Goal: Communication & Community: Ask a question

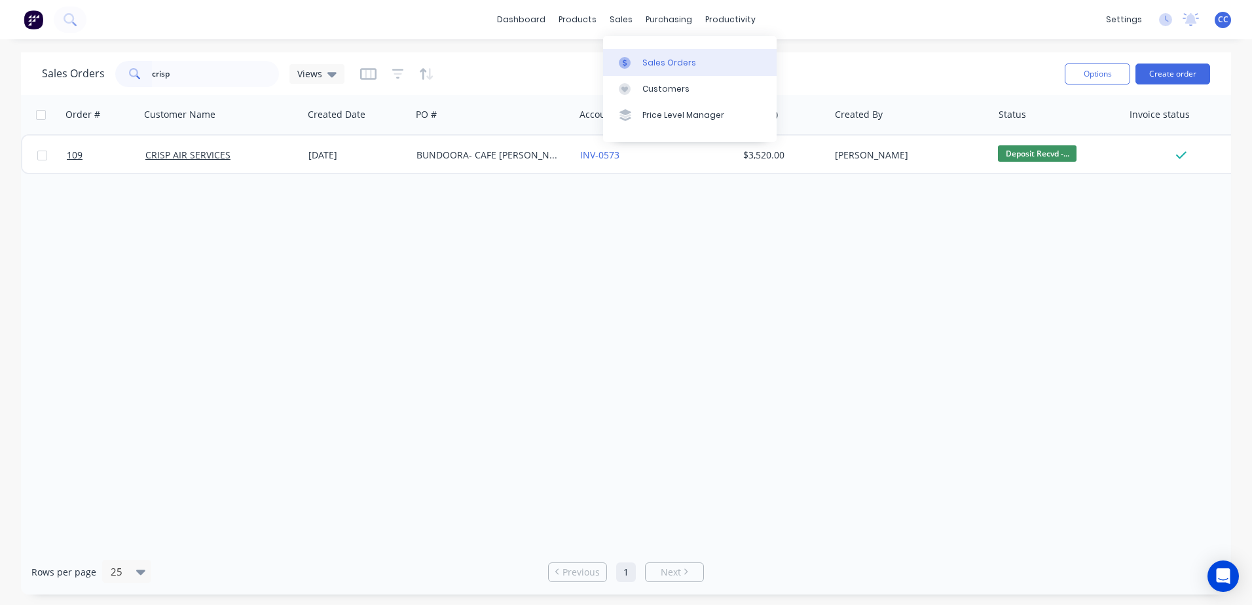
click at [618, 62] on div "Sales Orders" at bounding box center [670, 63] width 54 height 12
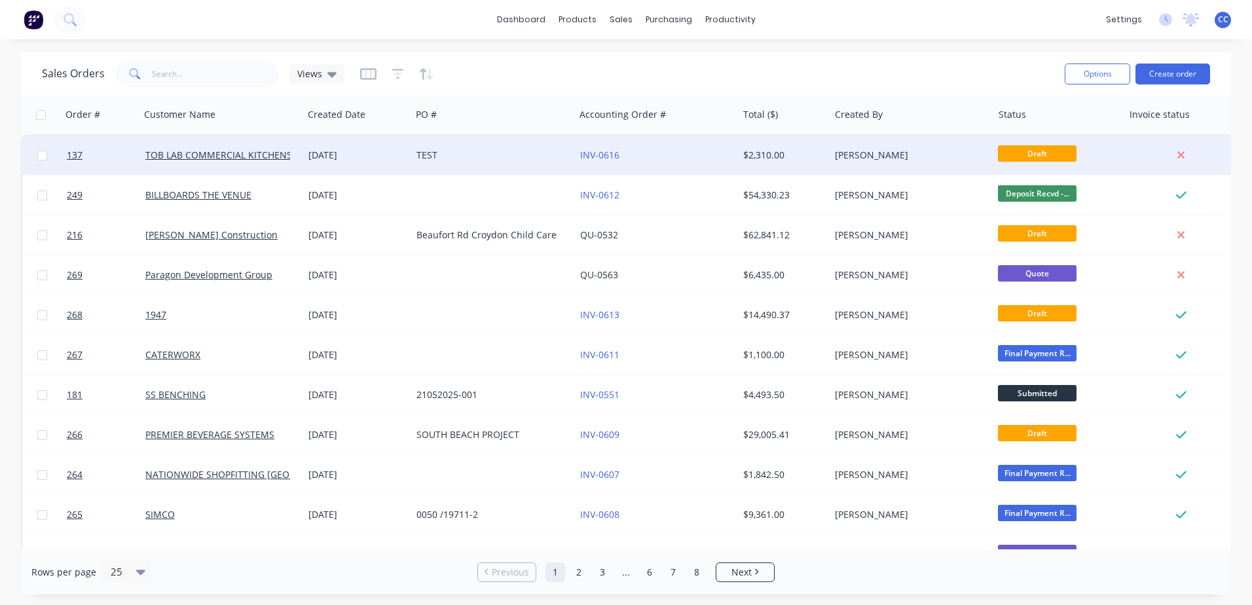
click at [515, 164] on div "TEST" at bounding box center [492, 155] width 163 height 39
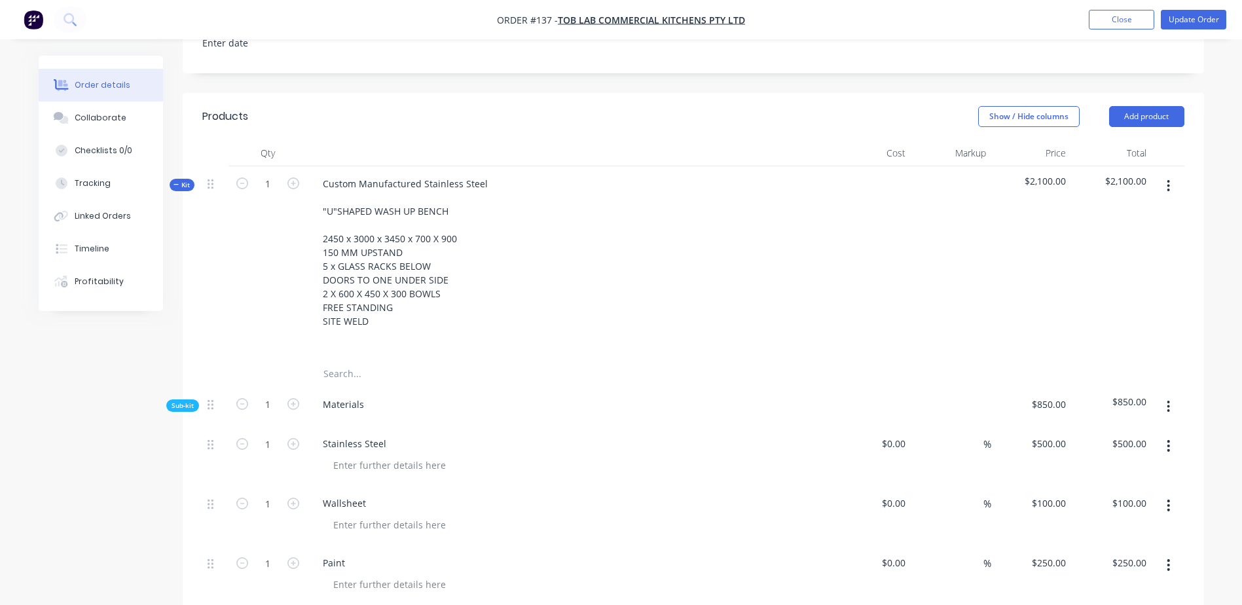
scroll to position [327, 0]
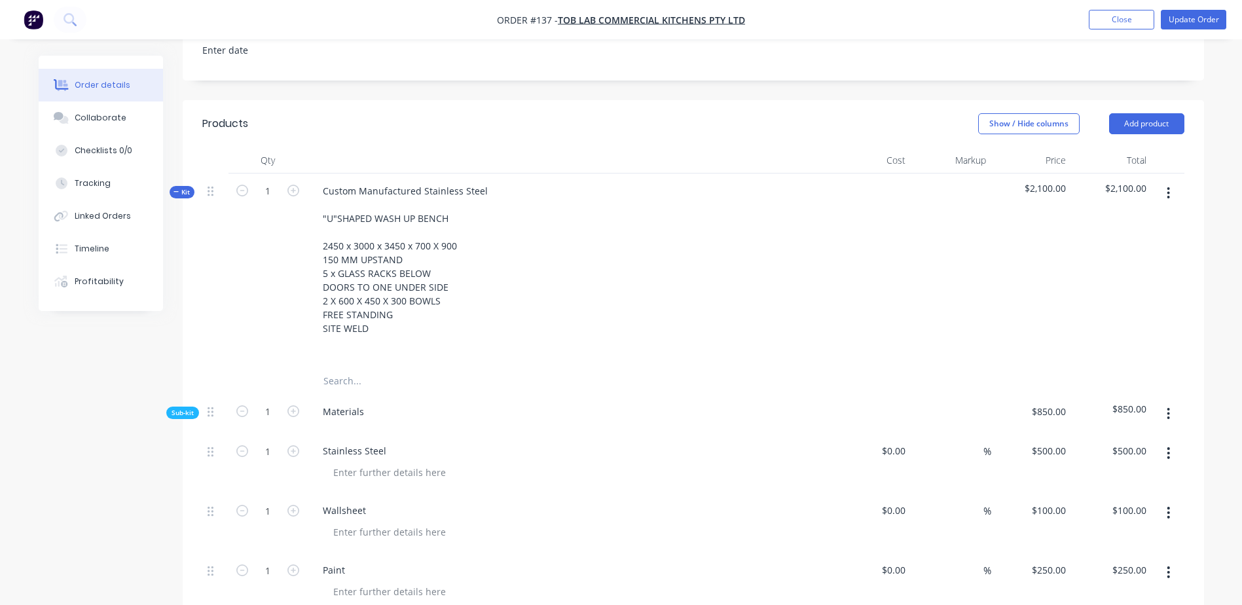
click at [1166, 193] on button "button" at bounding box center [1168, 193] width 31 height 24
click at [1092, 307] on div "Delete" at bounding box center [1122, 306] width 101 height 19
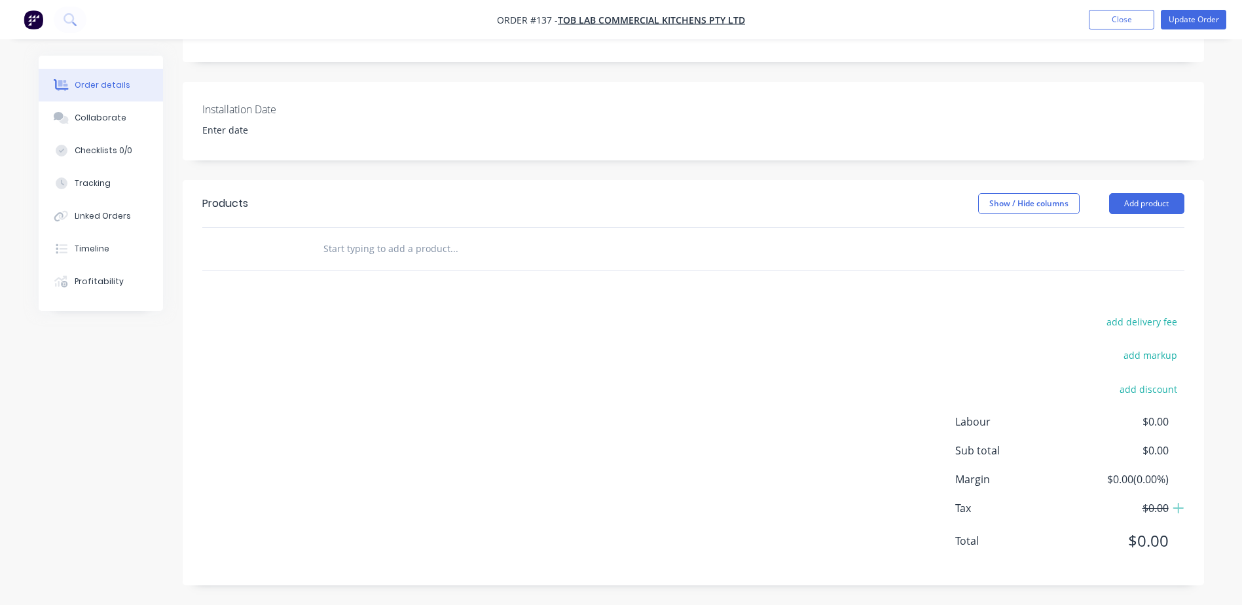
scroll to position [248, 0]
click at [1142, 202] on button "Add product" at bounding box center [1147, 203] width 75 height 21
click at [363, 244] on input "text" at bounding box center [454, 249] width 262 height 26
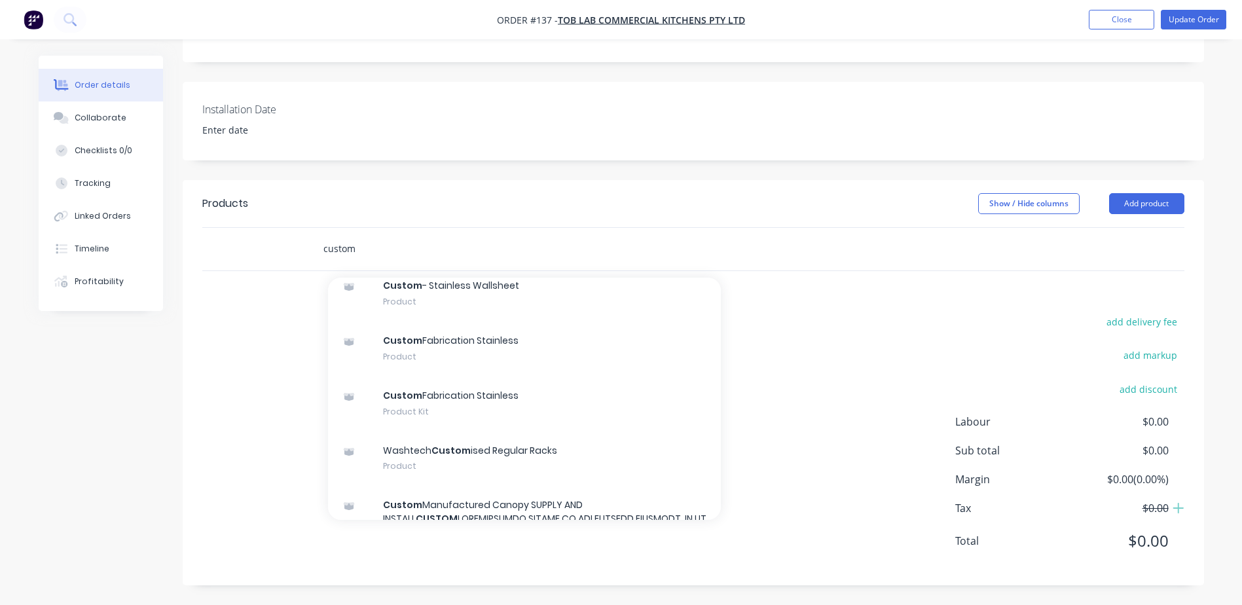
scroll to position [589, 0]
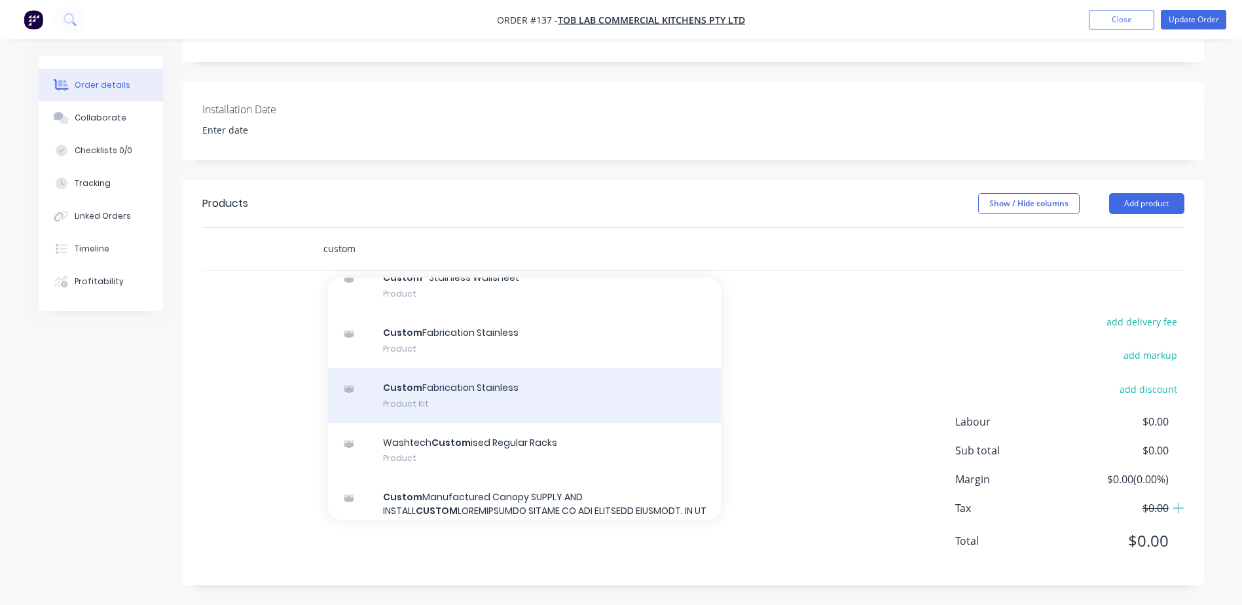
type input "custom"
click at [455, 409] on div "Custom Fabrication Stainless Product Kit" at bounding box center [524, 395] width 393 height 55
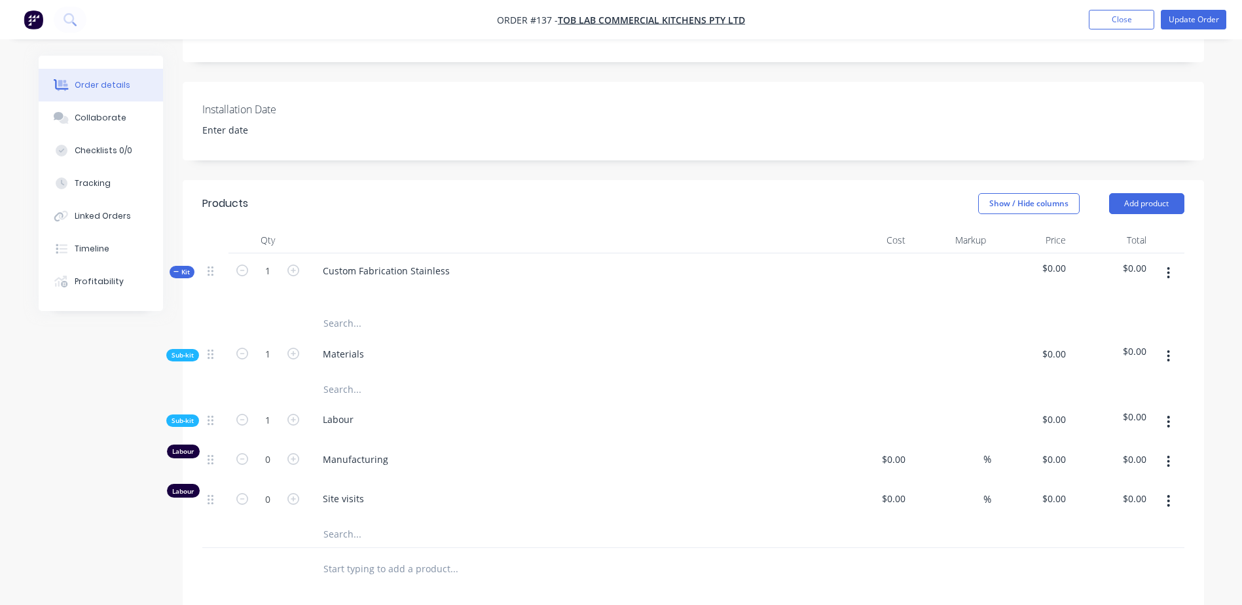
click at [330, 394] on input "text" at bounding box center [454, 389] width 262 height 26
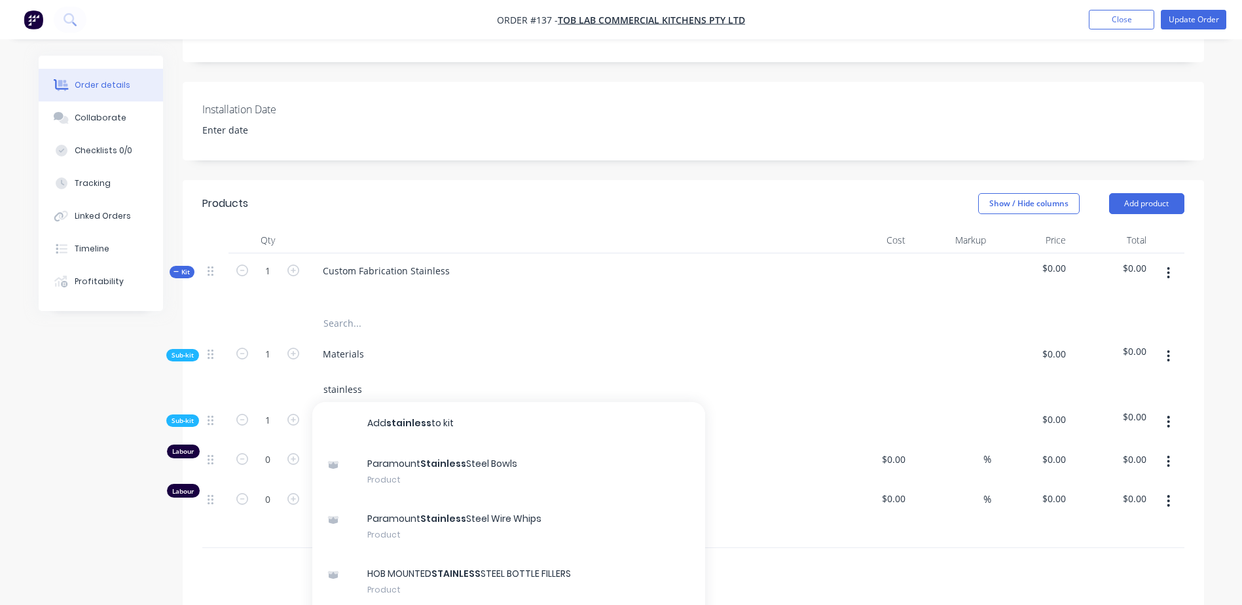
scroll to position [313, 0]
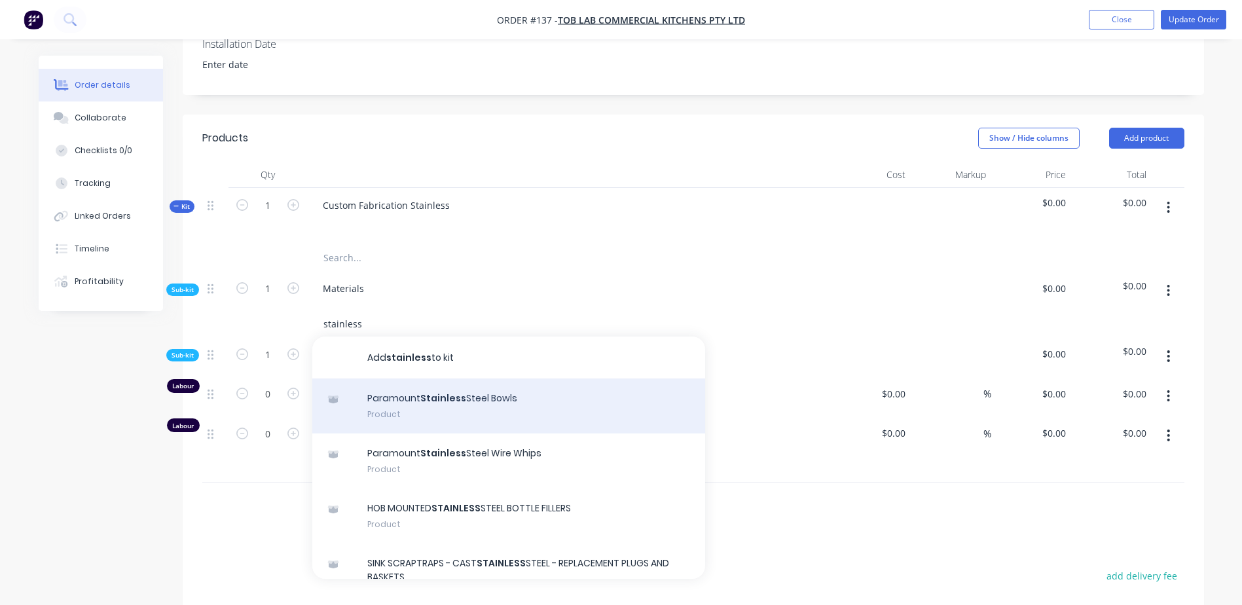
type input "stainless"
click at [483, 413] on div "Paramount Stainless Steel Bowls Product" at bounding box center [508, 406] width 393 height 55
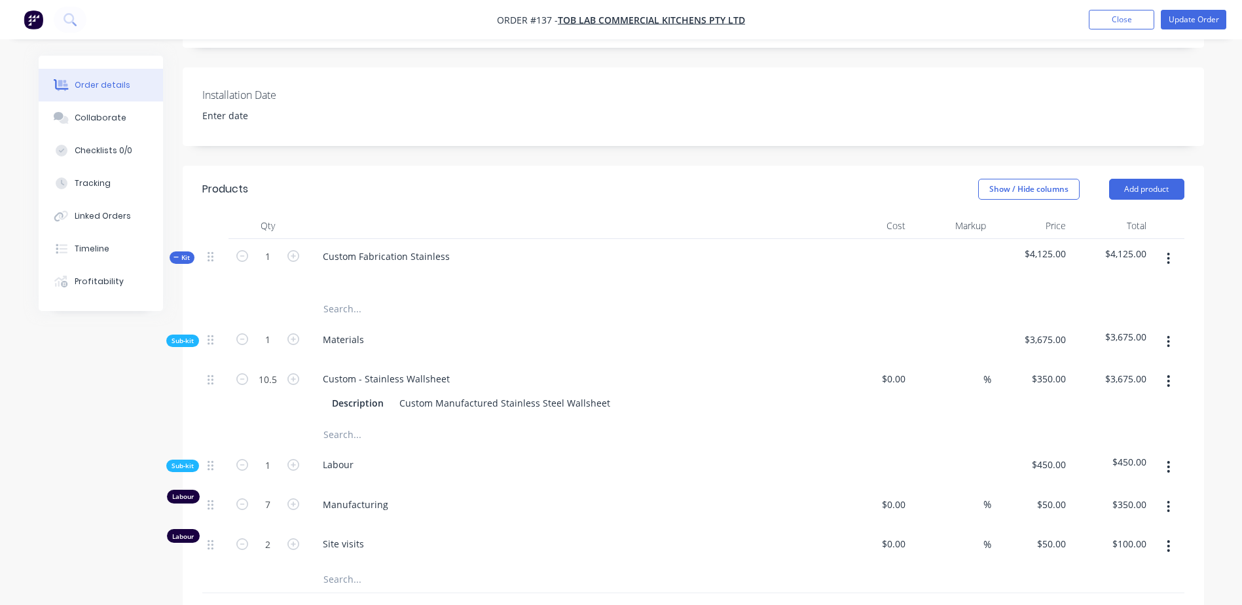
scroll to position [327, 0]
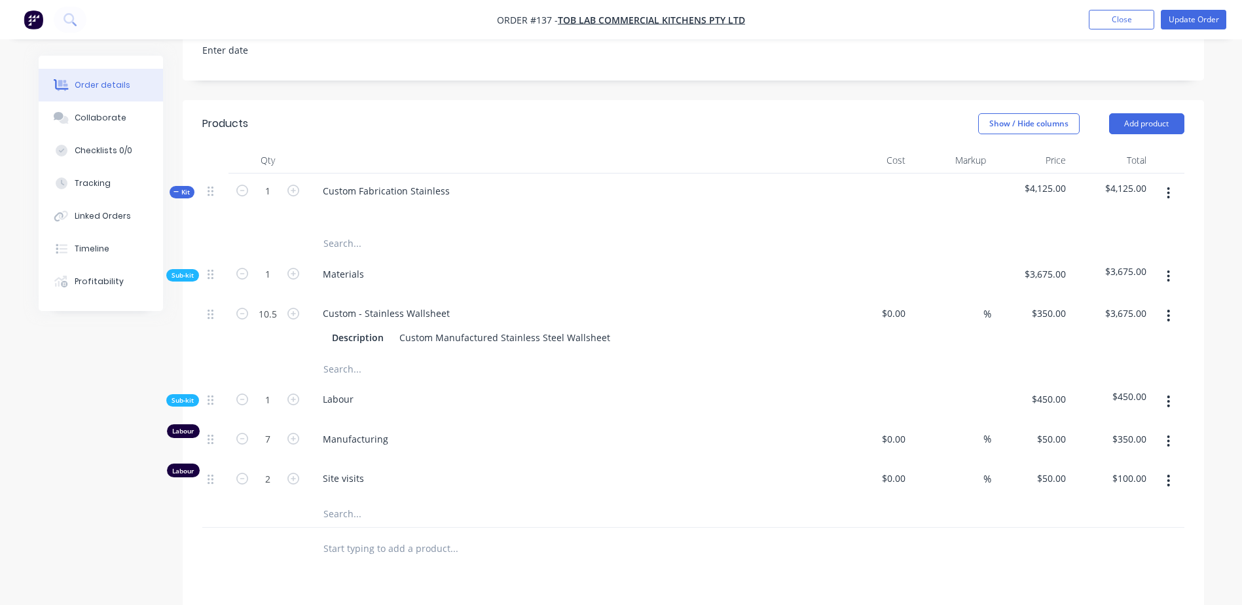
click at [1171, 316] on button "button" at bounding box center [1168, 316] width 31 height 24
click at [1100, 405] on div "Delete" at bounding box center [1122, 402] width 101 height 19
click at [1169, 310] on icon "button" at bounding box center [1169, 316] width 3 height 12
click at [1076, 401] on div "Delete" at bounding box center [1122, 402] width 101 height 19
drag, startPoint x: 910, startPoint y: 400, endPoint x: 782, endPoint y: 411, distance: 128.9
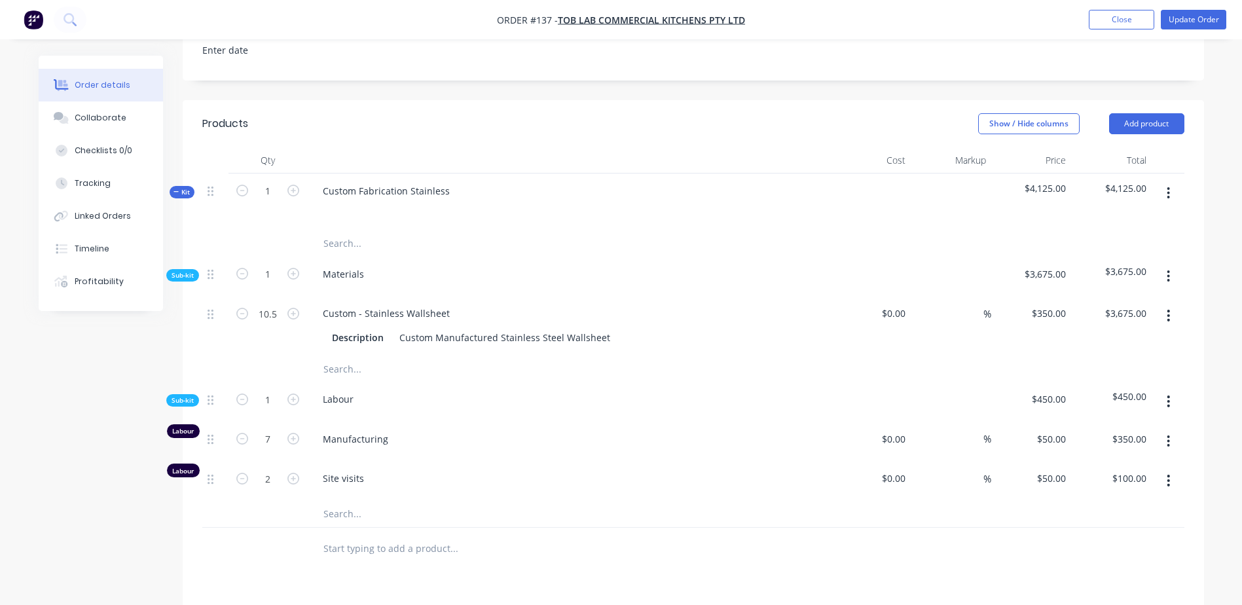
click at [903, 400] on div at bounding box center [871, 402] width 81 height 40
click at [675, 332] on div "Description Custom Manufactured Stainless Steel Wallsheet" at bounding box center [566, 337] width 479 height 19
click at [736, 305] on div "Custom - Stainless Wallsheet" at bounding box center [568, 313] width 513 height 19
click at [1166, 310] on button "button" at bounding box center [1168, 316] width 31 height 24
click at [1194, 12] on button "Update Order" at bounding box center [1193, 20] width 65 height 20
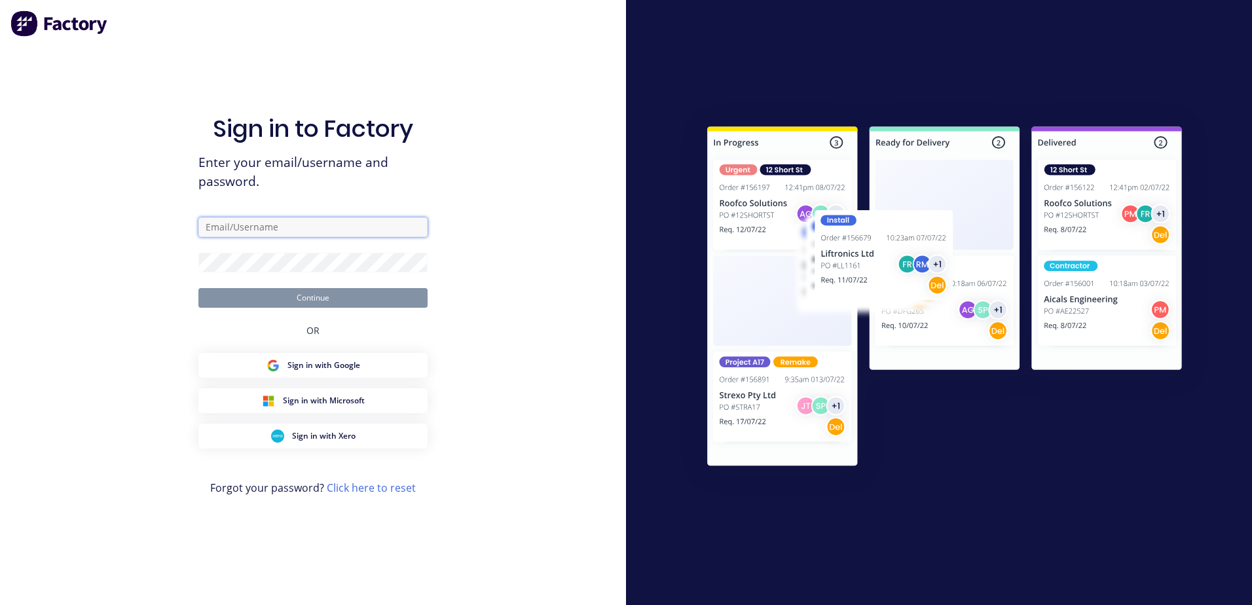
type input "chloe@toblabcommercial.com.au"
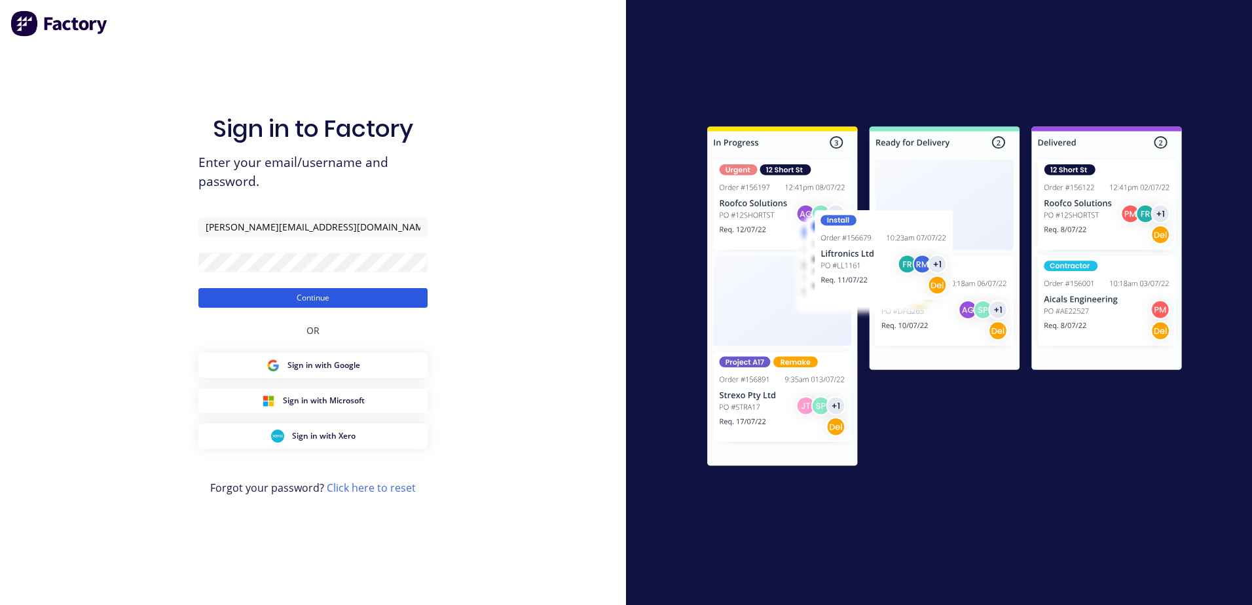
click at [348, 291] on button "Continue" at bounding box center [312, 298] width 229 height 20
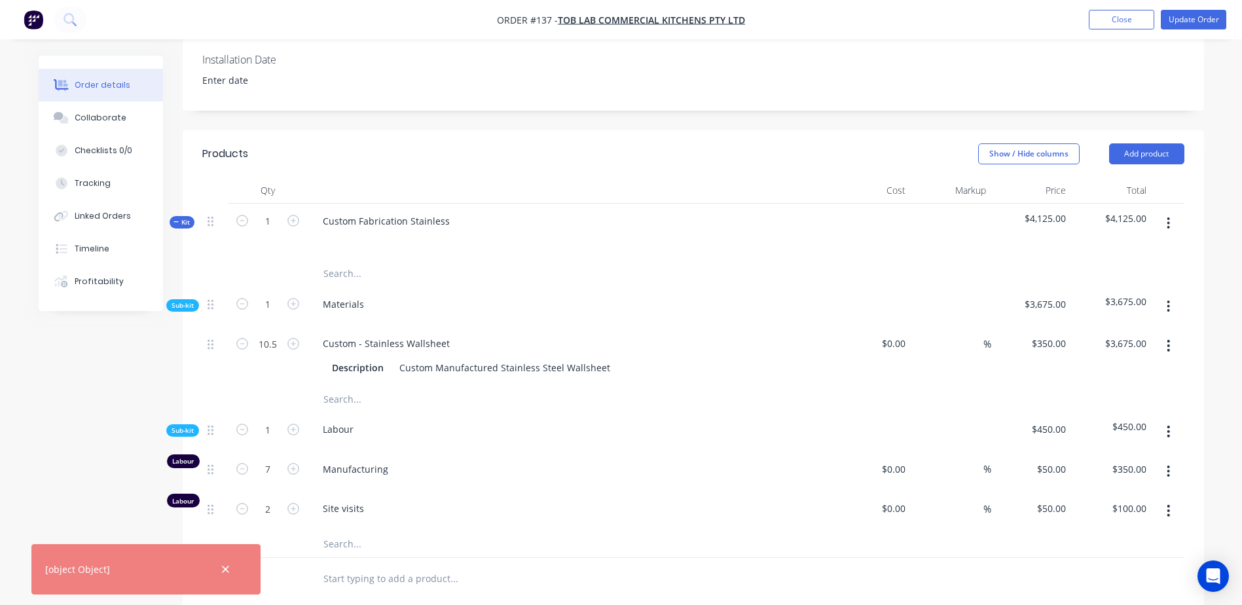
scroll to position [327, 0]
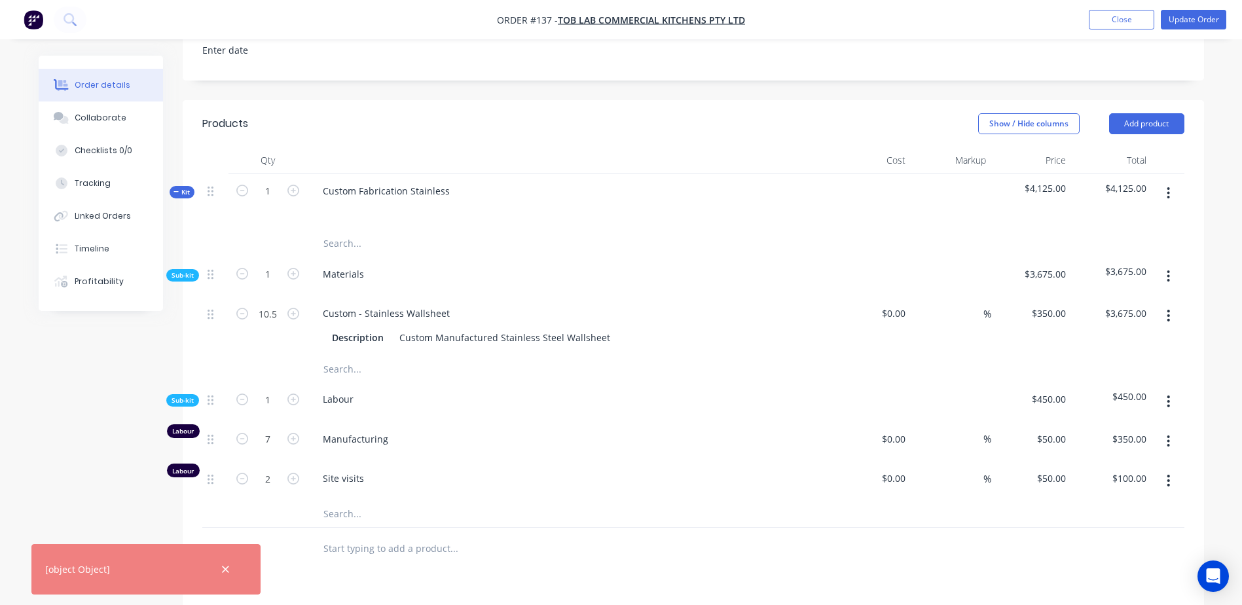
click at [1172, 313] on button "button" at bounding box center [1168, 316] width 31 height 24
click at [1109, 403] on div "Delete" at bounding box center [1122, 402] width 101 height 19
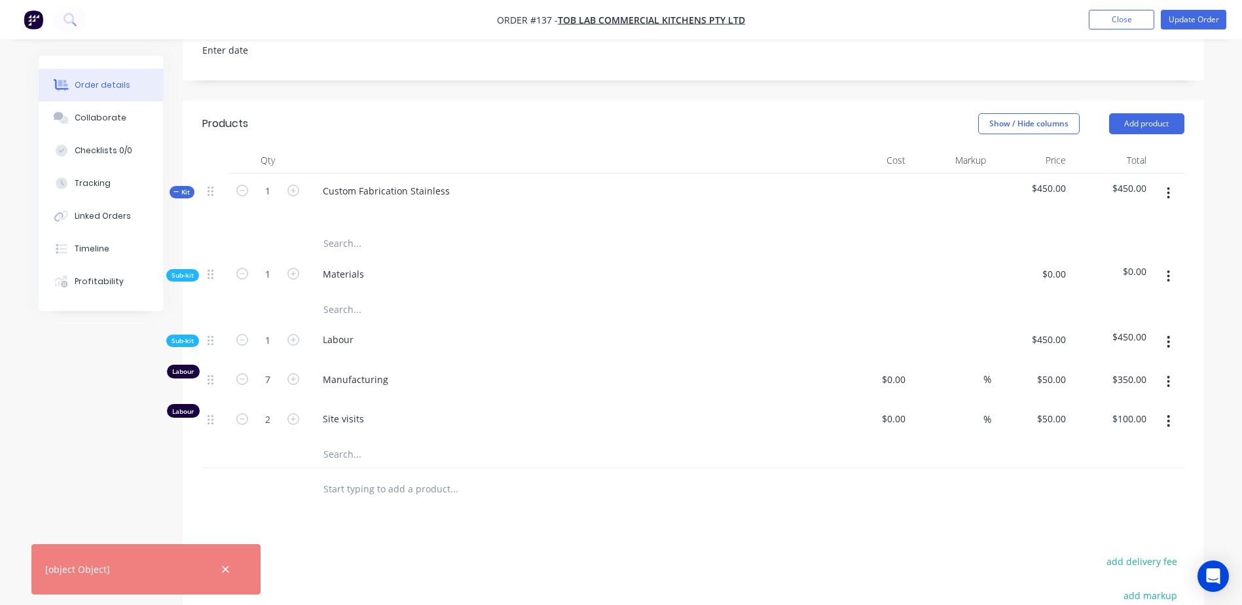
click at [681, 402] on div "Site visits" at bounding box center [569, 421] width 524 height 40
click at [1168, 196] on icon "button" at bounding box center [1168, 193] width 3 height 14
click at [1113, 305] on div "Delete" at bounding box center [1122, 306] width 101 height 19
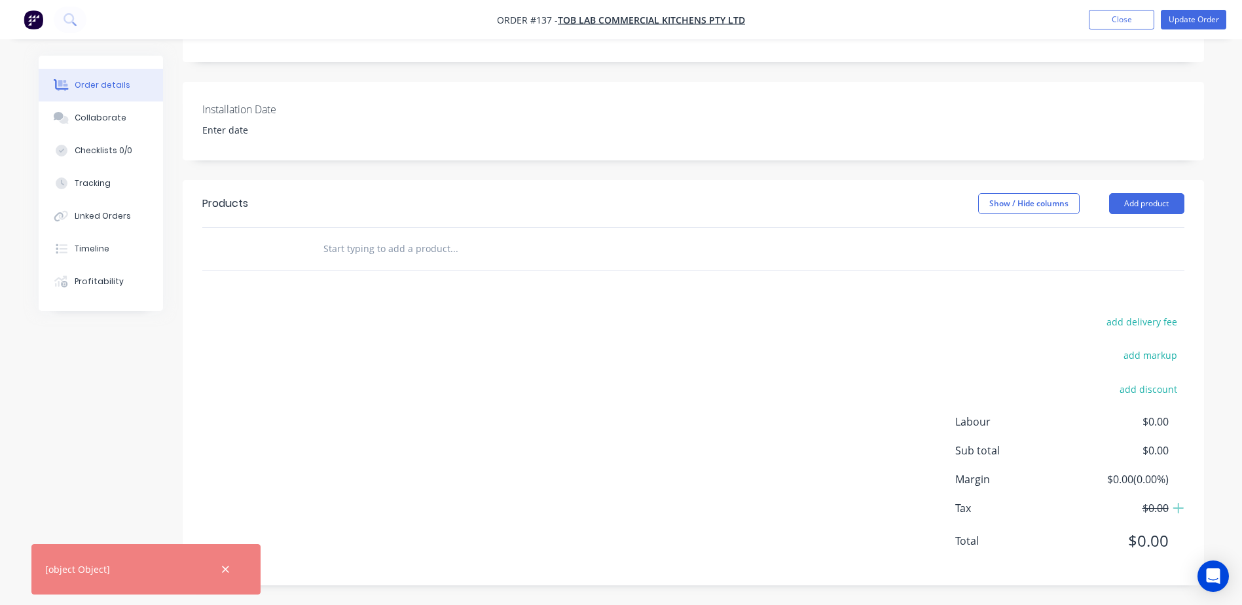
click at [426, 247] on input "text" at bounding box center [454, 249] width 262 height 26
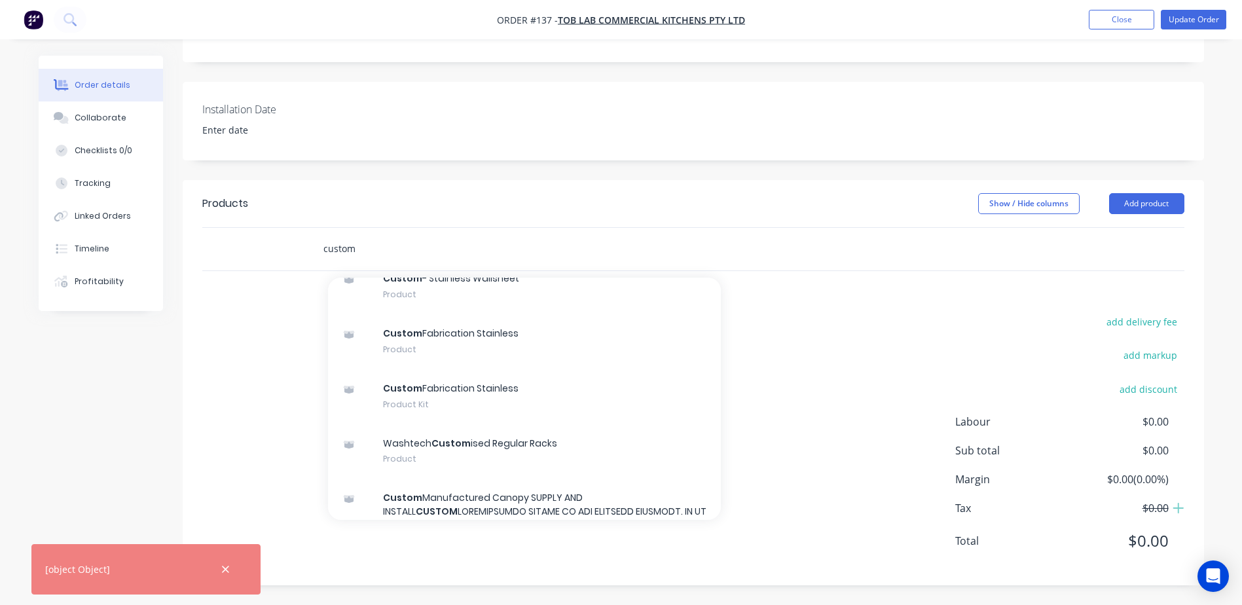
scroll to position [589, 0]
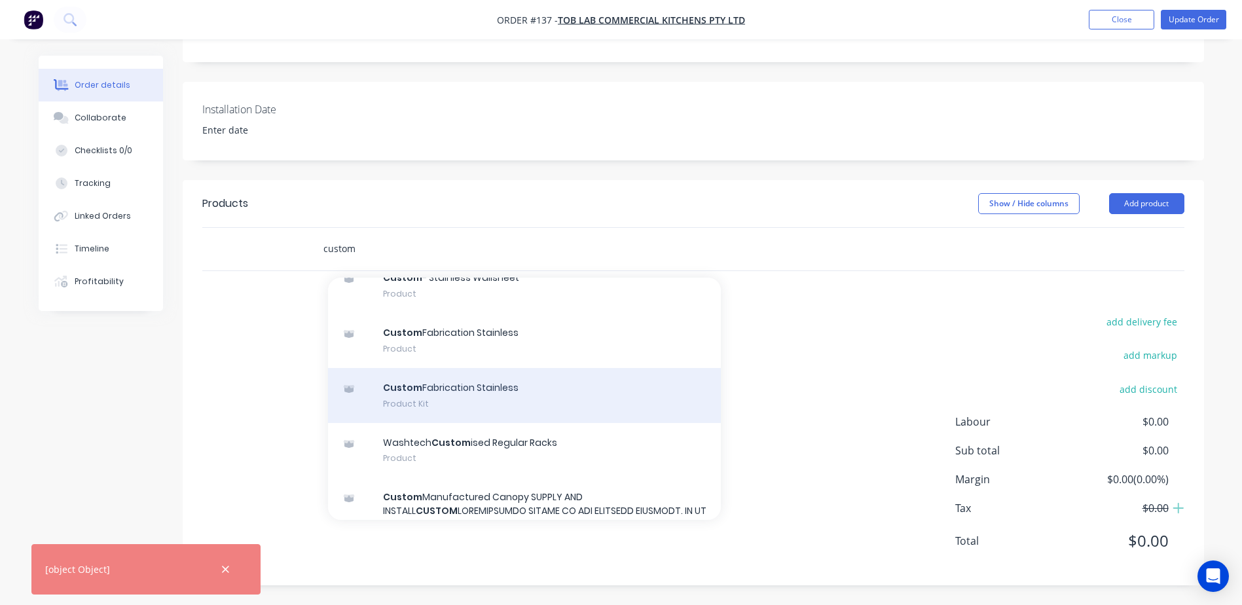
type input "custom"
click at [499, 406] on div "Custom Fabrication Stainless Product Kit" at bounding box center [524, 395] width 393 height 55
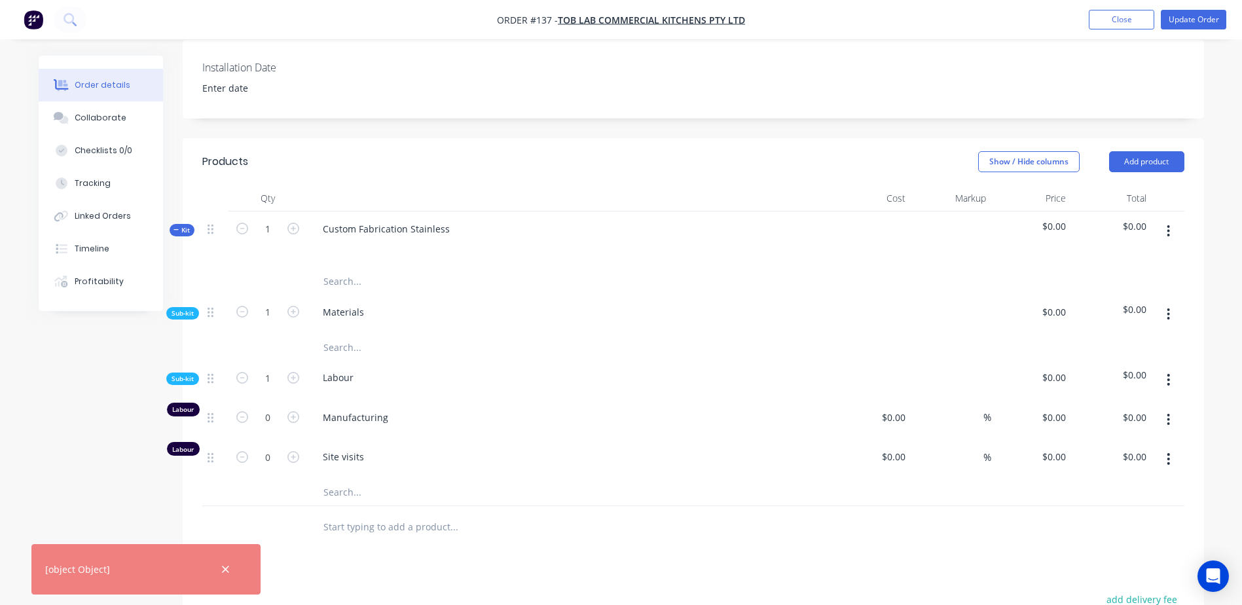
scroll to position [313, 0]
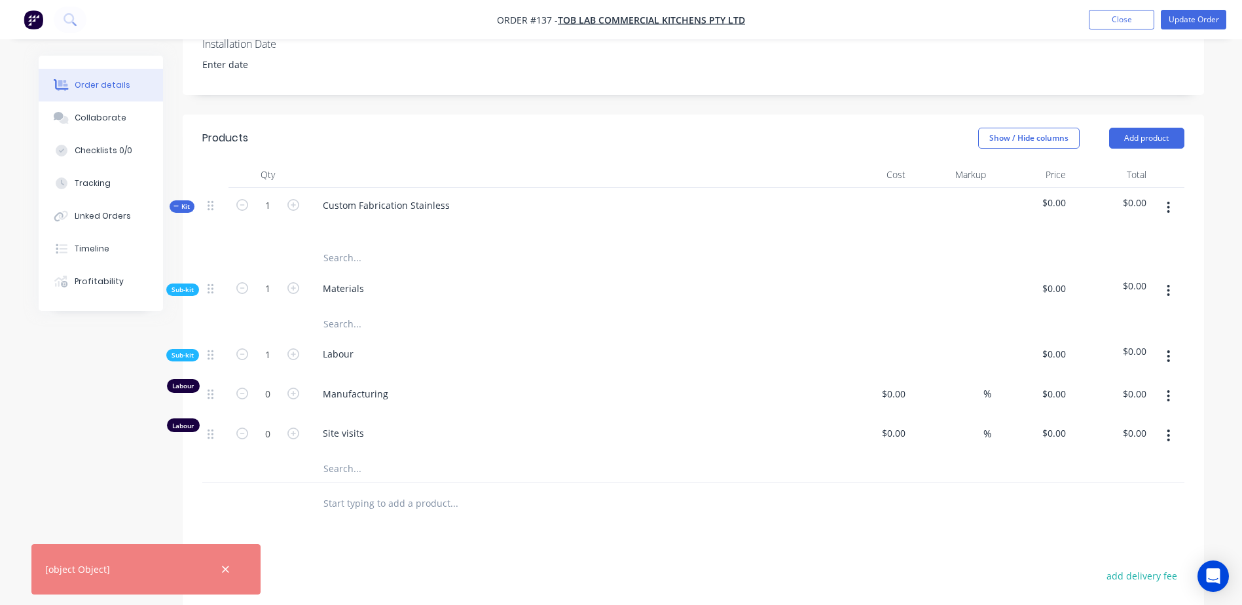
click at [1170, 214] on icon "button" at bounding box center [1168, 207] width 3 height 14
click at [1119, 318] on div "Delete" at bounding box center [1122, 320] width 101 height 19
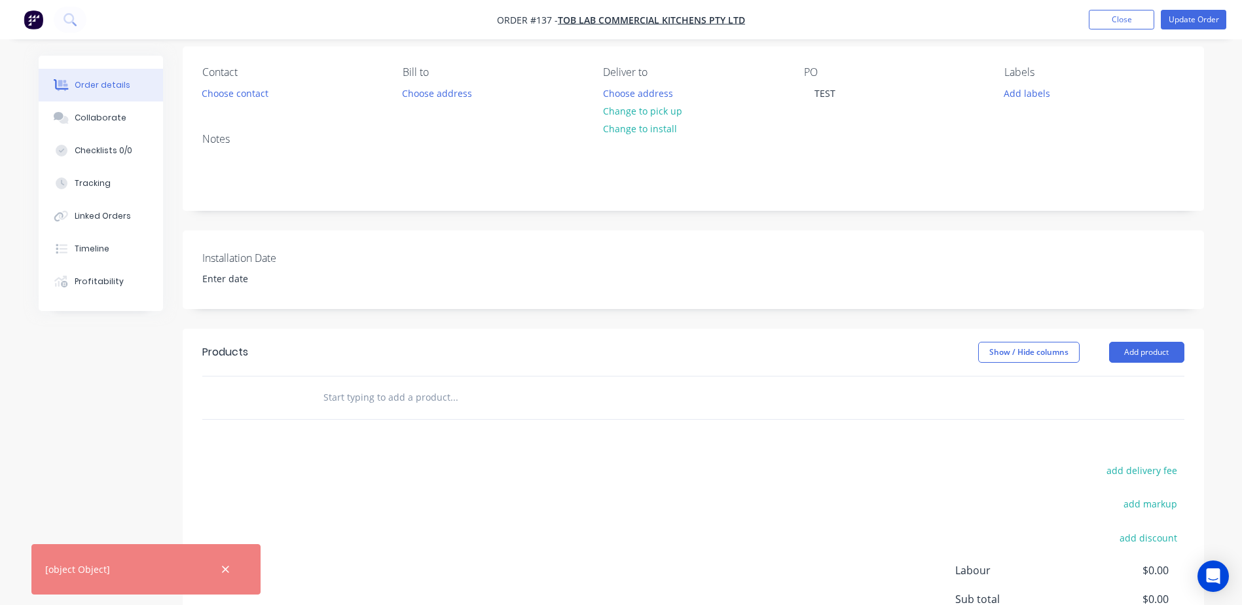
scroll to position [131, 0]
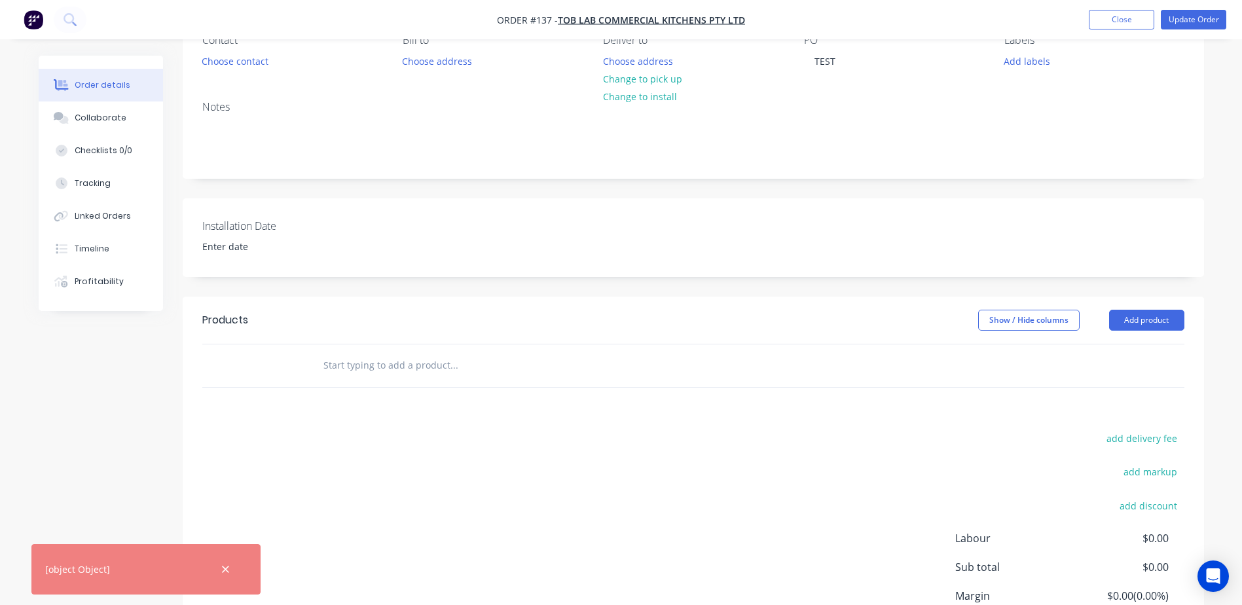
click at [431, 357] on input "text" at bounding box center [454, 365] width 262 height 26
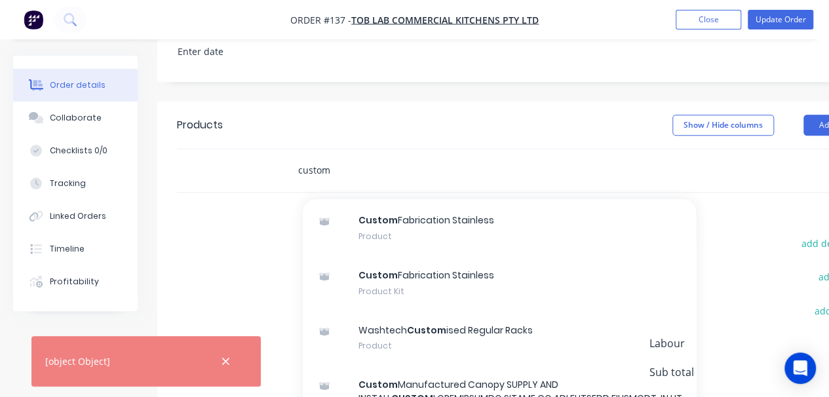
scroll to position [677, 0]
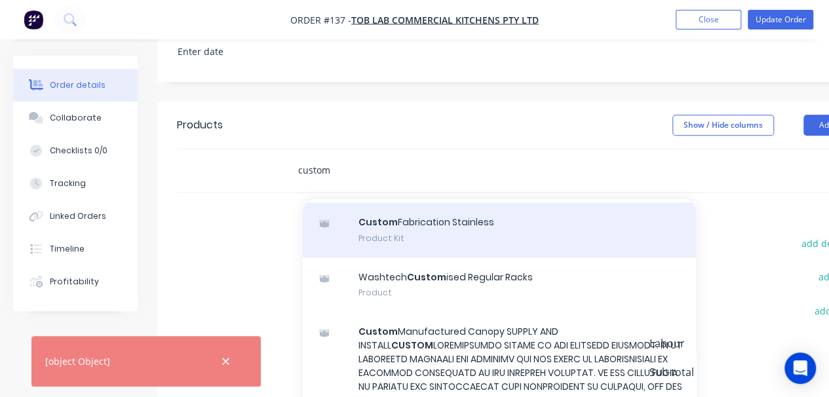
type input "custom"
click at [421, 227] on div "Custom Fabrication Stainless Product Kit" at bounding box center [499, 229] width 393 height 55
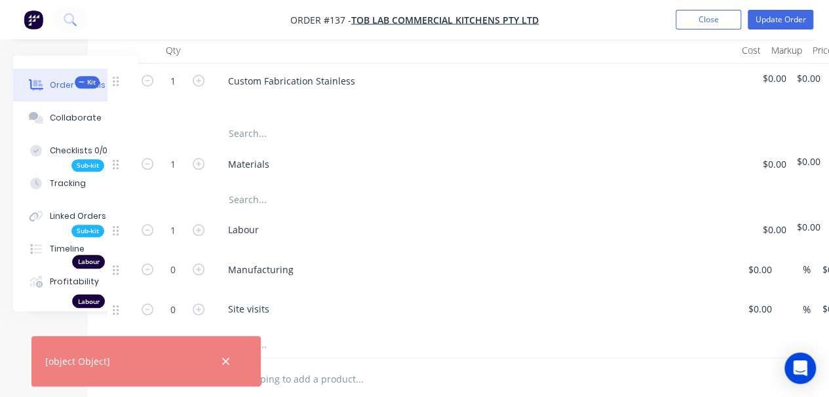
scroll to position [510, 69]
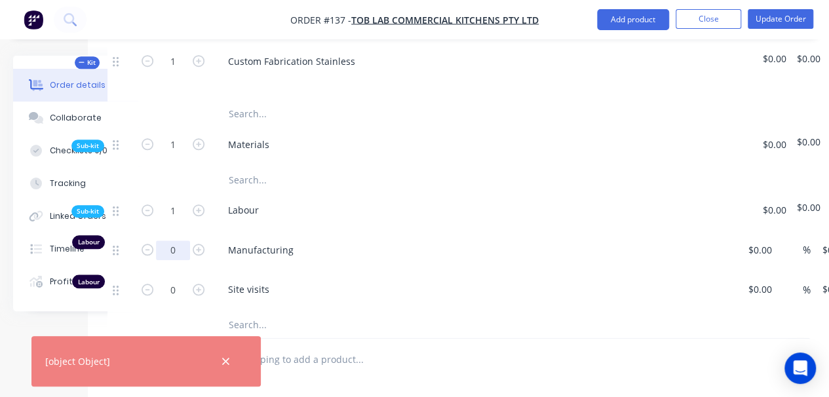
click at [181, 250] on input "0" at bounding box center [173, 250] width 34 height 20
type input "7"
click at [642, 341] on div at bounding box center [448, 360] width 472 height 43
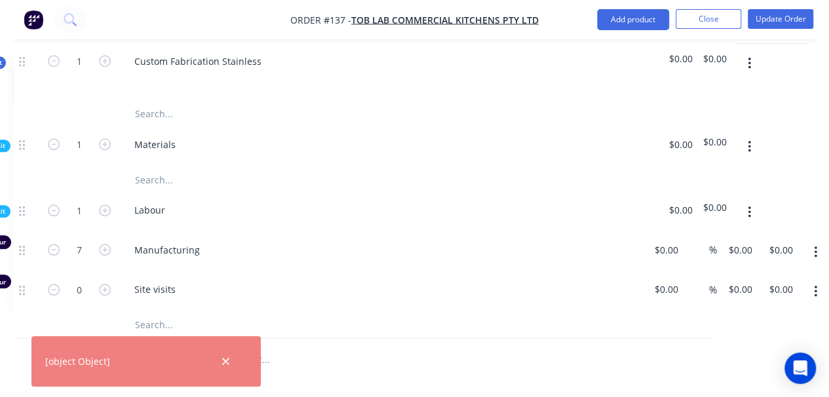
scroll to position [510, 165]
click at [727, 254] on input "0" at bounding box center [732, 249] width 15 height 19
type input "$50.00"
type input "$350.00"
click at [722, 359] on div "Qty Cost Markup Price Total Kit 1 Custom Fabrication Stainless $0.00 $0.00 Sub-…" at bounding box center [362, 200] width 741 height 364
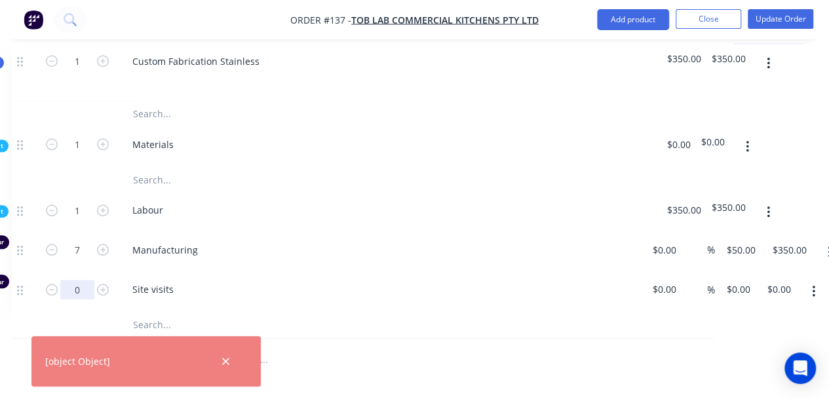
click at [75, 260] on input "0" at bounding box center [77, 250] width 34 height 20
type input "2"
click at [733, 290] on input "0" at bounding box center [740, 289] width 30 height 19
type input "$50.00"
type input "$100.00"
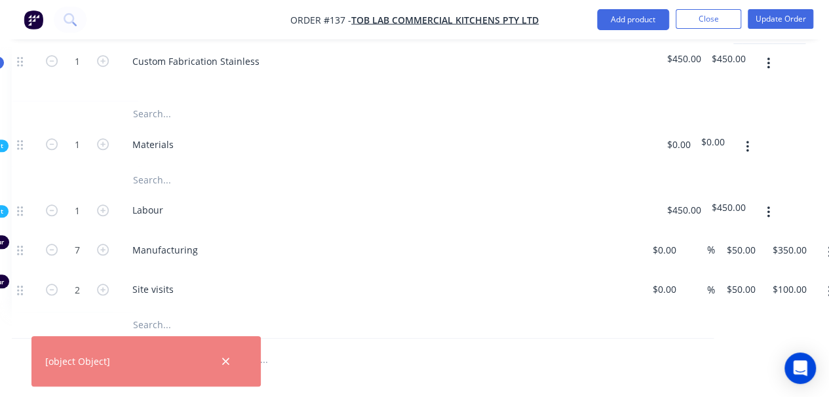
click at [737, 381] on div "Order details Collaborate Checklists 0/0 Tracking Linked Orders Timeline Profit…" at bounding box center [290, 130] width 911 height 1169
click at [74, 155] on input "1" at bounding box center [77, 145] width 34 height 20
type input "2"
type input "14"
type input "$700.00"
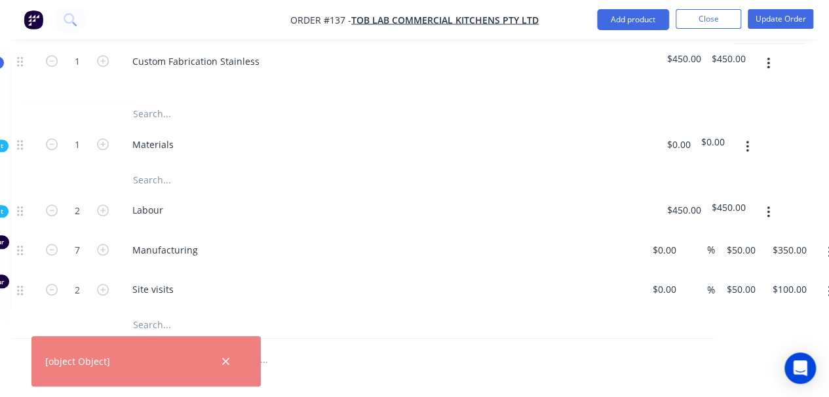
type input "4"
type input "$200.00"
click at [417, 217] on div "Labour" at bounding box center [379, 213] width 524 height 40
click at [82, 155] on input "2" at bounding box center [77, 145] width 34 height 20
type input "1"
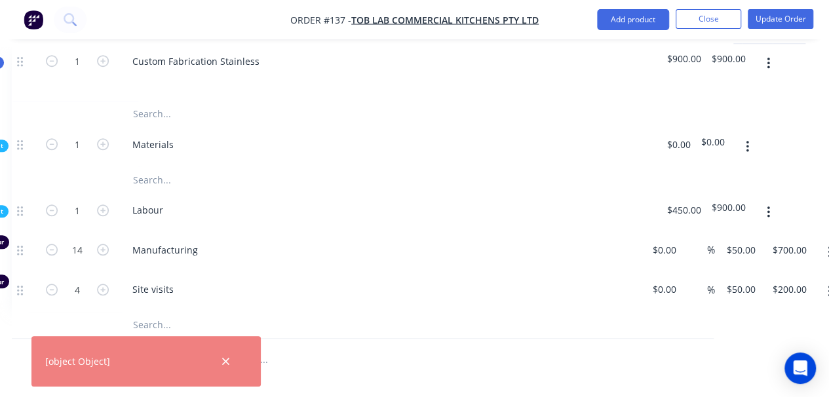
type input "7"
type input "$350.00"
type input "2"
type input "$100.00"
click at [318, 243] on span "Manufacturing" at bounding box center [383, 250] width 503 height 14
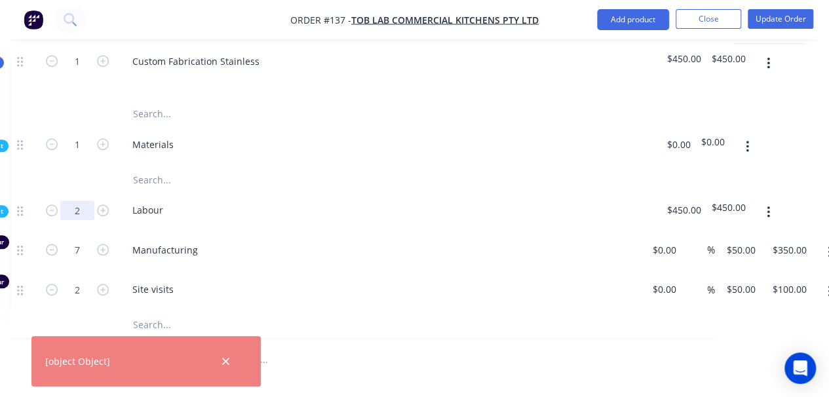
type input "2"
type input "14"
type input "$700.00"
type input "4"
type input "$200.00"
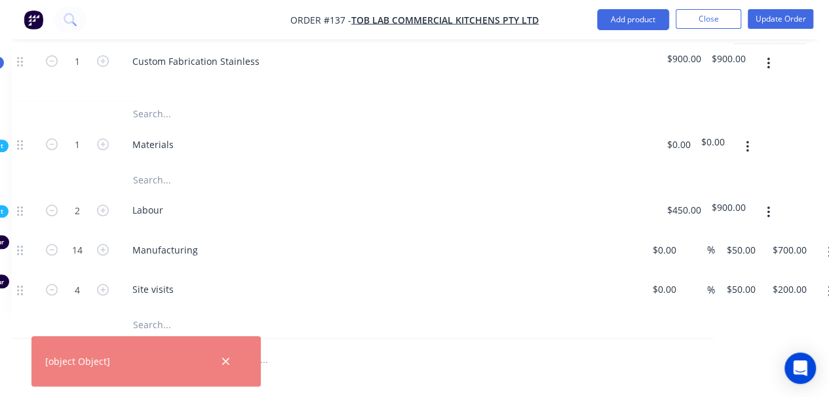
click at [333, 238] on div "Manufacturing" at bounding box center [379, 253] width 524 height 40
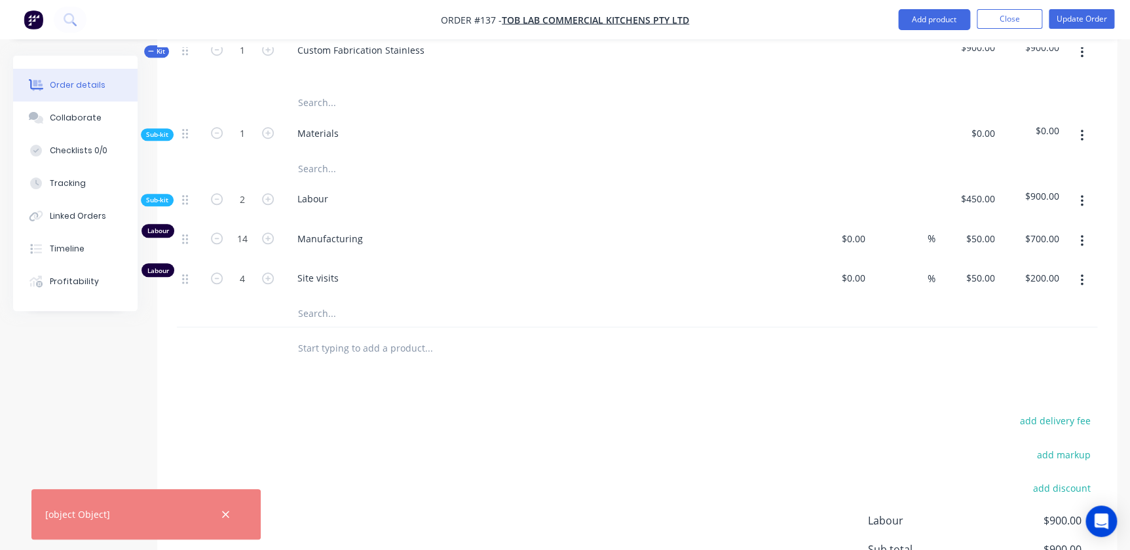
scroll to position [450, 0]
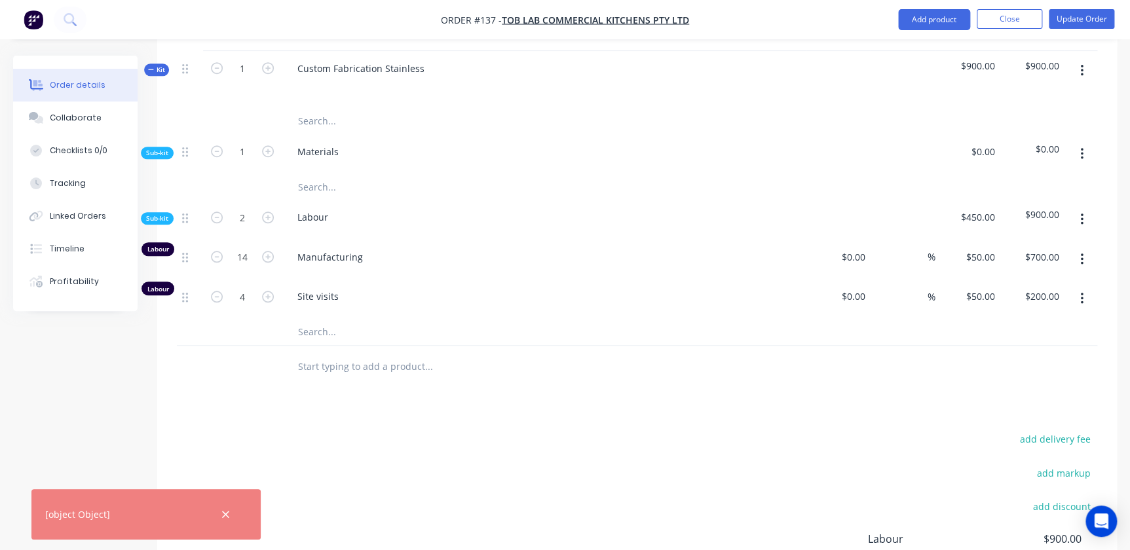
click at [716, 450] on div "add delivery fee add markup add discount Labour $900.00 Sub total $900.00 Margi…" at bounding box center [637, 556] width 920 height 253
click at [244, 162] on input "2" at bounding box center [242, 152] width 34 height 20
type input "1"
type input "7"
type input "$350.00"
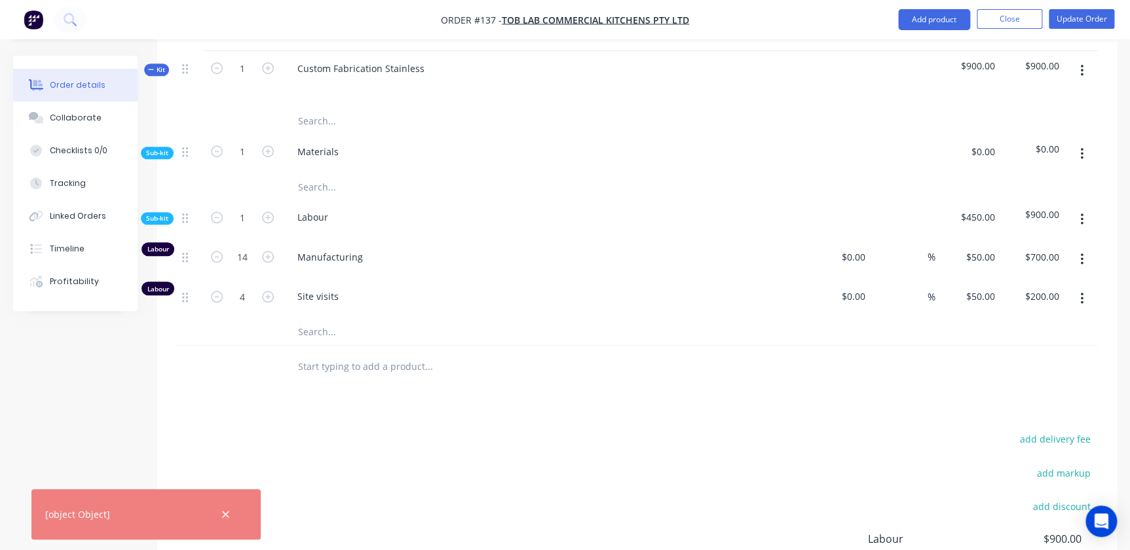
type input "2"
type input "$100.00"
click at [688, 386] on div at bounding box center [518, 367] width 472 height 43
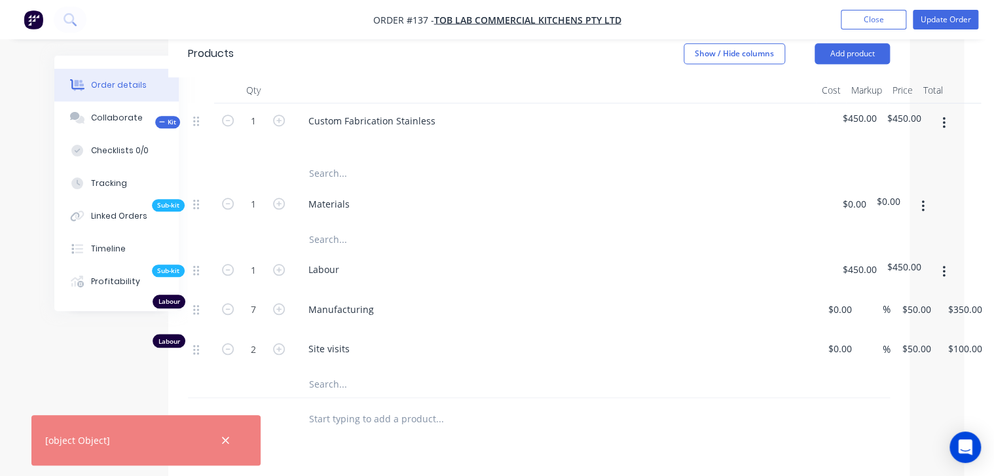
scroll to position [450, 56]
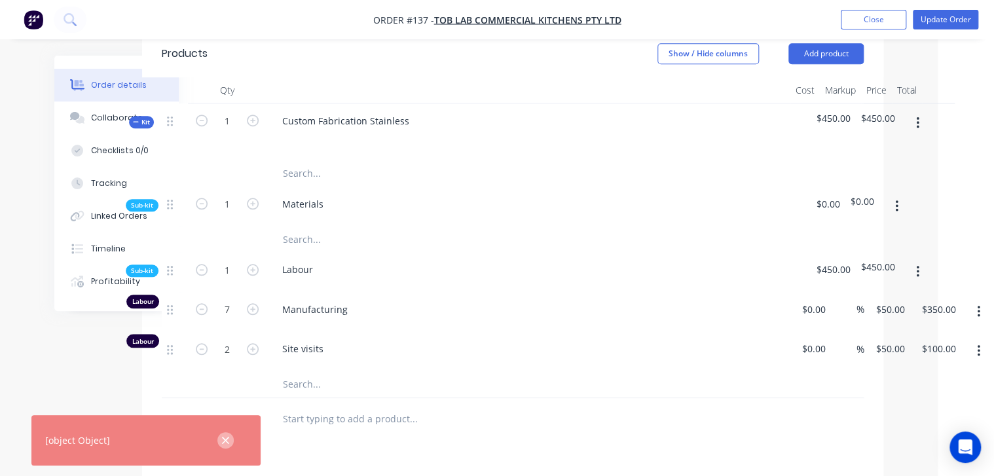
click at [226, 441] on icon "button" at bounding box center [225, 440] width 7 height 7
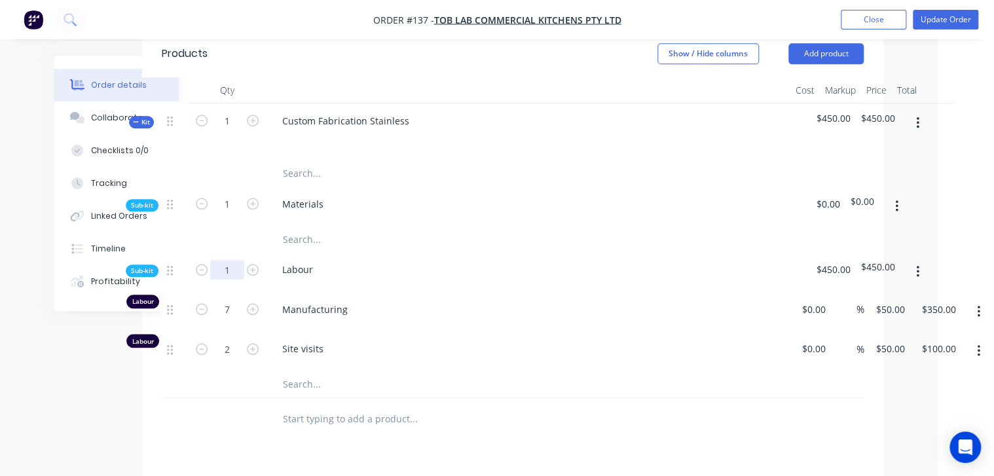
click at [233, 214] on input "1" at bounding box center [227, 205] width 34 height 20
type input "2"
type input "14"
type input "$700.00"
type input "4"
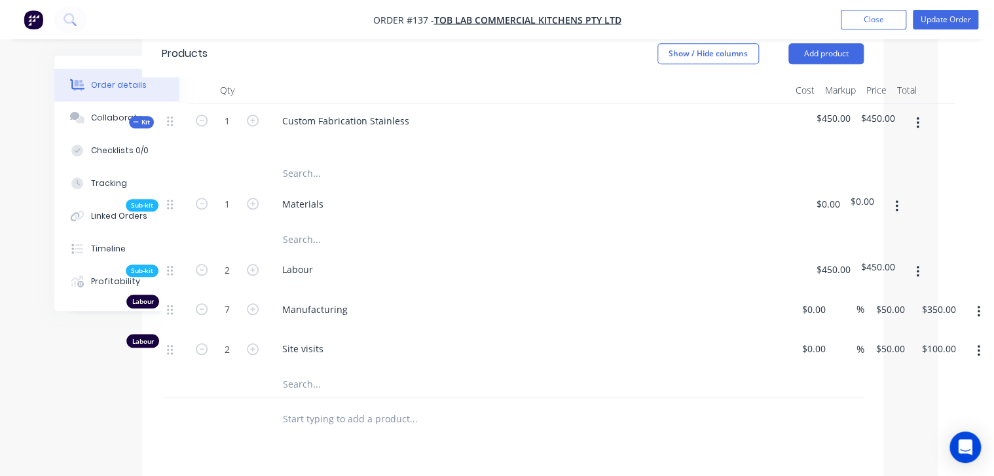
type input "$200.00"
click at [616, 391] on div at bounding box center [468, 384] width 393 height 26
click at [231, 214] on input "2" at bounding box center [227, 205] width 34 height 20
type input "1"
type input "7"
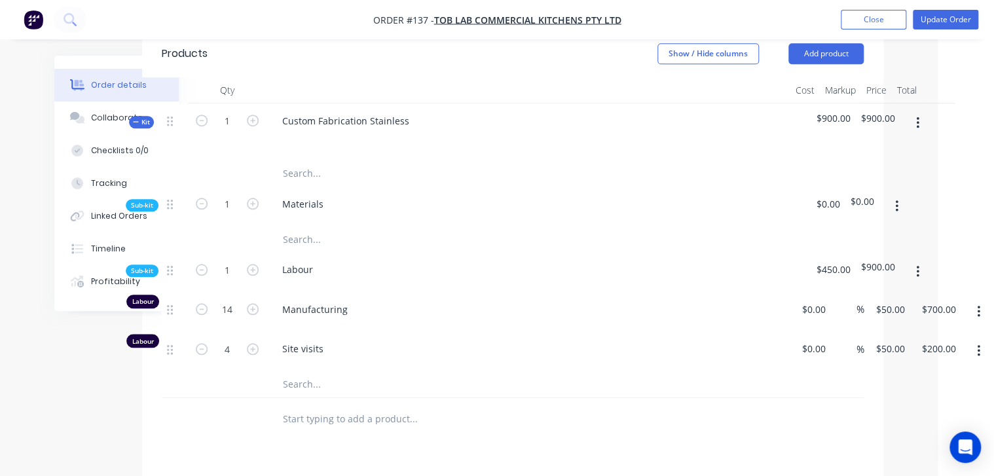
type input "$350.00"
type input "2"
type input "$100.00"
click at [508, 379] on input "text" at bounding box center [413, 384] width 262 height 26
click at [374, 416] on input "text" at bounding box center [413, 419] width 262 height 26
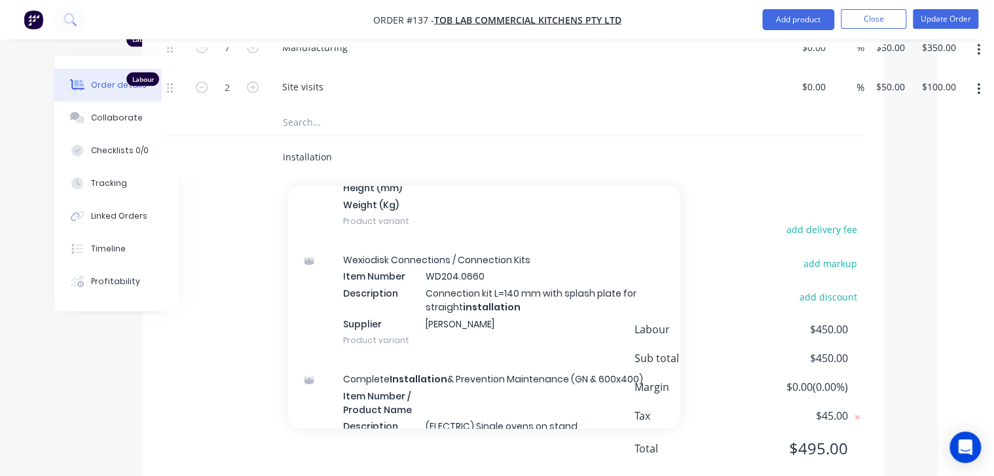
scroll to position [2410, 0]
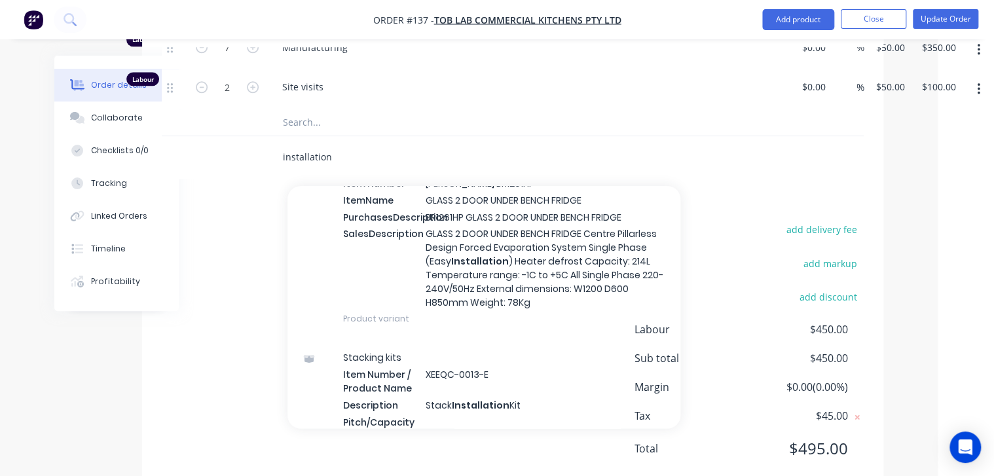
click at [409, 152] on input "installation" at bounding box center [413, 157] width 262 height 26
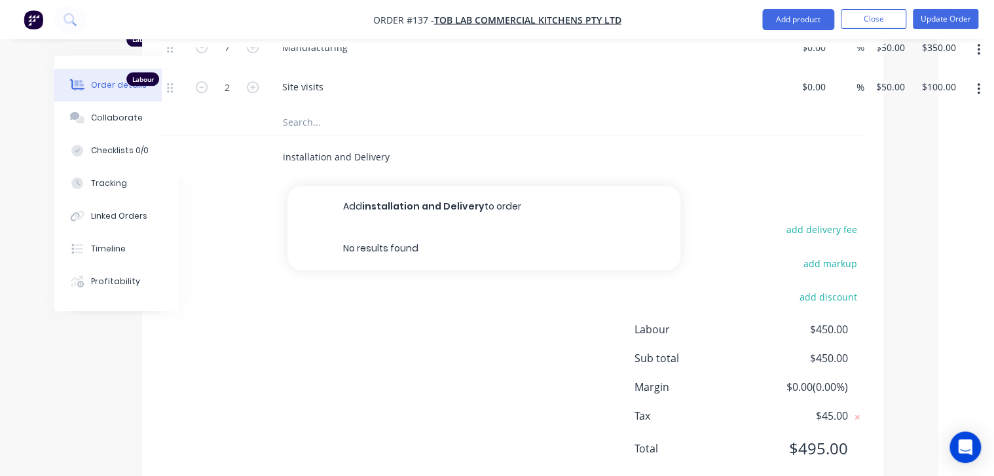
click at [286, 154] on input "installation and Delivery" at bounding box center [413, 157] width 262 height 26
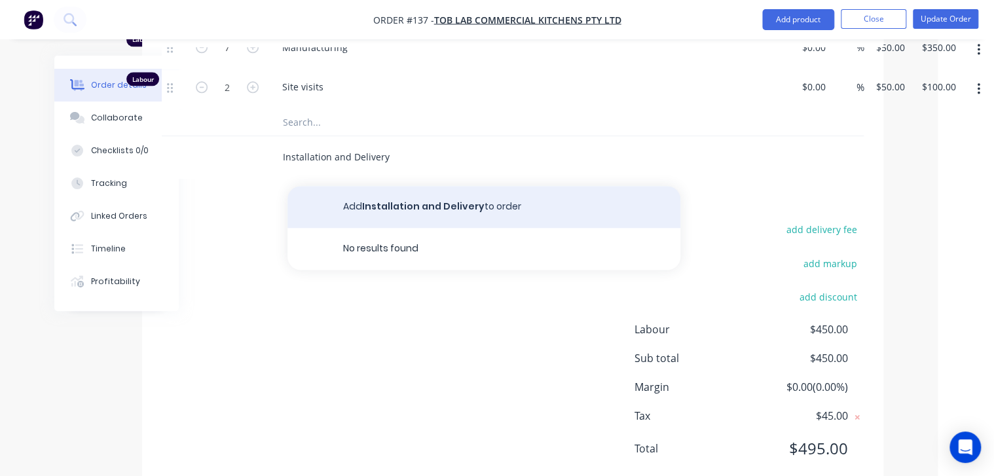
type input "Installation and Delivery"
click at [487, 207] on button "Add Installation and Delivery to order" at bounding box center [484, 207] width 393 height 42
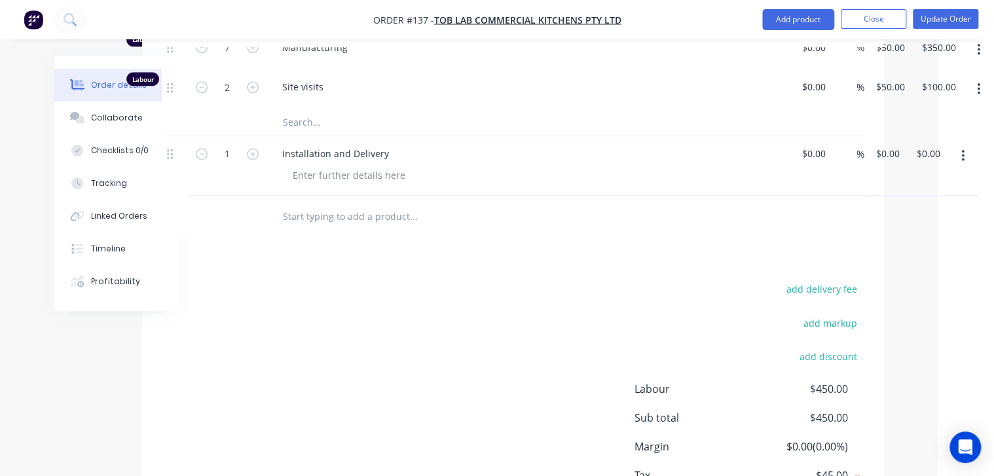
click at [435, 185] on div "Installation and Delivery" at bounding box center [529, 166] width 524 height 60
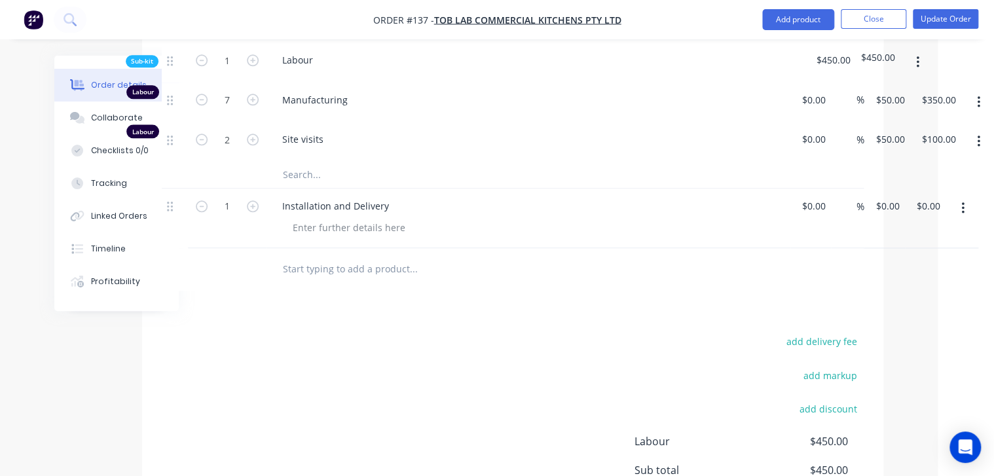
scroll to position [607, 56]
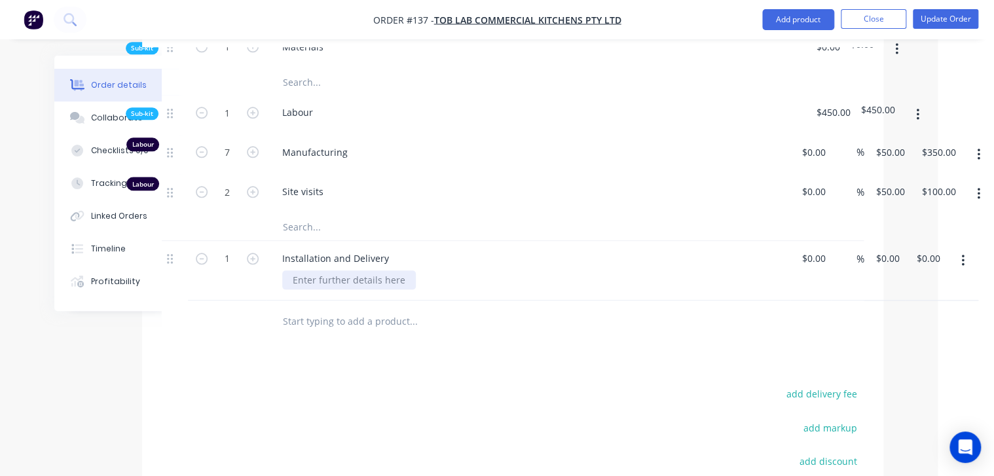
click at [393, 280] on div at bounding box center [349, 280] width 134 height 19
click at [917, 115] on icon "button" at bounding box center [917, 115] width 3 height 12
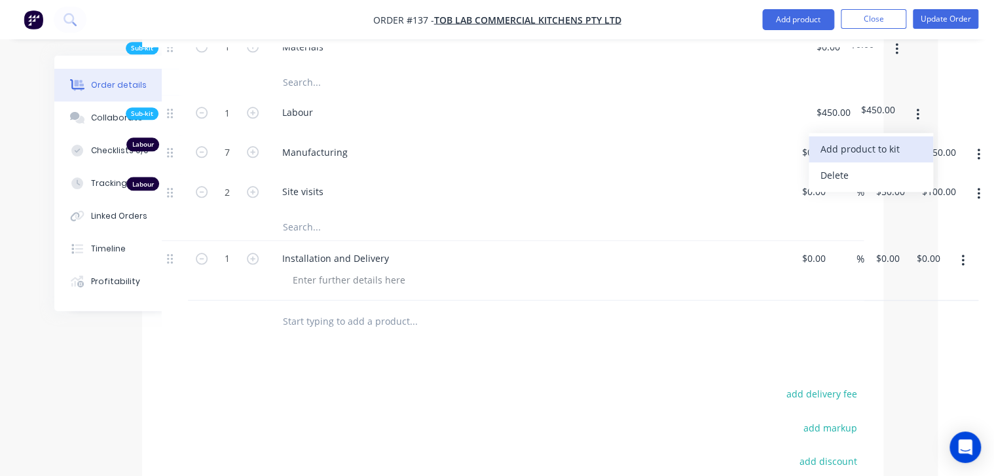
click at [855, 151] on div "Add product to kit" at bounding box center [871, 149] width 101 height 19
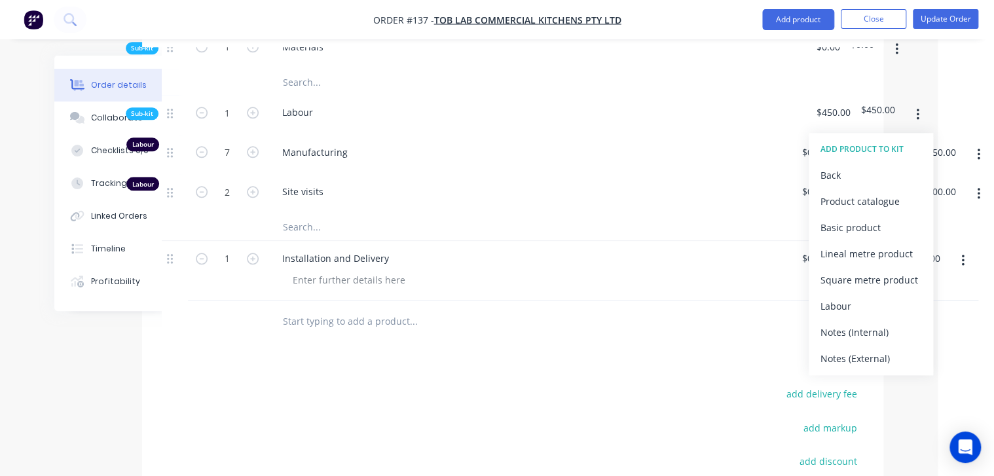
click at [617, 208] on div "Site visits" at bounding box center [529, 194] width 524 height 40
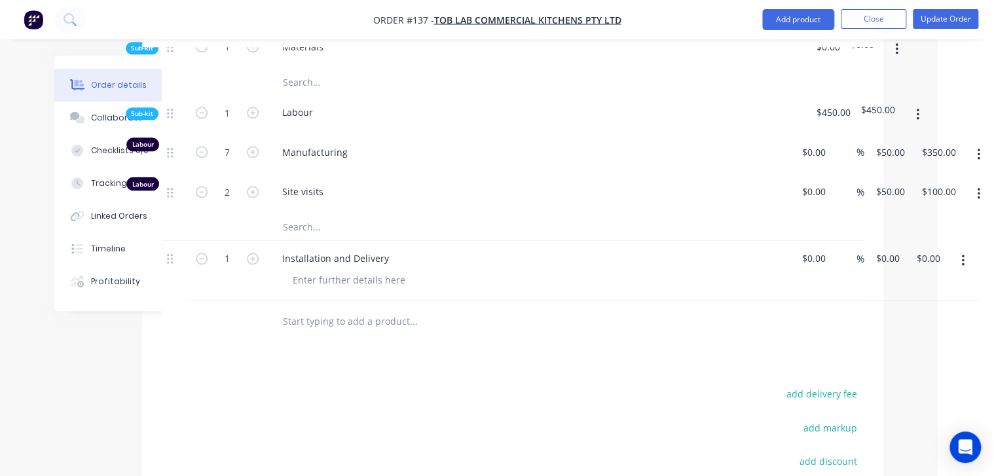
click at [312, 223] on input "text" at bounding box center [413, 227] width 262 height 26
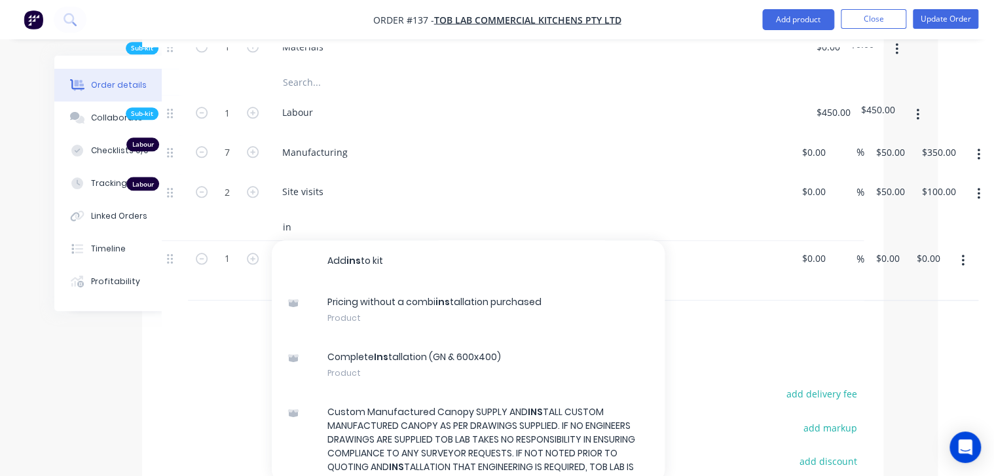
type input "i"
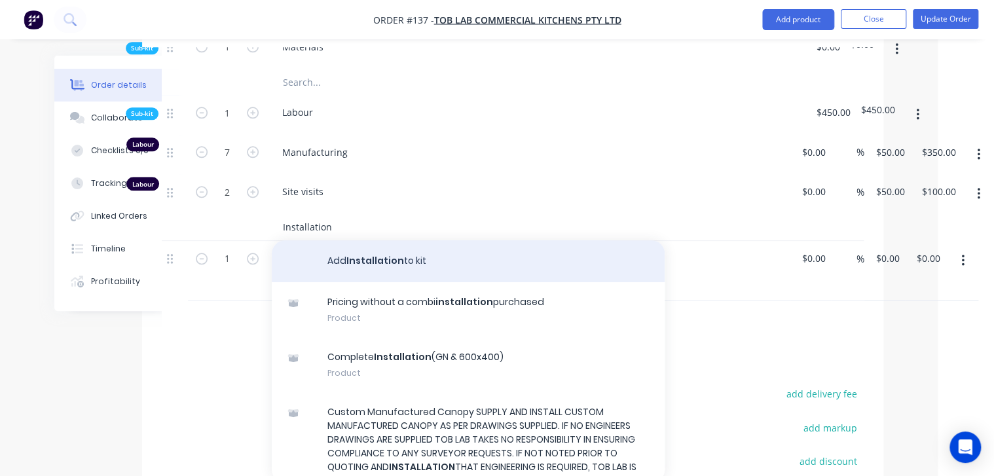
type input "Installation"
click at [393, 259] on button "Add Installation to kit" at bounding box center [468, 261] width 393 height 42
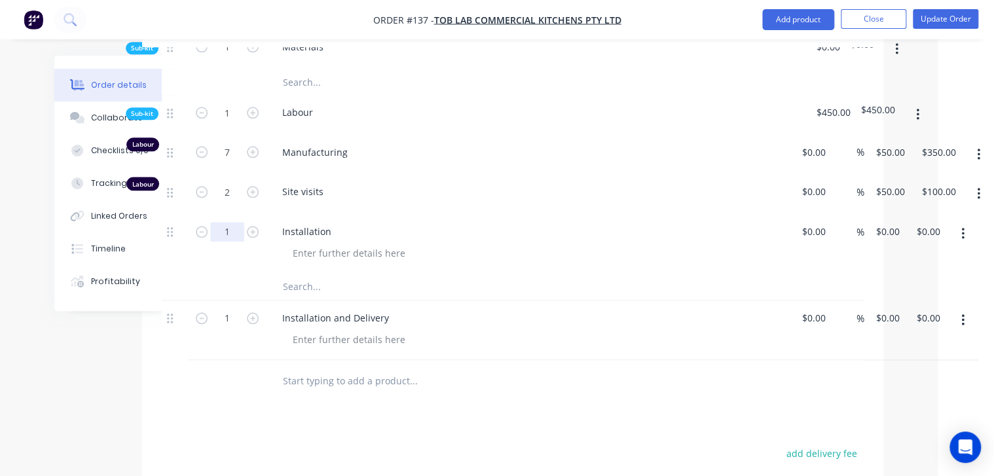
click at [229, 162] on input "1" at bounding box center [227, 153] width 34 height 20
type input "4"
click at [906, 256] on div "$0.00 $0.00" at bounding box center [925, 244] width 41 height 60
click at [864, 227] on div "4 Installation $0.00 $0.00 % 0 0 $0.00 $0.00" at bounding box center [513, 244] width 702 height 60
type input "$50.00"
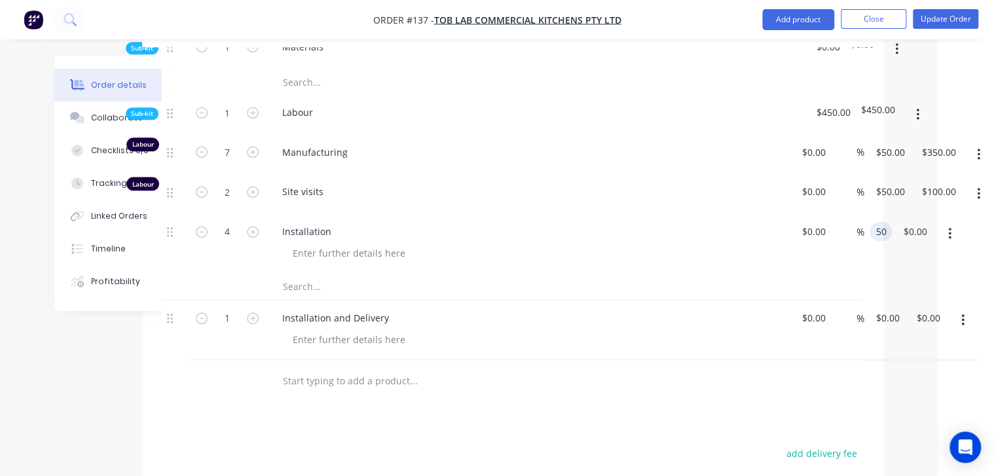
type input "$200.00"
click at [922, 277] on div "Order details Collaborate Checklists 0/0 Tracking Linked Orders Timeline Profit…" at bounding box center [441, 65] width 994 height 1344
click at [960, 316] on button "button" at bounding box center [963, 320] width 31 height 24
click at [898, 432] on div "Delete" at bounding box center [916, 433] width 101 height 19
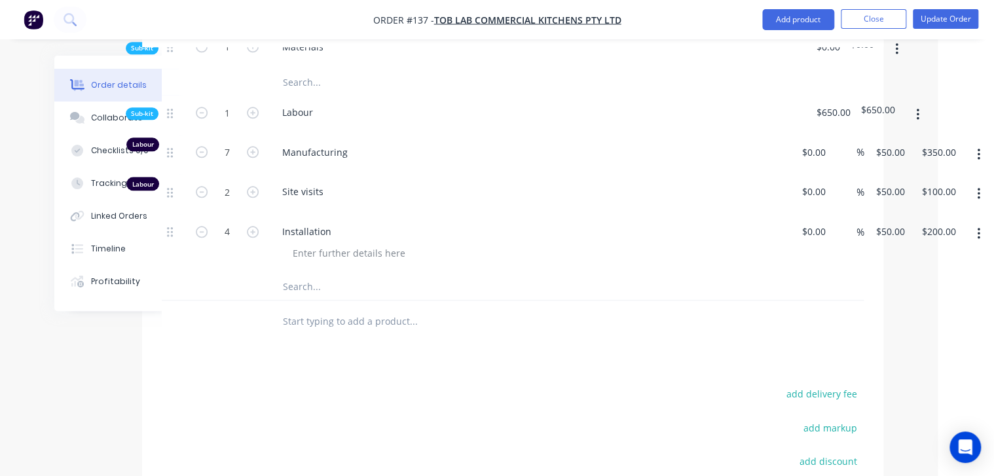
click at [608, 352] on div "Products Show / Hide columns Add product Qty Cost Markup Price Total Kit 1 Cust…" at bounding box center [512, 265] width 741 height 785
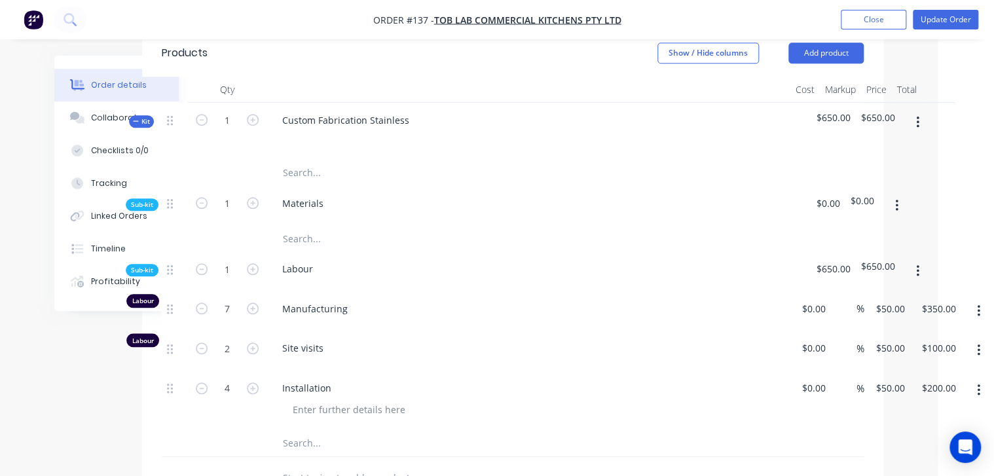
scroll to position [450, 56]
click at [325, 246] on input "text" at bounding box center [413, 239] width 262 height 26
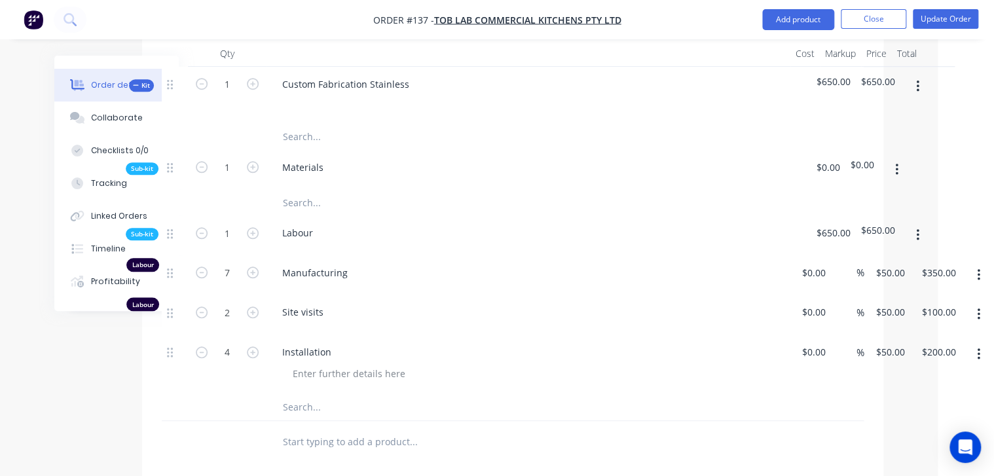
scroll to position [555, 56]
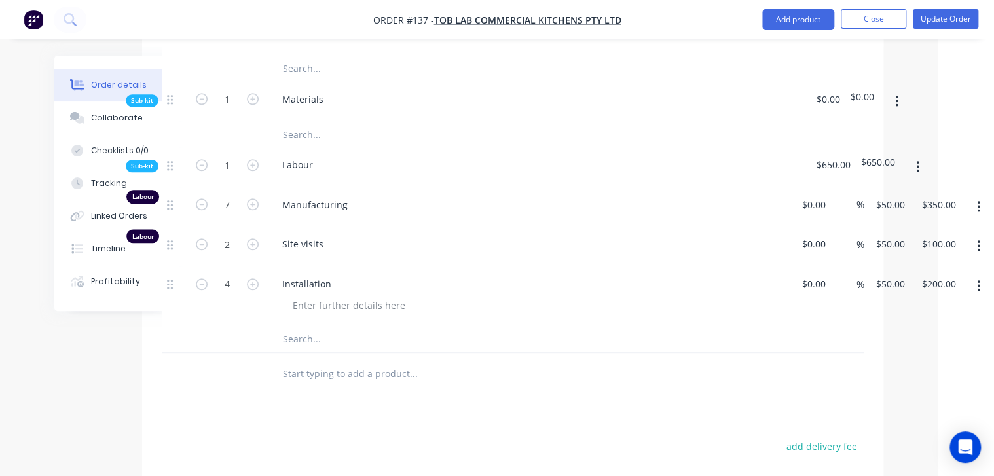
click at [375, 376] on input "text" at bounding box center [413, 374] width 262 height 26
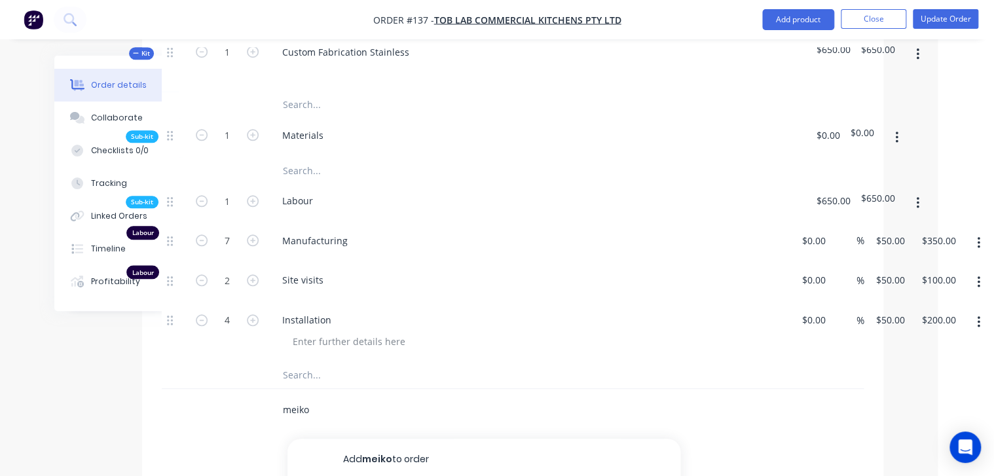
scroll to position [502, 56]
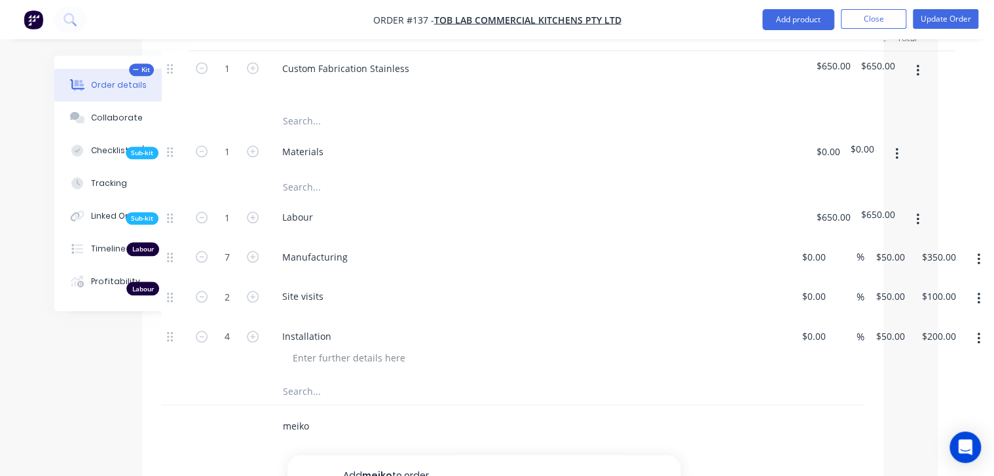
type input "meiko"
click at [298, 187] on input "text" at bounding box center [413, 187] width 262 height 26
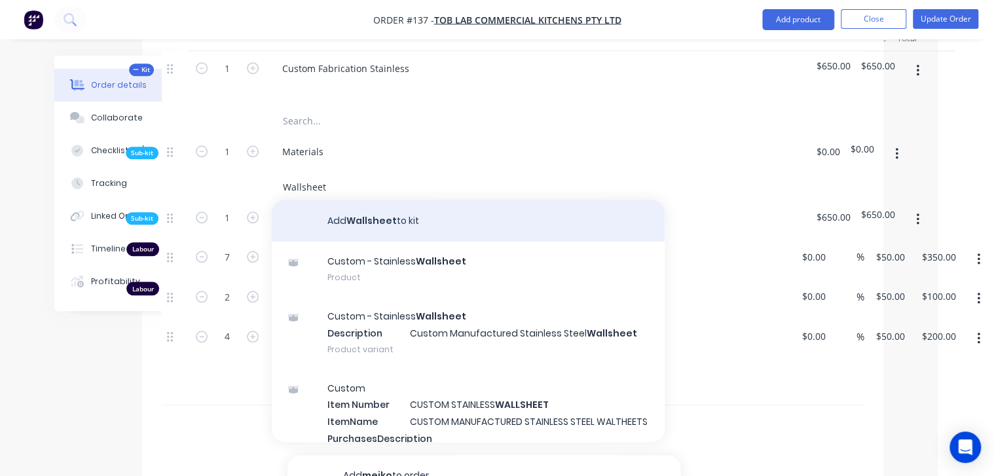
type input "Wallsheet"
click at [402, 236] on button "Add Wallsheet to kit" at bounding box center [468, 221] width 393 height 42
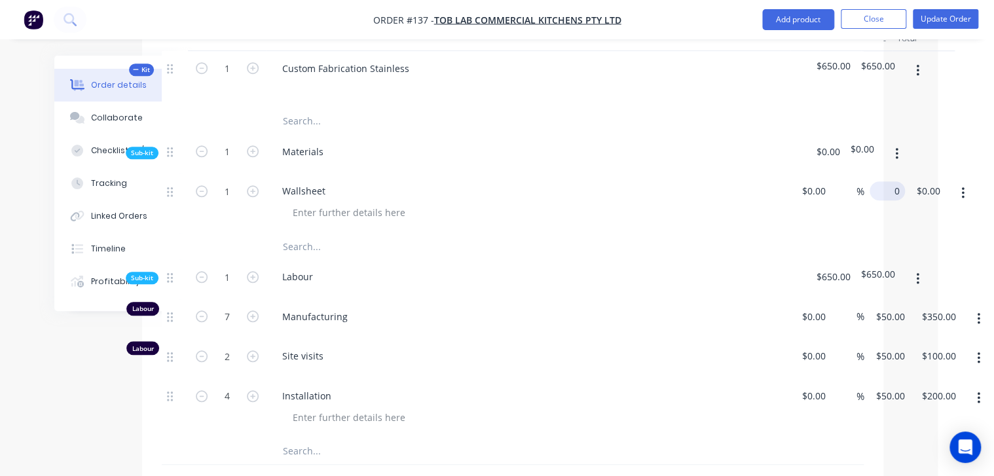
click at [877, 186] on input "0" at bounding box center [890, 190] width 30 height 19
type input "$100.00"
drag, startPoint x: 537, startPoint y: 230, endPoint x: 380, endPoint y: 217, distance: 157.7
click at [537, 226] on div "Wallsheet" at bounding box center [529, 204] width 524 height 60
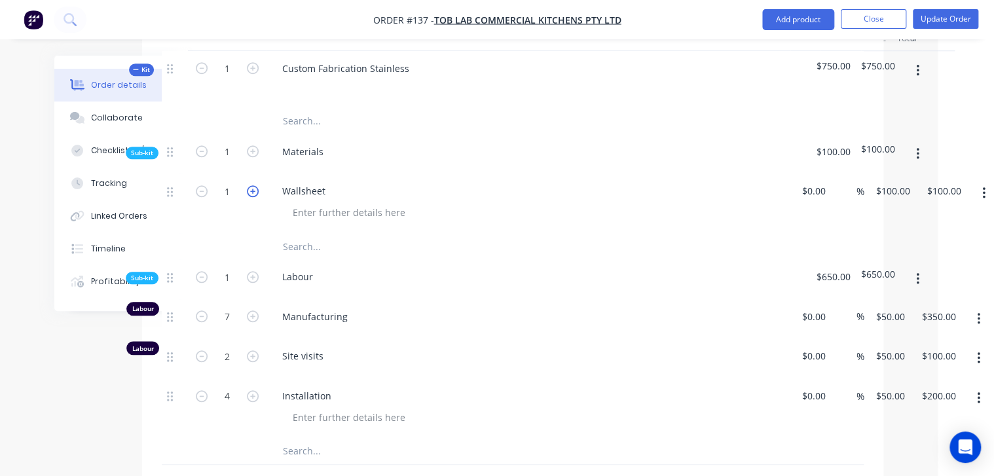
click at [253, 191] on icon "button" at bounding box center [253, 191] width 12 height 12
type input "2"
type input "$200.00"
click at [238, 189] on input "2" at bounding box center [227, 191] width 34 height 20
type input "10.5"
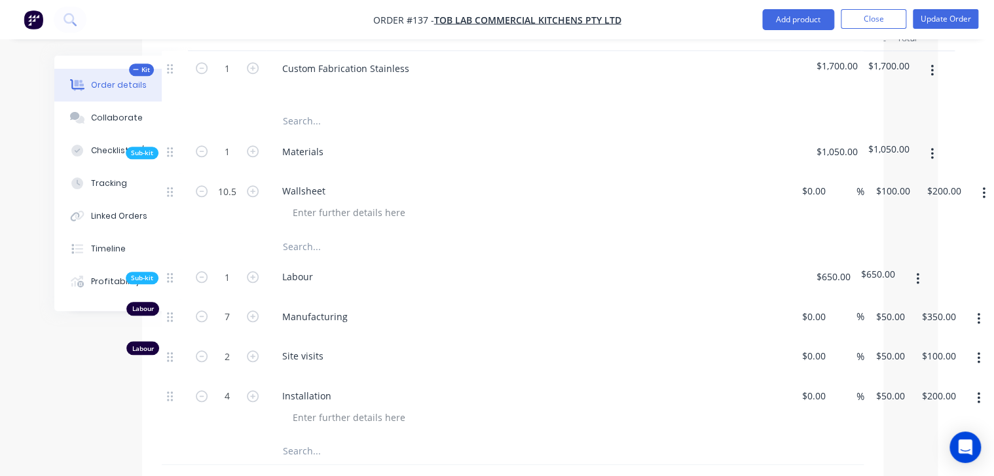
type input "$1,050.00"
click at [587, 196] on div "Wallsheet" at bounding box center [528, 190] width 513 height 19
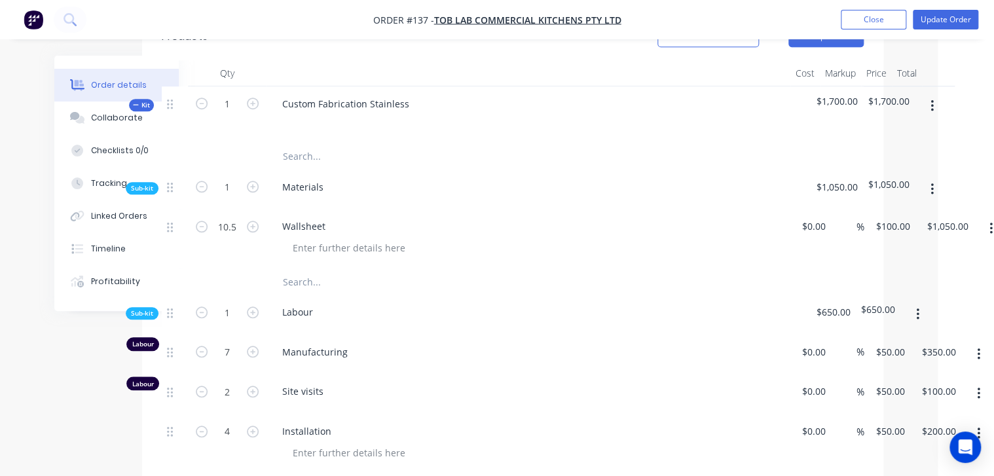
scroll to position [450, 56]
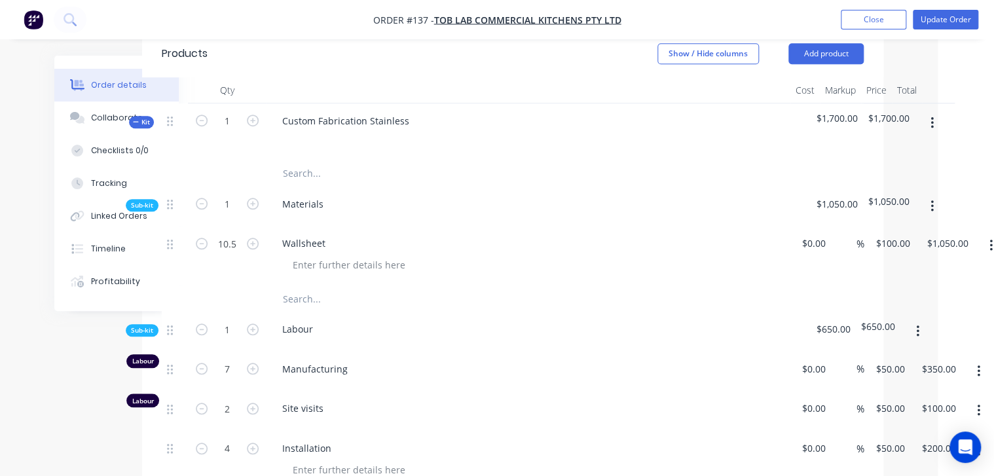
click at [327, 299] on input "text" at bounding box center [413, 299] width 262 height 26
click at [476, 267] on div at bounding box center [533, 264] width 503 height 19
click at [337, 171] on input "text" at bounding box center [413, 173] width 262 height 26
type input "U Shaped Bench"
click at [458, 138] on div at bounding box center [528, 139] width 513 height 19
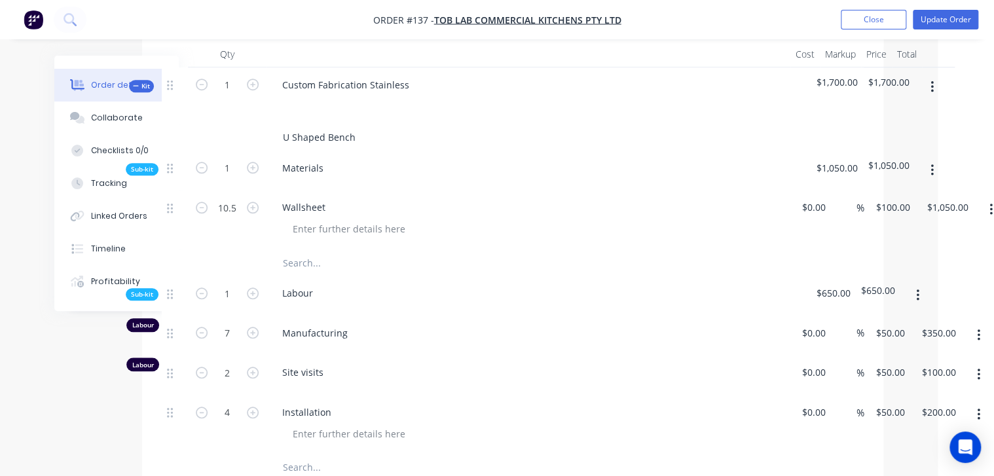
scroll to position [502, 56]
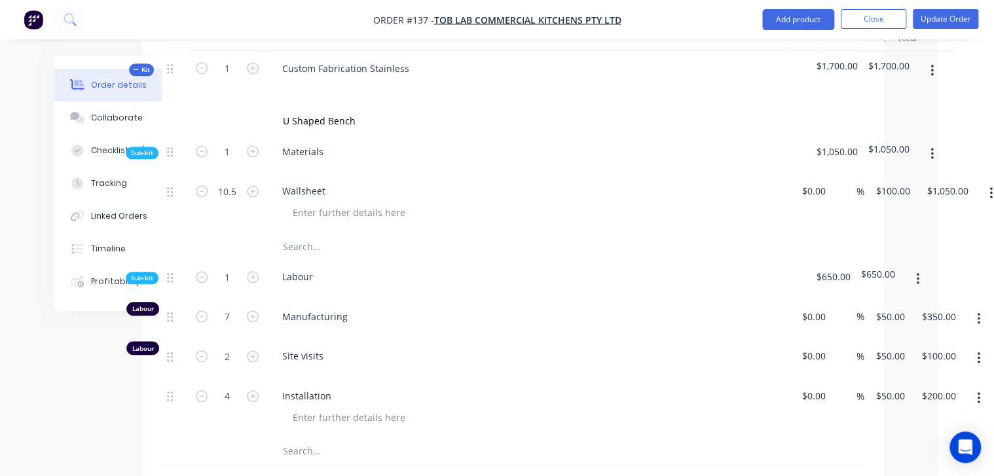
click at [521, 181] on div "Wallsheet" at bounding box center [528, 190] width 513 height 19
click at [407, 244] on input "text" at bounding box center [413, 246] width 262 height 26
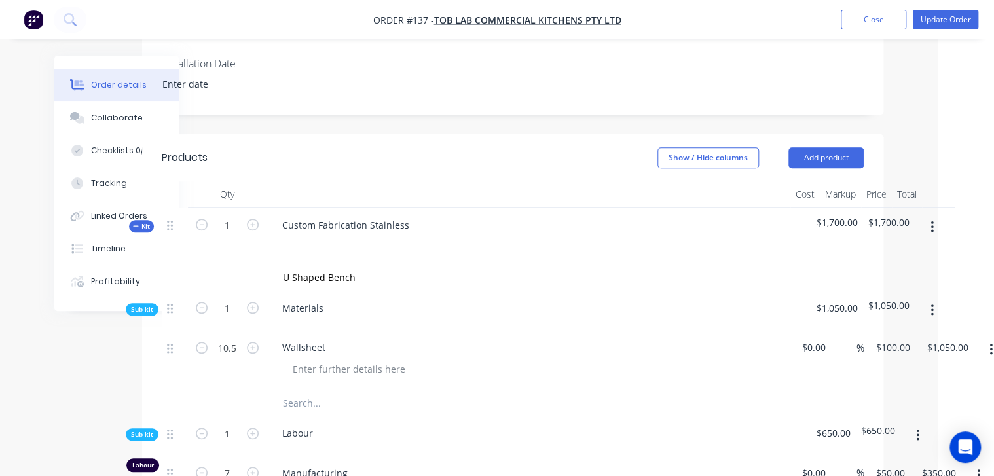
scroll to position [345, 56]
click at [959, 18] on button "Update Order" at bounding box center [945, 20] width 65 height 20
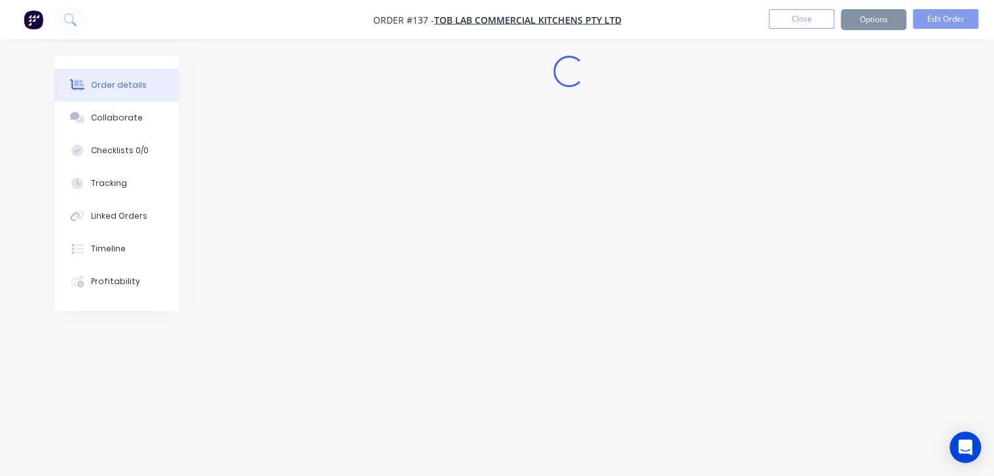
scroll to position [0, 0]
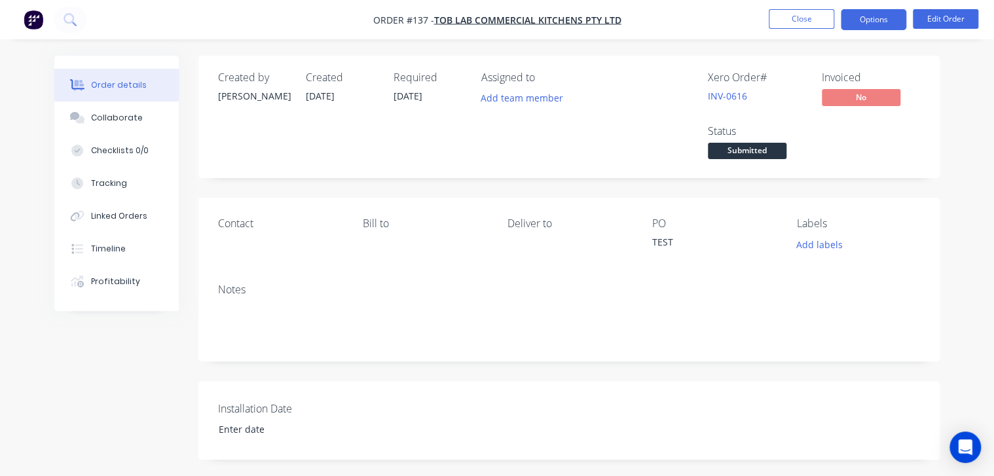
click at [891, 24] on button "Options" at bounding box center [873, 19] width 65 height 21
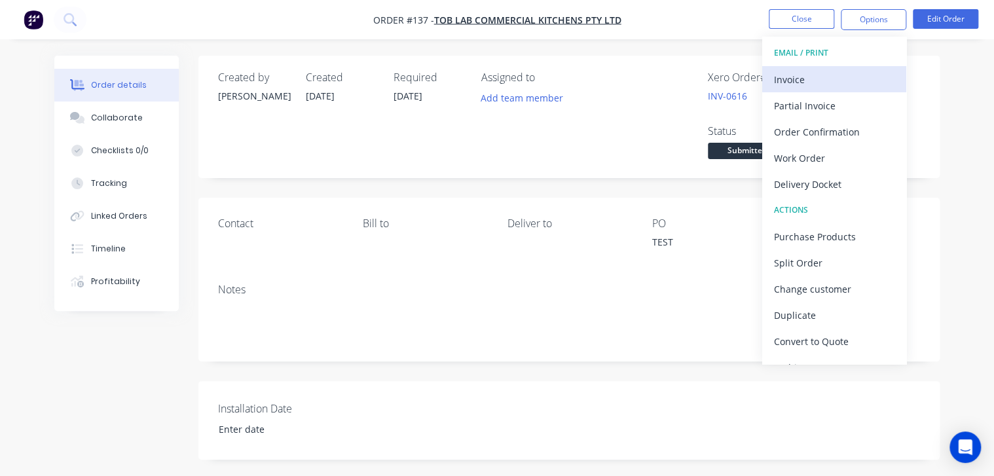
click at [833, 83] on div "Invoice" at bounding box center [834, 79] width 121 height 19
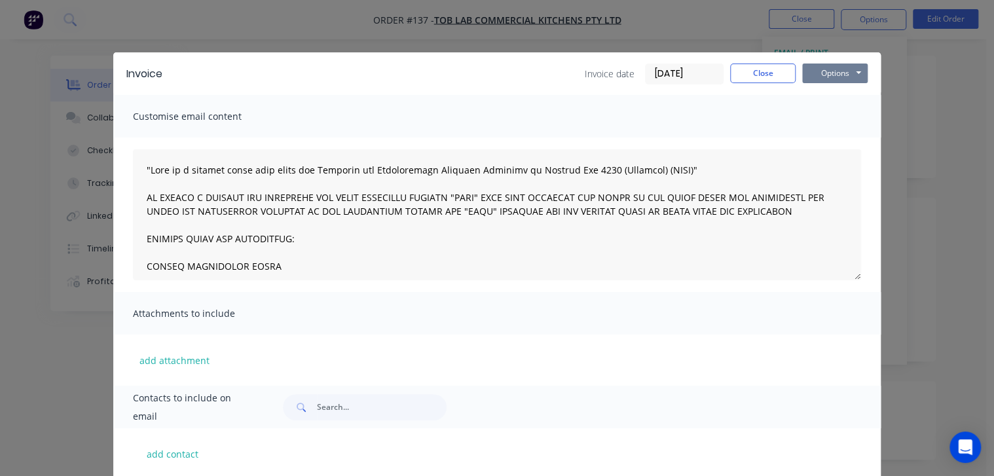
click at [830, 73] on button "Options" at bounding box center [834, 74] width 65 height 20
click at [823, 92] on button "Preview" at bounding box center [844, 97] width 84 height 22
drag, startPoint x: 758, startPoint y: 73, endPoint x: 401, endPoint y: 37, distance: 358.1
click at [756, 65] on button "Close" at bounding box center [762, 74] width 65 height 20
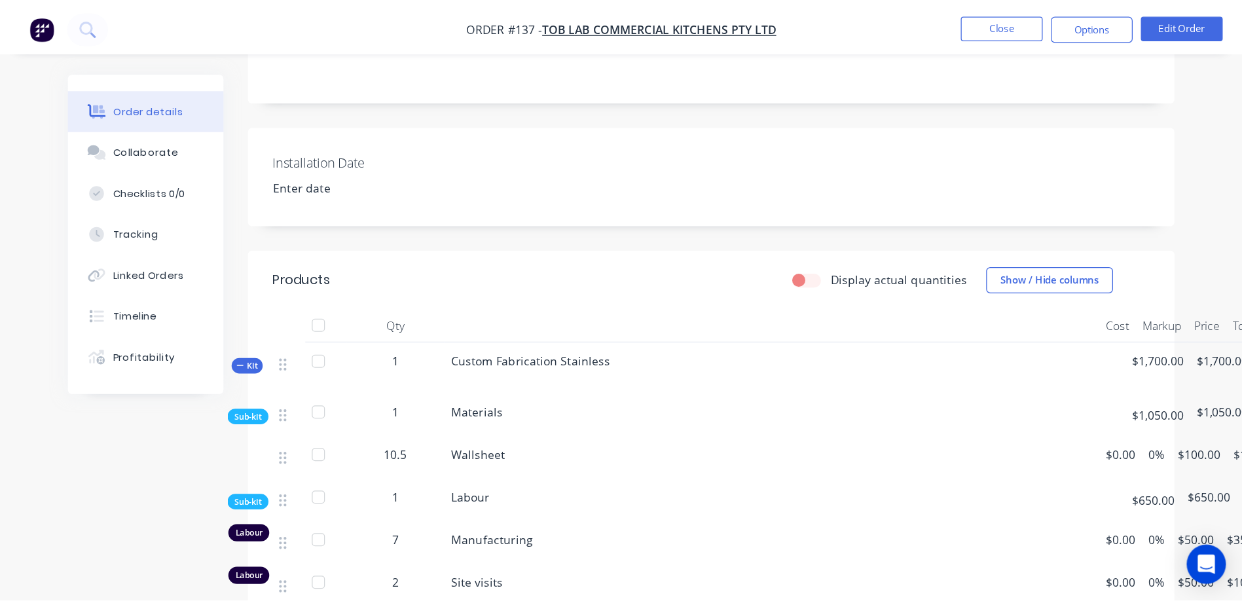
scroll to position [314, 0]
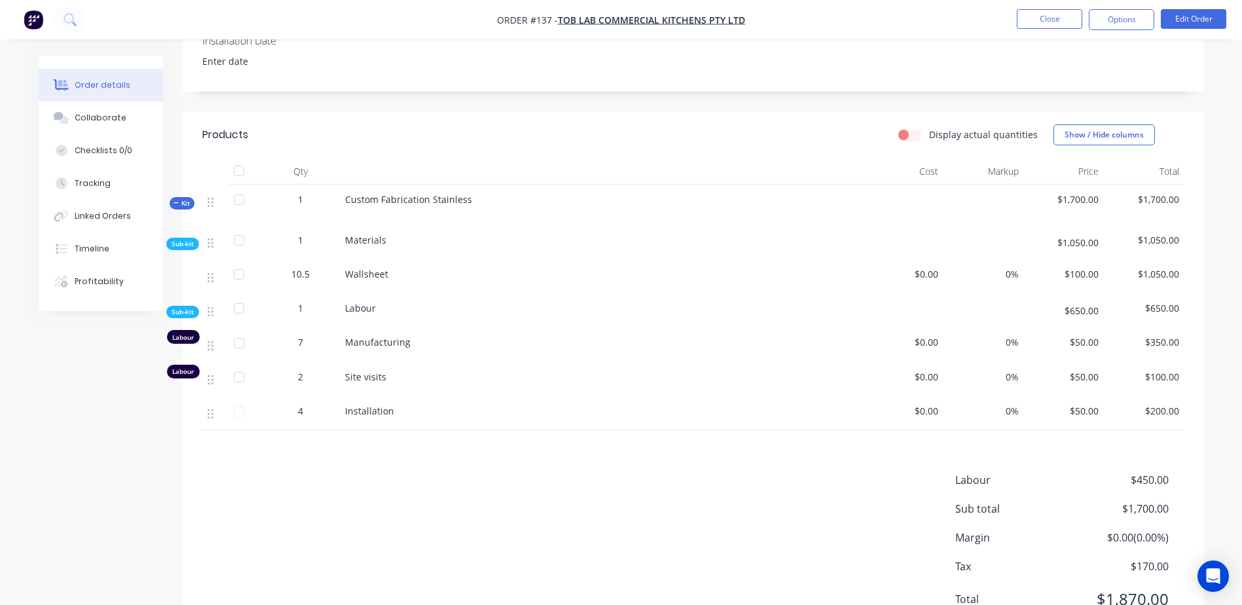
drag, startPoint x: 971, startPoint y: 4, endPoint x: 648, endPoint y: 557, distance: 640.8
click at [648, 557] on div "Labour $450.00 Sub total $1,700.00 Margin $0.00 ( 0.00 %) Tax $170.00 Total $1,…" at bounding box center [693, 548] width 982 height 152
click at [1195, 20] on button "Edit Order" at bounding box center [1193, 19] width 65 height 20
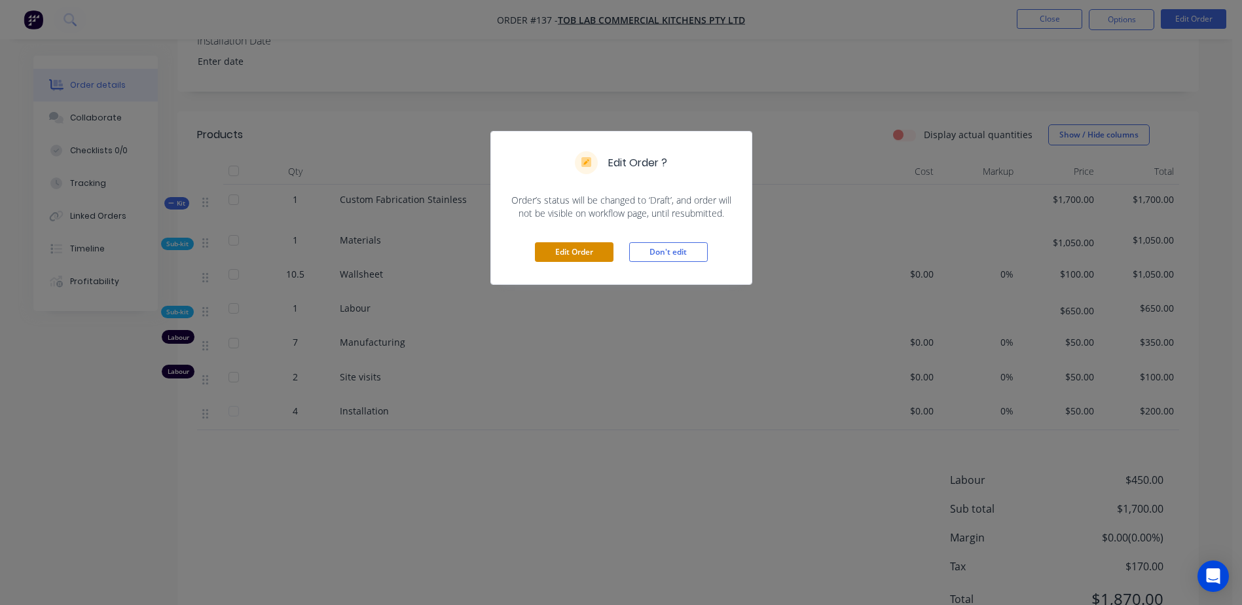
click at [567, 257] on button "Edit Order" at bounding box center [574, 252] width 79 height 20
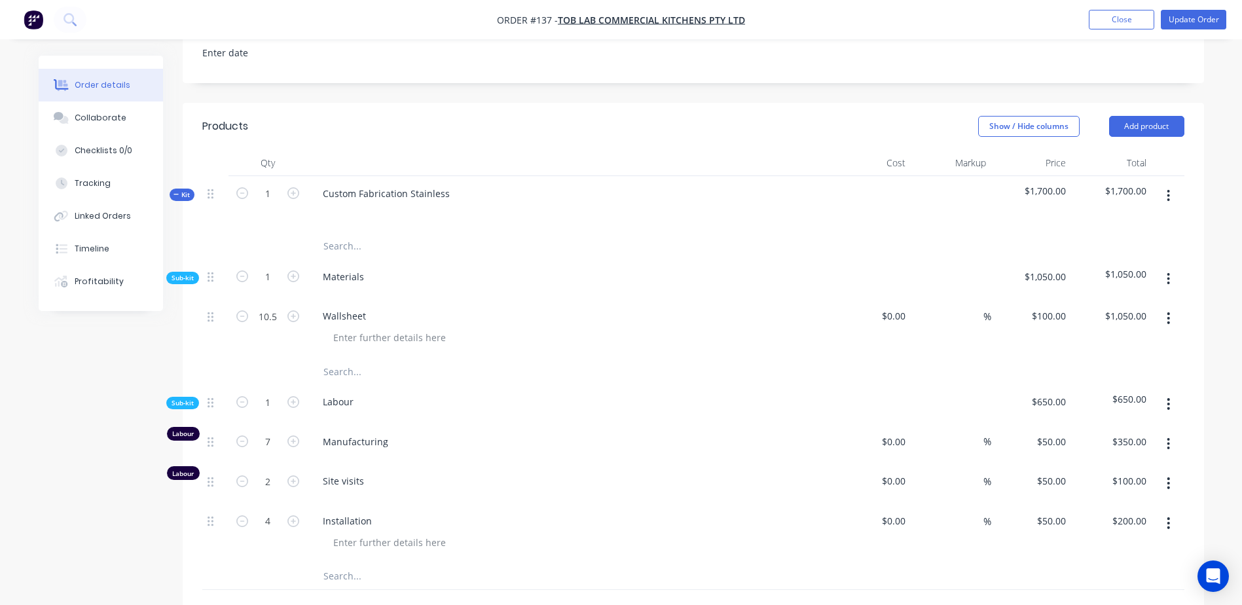
scroll to position [327, 0]
click at [945, 305] on div "%" at bounding box center [951, 326] width 81 height 60
click at [967, 312] on div "%" at bounding box center [977, 313] width 28 height 19
type input "10"
type input "$0.00"
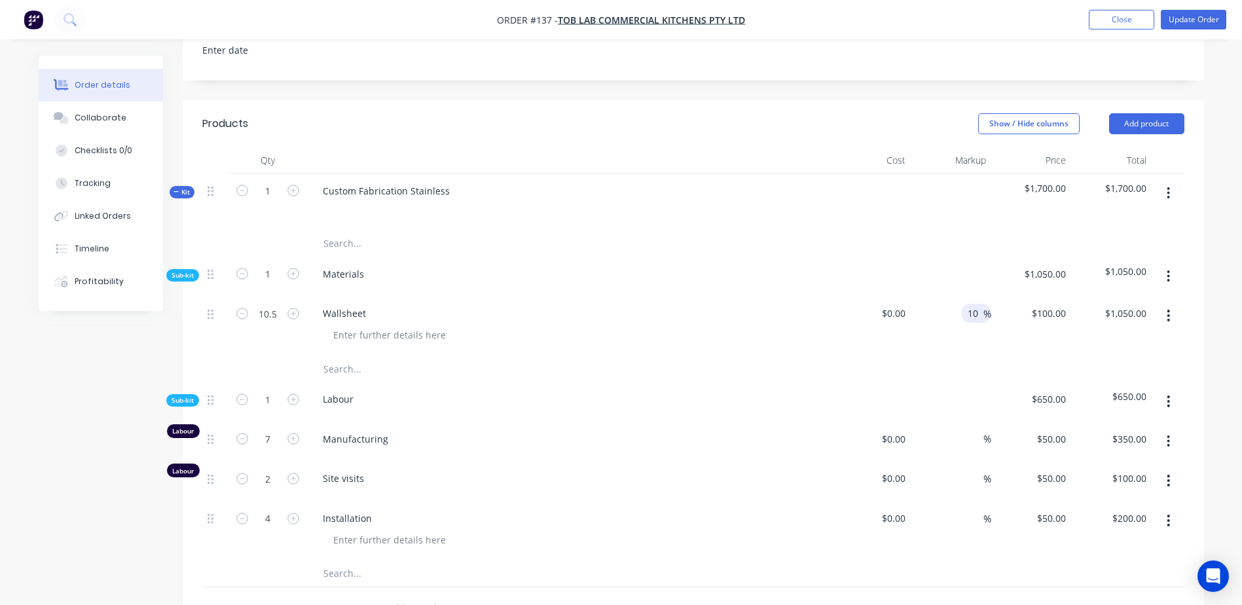
type input "$0.00"
click at [715, 404] on div "Labour" at bounding box center [569, 402] width 524 height 40
click at [1045, 320] on div "0 0" at bounding box center [1032, 326] width 81 height 60
type input "$500.00"
type input "$5,250.00"
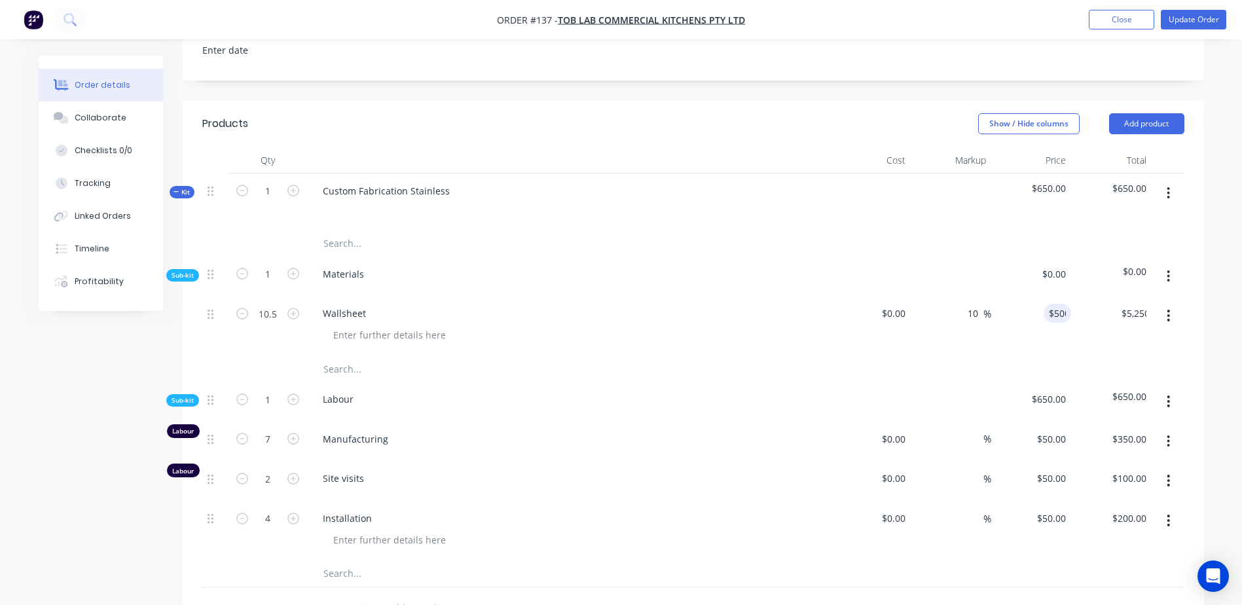
click at [1024, 364] on div at bounding box center [693, 369] width 982 height 26
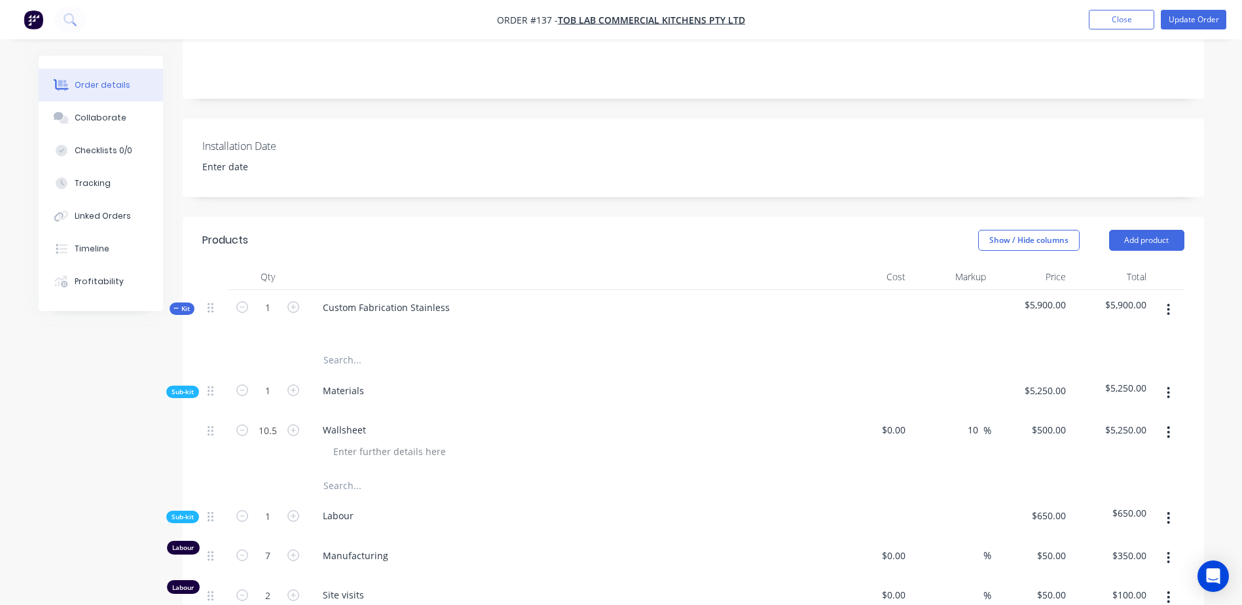
scroll to position [196, 0]
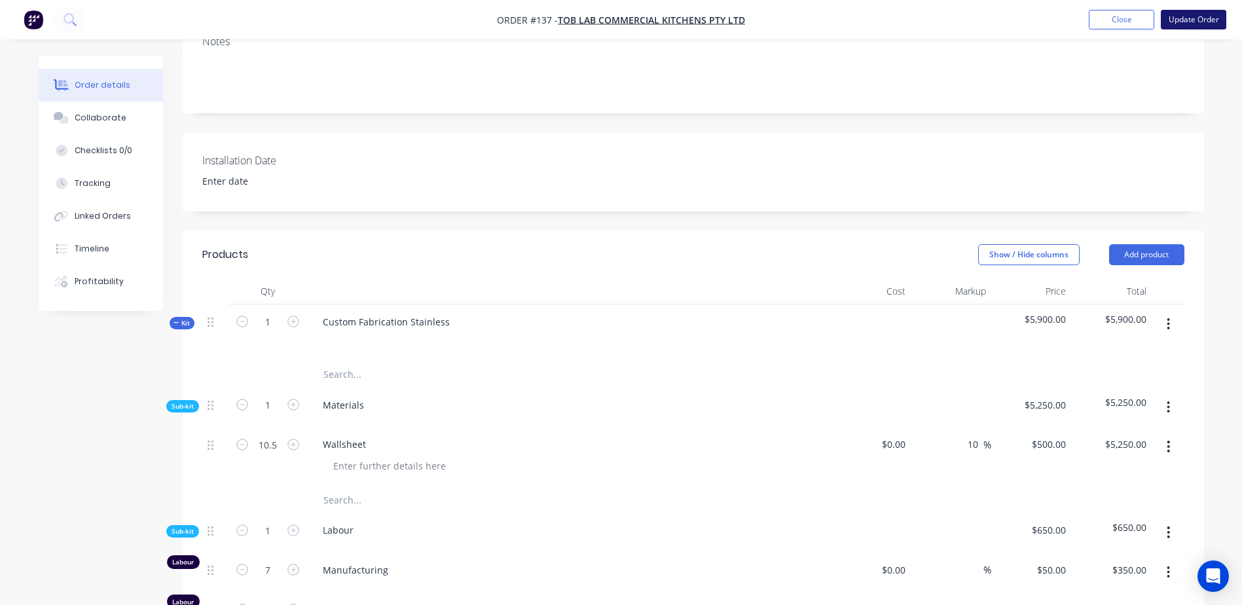
click at [1210, 12] on button "Update Order" at bounding box center [1193, 20] width 65 height 20
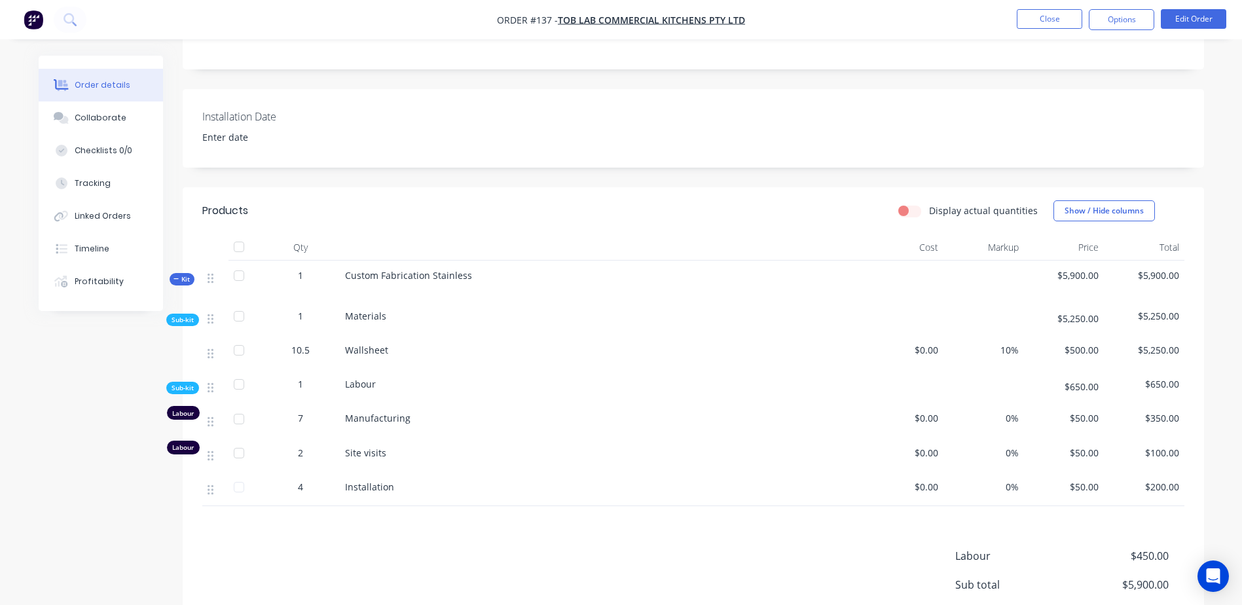
scroll to position [262, 0]
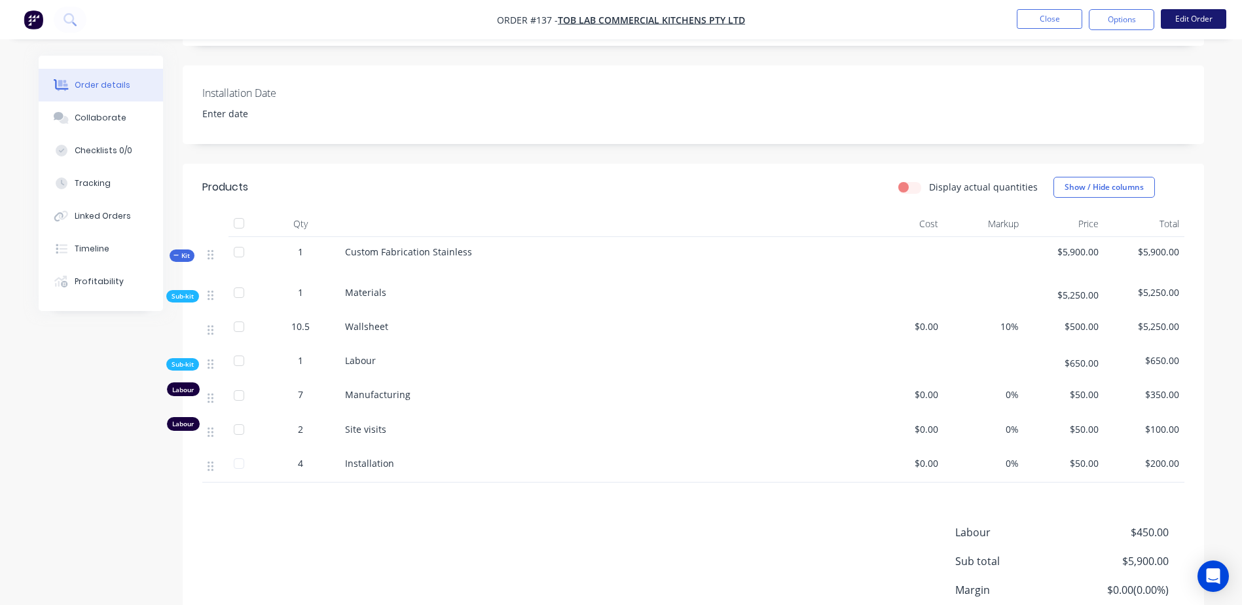
click at [1177, 22] on button "Edit Order" at bounding box center [1193, 19] width 65 height 20
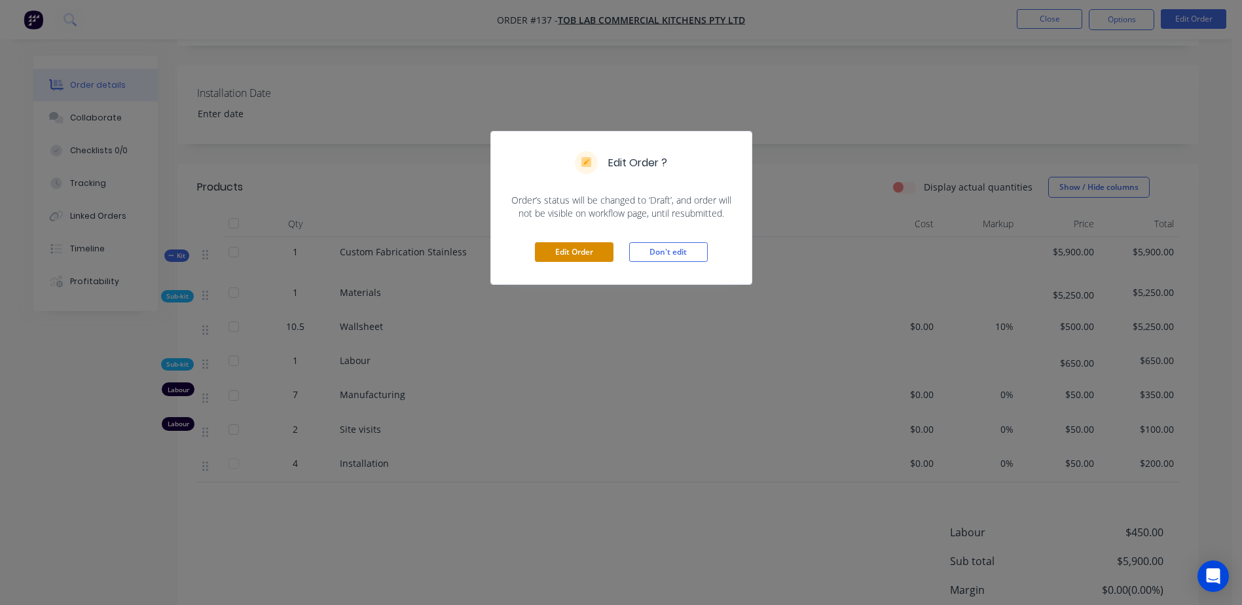
click at [588, 254] on button "Edit Order" at bounding box center [574, 252] width 79 height 20
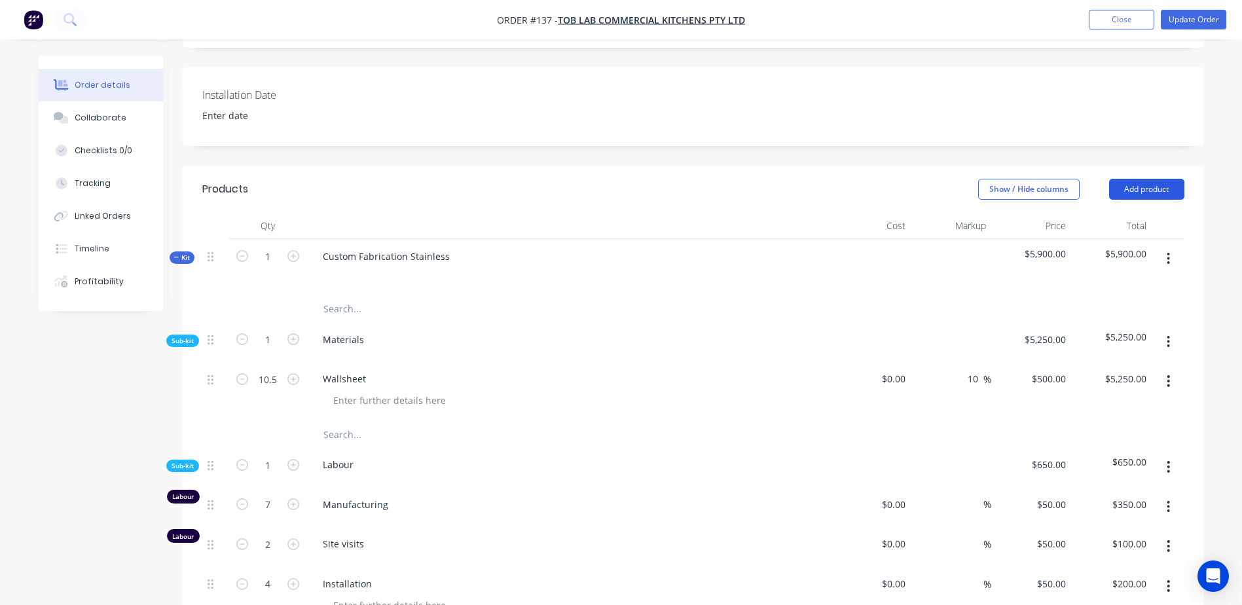
click at [1155, 192] on button "Add product" at bounding box center [1147, 189] width 75 height 21
click at [1159, 185] on button "Add product" at bounding box center [1147, 189] width 75 height 21
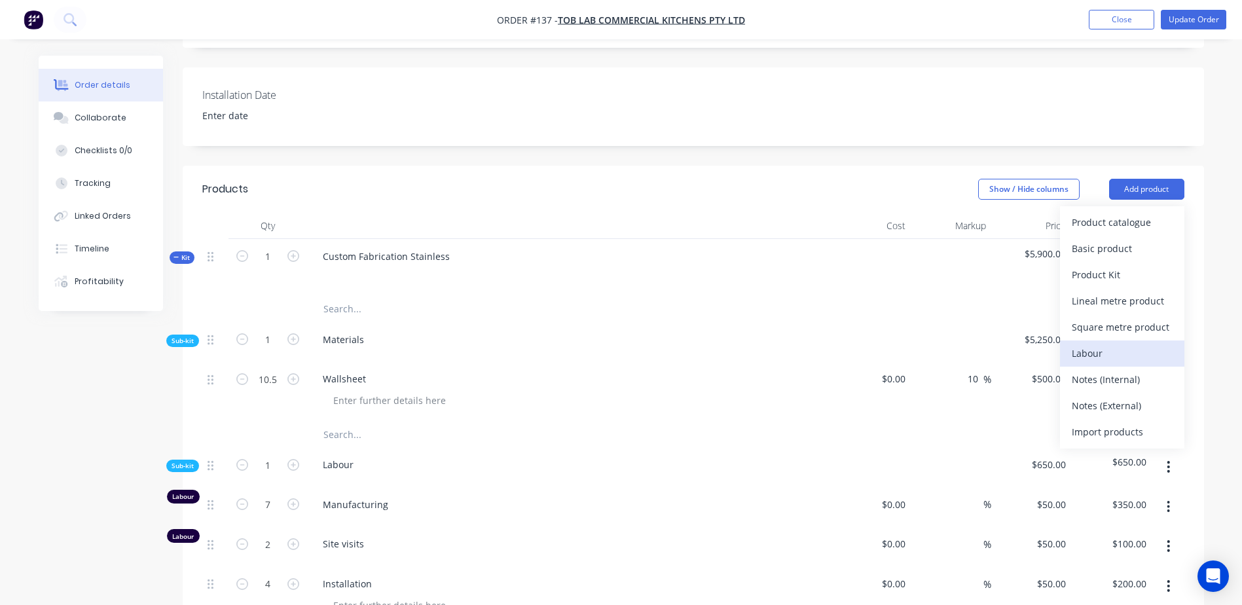
click at [1127, 352] on div "Labour" at bounding box center [1122, 353] width 101 height 19
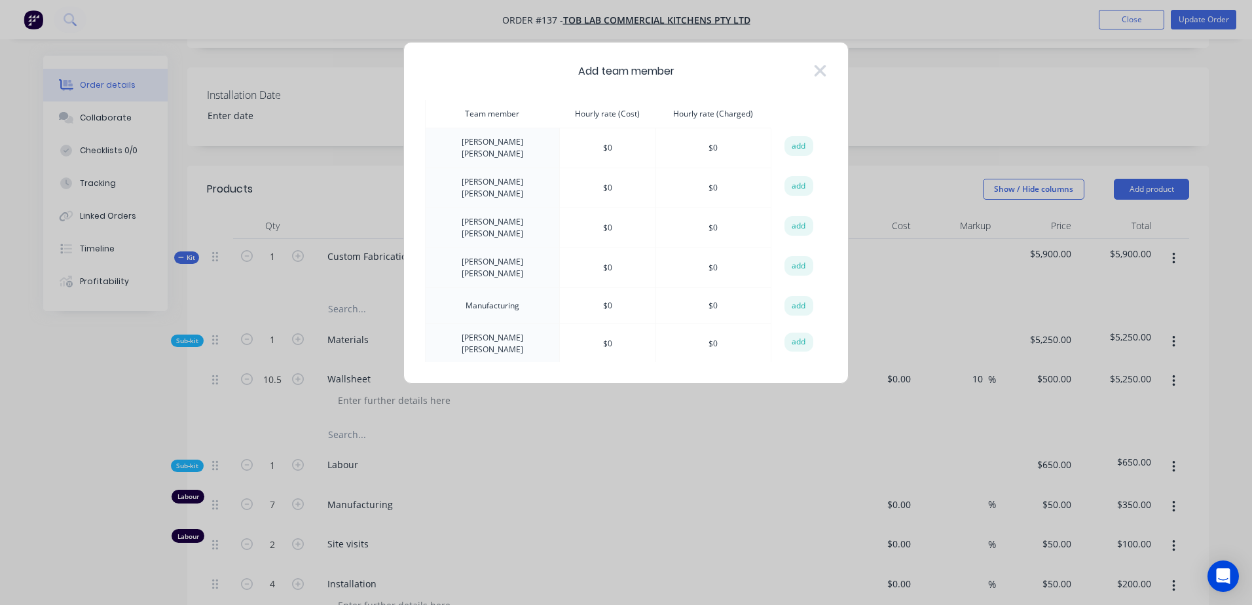
scroll to position [65, 0]
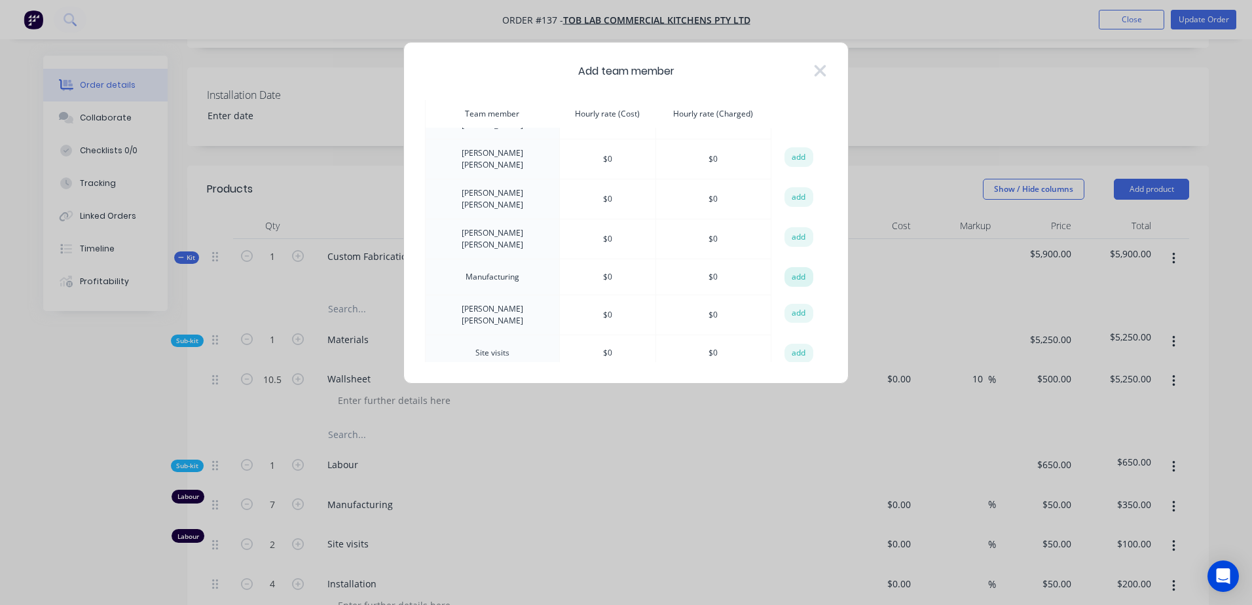
click at [794, 267] on button "add" at bounding box center [799, 277] width 29 height 20
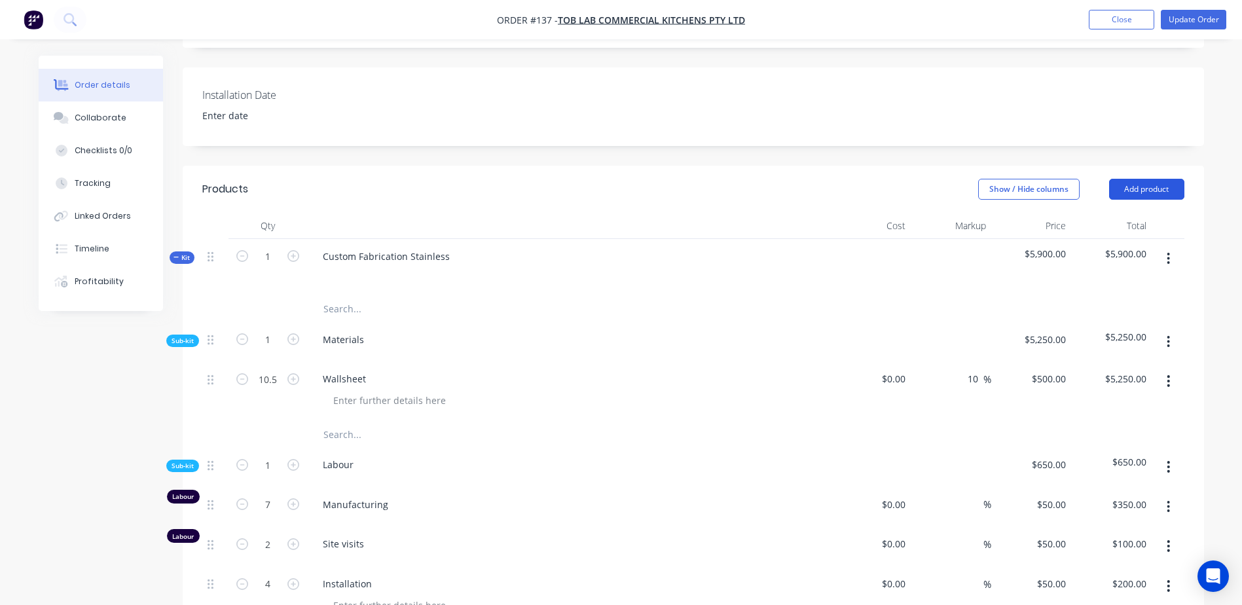
click at [1150, 191] on button "Add product" at bounding box center [1147, 189] width 75 height 21
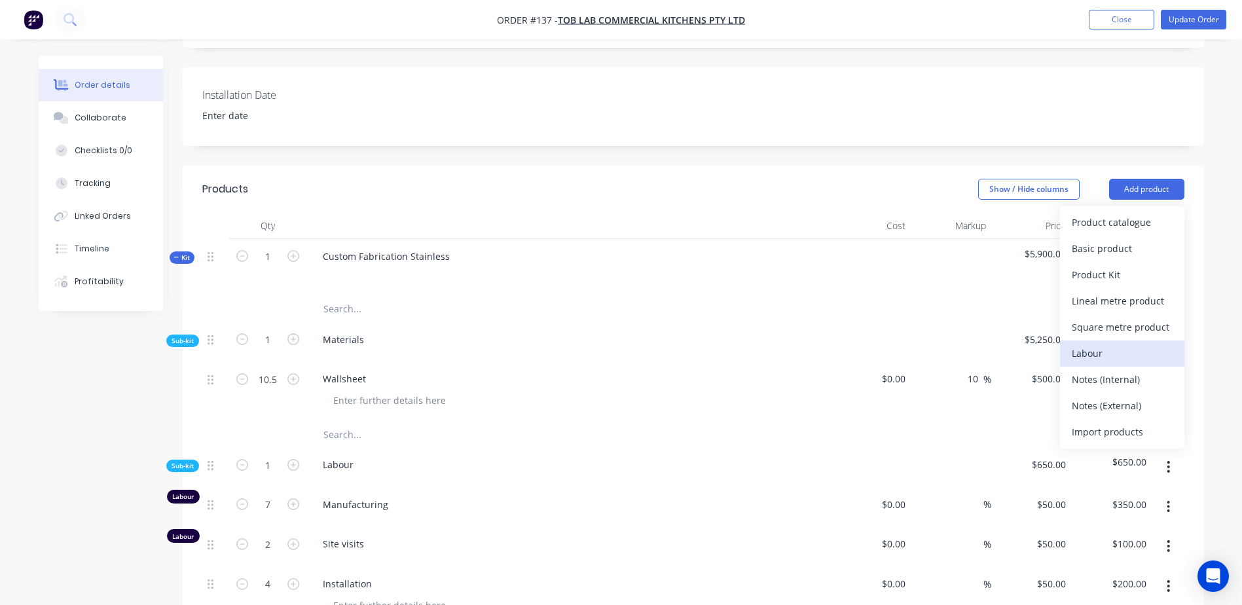
click at [1130, 353] on div "Labour" at bounding box center [1122, 353] width 101 height 19
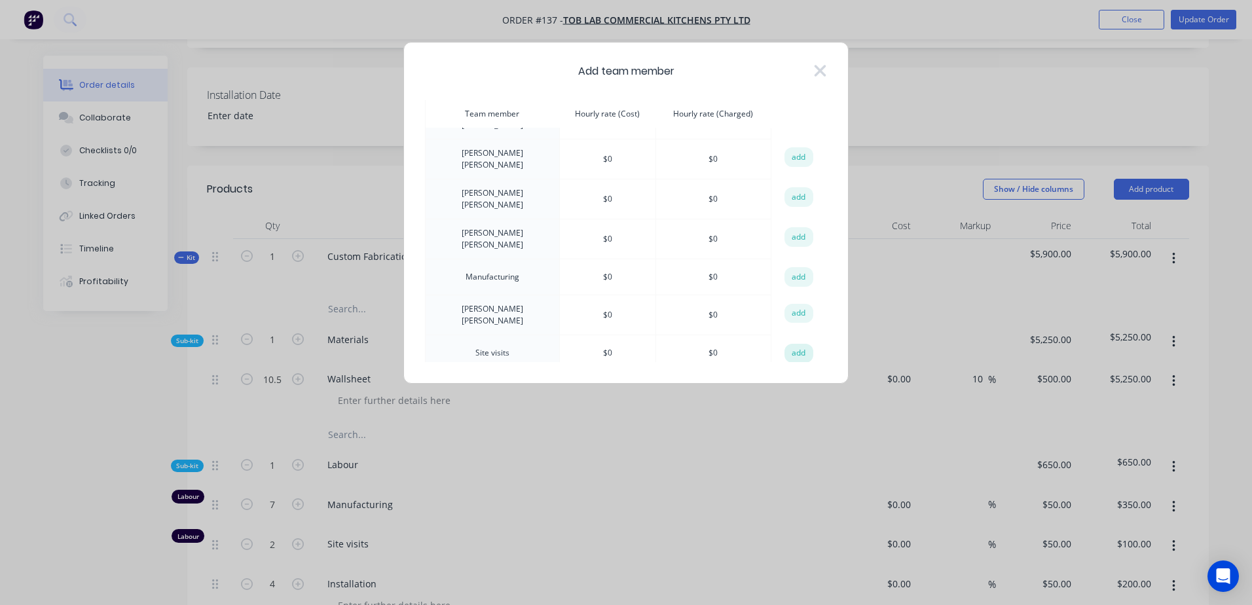
click at [789, 344] on button "add" at bounding box center [799, 354] width 29 height 20
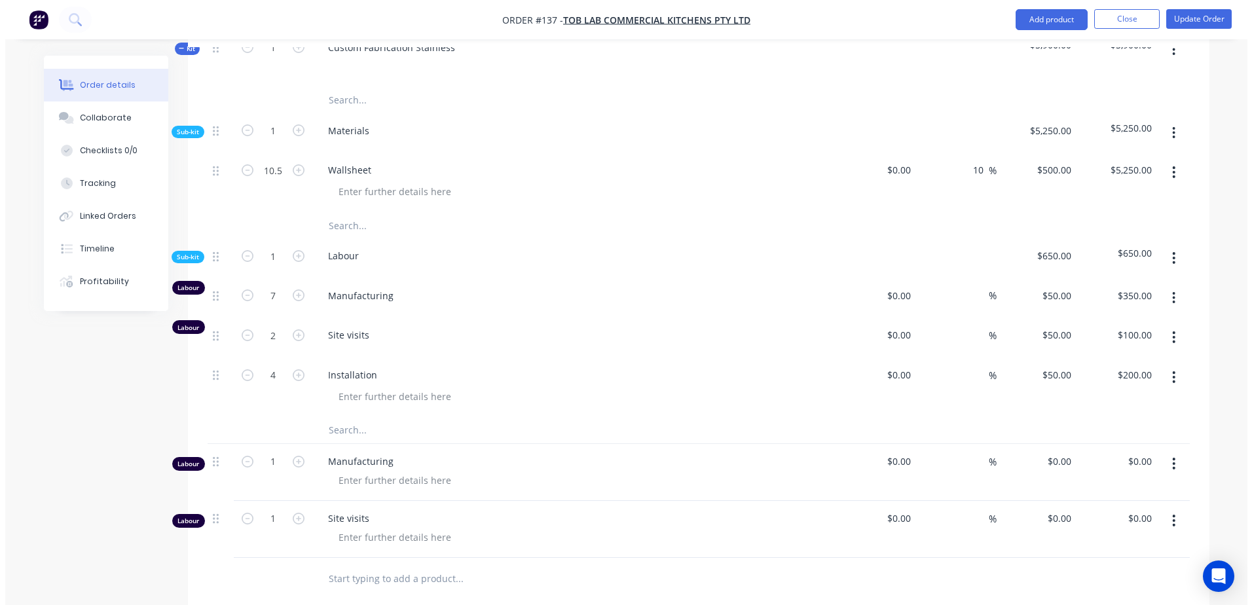
scroll to position [393, 0]
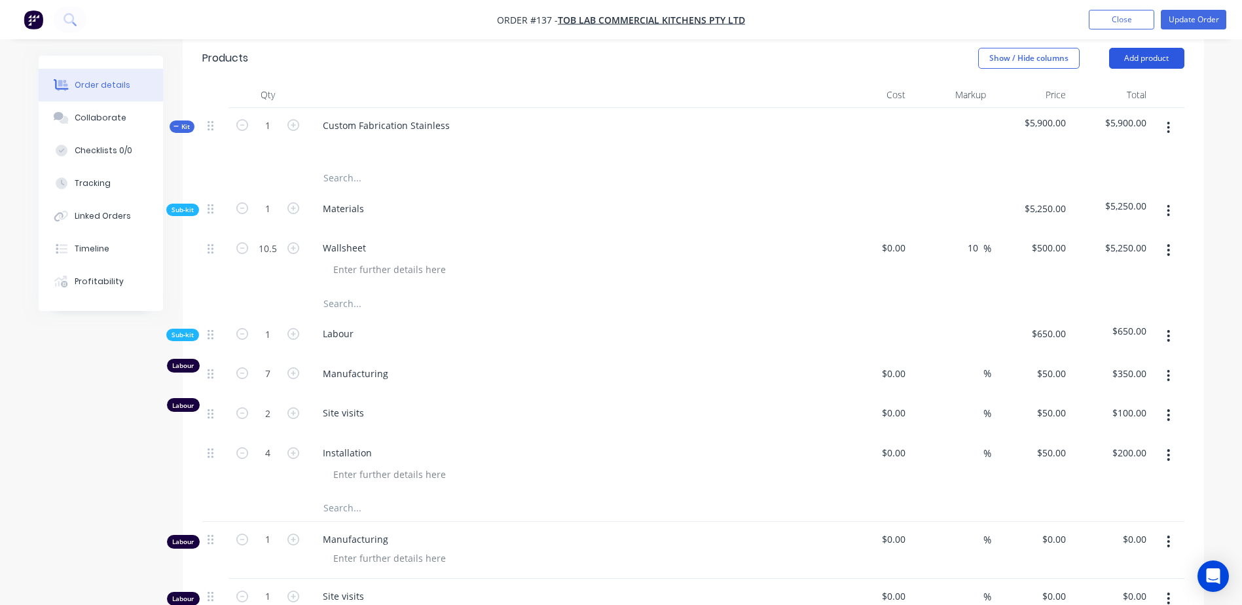
click at [1142, 59] on button "Add product" at bounding box center [1147, 58] width 75 height 21
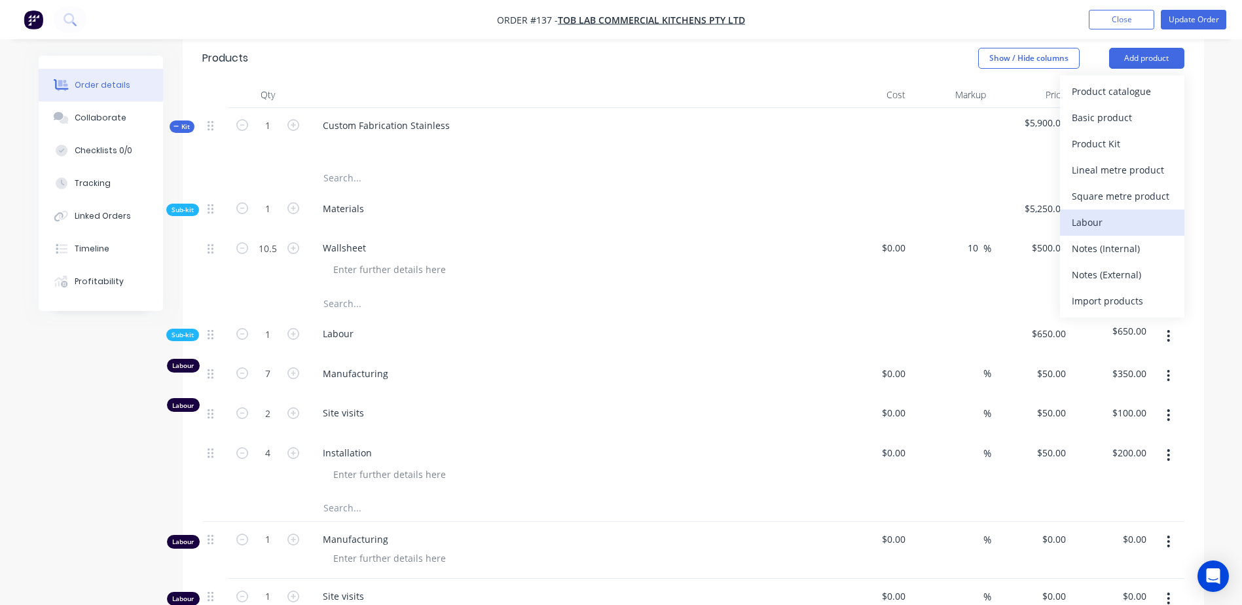
click at [1123, 221] on div "Labour" at bounding box center [1122, 222] width 101 height 19
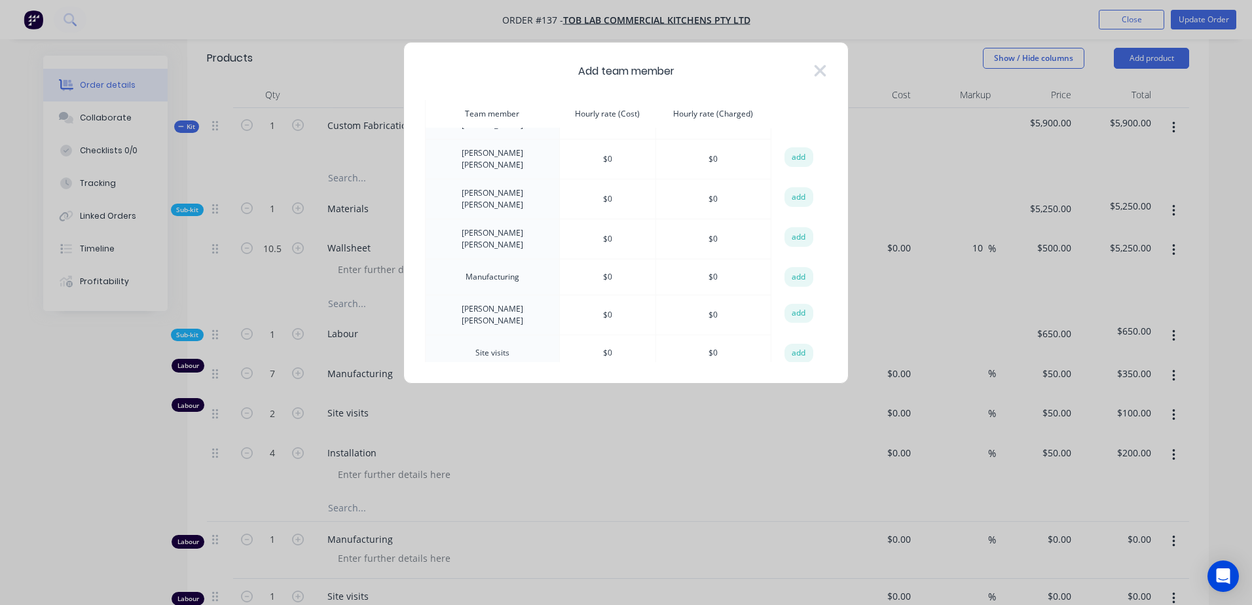
scroll to position [0, 0]
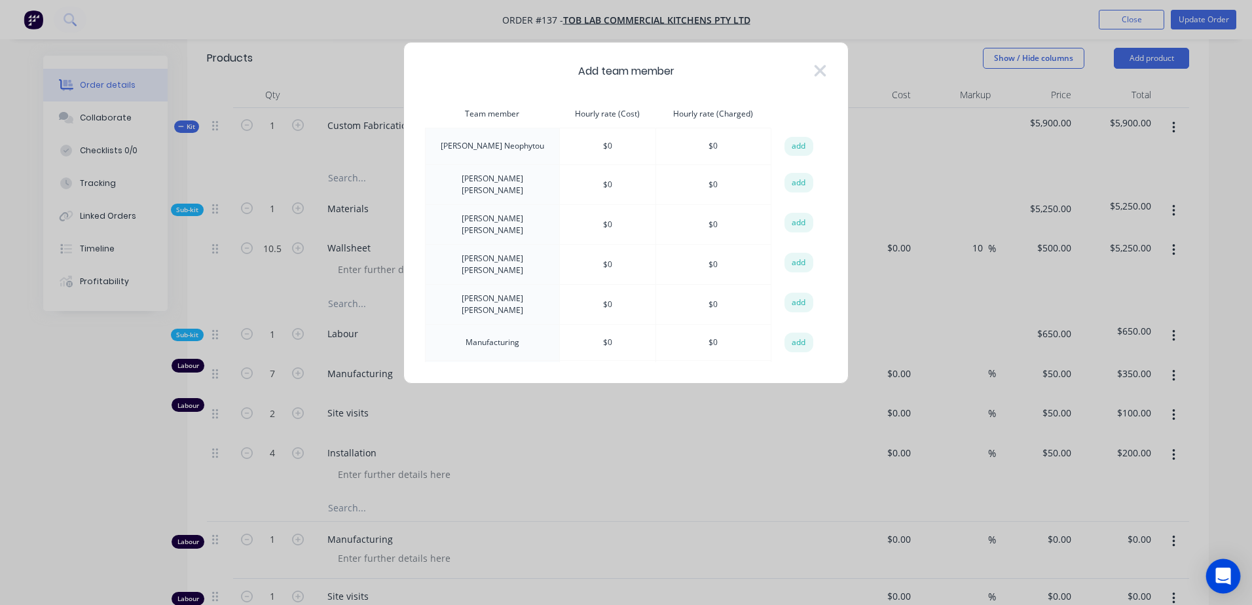
click at [1225, 569] on icon "Open Intercom Messenger" at bounding box center [1223, 576] width 17 height 17
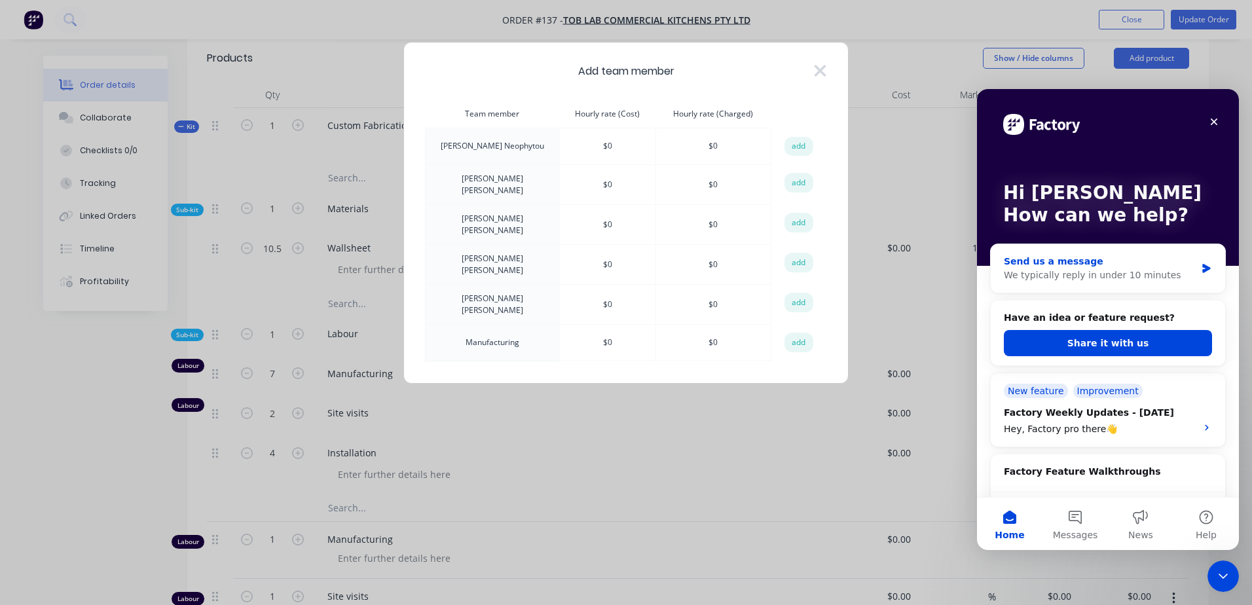
click at [1064, 276] on div "We typically reply in under 10 minutes" at bounding box center [1100, 276] width 192 height 14
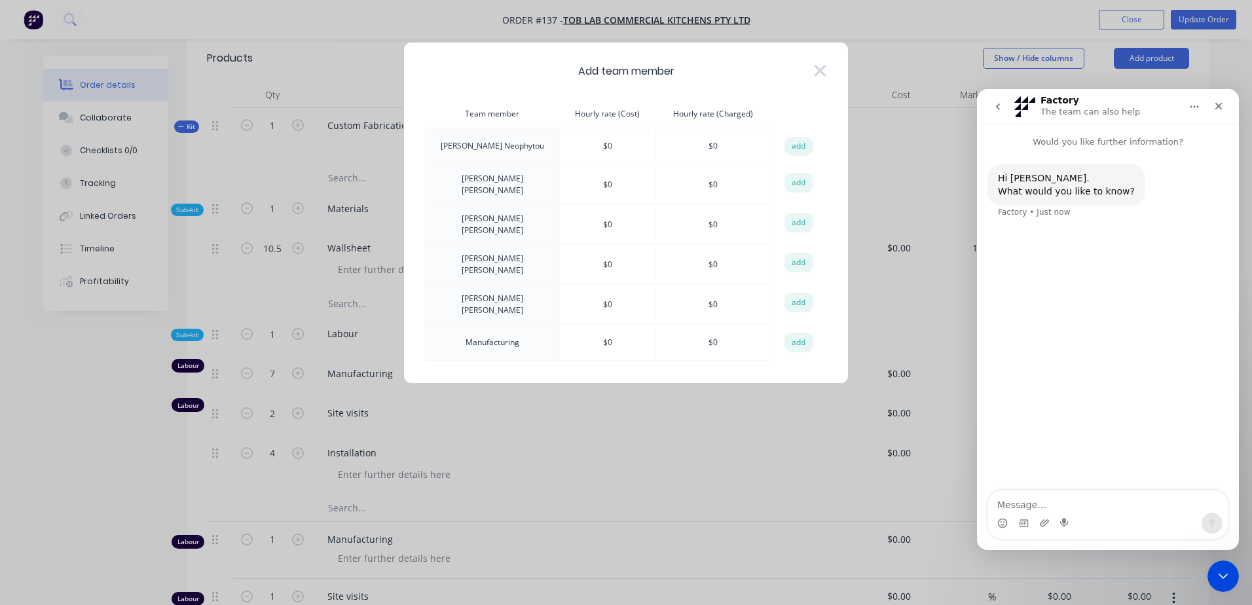
click at [1085, 504] on textarea "Message…" at bounding box center [1108, 502] width 240 height 22
type textarea "Hi Can you please a"
click at [1088, 508] on textarea "Hi Can you please a" at bounding box center [1108, 502] width 240 height 22
type textarea "Hi Can you please add Installation in Labour Kit? as it will not appear in clie…"
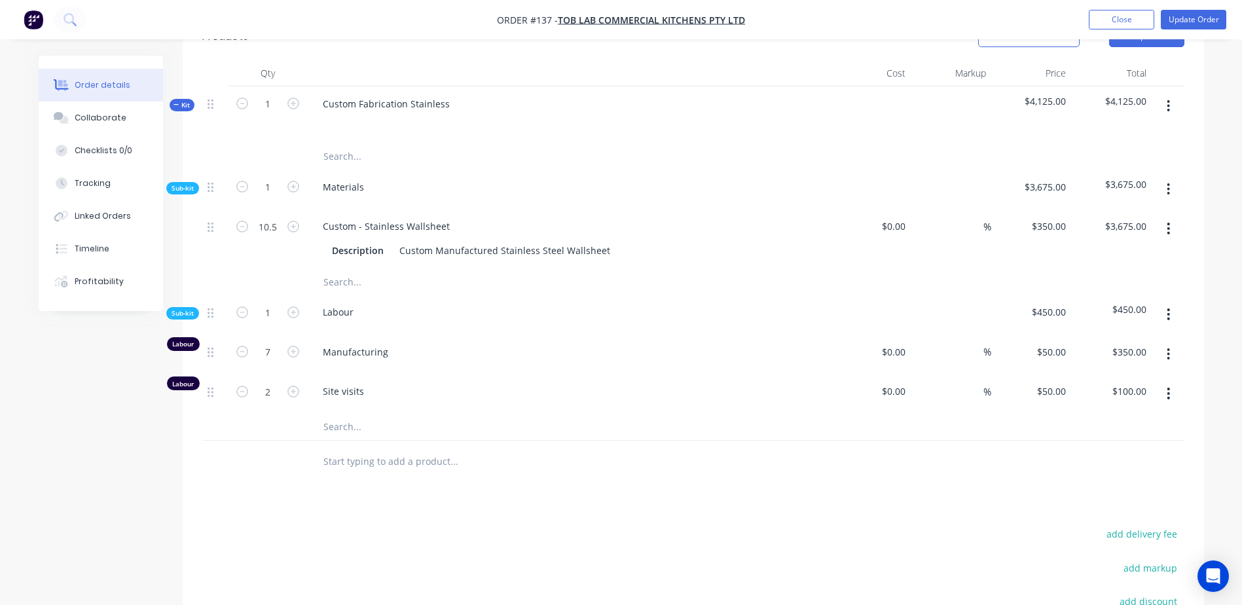
scroll to position [384, 0]
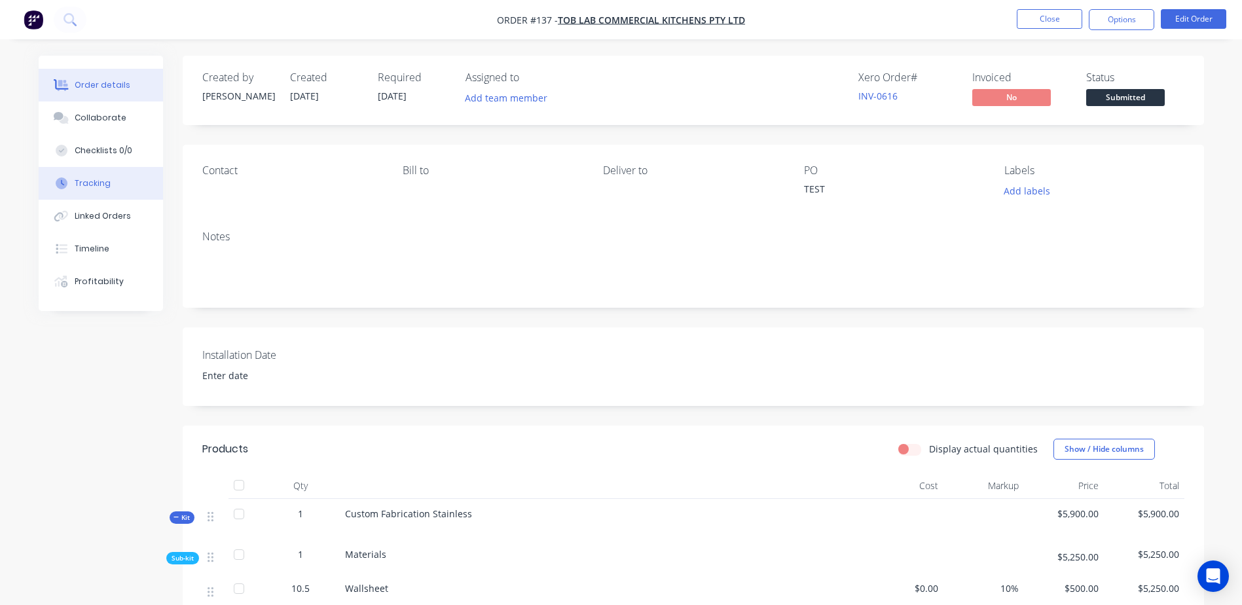
click at [111, 179] on button "Tracking" at bounding box center [101, 183] width 124 height 33
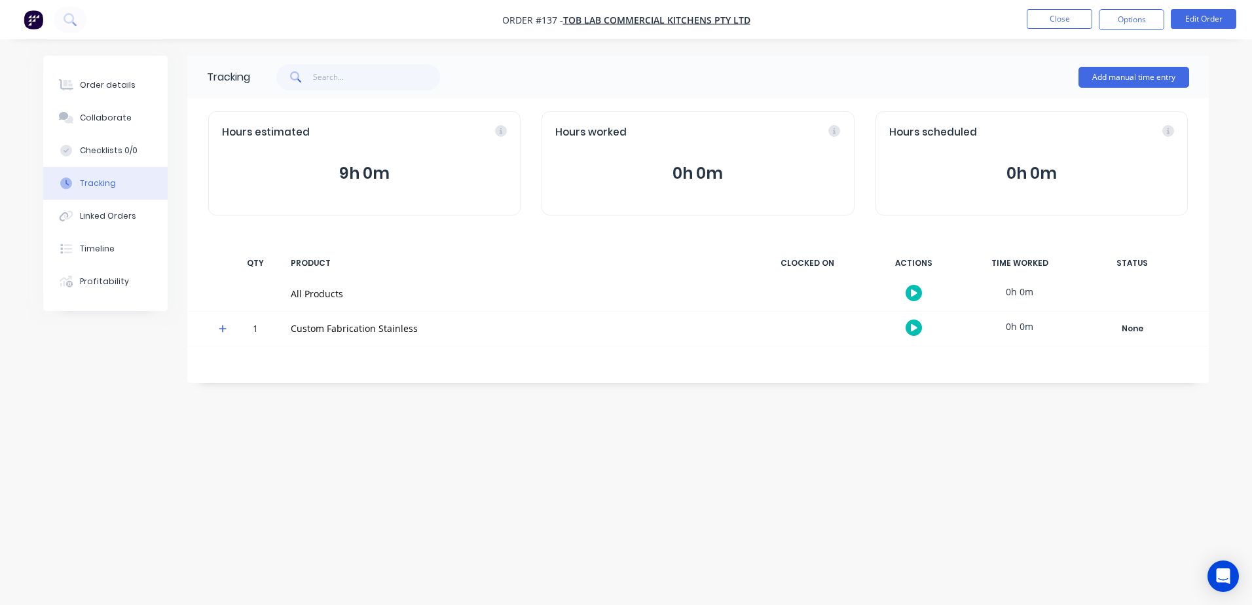
click at [365, 170] on button "9h 0m" at bounding box center [364, 173] width 285 height 25
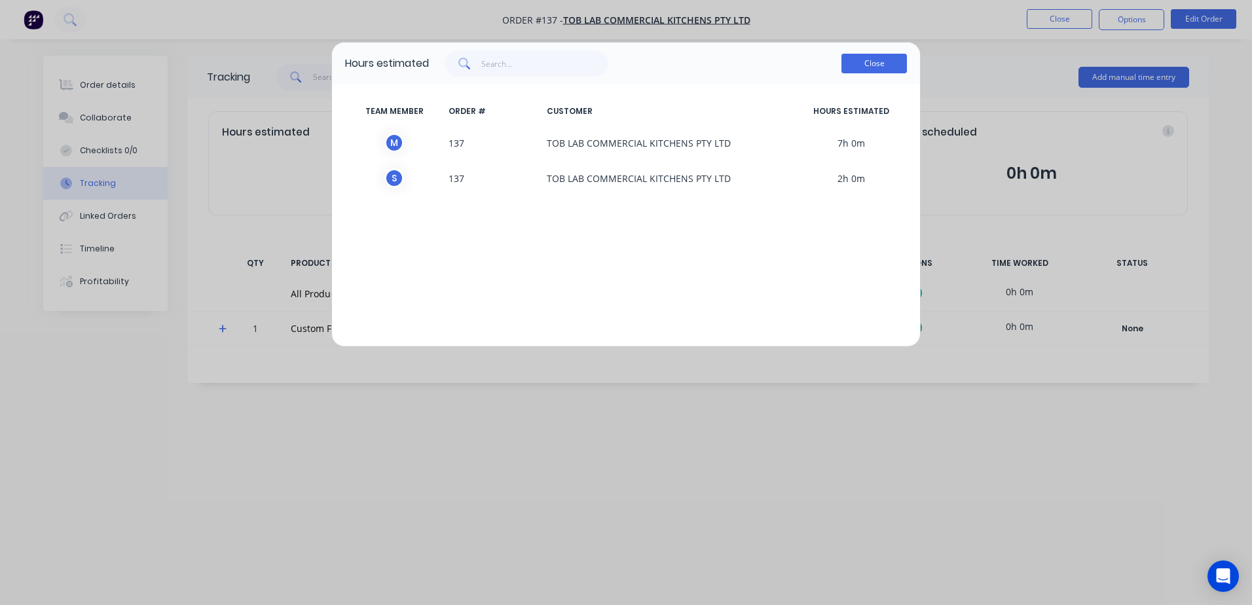
click at [858, 67] on button "Close" at bounding box center [874, 64] width 65 height 20
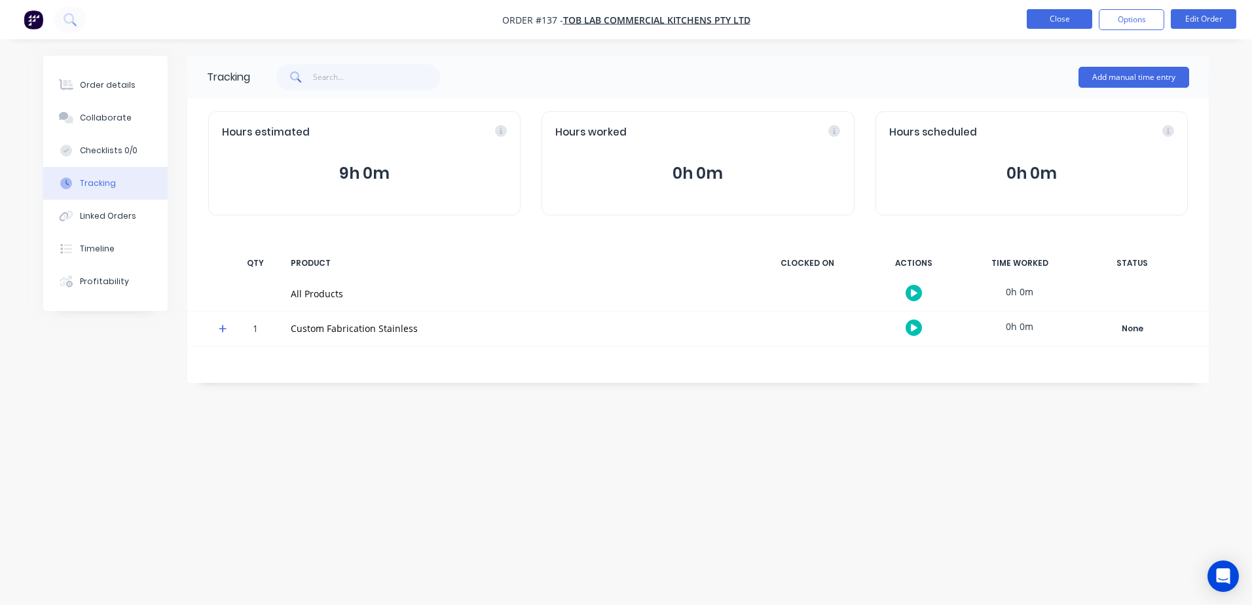
click at [1060, 16] on button "Close" at bounding box center [1059, 19] width 65 height 20
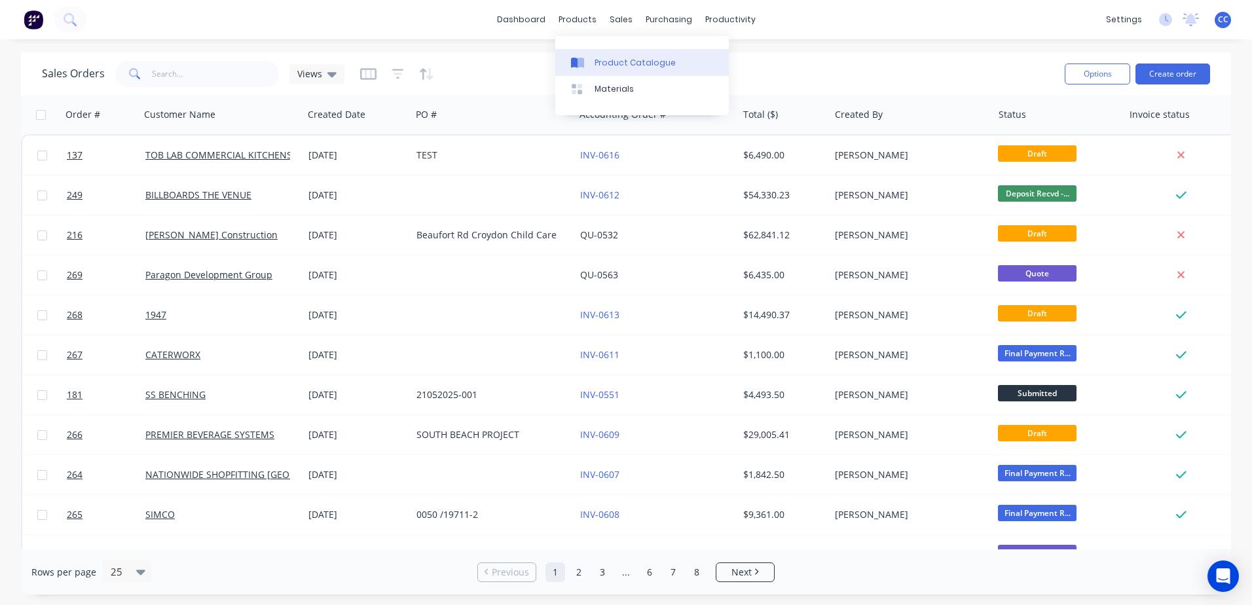
click at [624, 62] on div "Product Catalogue" at bounding box center [635, 63] width 81 height 12
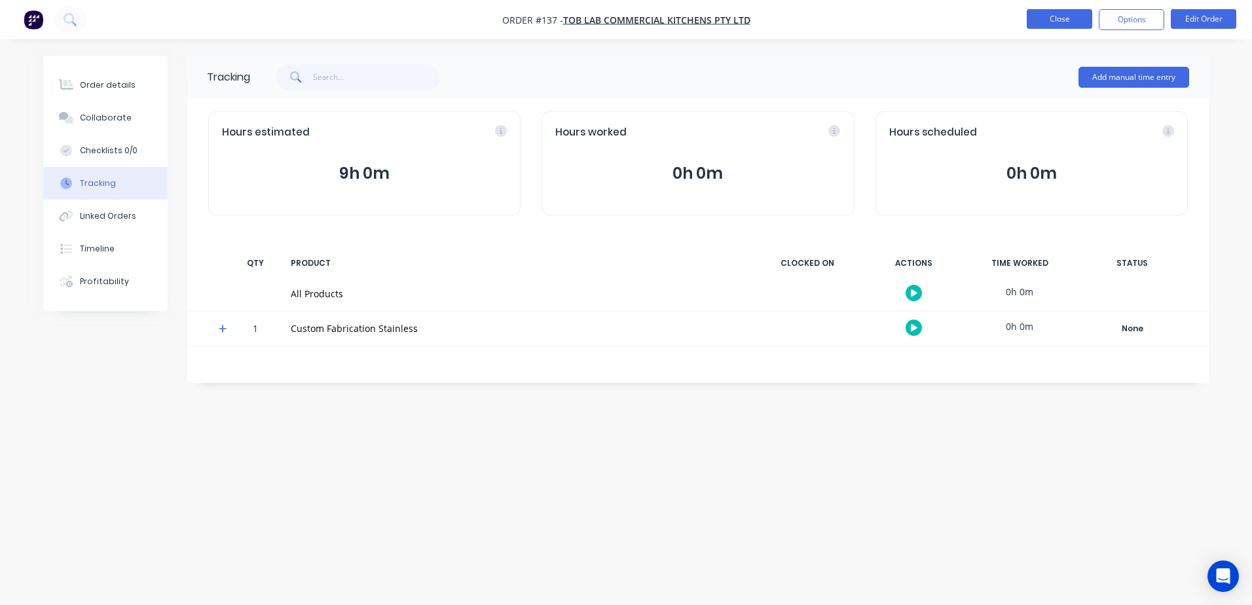
click at [1070, 15] on button "Close" at bounding box center [1059, 19] width 65 height 20
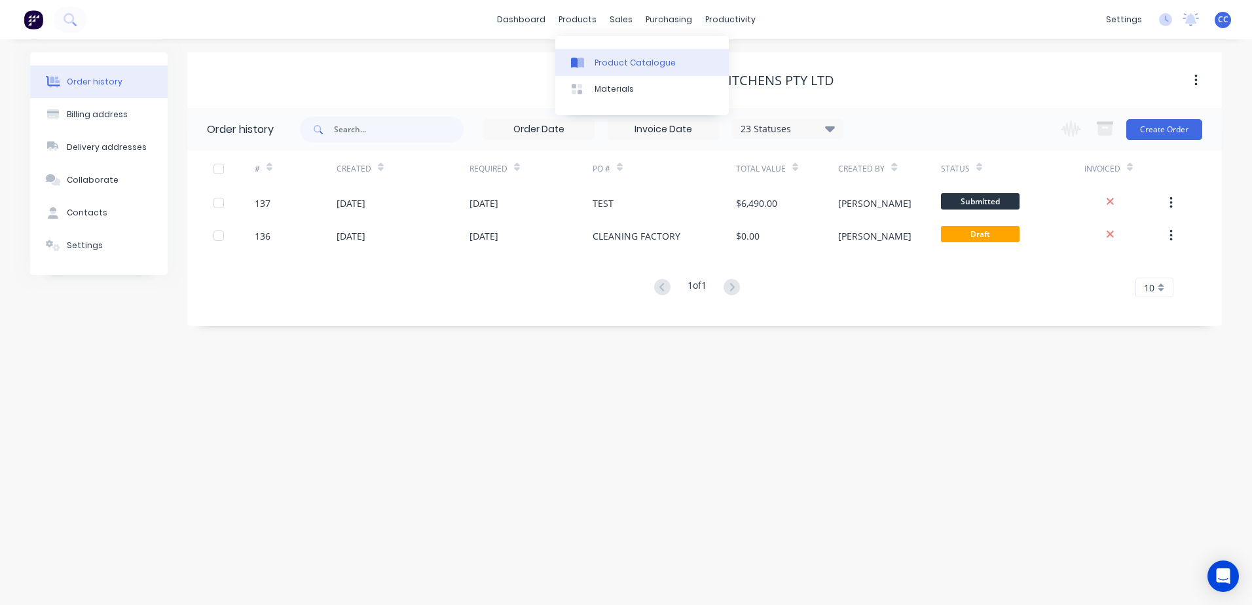
click at [627, 69] on link "Product Catalogue" at bounding box center [642, 62] width 174 height 26
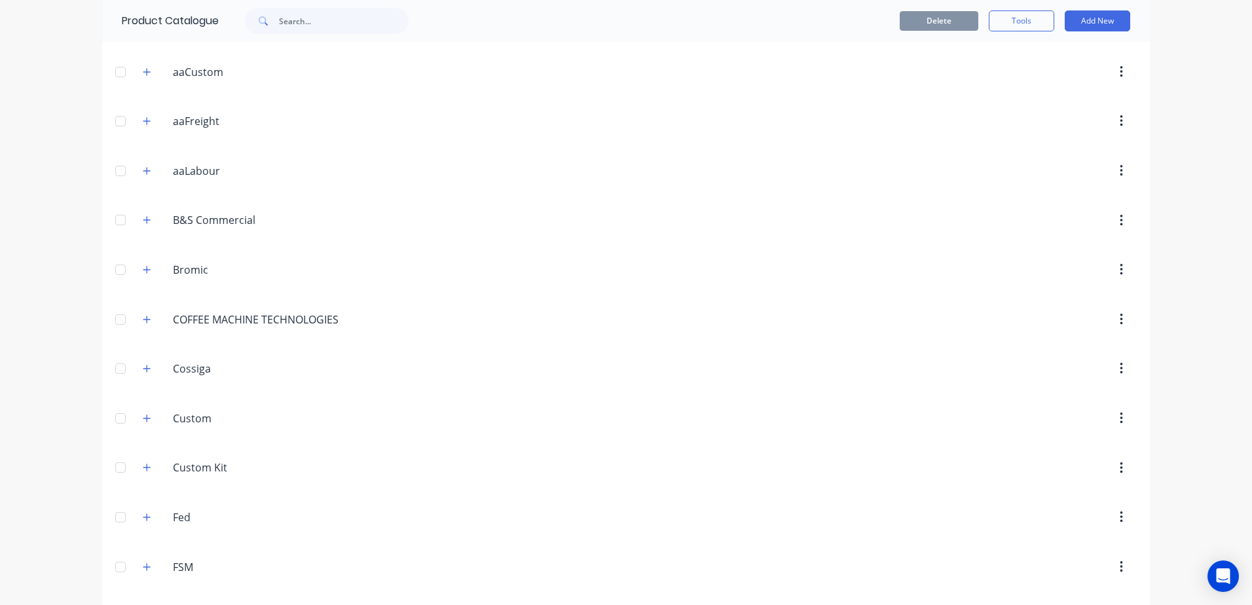
scroll to position [262, 0]
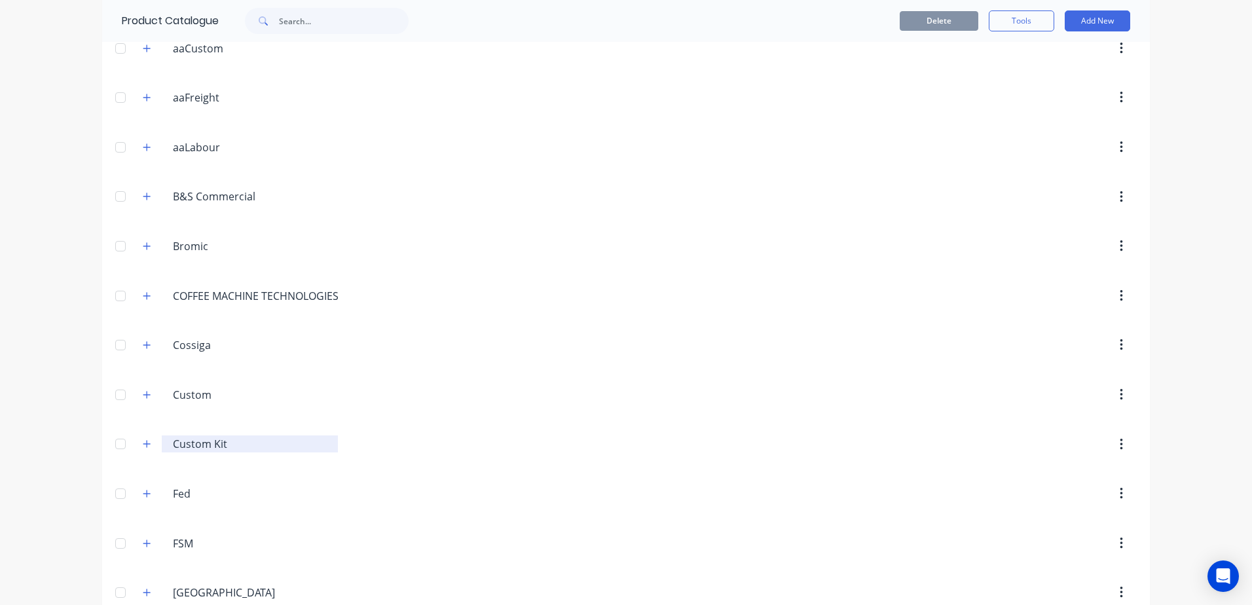
click at [273, 440] on input "Custom Kit" at bounding box center [250, 444] width 155 height 16
click at [143, 446] on icon "button" at bounding box center [147, 443] width 8 height 9
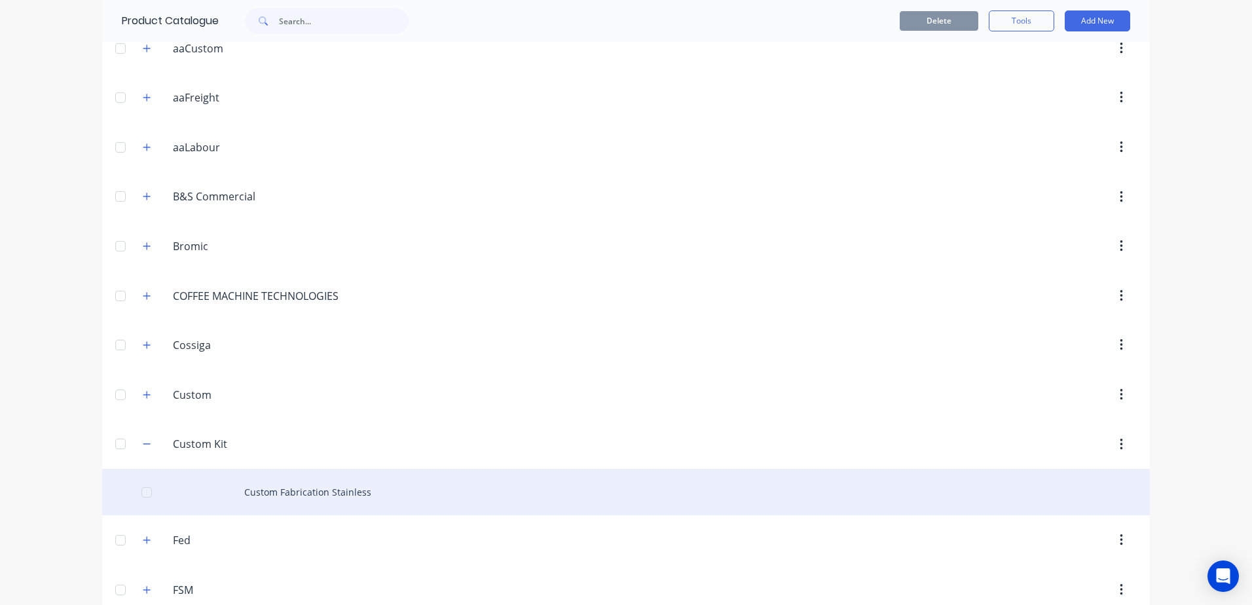
click at [358, 484] on div "Custom Fabrication Stainless" at bounding box center [626, 492] width 1048 height 47
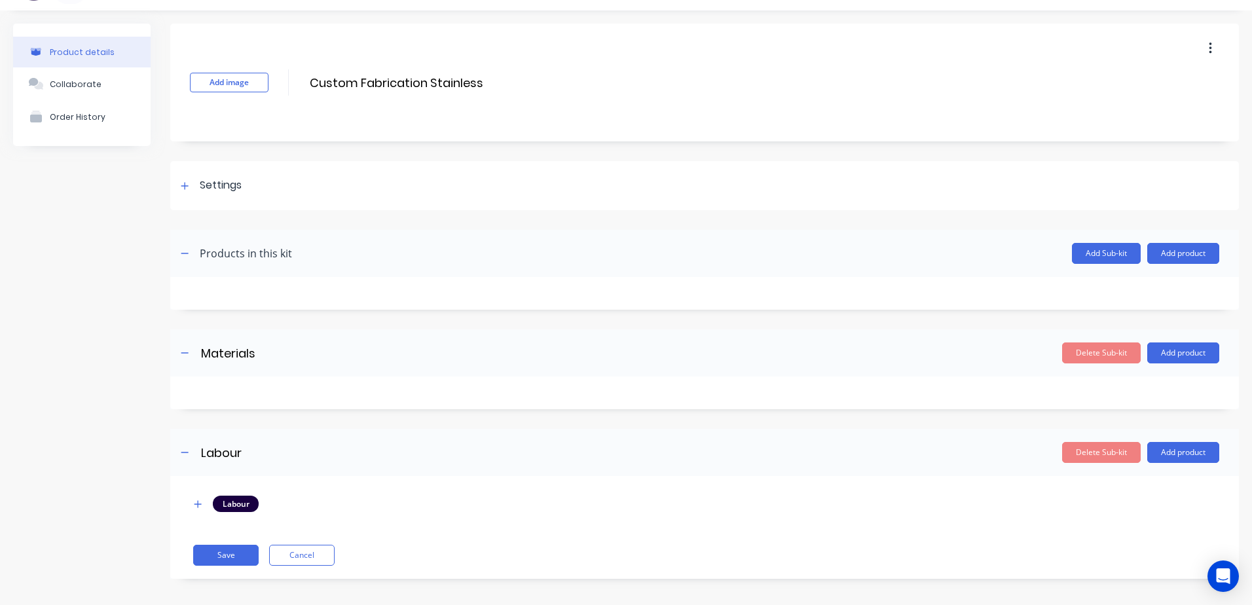
scroll to position [35, 0]
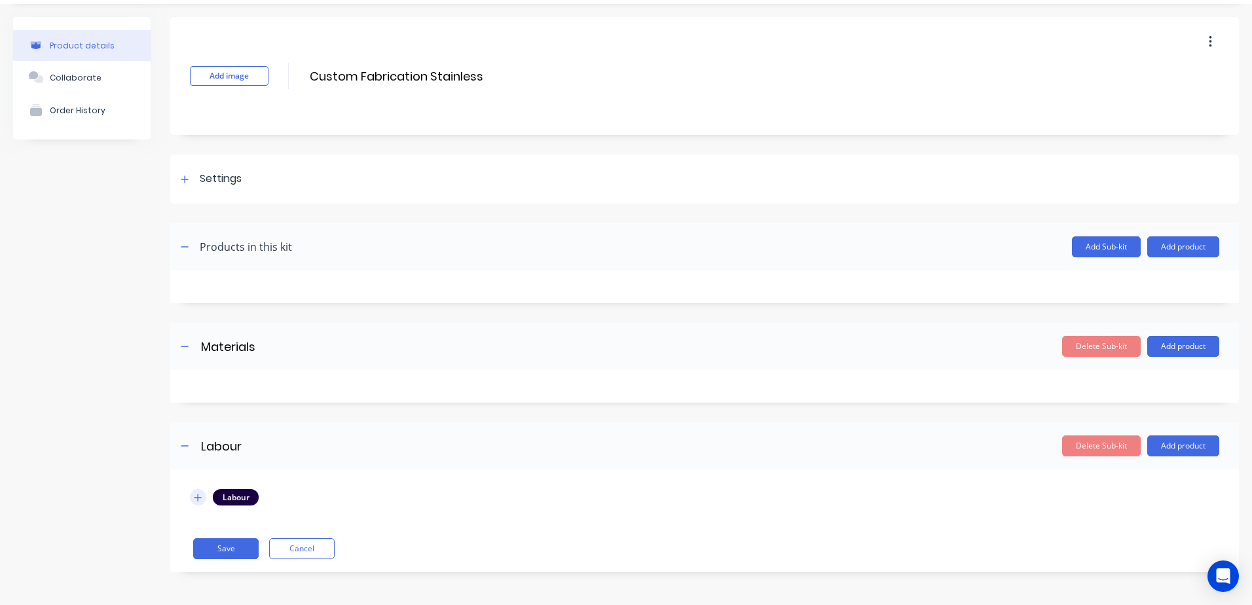
click at [193, 501] on button "button" at bounding box center [198, 497] width 16 height 16
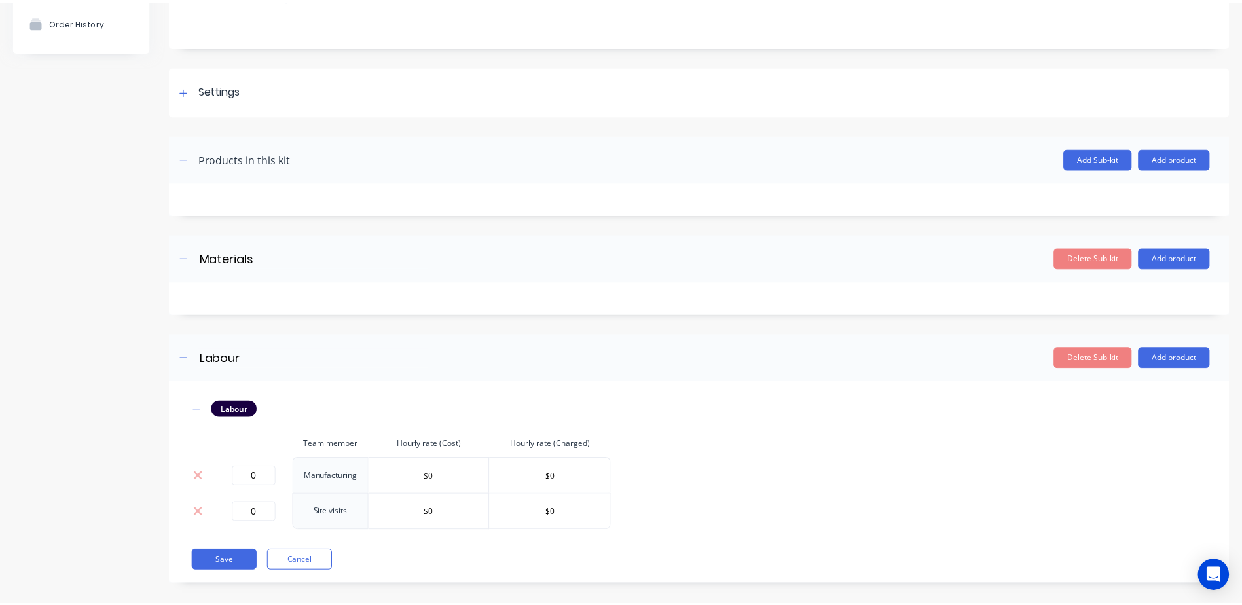
scroll to position [136, 0]
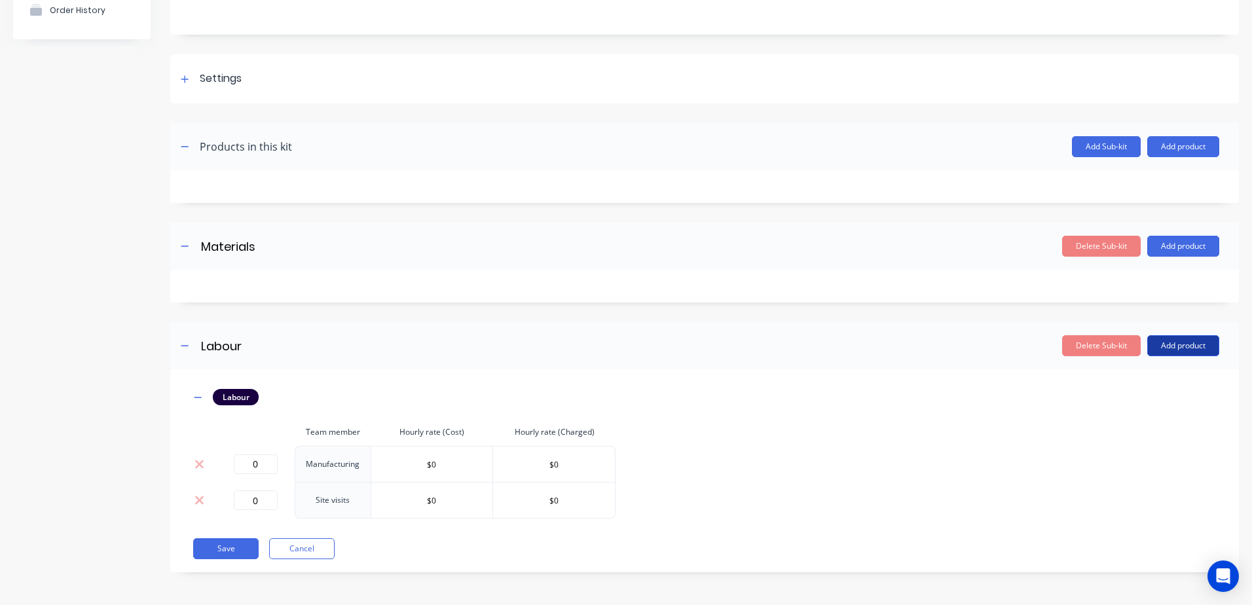
click at [1197, 344] on button "Add product" at bounding box center [1183, 345] width 72 height 21
click at [1153, 382] on div "Product catalogue" at bounding box center [1157, 379] width 101 height 19
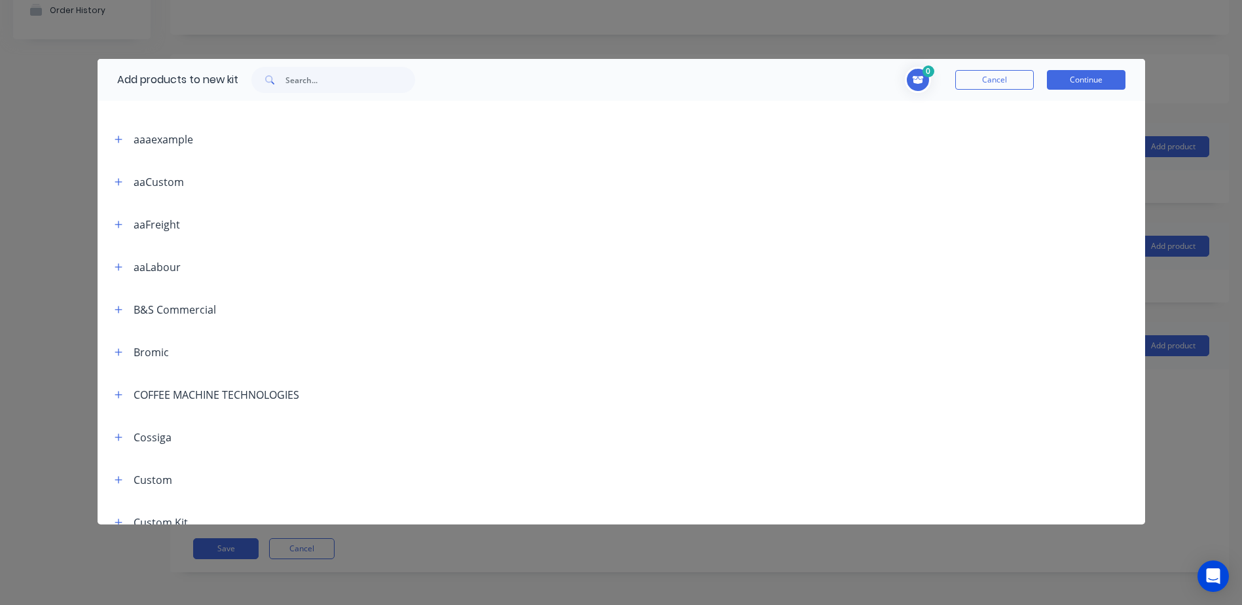
scroll to position [0, 0]
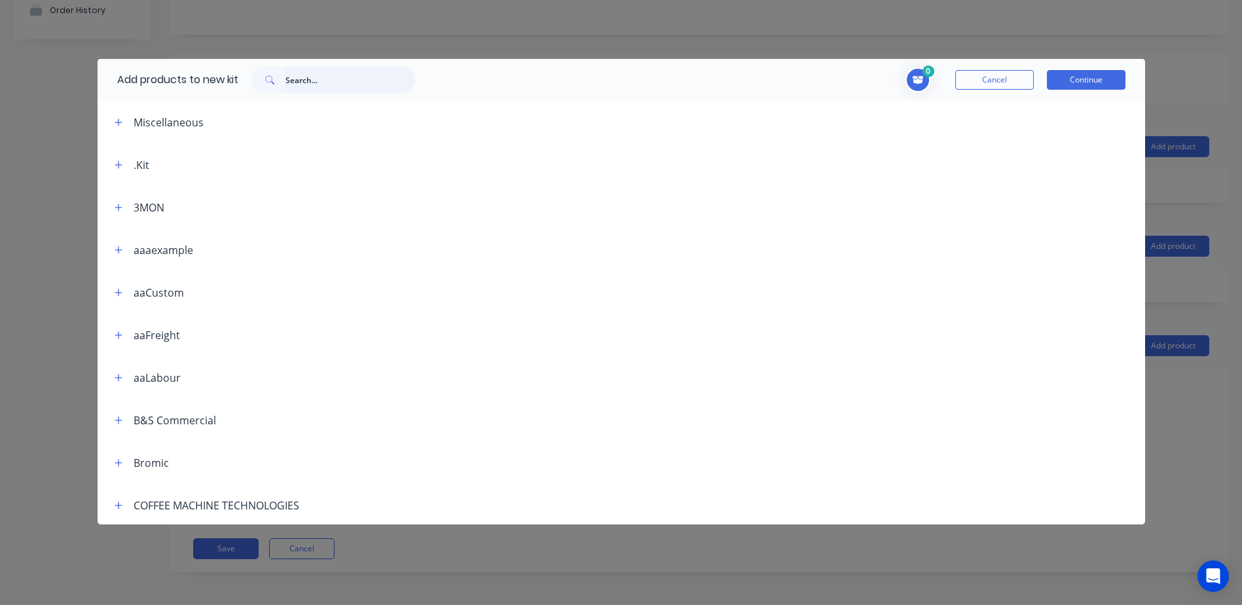
click at [320, 86] on input "text" at bounding box center [351, 80] width 130 height 26
type input "installation"
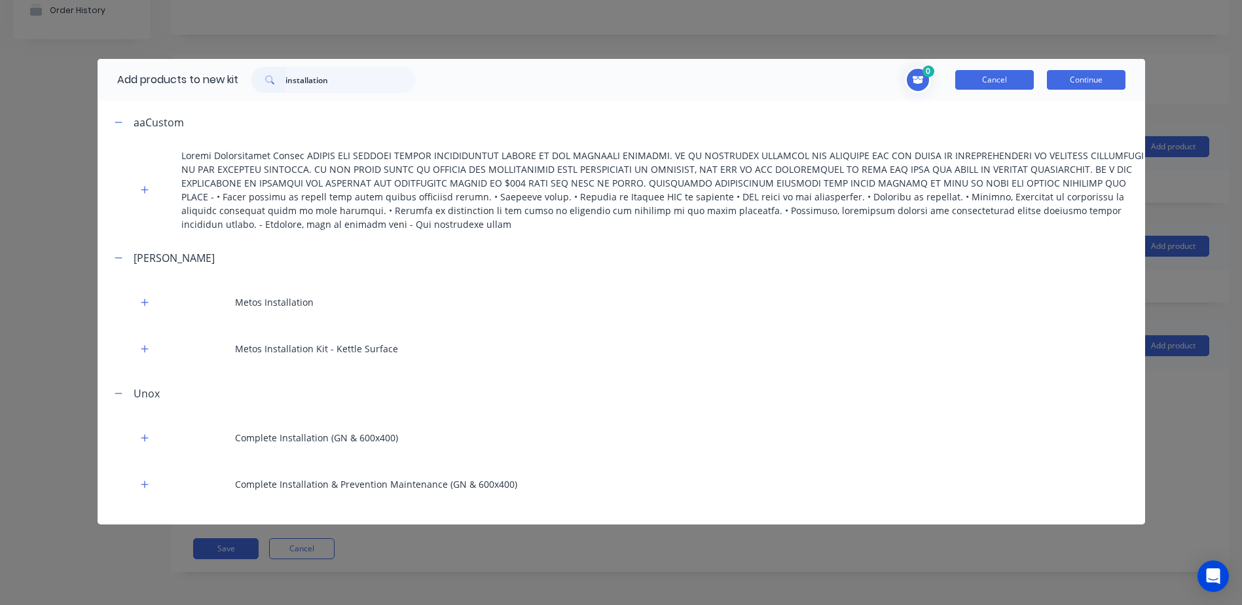
click at [992, 82] on button "Cancel" at bounding box center [995, 80] width 79 height 20
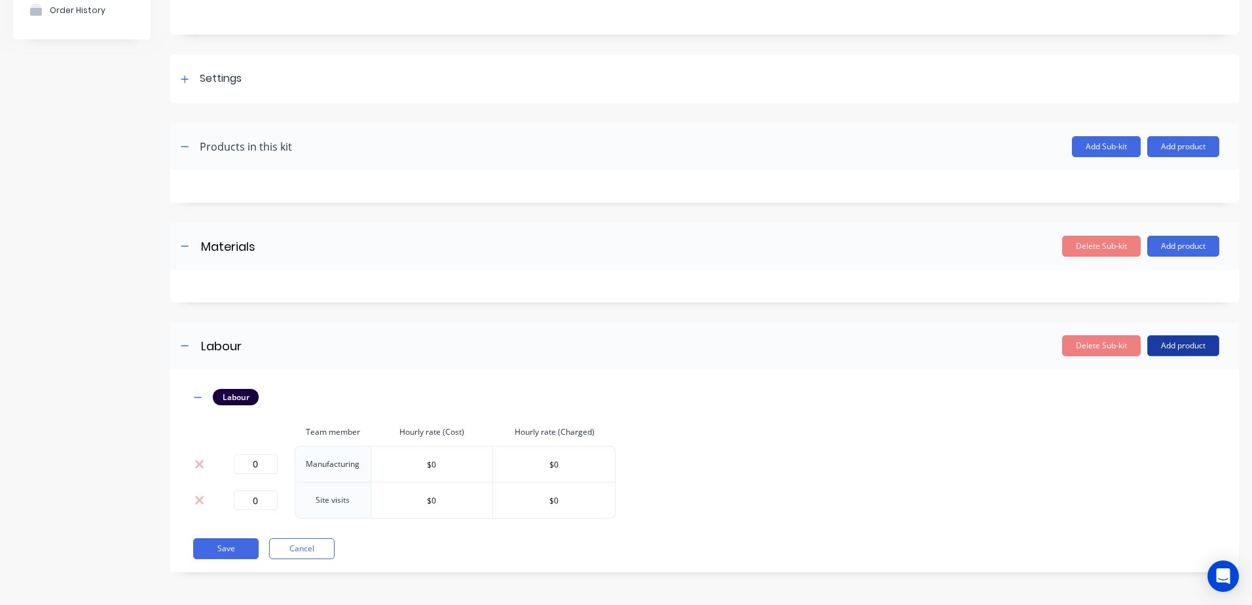
click at [1176, 344] on button "Add product" at bounding box center [1183, 345] width 72 height 21
click at [1134, 405] on div "Labour" at bounding box center [1157, 405] width 101 height 19
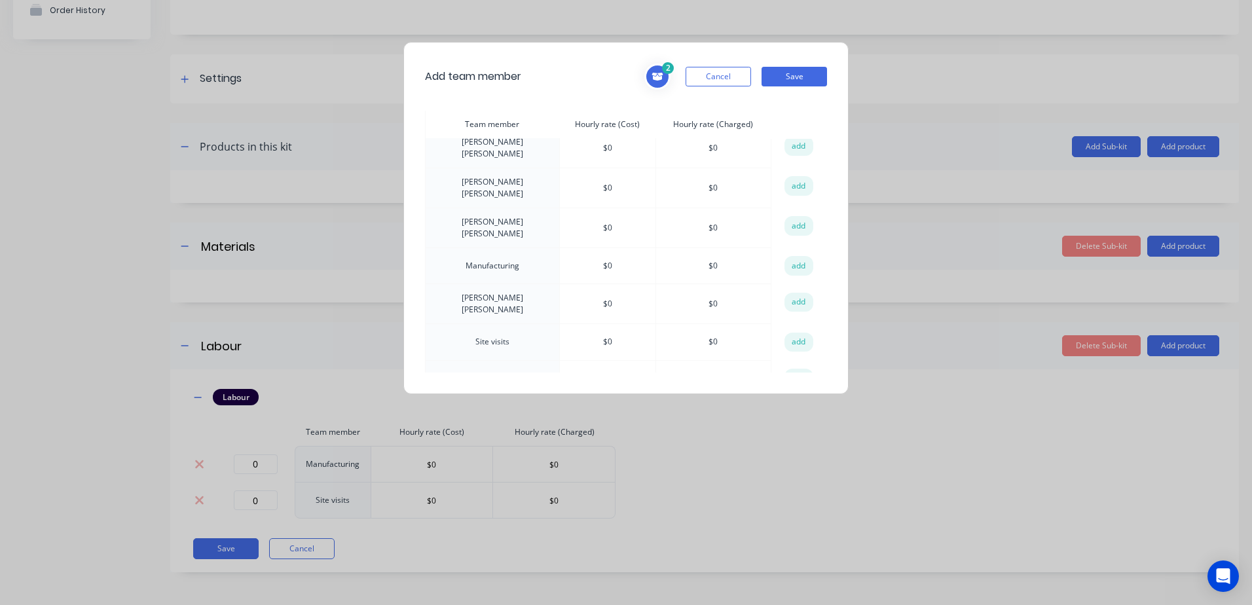
scroll to position [94, 0]
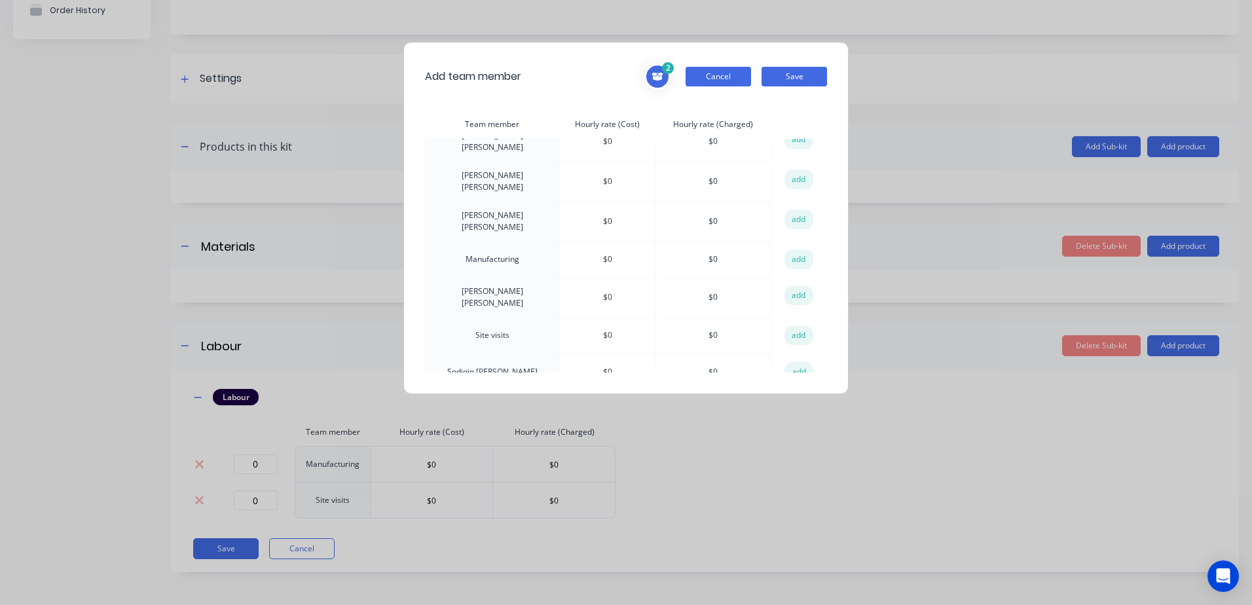
click at [708, 82] on button "Cancel" at bounding box center [718, 77] width 65 height 20
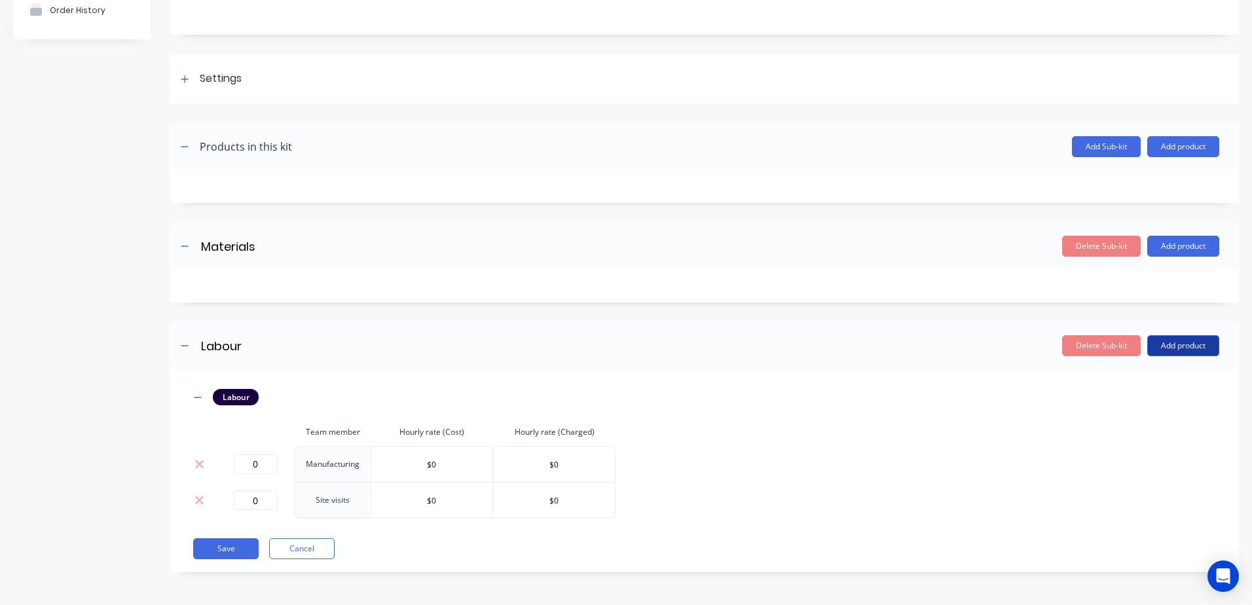
click at [1155, 349] on button "Add product" at bounding box center [1183, 345] width 72 height 21
click at [1142, 431] on div "Notes (Internal)" at bounding box center [1157, 431] width 101 height 19
click at [194, 530] on icon "button" at bounding box center [198, 527] width 8 height 9
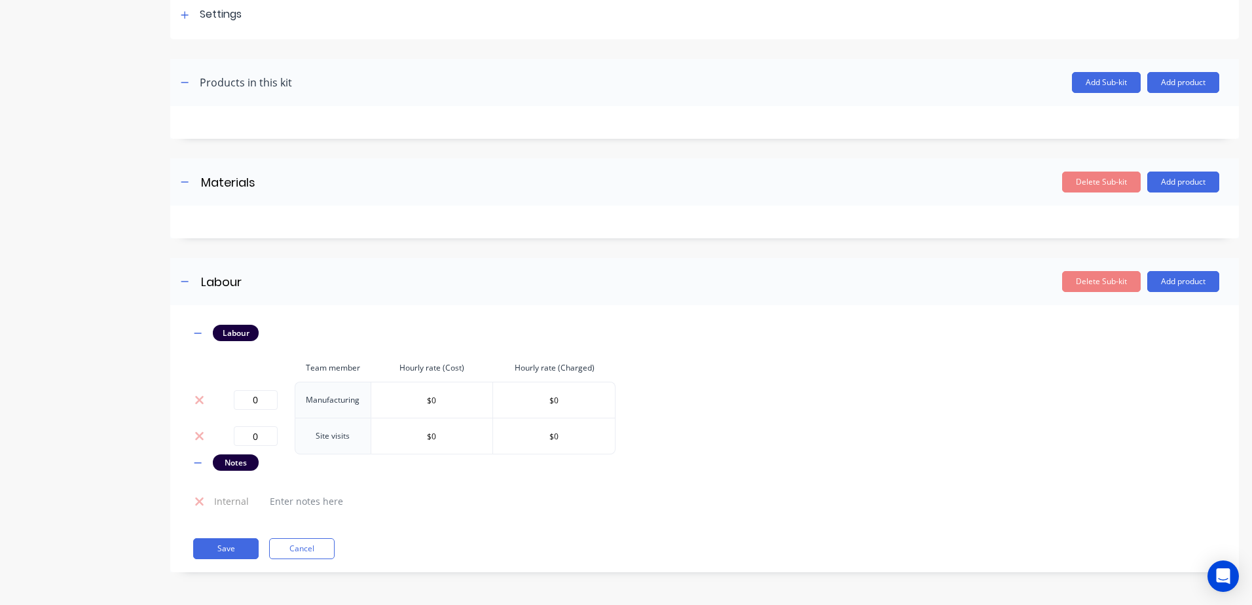
click at [227, 506] on span "Internal" at bounding box center [231, 501] width 35 height 14
click at [194, 461] on icon "button" at bounding box center [198, 462] width 8 height 9
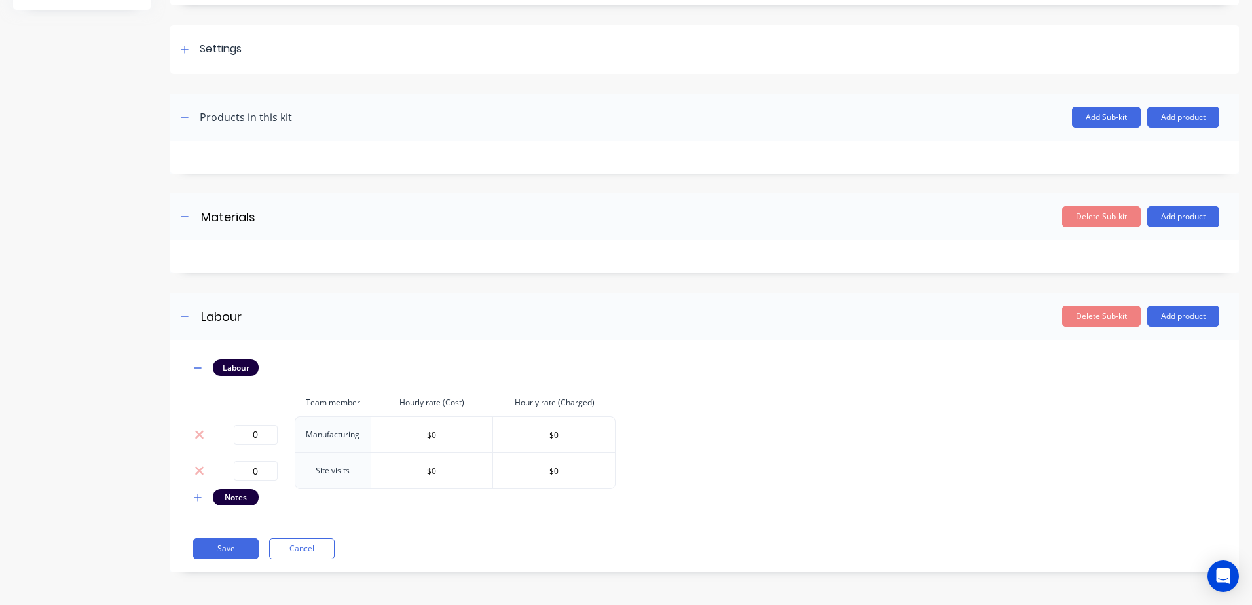
scroll to position [165, 0]
click at [198, 500] on icon "button" at bounding box center [198, 497] width 7 height 7
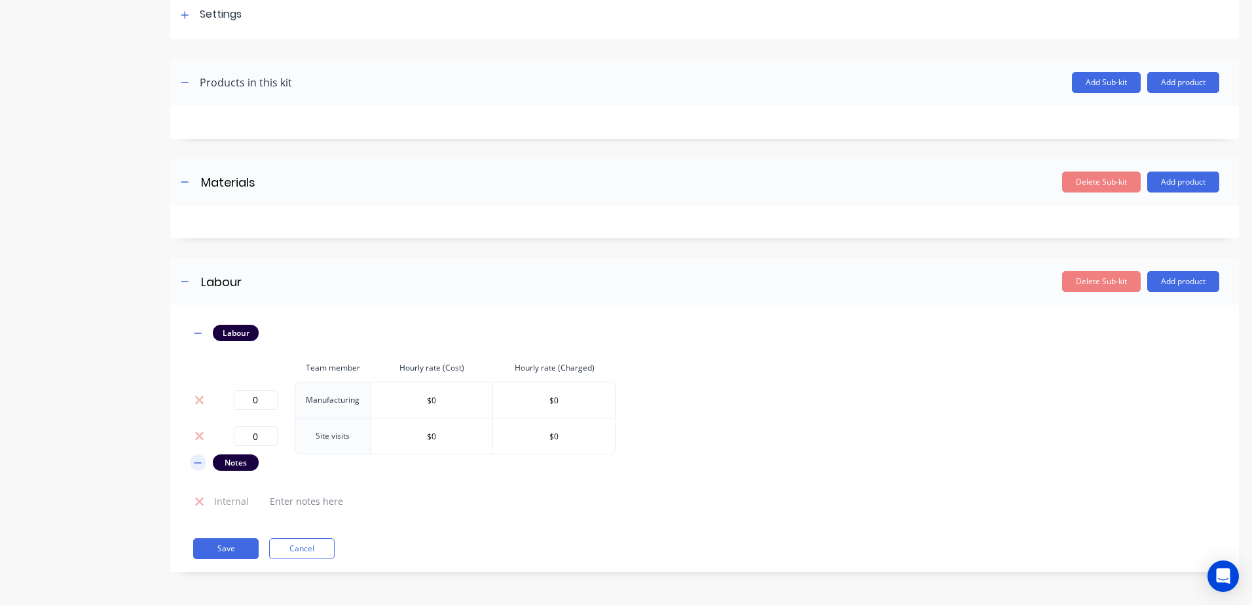
click at [198, 500] on icon at bounding box center [199, 501] width 9 height 9
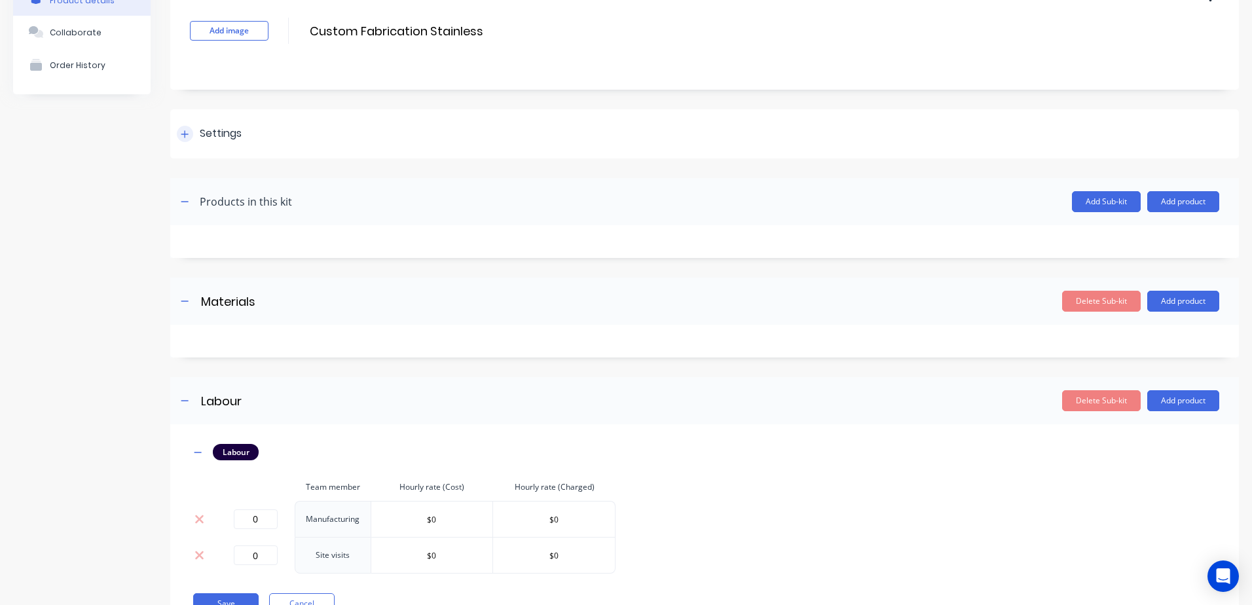
scroll to position [0, 0]
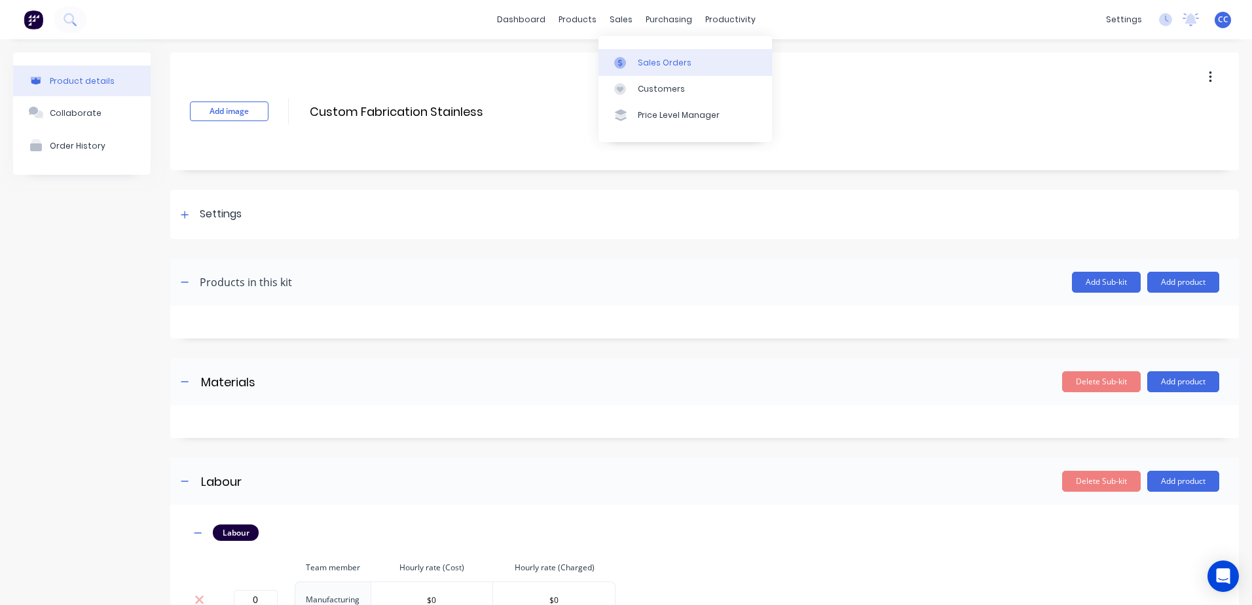
click at [662, 59] on div "Sales Orders" at bounding box center [665, 63] width 54 height 12
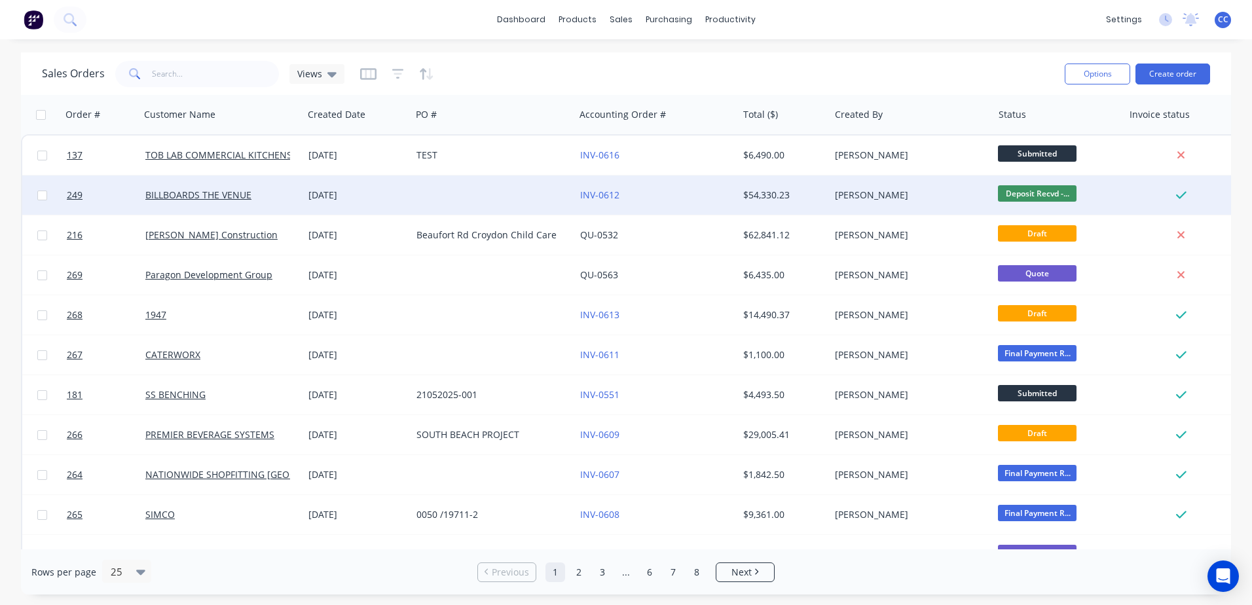
click at [460, 185] on div at bounding box center [492, 195] width 163 height 39
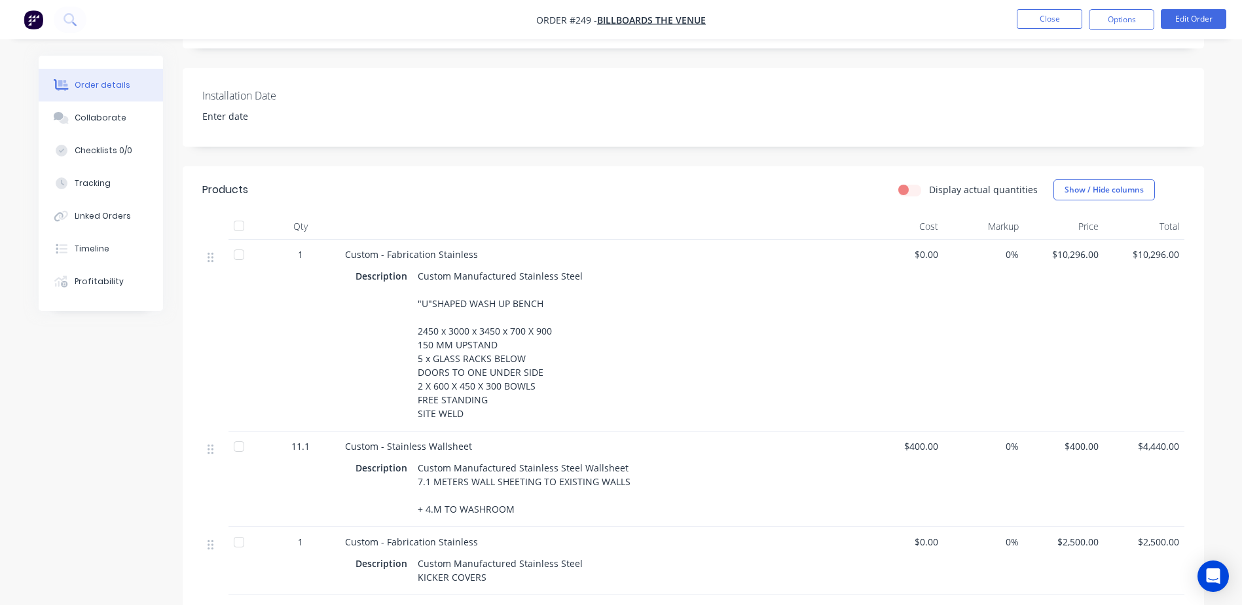
scroll to position [327, 0]
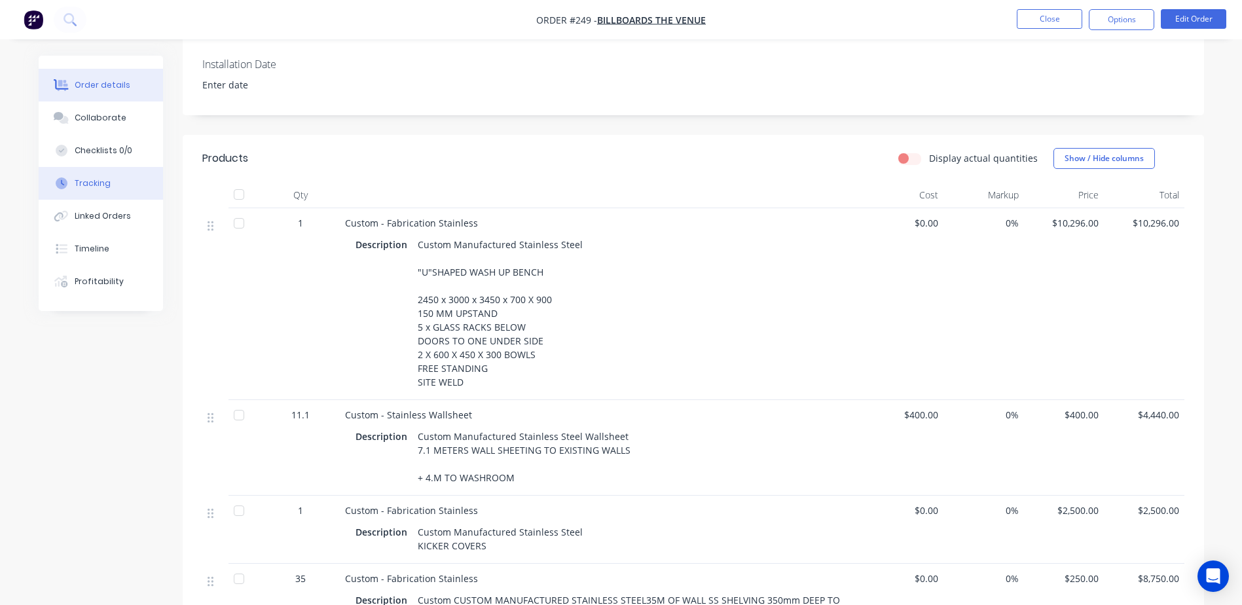
drag, startPoint x: 99, startPoint y: 188, endPoint x: 79, endPoint y: 179, distance: 22.0
click at [79, 179] on div "Tracking" at bounding box center [93, 183] width 36 height 12
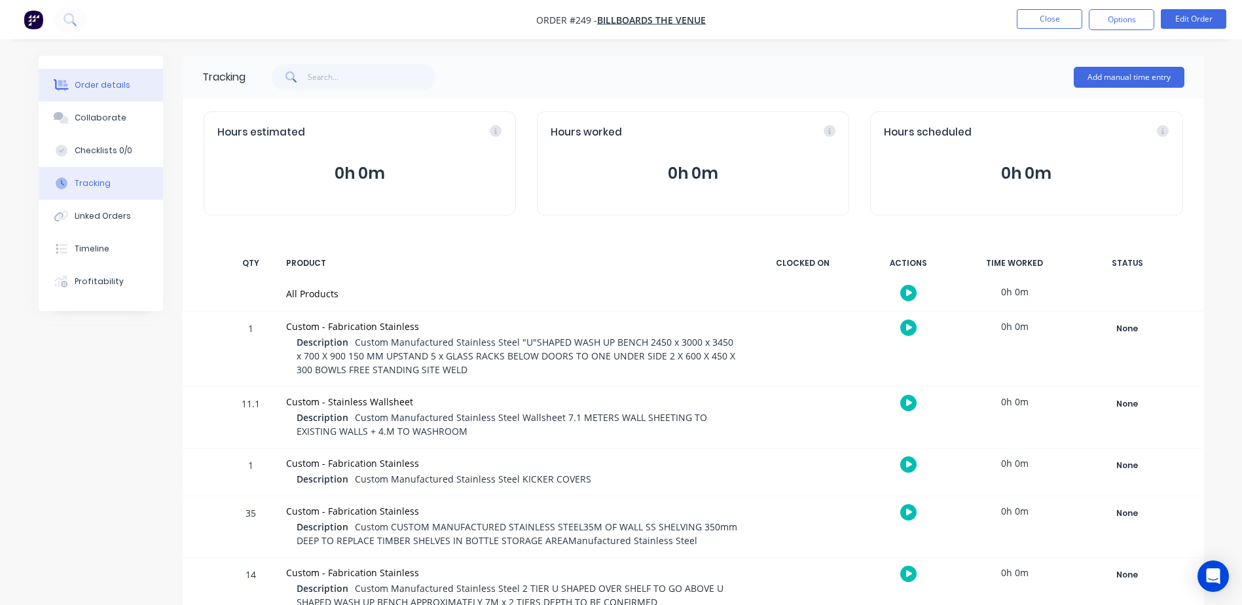
click at [115, 88] on div "Order details" at bounding box center [103, 85] width 56 height 12
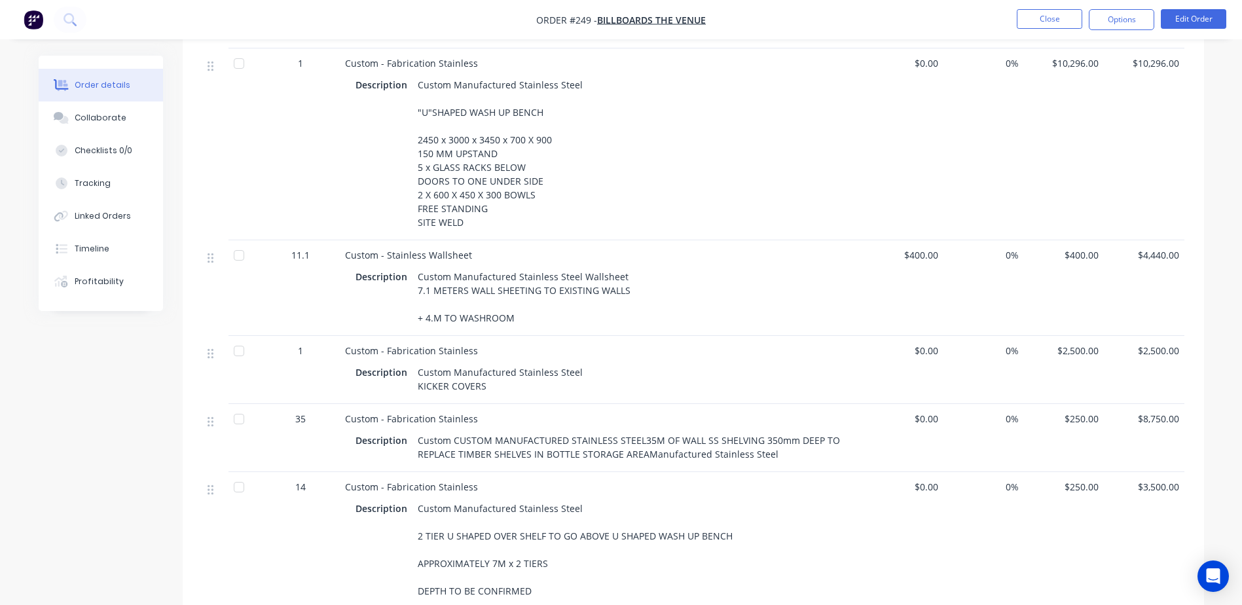
scroll to position [341, 0]
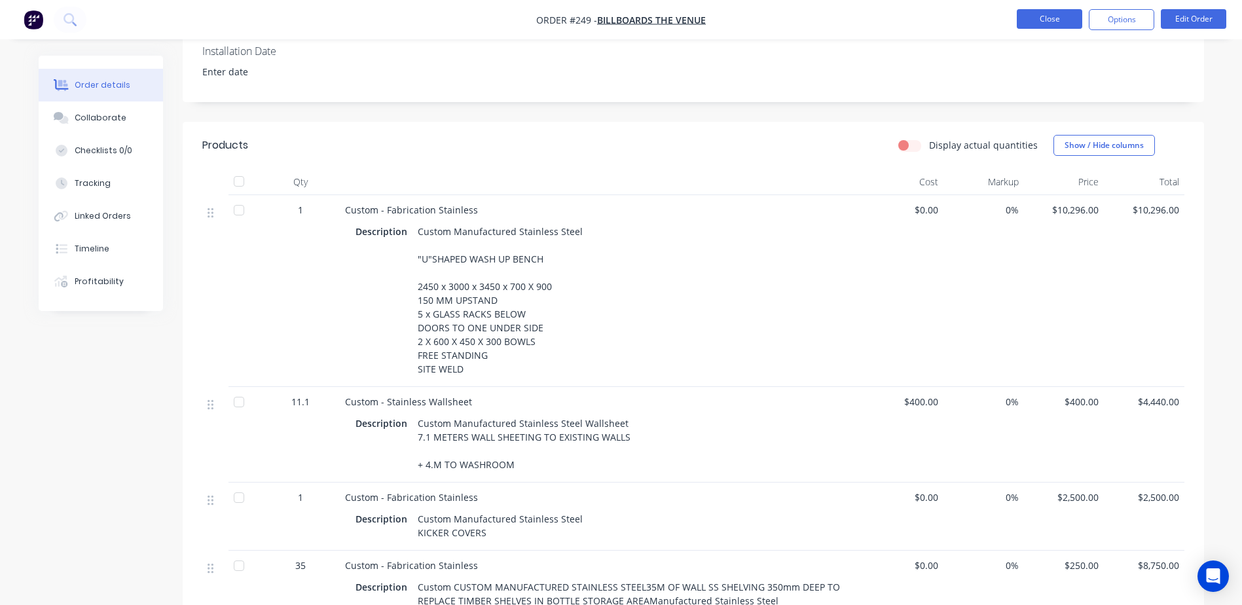
click at [1041, 19] on button "Close" at bounding box center [1049, 19] width 65 height 20
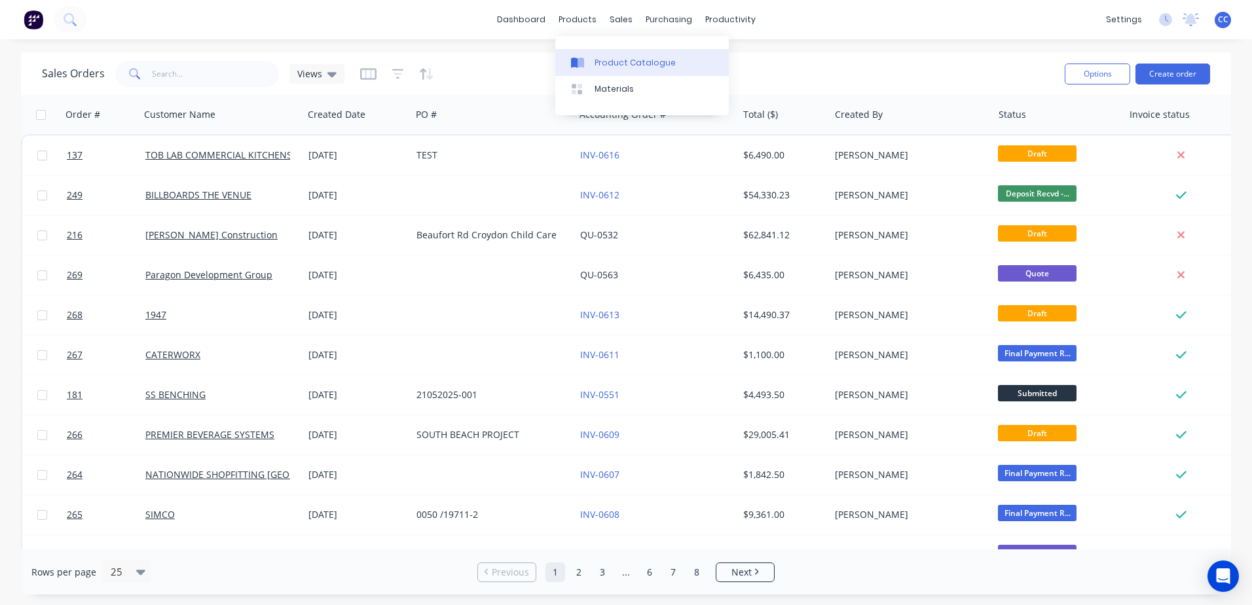
click at [622, 65] on div "Product Catalogue" at bounding box center [635, 63] width 81 height 12
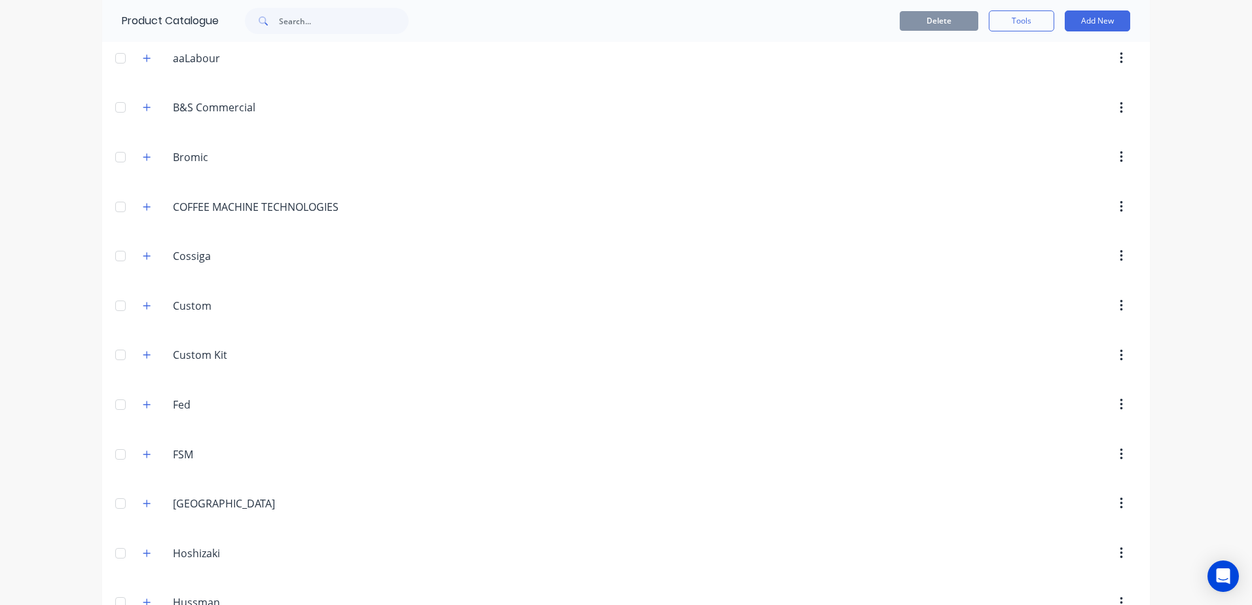
scroll to position [393, 0]
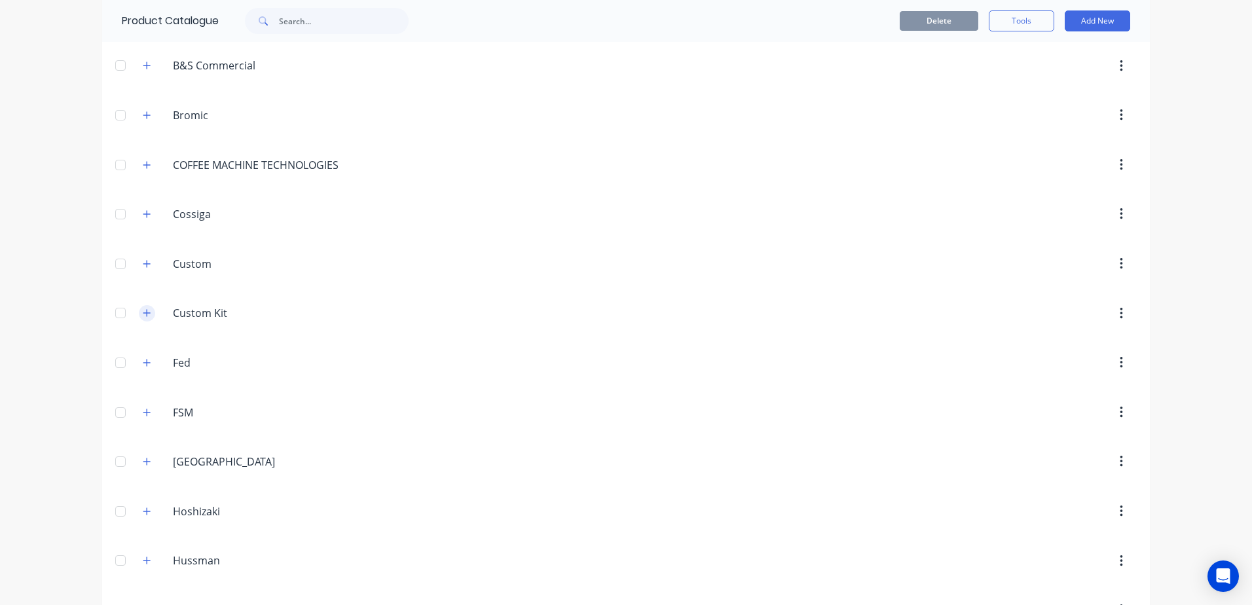
click at [143, 316] on icon "button" at bounding box center [147, 312] width 8 height 9
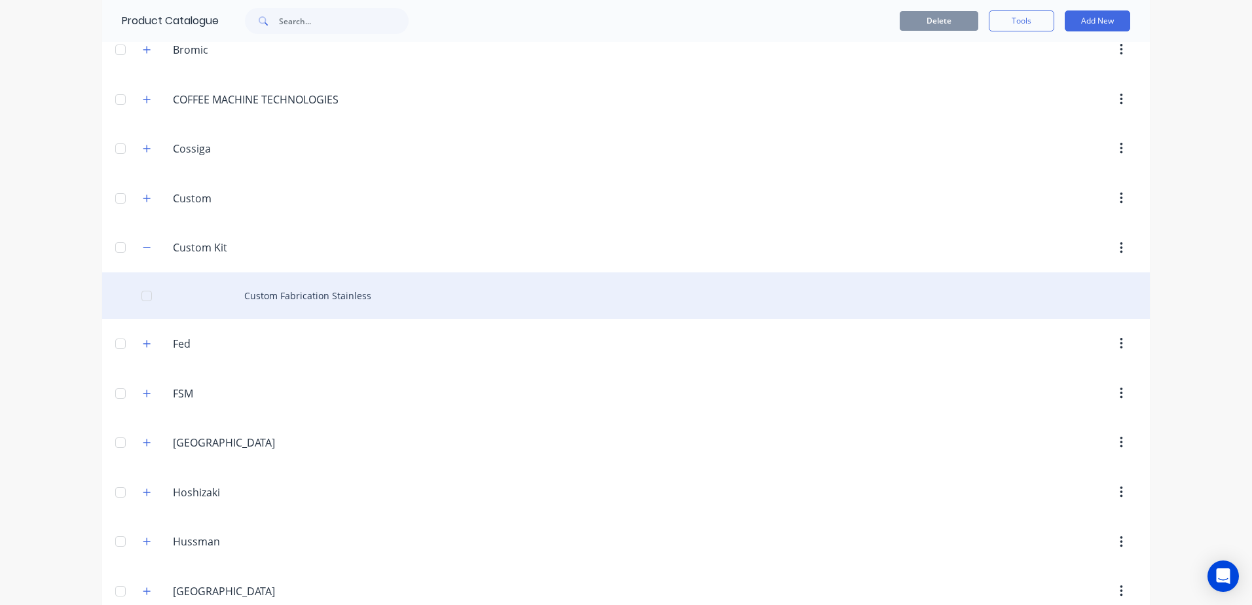
click at [341, 299] on div "Custom Fabrication Stainless" at bounding box center [626, 295] width 1048 height 47
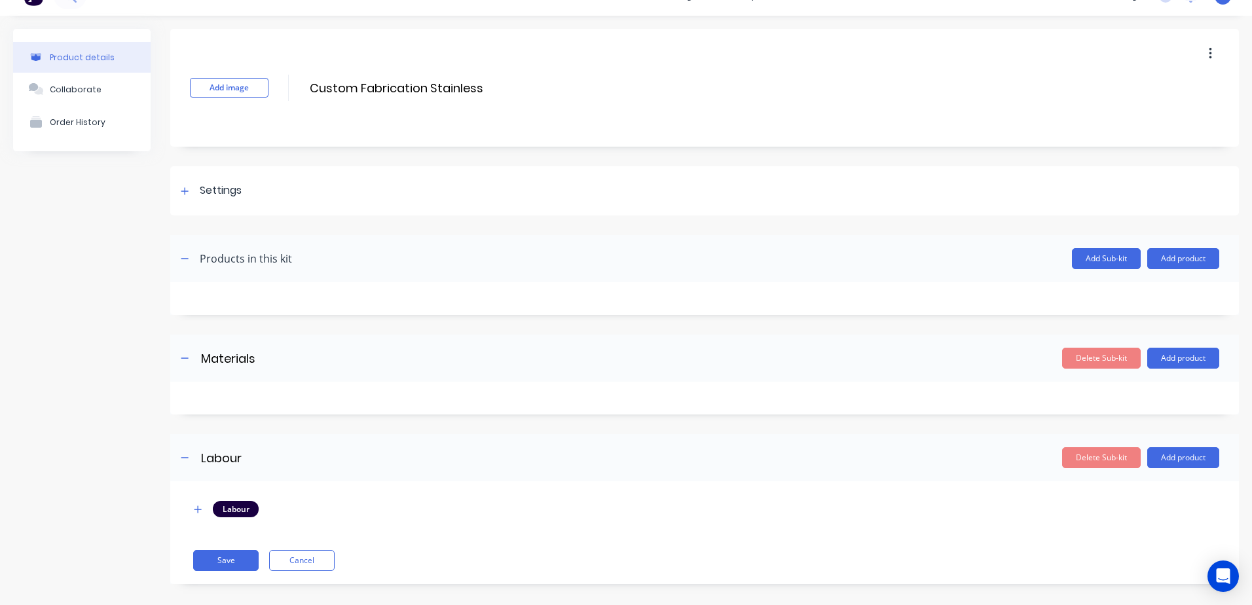
scroll to position [35, 0]
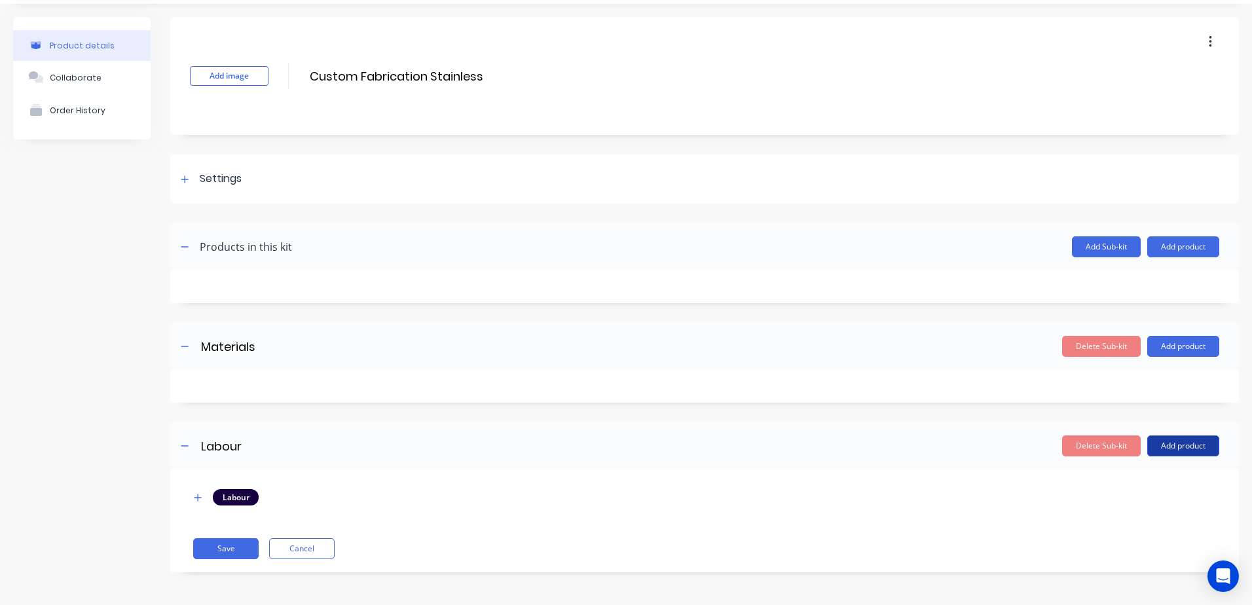
click at [1160, 451] on button "Add product" at bounding box center [1183, 446] width 72 height 21
click at [1149, 485] on div "Product catalogue" at bounding box center [1157, 479] width 101 height 19
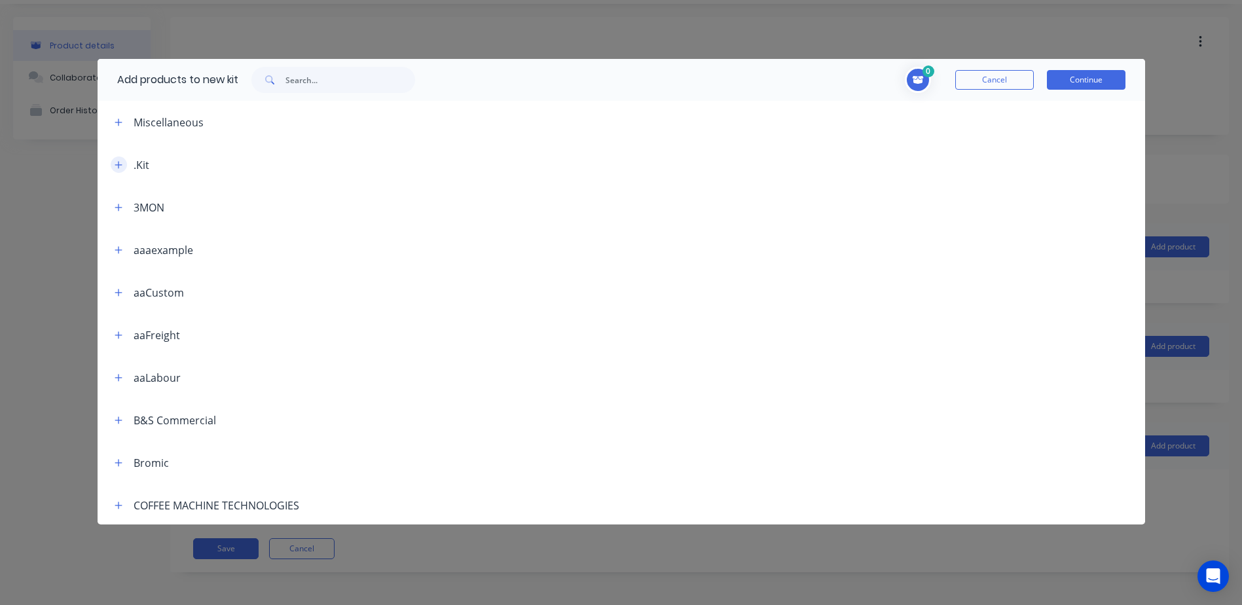
click at [115, 166] on icon "button" at bounding box center [119, 164] width 8 height 9
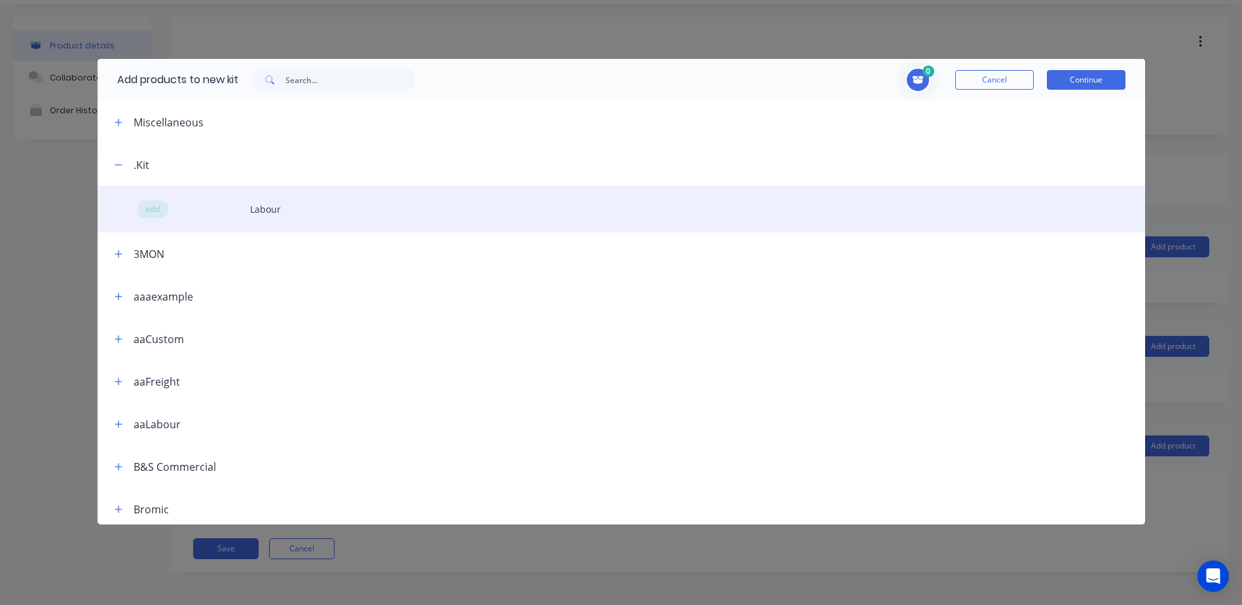
click at [223, 214] on div "add Labour" at bounding box center [622, 209] width 1048 height 47
click at [263, 212] on div "add Labour" at bounding box center [622, 209] width 1048 height 47
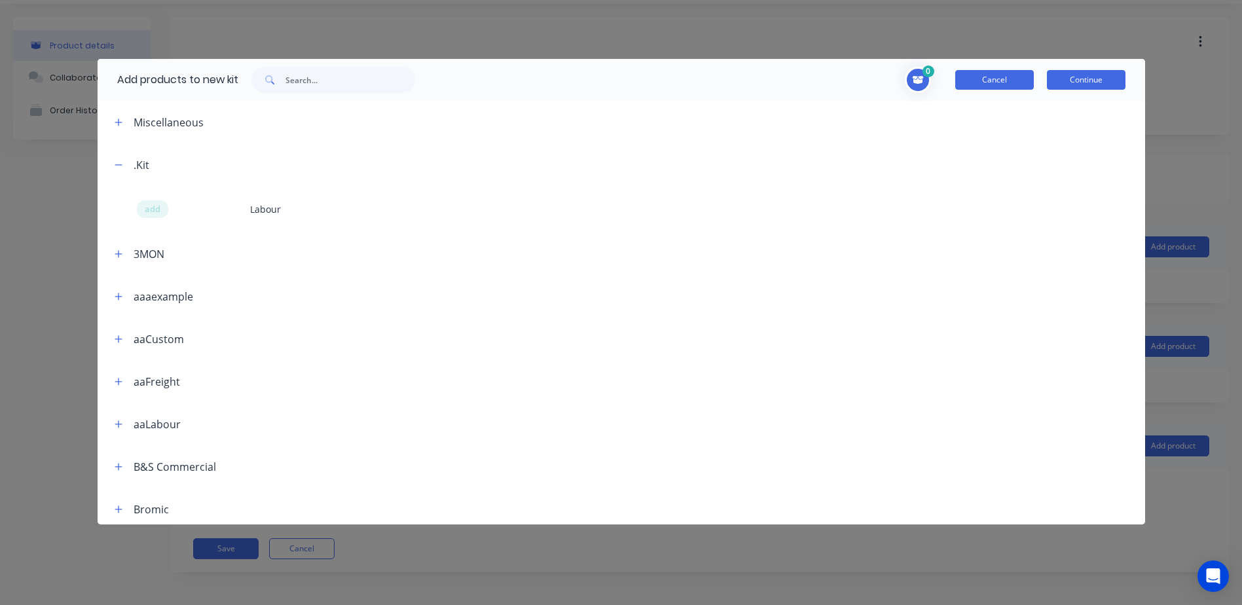
click at [997, 75] on button "Cancel" at bounding box center [995, 80] width 79 height 20
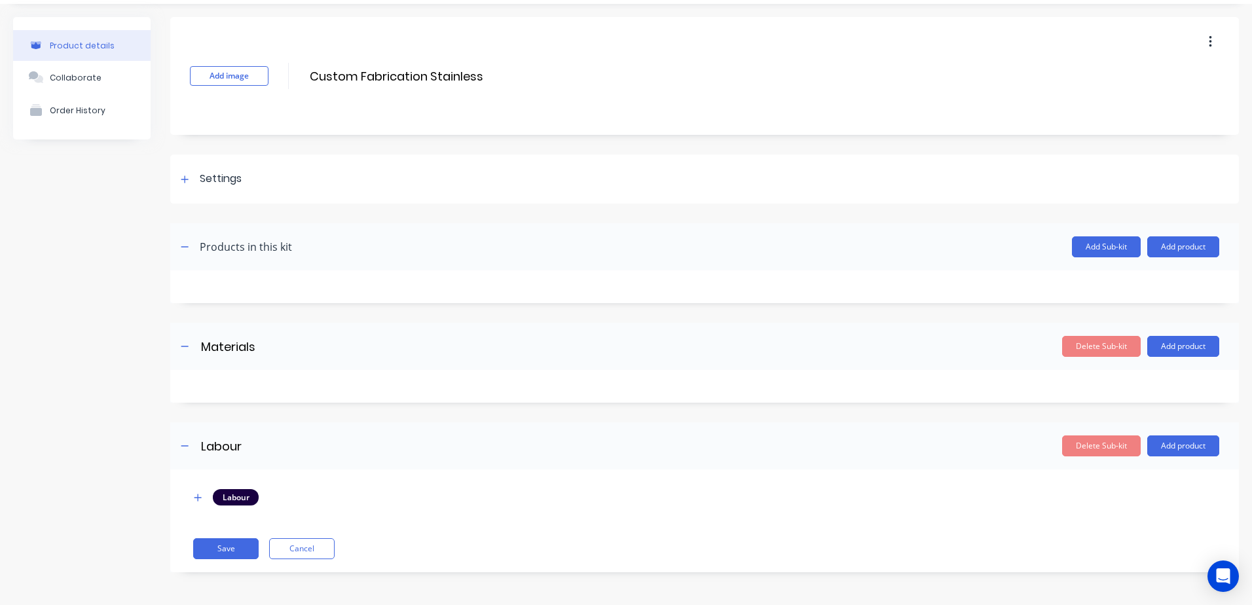
scroll to position [0, 0]
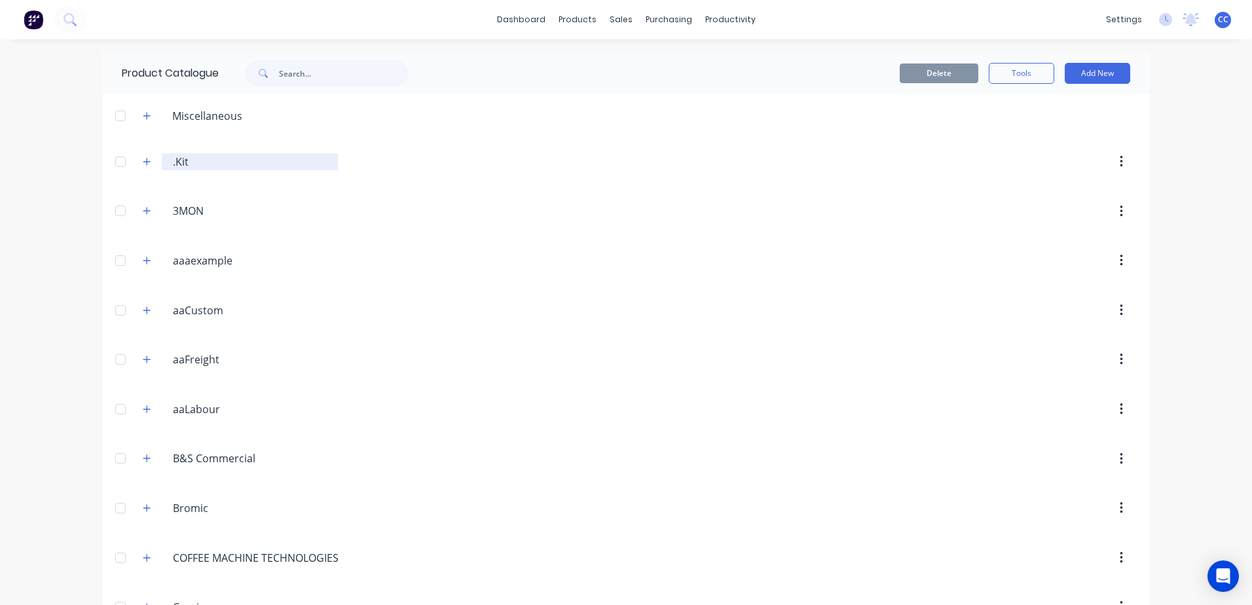
click at [164, 164] on div ".Kit .Kit" at bounding box center [250, 161] width 176 height 17
click at [146, 161] on icon "button" at bounding box center [147, 161] width 8 height 9
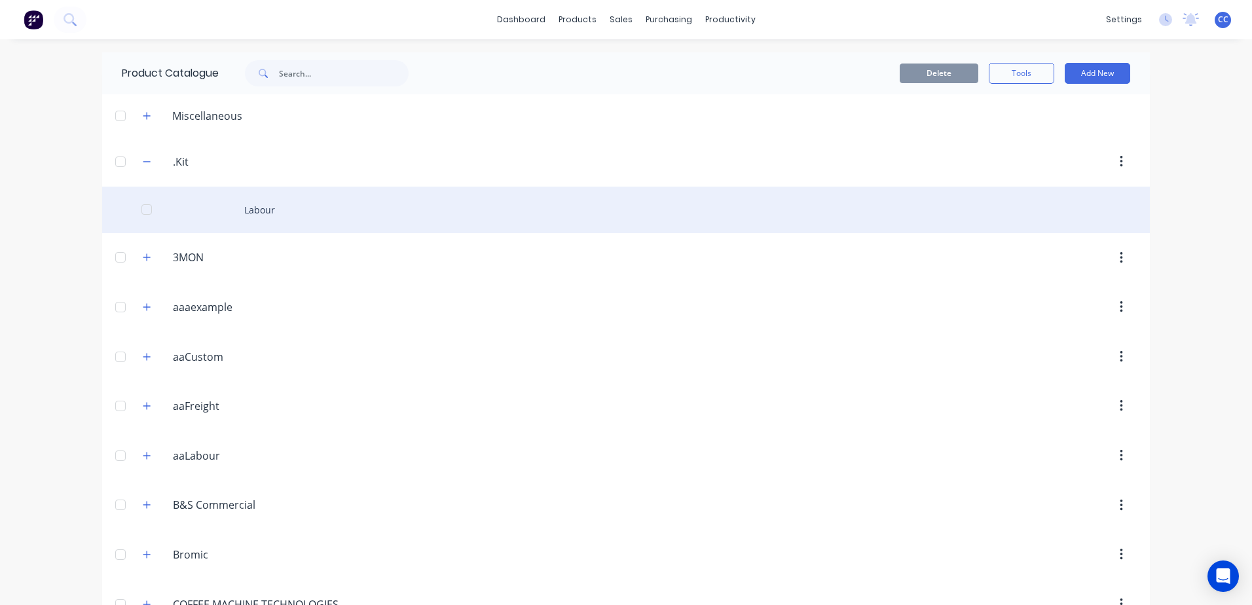
click at [281, 207] on div "Labour" at bounding box center [626, 210] width 1048 height 47
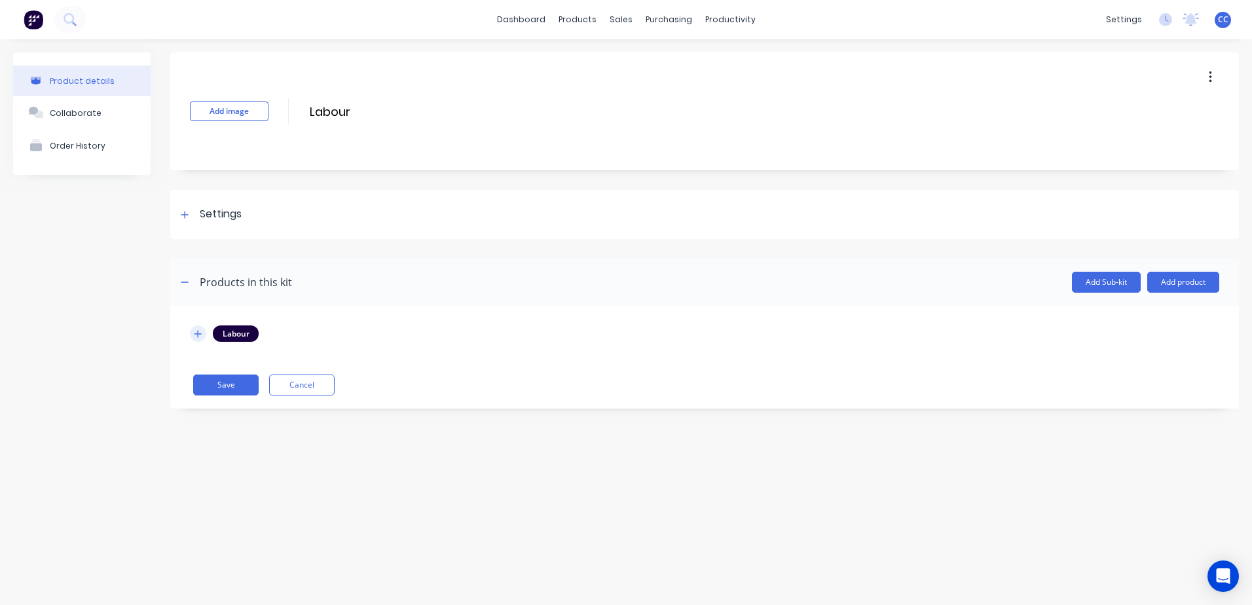
click at [198, 339] on button "button" at bounding box center [198, 334] width 16 height 16
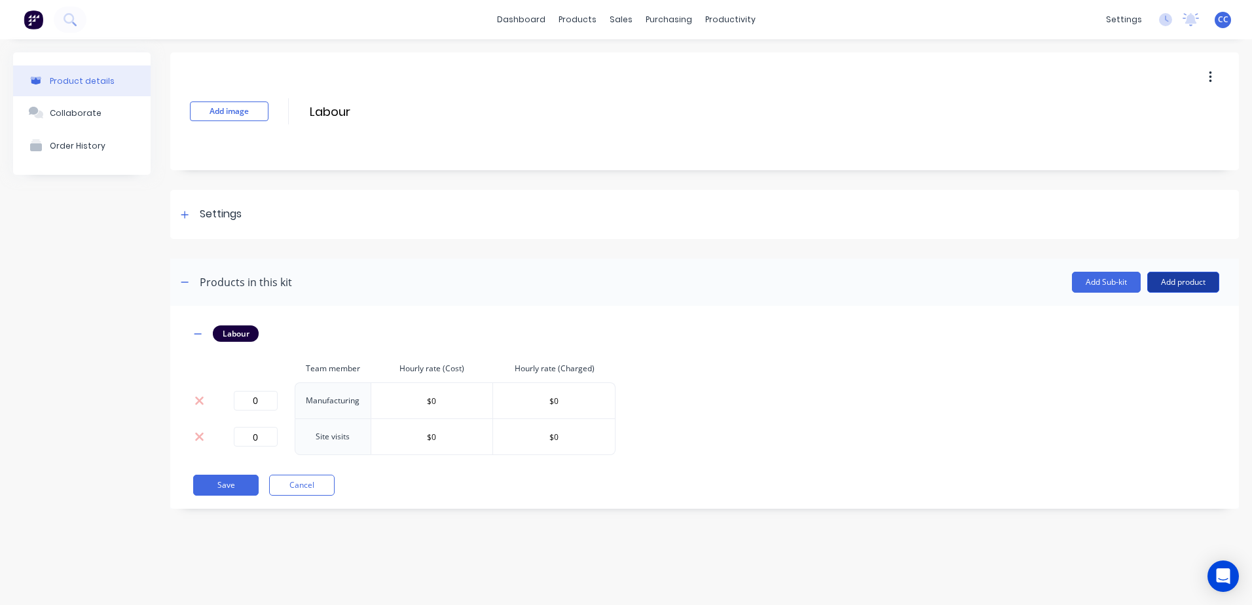
click at [1159, 284] on button "Add product" at bounding box center [1183, 282] width 72 height 21
click at [1141, 315] on div "Product catalogue" at bounding box center [1157, 316] width 101 height 19
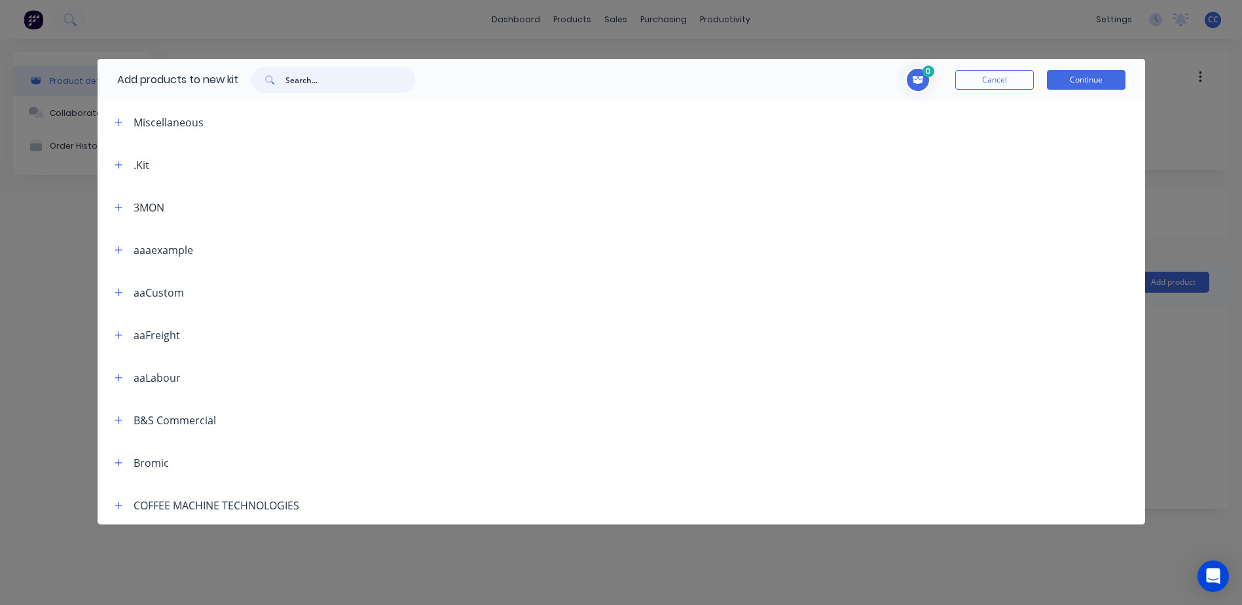
click at [326, 83] on input "text" at bounding box center [351, 80] width 130 height 26
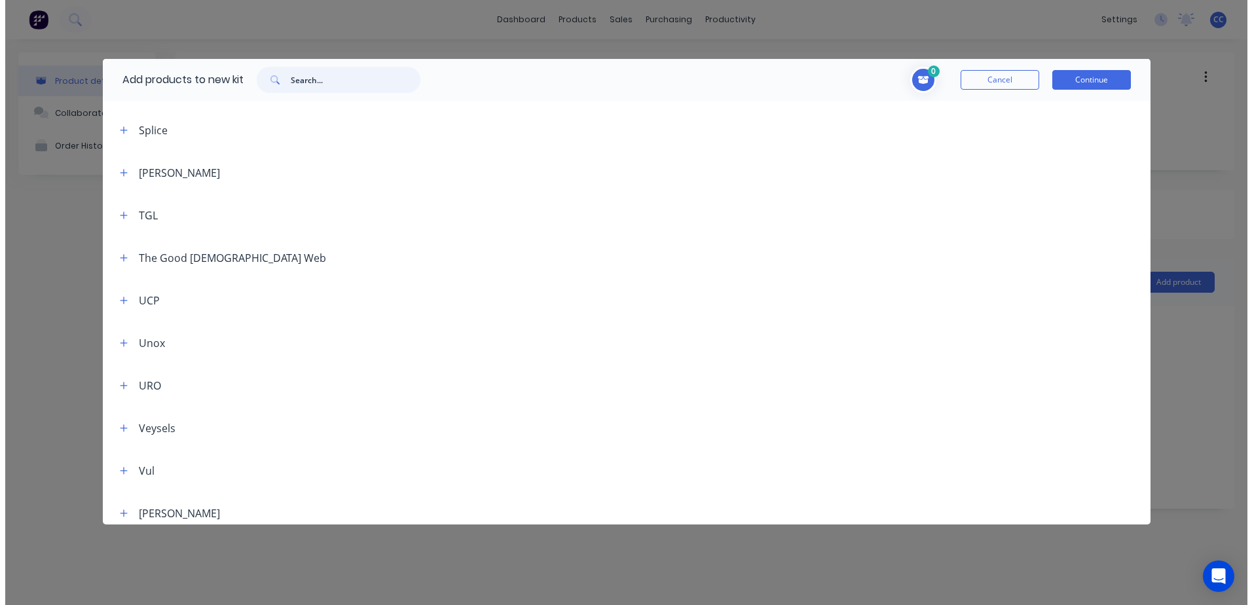
scroll to position [1407, 0]
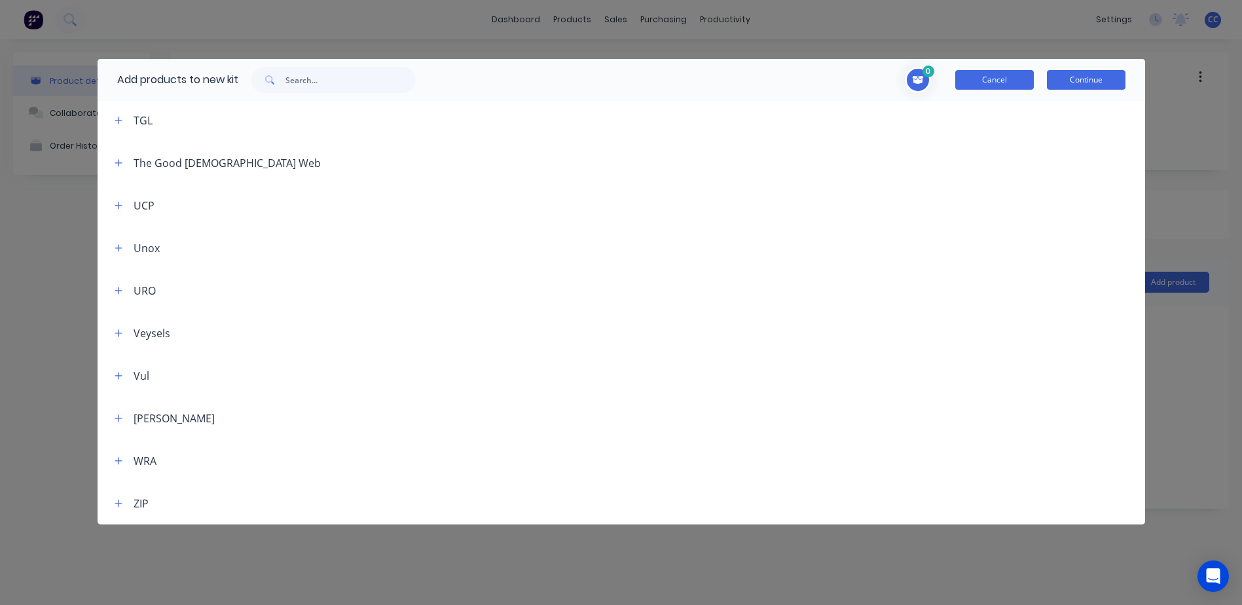
click at [977, 79] on button "Cancel" at bounding box center [995, 80] width 79 height 20
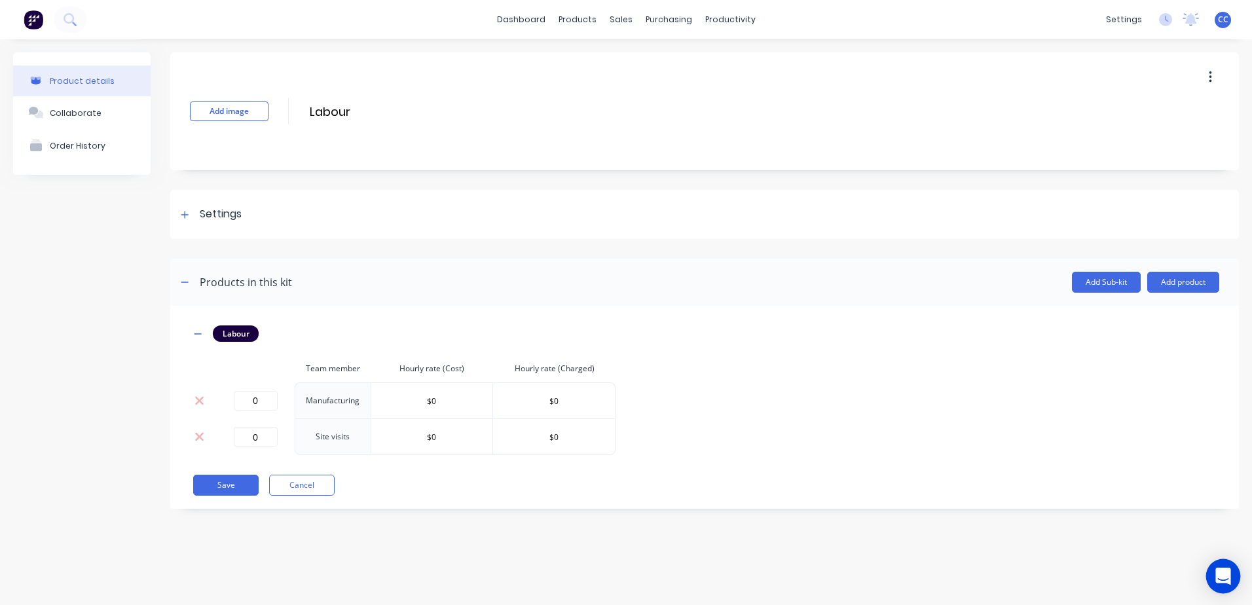
click at [1228, 570] on icon "Open Intercom Messenger" at bounding box center [1223, 576] width 15 height 17
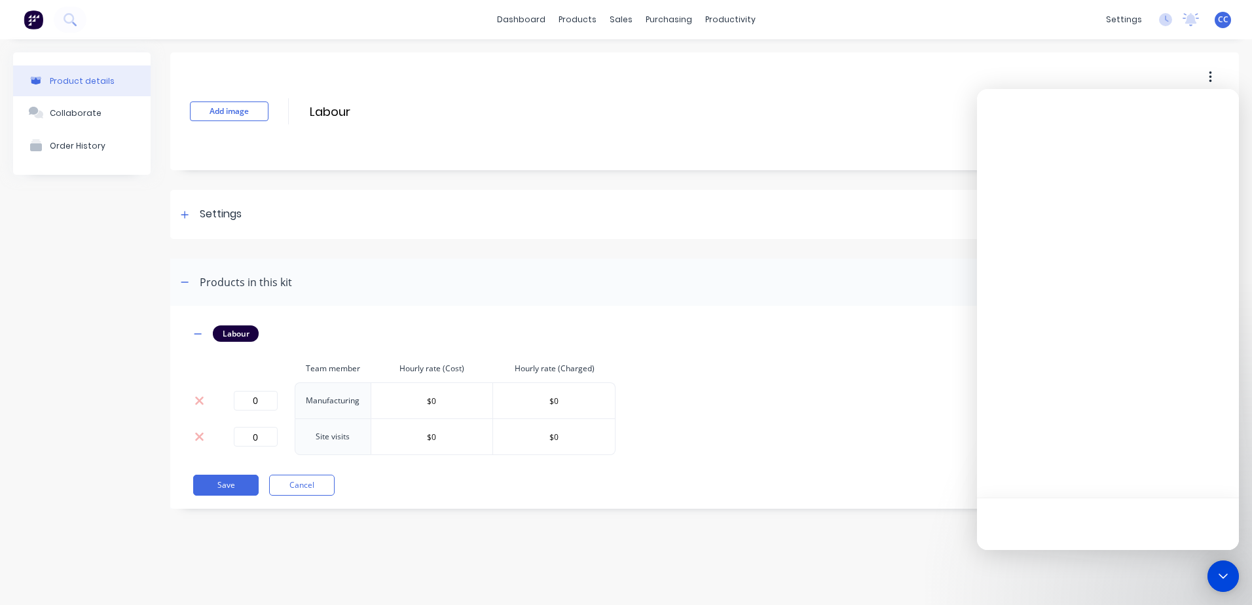
scroll to position [0, 0]
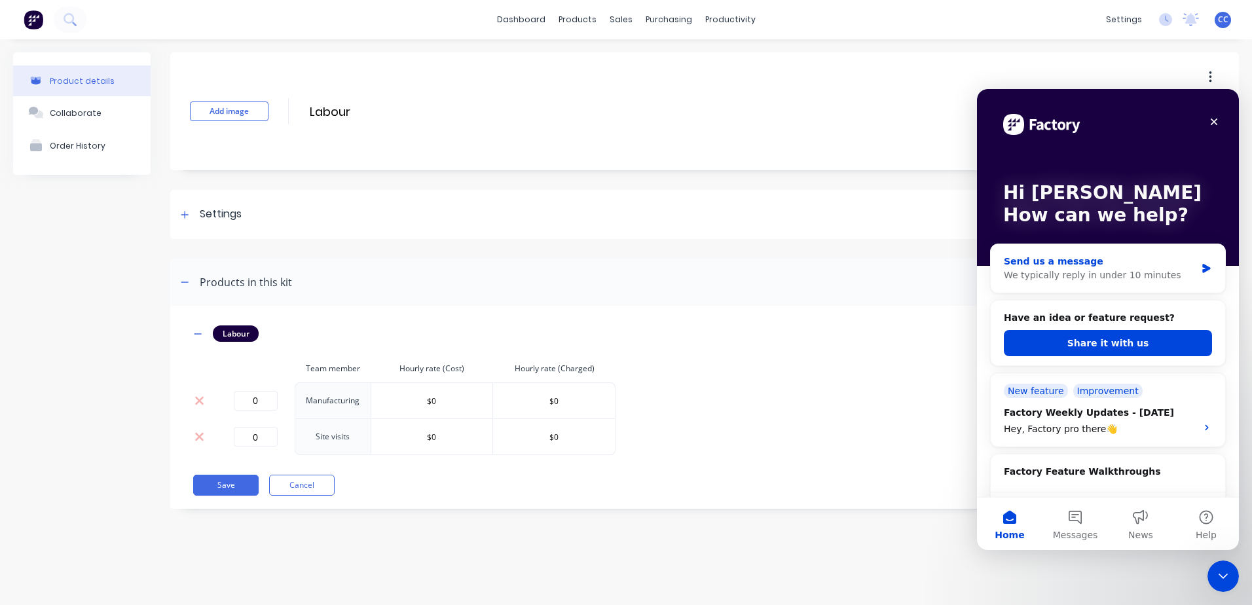
click at [1128, 260] on div "Send us a message" at bounding box center [1100, 262] width 192 height 14
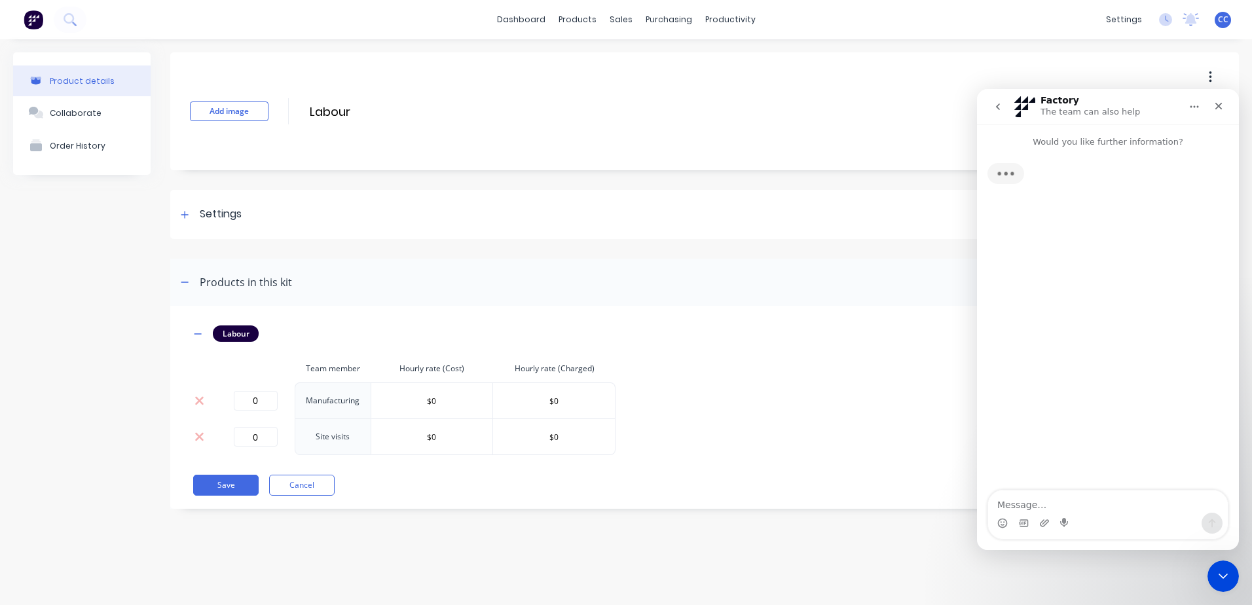
click at [1037, 496] on textarea "Message…" at bounding box center [1108, 502] width 240 height 22
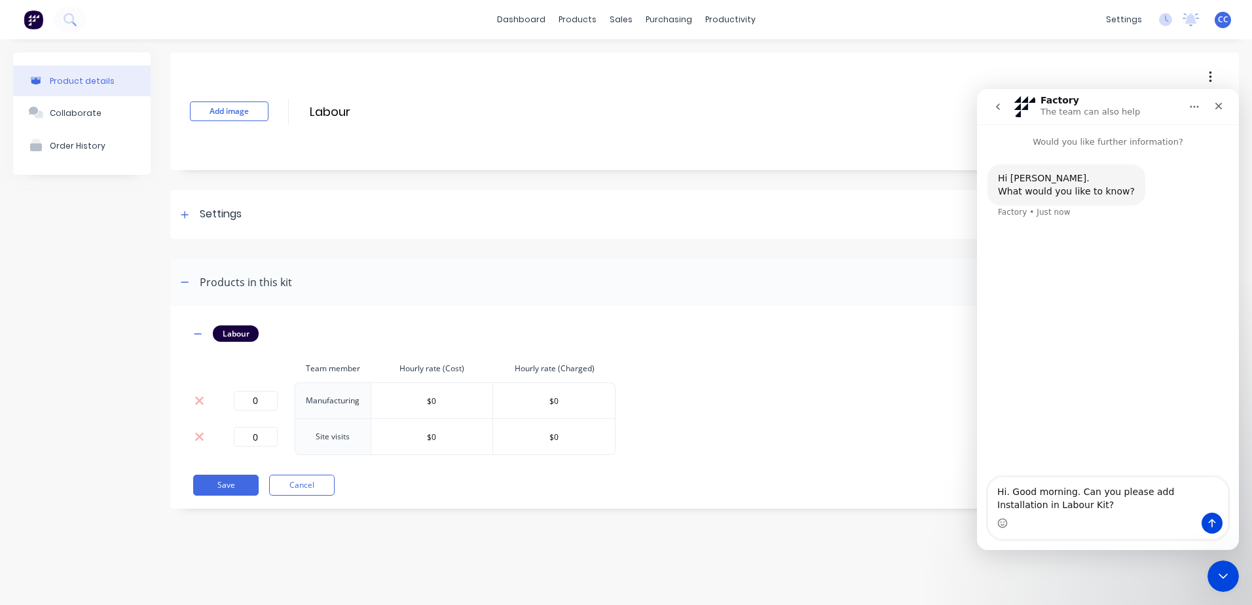
type textarea "Hi. Good morning. Can you please add Installation in Labour Kit?"
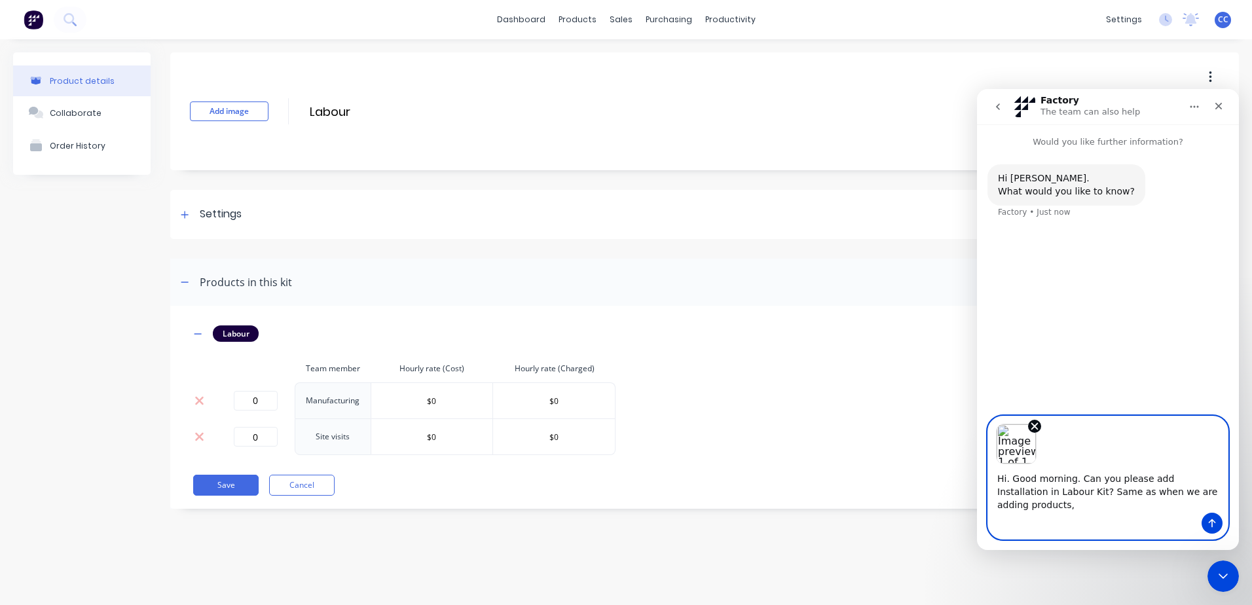
type textarea "Hi. Good morning. Can you please add Installation in Labour Kit? Same as when w…"
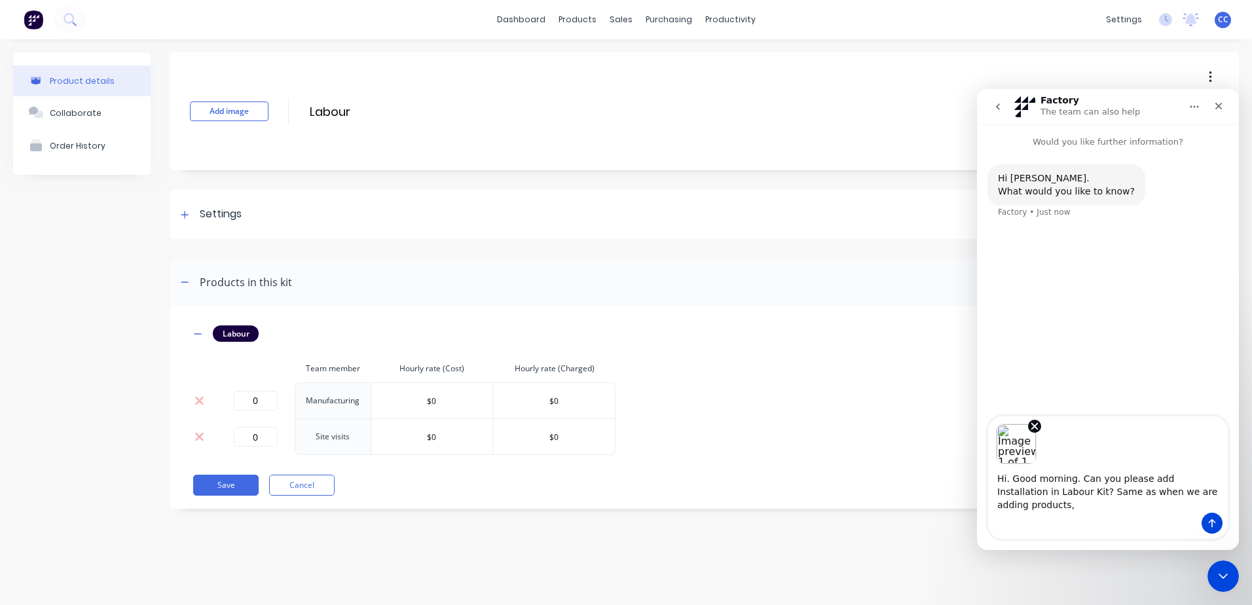
click at [1064, 453] on div "Image previews" at bounding box center [1108, 441] width 240 height 48
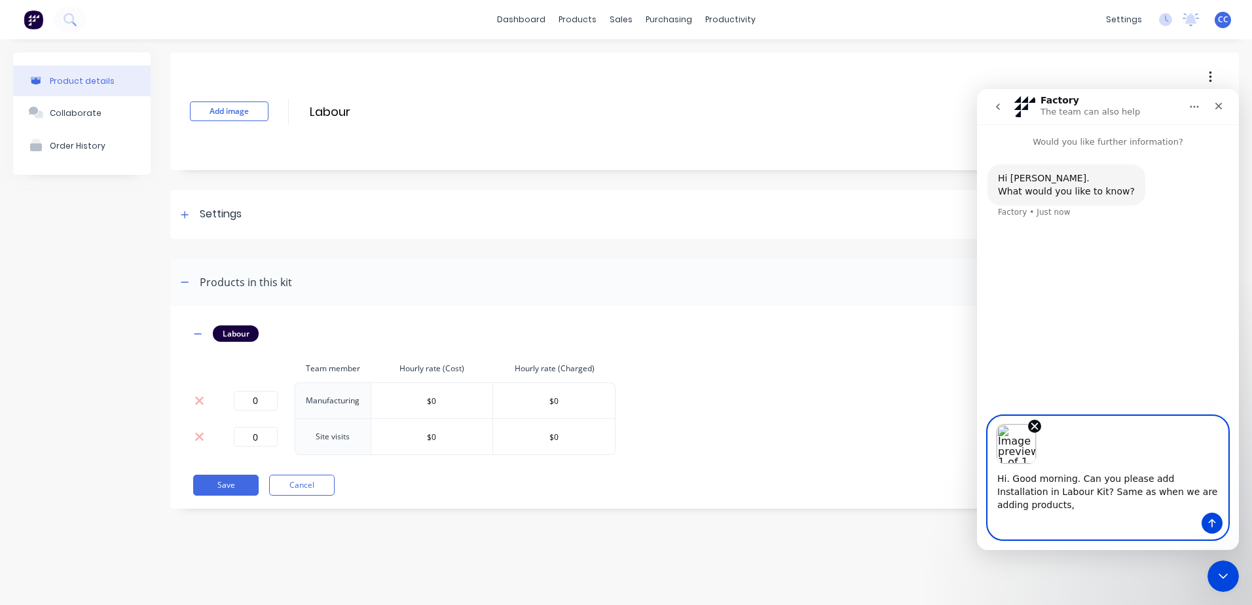
click at [1212, 504] on textarea "Hi. Good morning. Can you please add Installation in Labour Kit? Same as when w…" at bounding box center [1108, 488] width 240 height 48
click at [1036, 430] on icon "Remove image 1" at bounding box center [1035, 427] width 6 height 6
click at [1218, 525] on button "Send a message…" at bounding box center [1212, 523] width 21 height 21
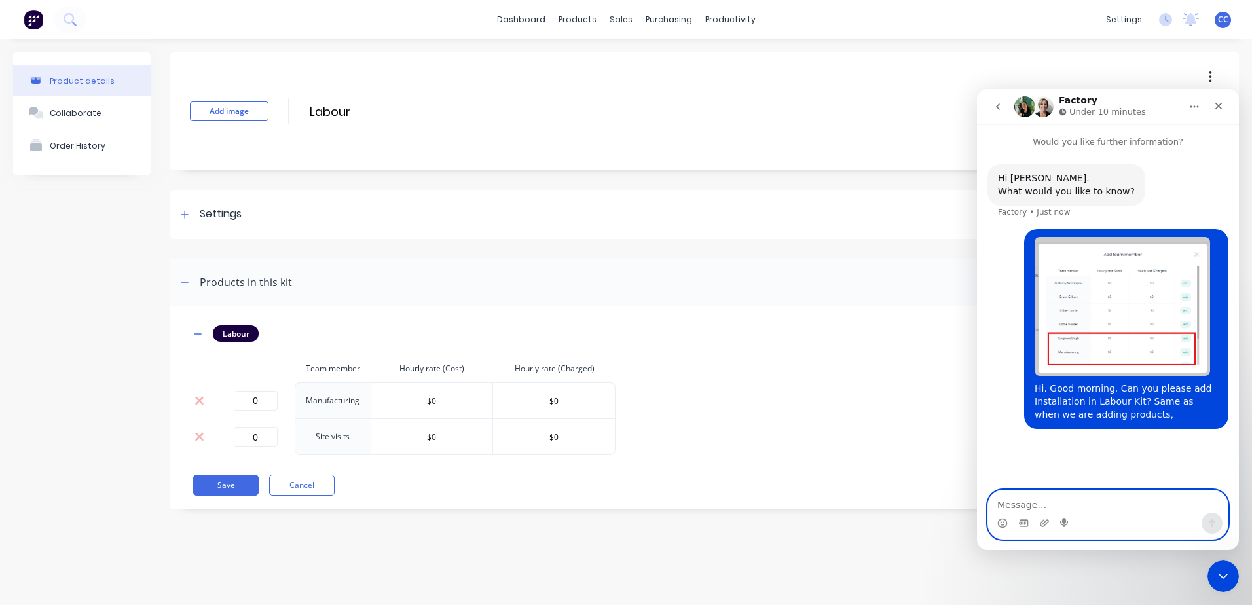
click at [1046, 498] on textarea "Message…" at bounding box center [1108, 502] width 240 height 22
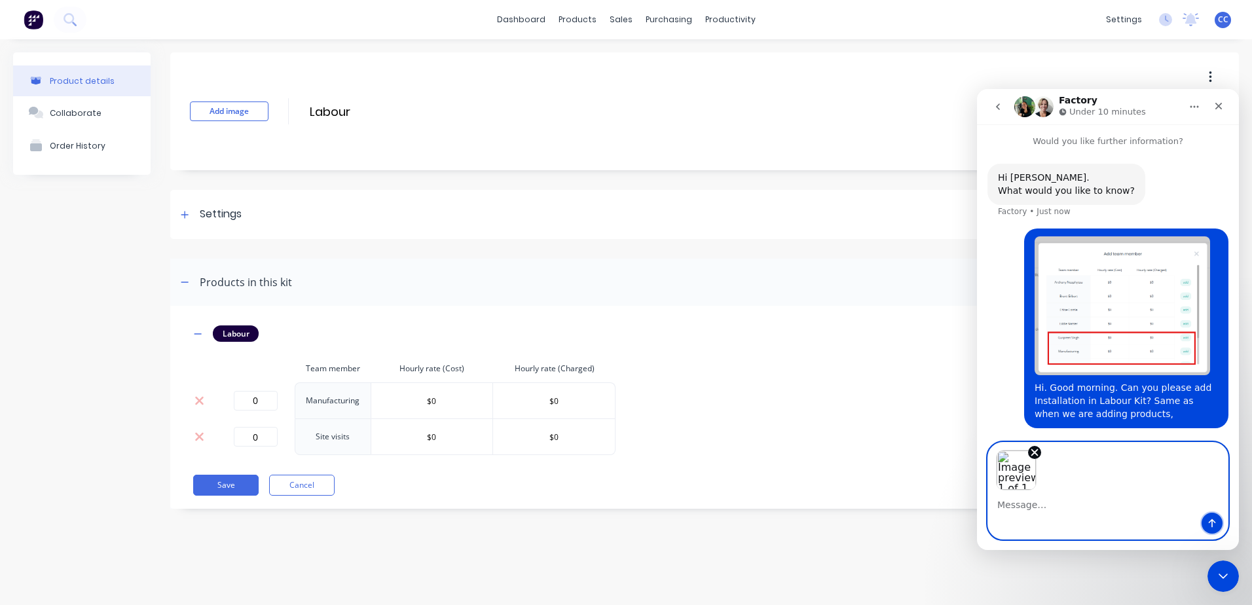
click at [1215, 523] on icon "Send a message…" at bounding box center [1212, 523] width 10 height 10
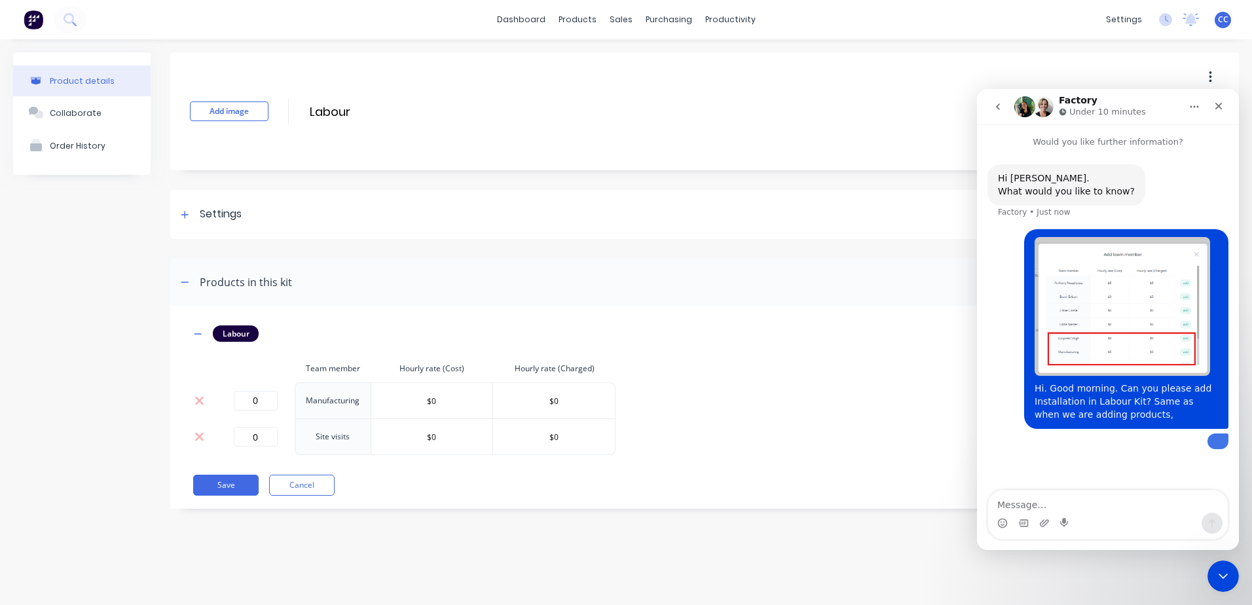
scroll to position [81, 0]
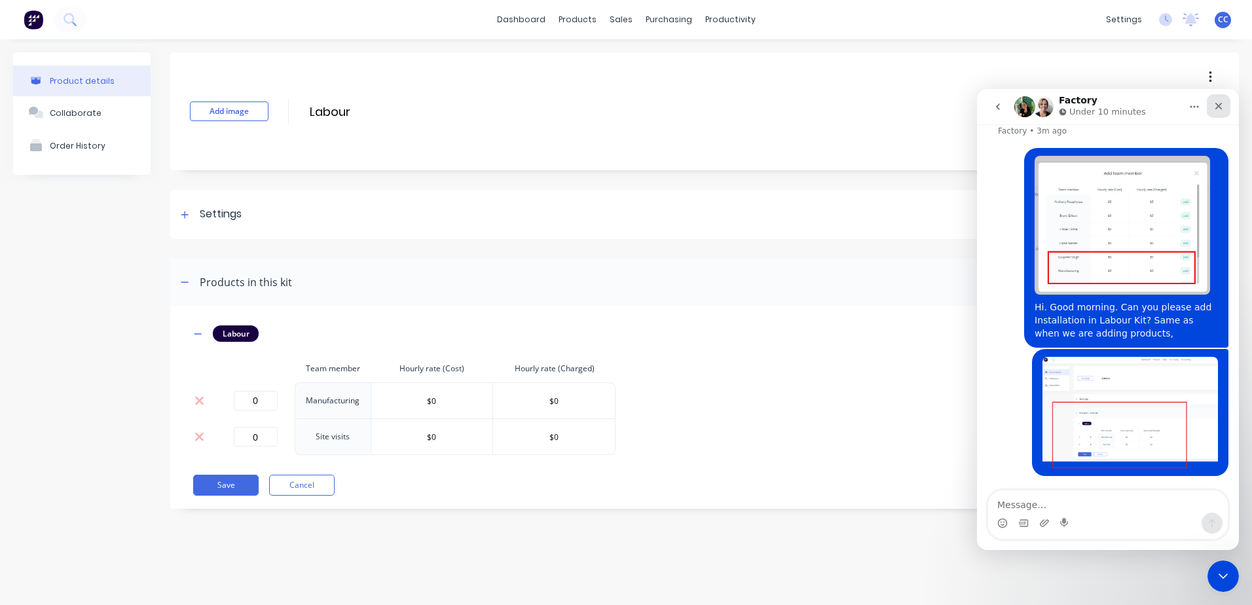
click at [1217, 107] on icon "Close" at bounding box center [1219, 106] width 10 height 10
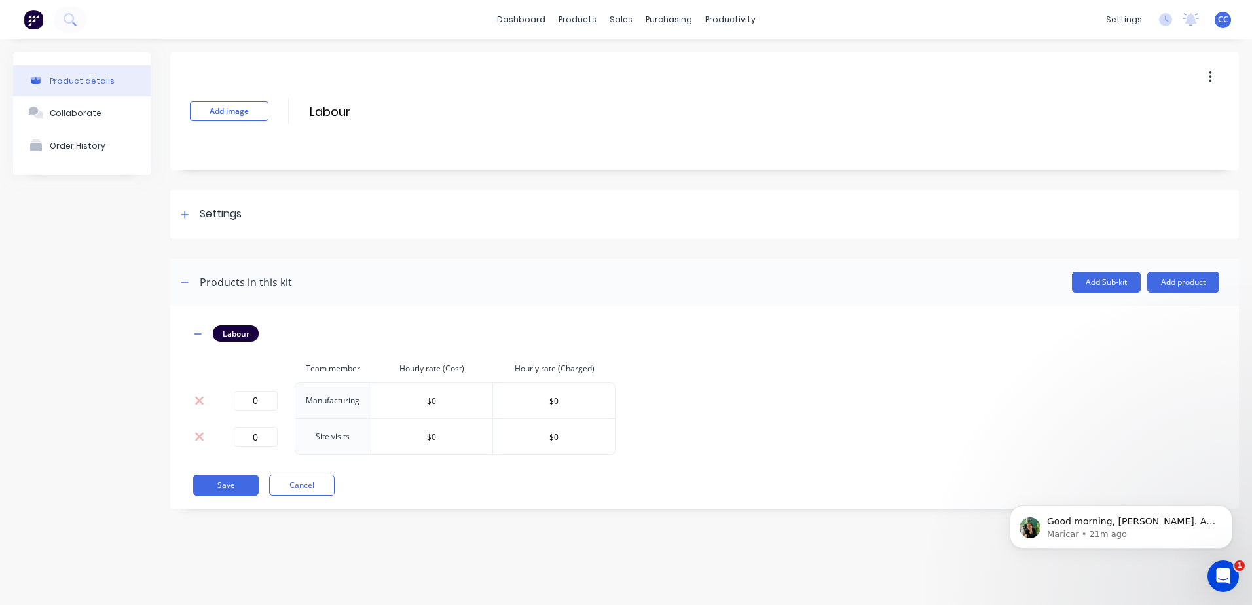
scroll to position [176, 0]
click at [1134, 532] on p "Maricar • 21m ago" at bounding box center [1131, 535] width 169 height 12
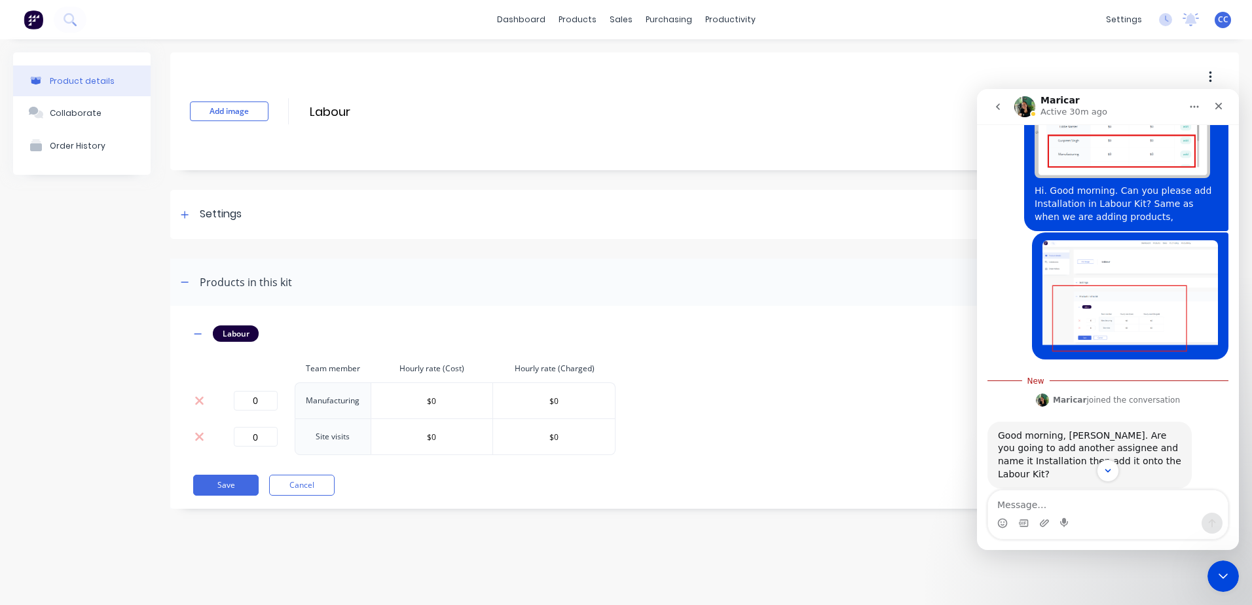
scroll to position [198, 0]
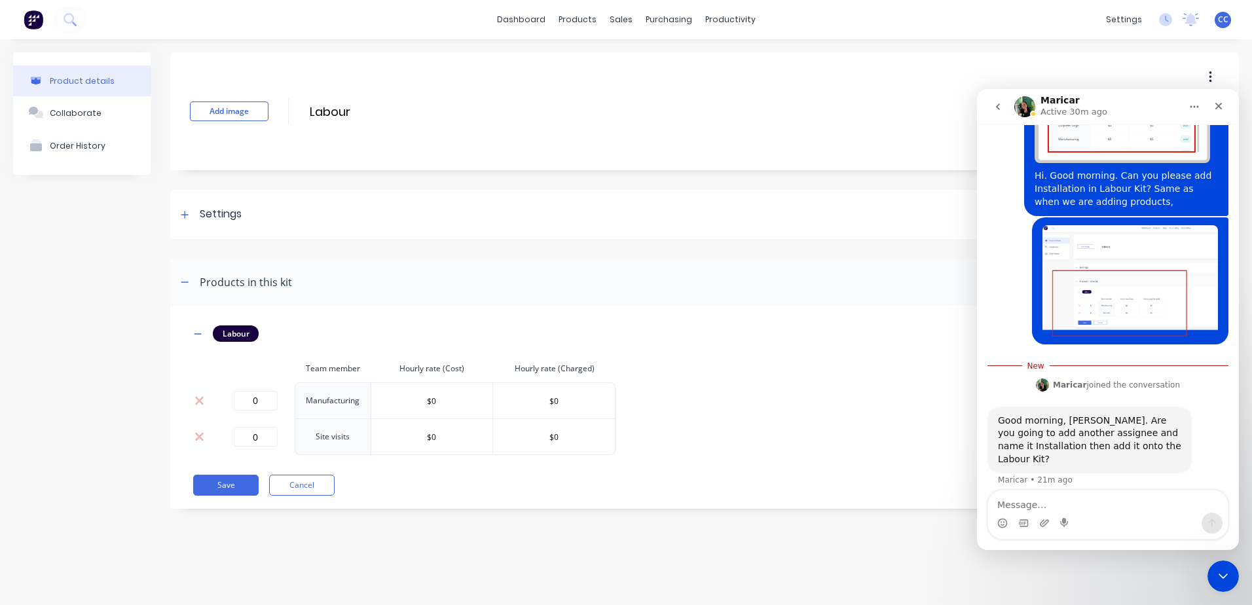
click at [1123, 502] on textarea "Message…" at bounding box center [1108, 502] width 240 height 22
type textarea "Yes please"
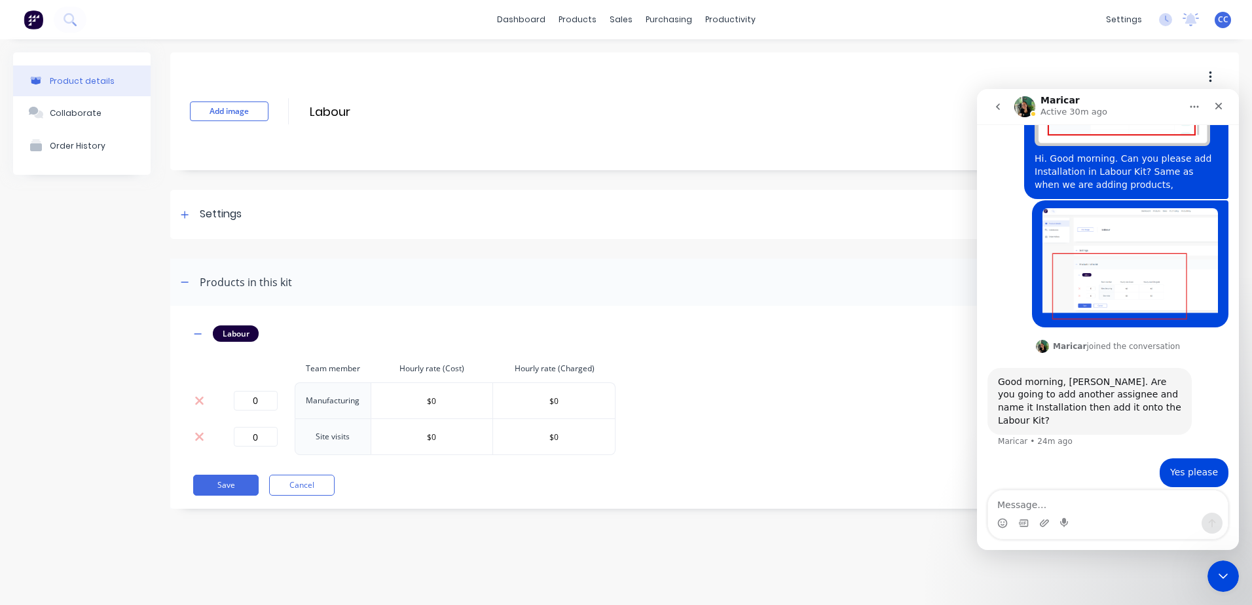
click at [1001, 112] on button "go back" at bounding box center [998, 106] width 25 height 25
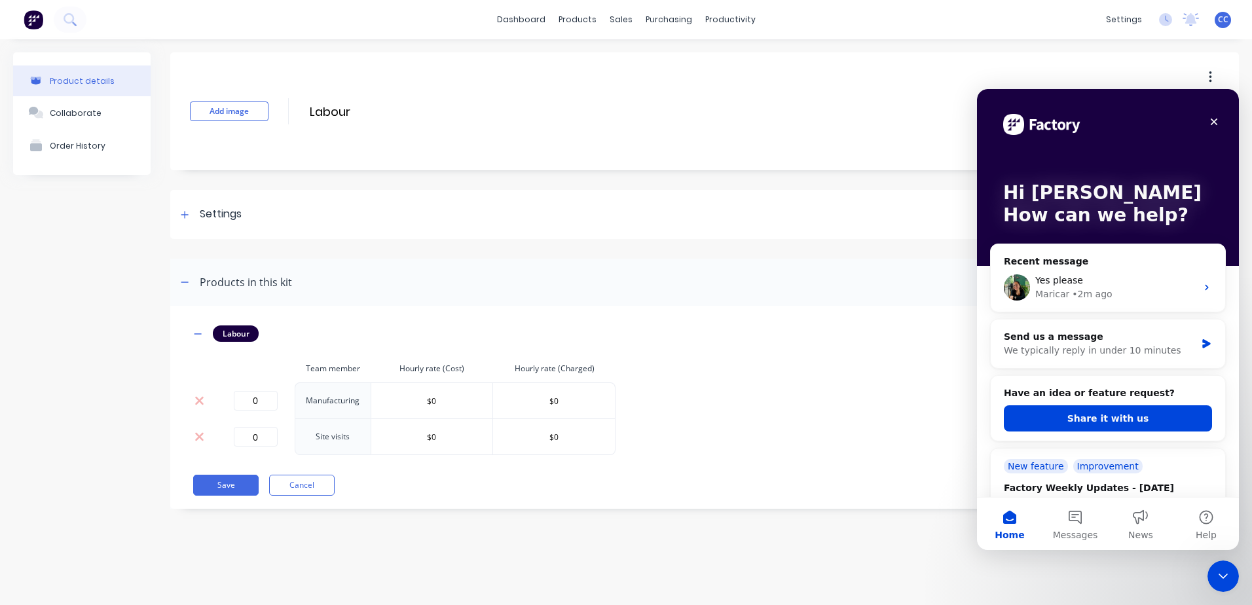
scroll to position [0, 0]
click at [1068, 290] on div "Maricar • Just now" at bounding box center [1116, 295] width 161 height 14
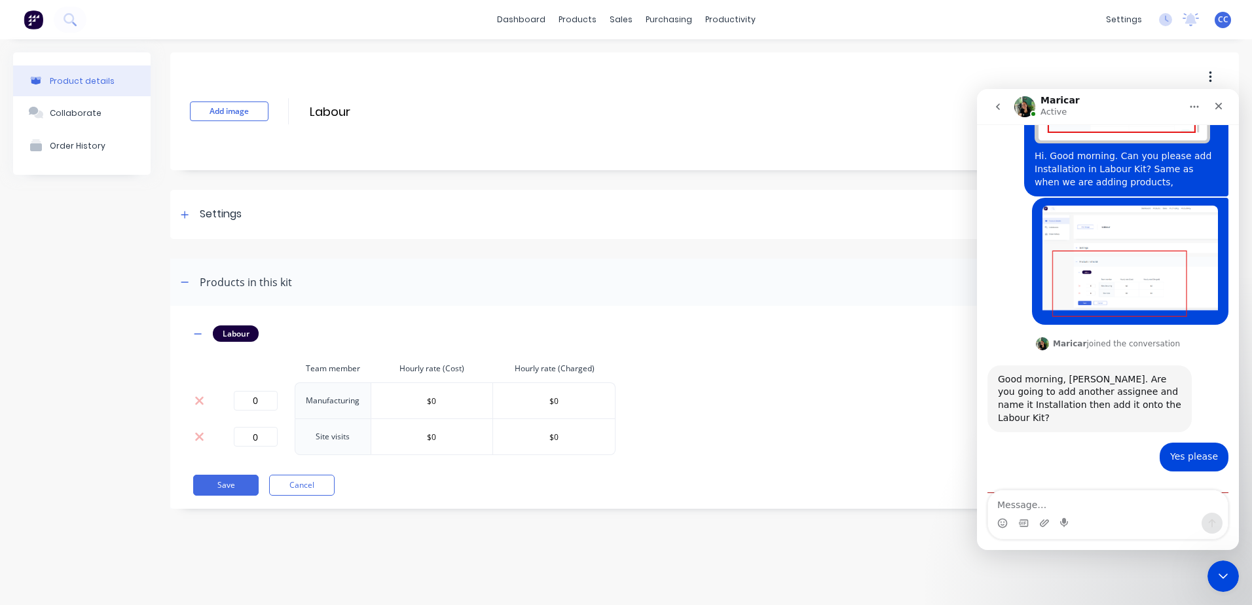
scroll to position [276, 0]
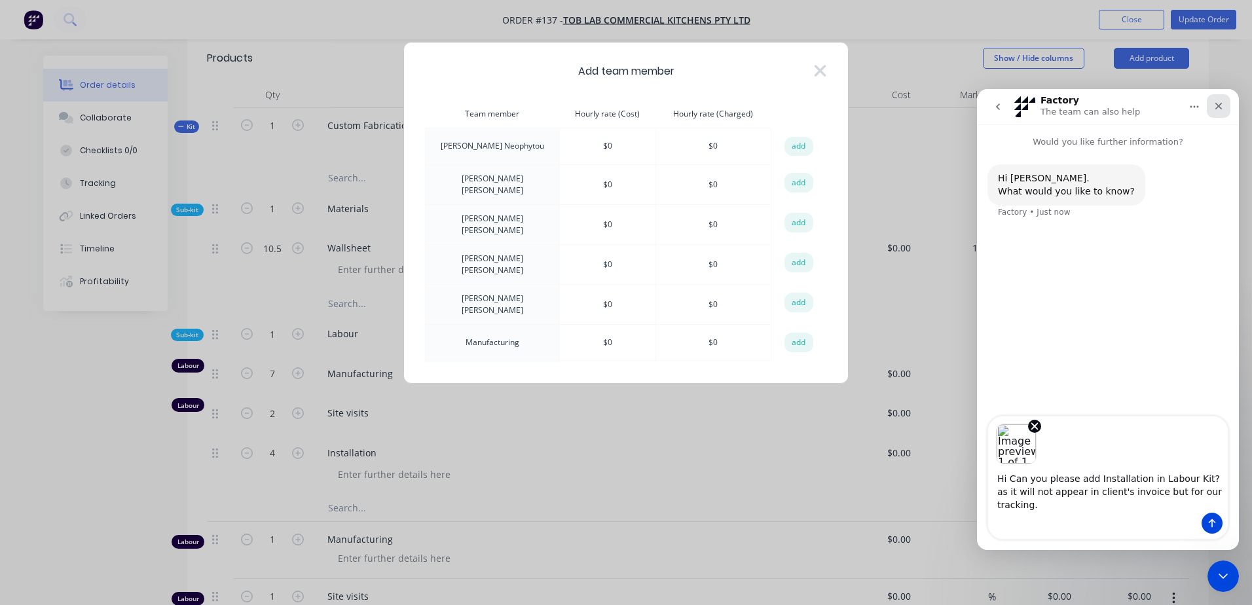
click at [1223, 106] on icon "Close" at bounding box center [1219, 106] width 10 height 10
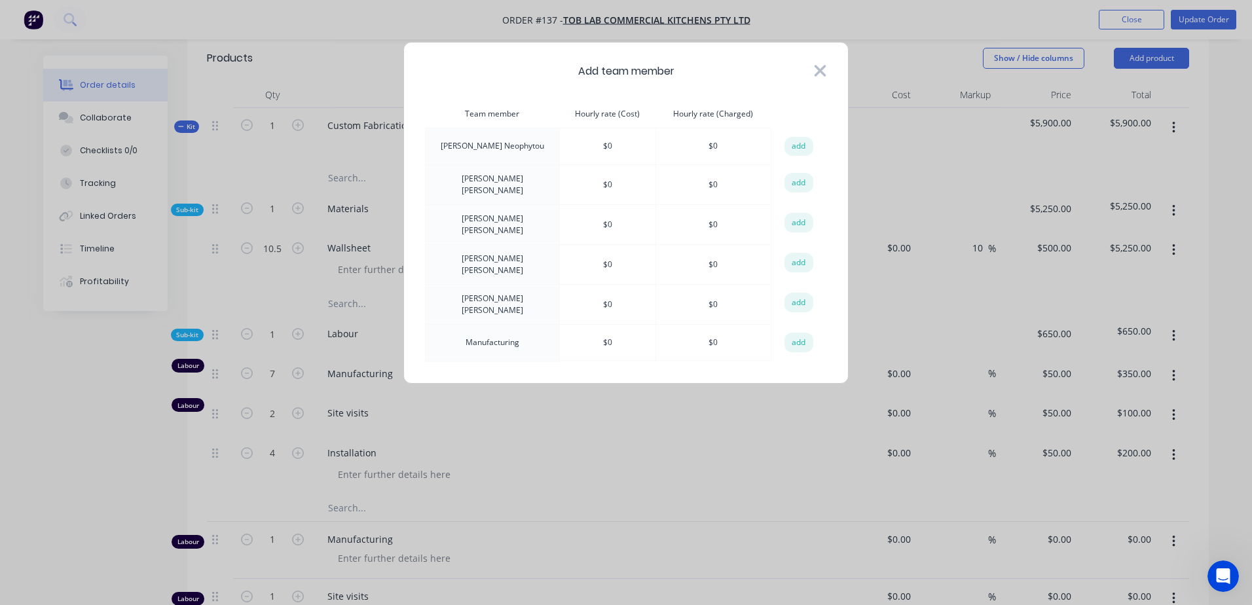
click at [824, 68] on icon at bounding box center [821, 71] width 12 height 12
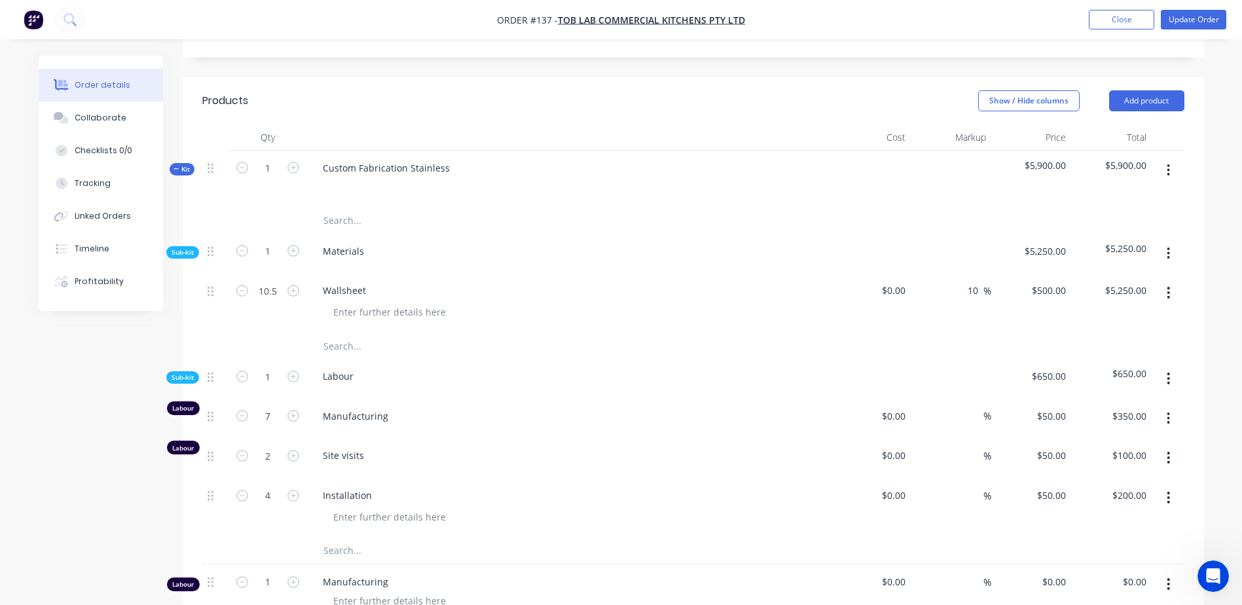
scroll to position [327, 0]
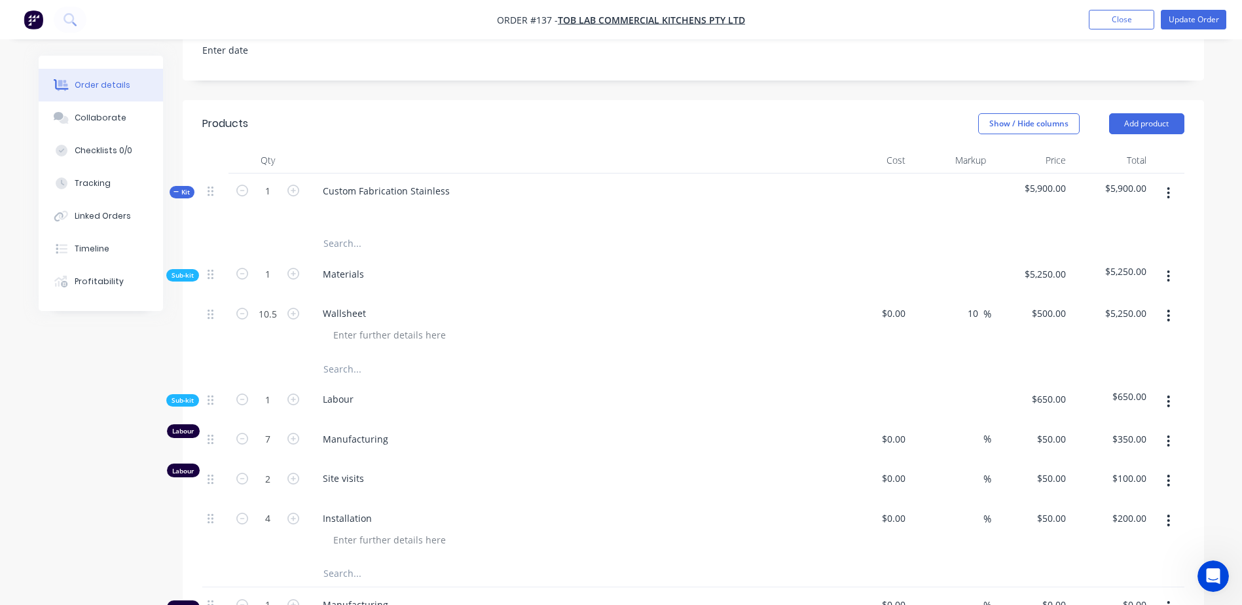
click at [1166, 193] on button "button" at bounding box center [1168, 193] width 31 height 24
click at [1116, 300] on div "Delete" at bounding box center [1122, 306] width 101 height 19
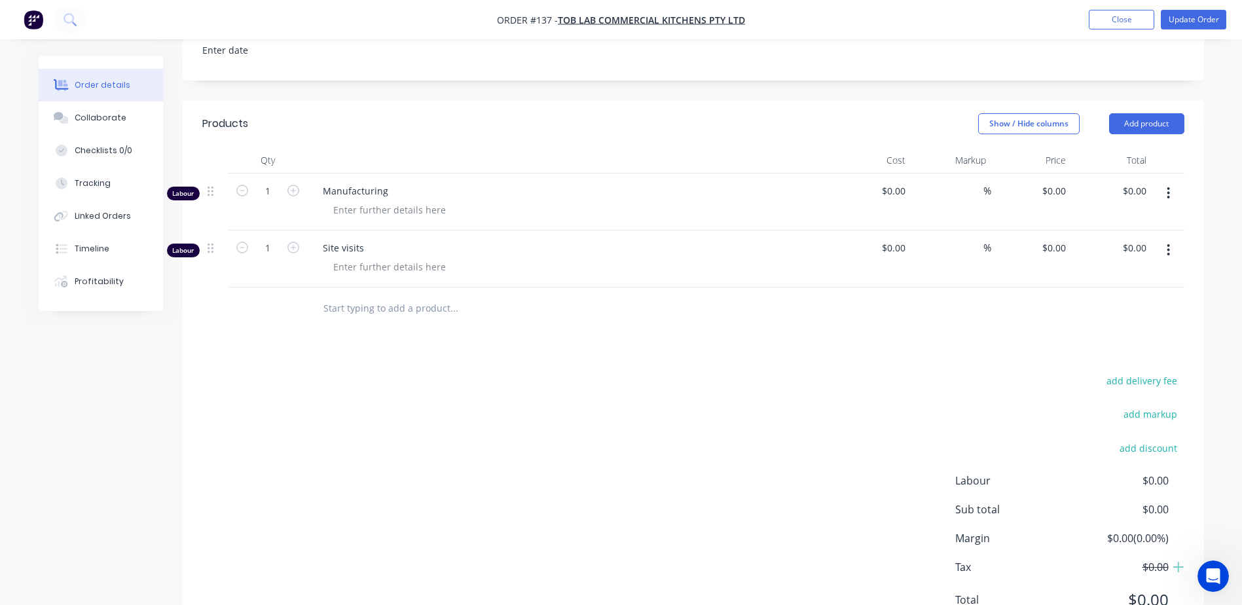
click at [1170, 202] on button "button" at bounding box center [1168, 193] width 31 height 24
drag, startPoint x: 1098, startPoint y: 304, endPoint x: 1116, endPoint y: 286, distance: 25.9
click at [1102, 300] on div "Delete" at bounding box center [1122, 306] width 101 height 19
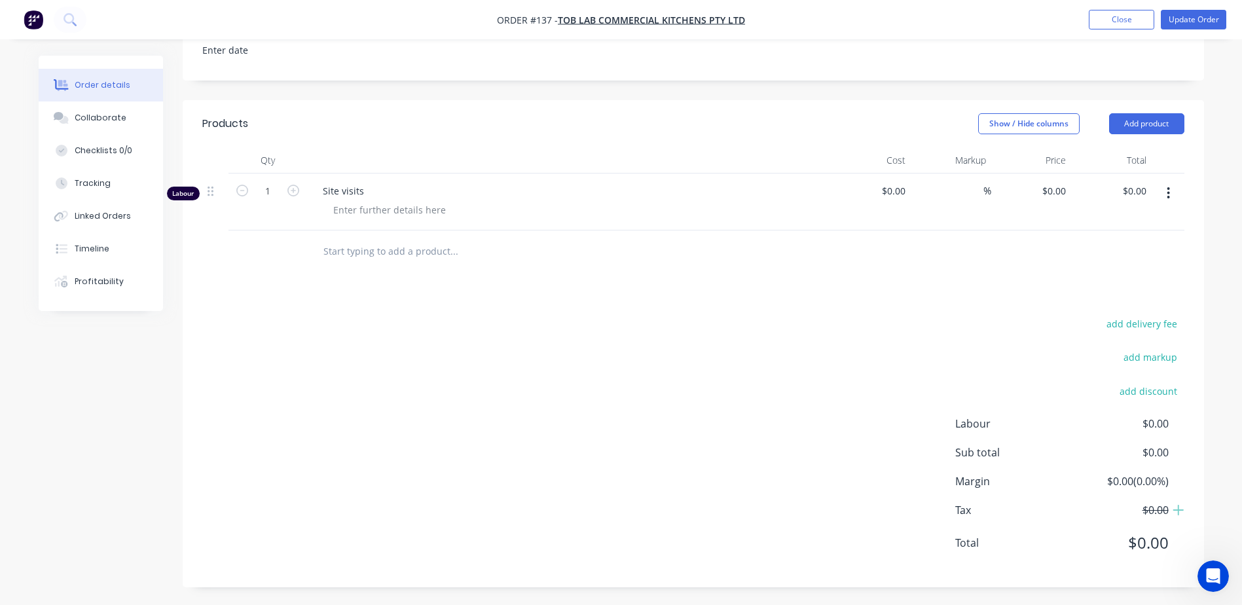
click at [1170, 194] on icon "button" at bounding box center [1168, 193] width 3 height 14
click at [1111, 308] on div "Delete" at bounding box center [1122, 306] width 101 height 19
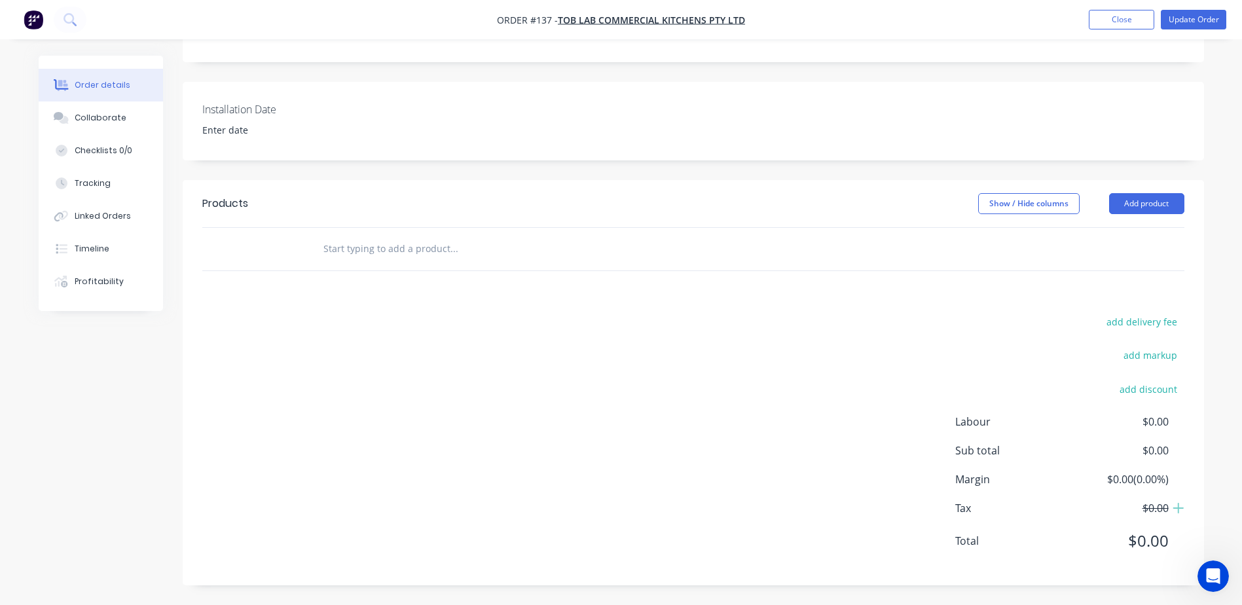
scroll to position [248, 0]
click at [734, 358] on div "add delivery fee add markup add discount Labour $0.00 Sub total $0.00 Margin $0…" at bounding box center [693, 439] width 982 height 253
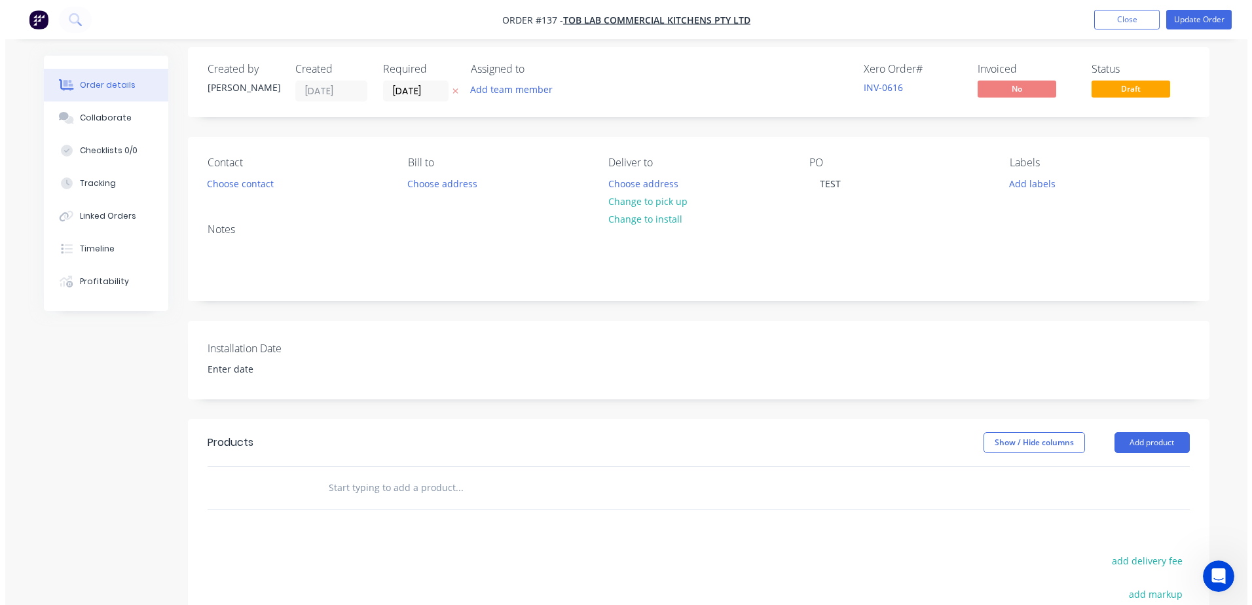
scroll to position [0, 0]
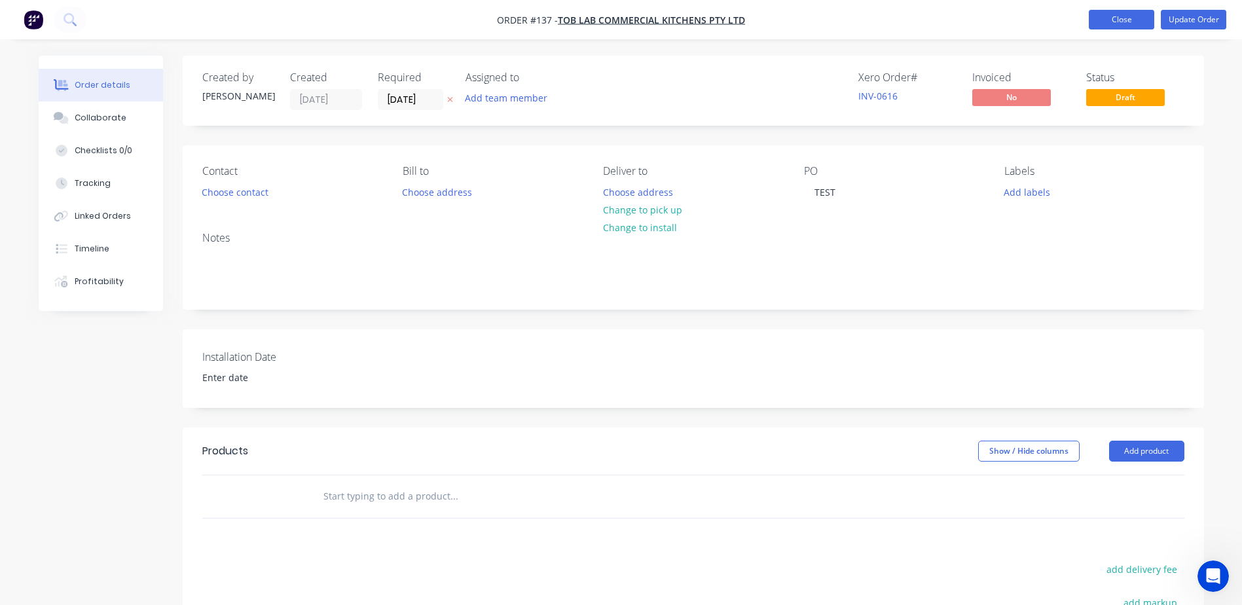
click at [1125, 16] on button "Close" at bounding box center [1121, 20] width 65 height 20
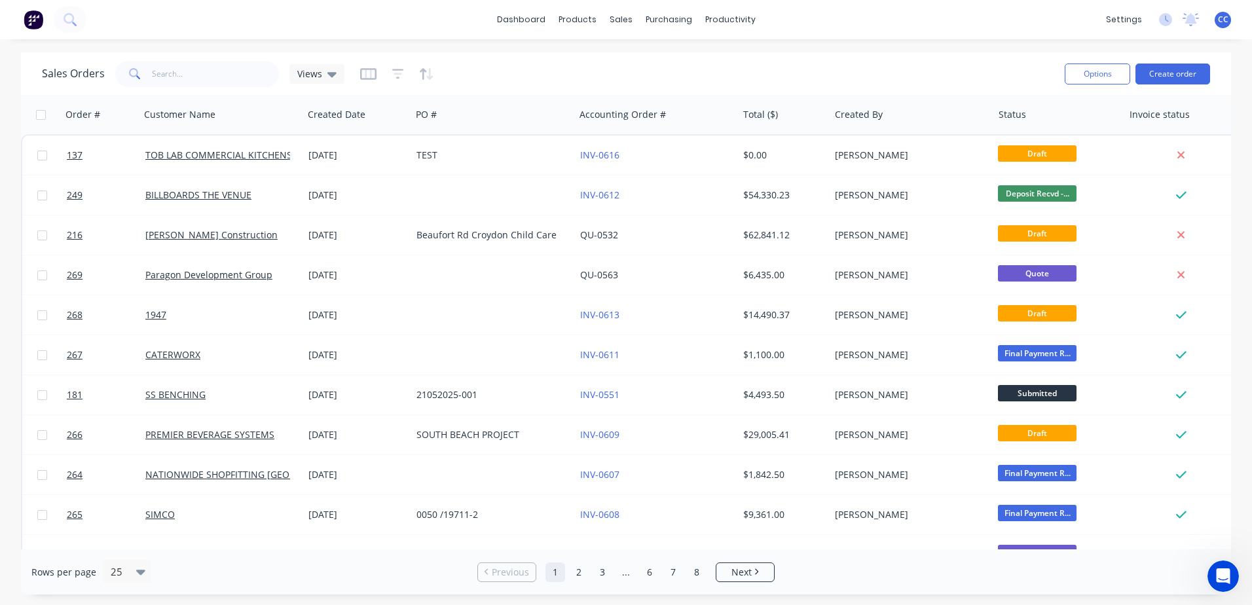
click at [868, 63] on div "Sales Orders Views" at bounding box center [548, 74] width 1013 height 32
click at [1225, 584] on div "Open Intercom Messenger" at bounding box center [1221, 574] width 43 height 43
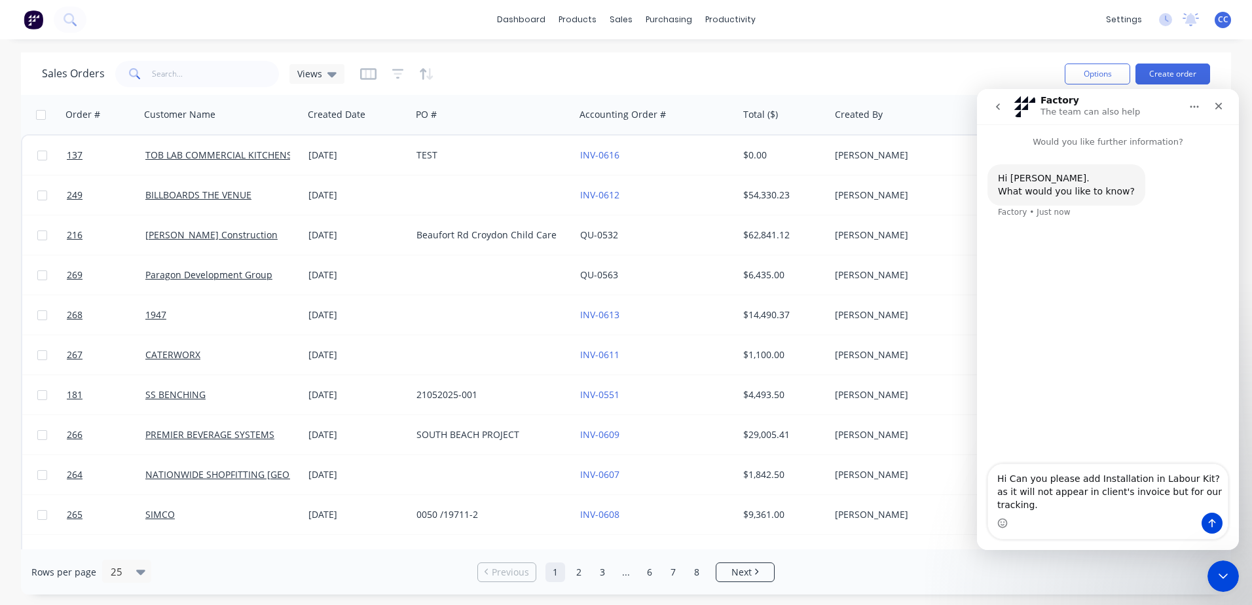
click at [995, 105] on icon "go back" at bounding box center [998, 107] width 10 height 10
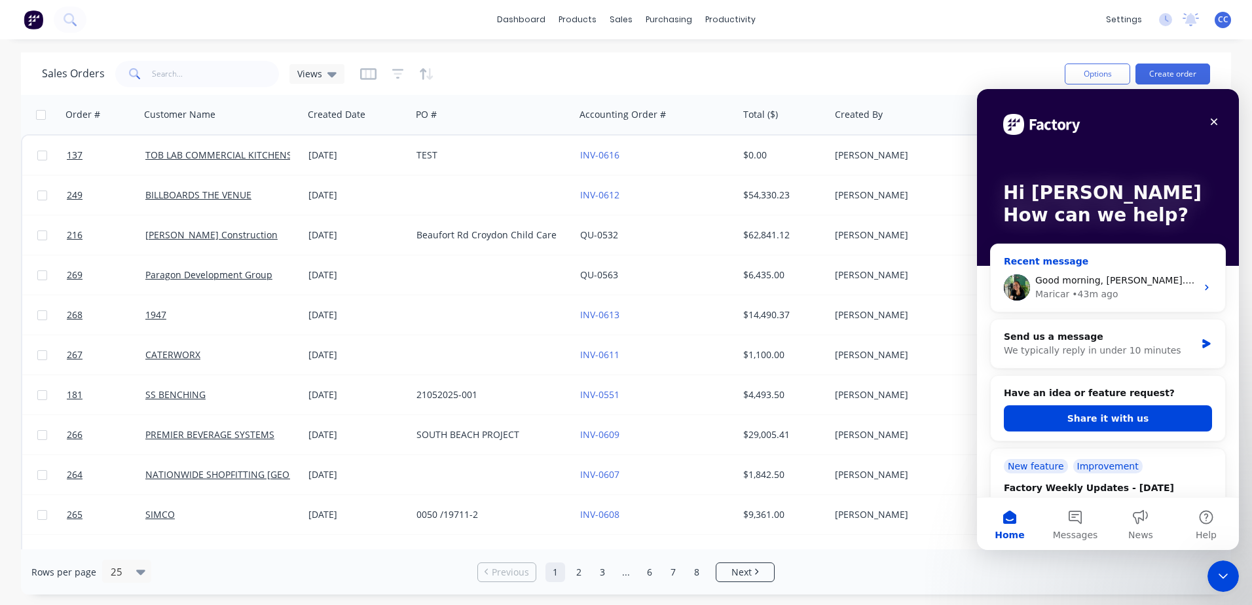
click at [1124, 288] on div "Maricar • 43m ago" at bounding box center [1116, 295] width 161 height 14
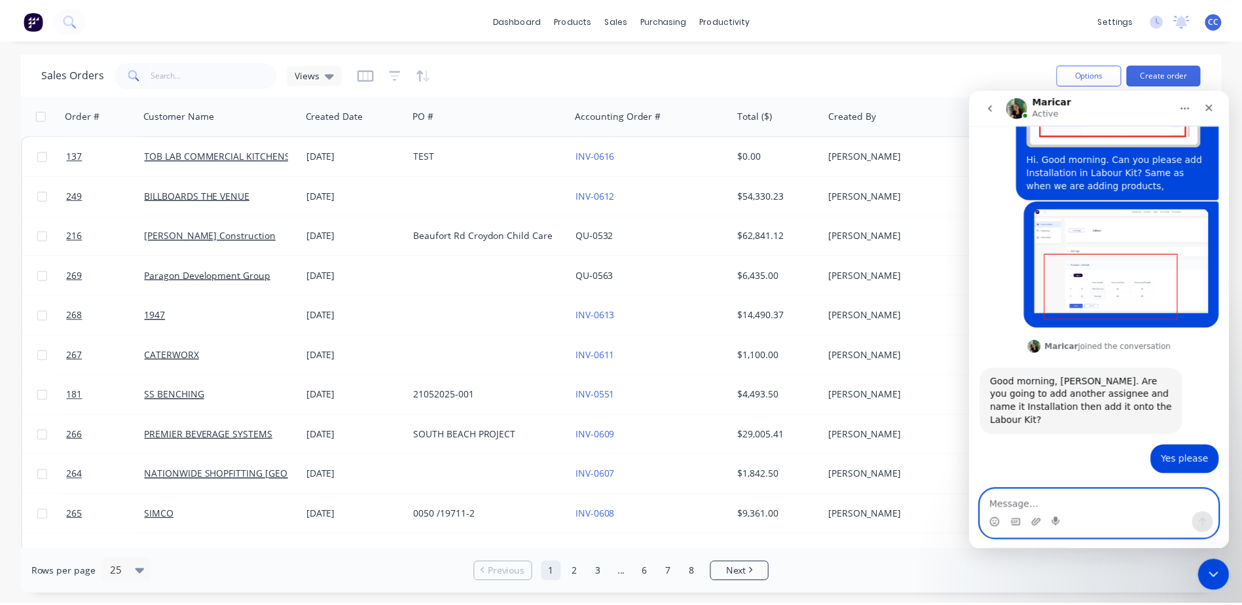
scroll to position [2, 0]
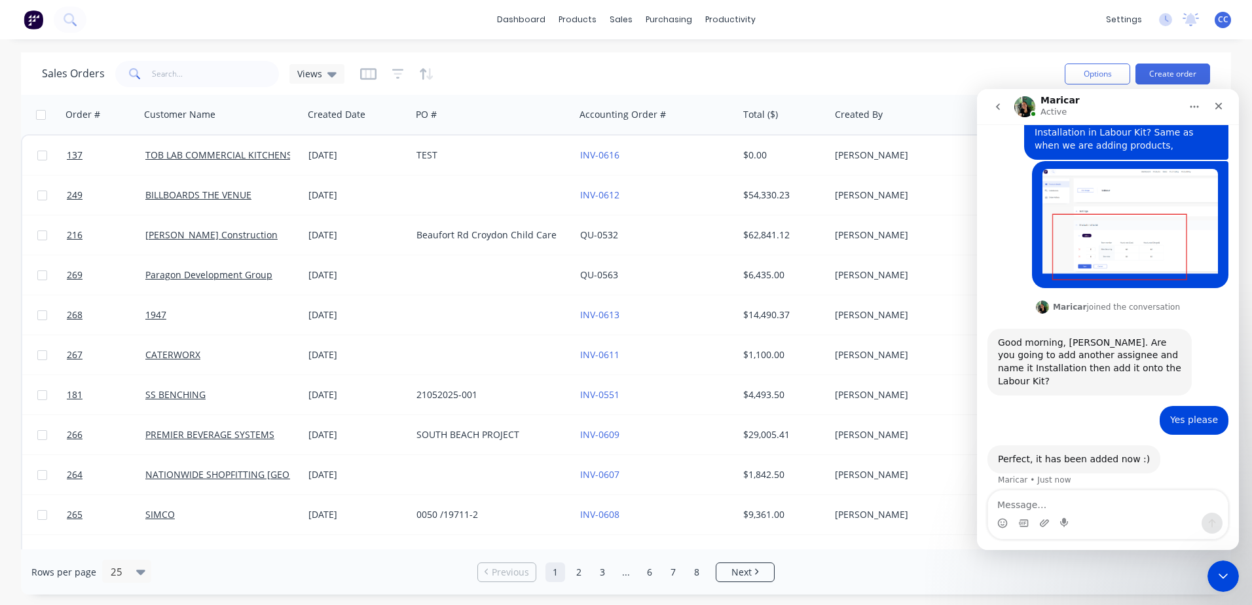
click at [820, 45] on div "dashboard products sales purchasing productivity dashboard products Product Cat…" at bounding box center [626, 302] width 1252 height 605
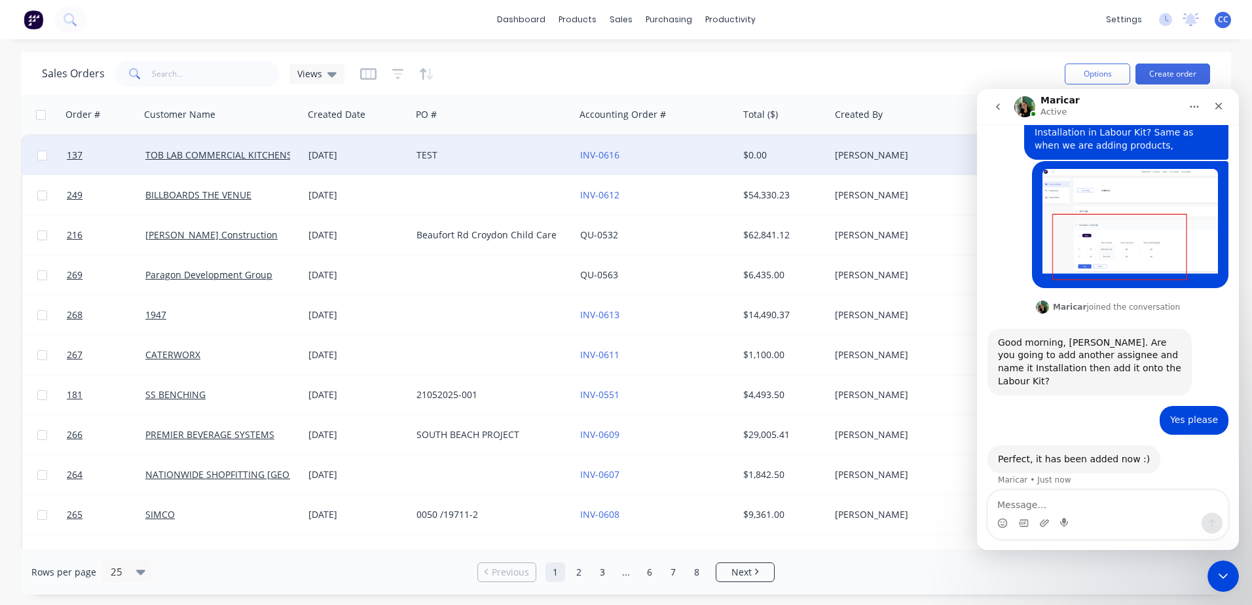
click at [527, 155] on div "TEST" at bounding box center [489, 155] width 145 height 13
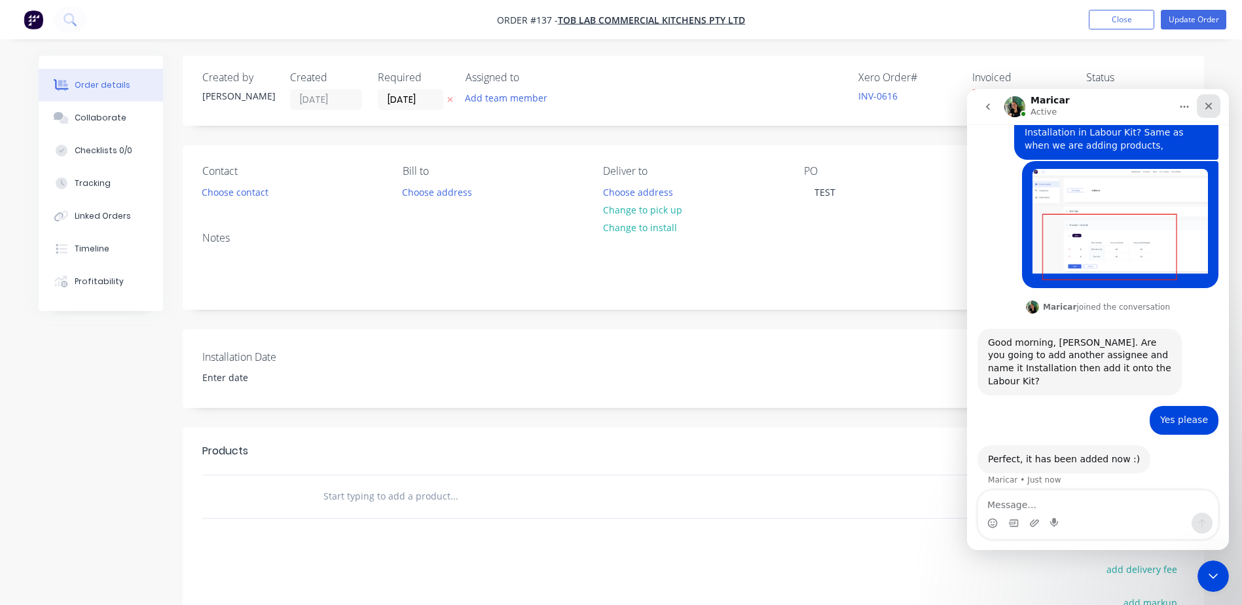
click at [1208, 103] on icon "Close" at bounding box center [1209, 106] width 10 height 10
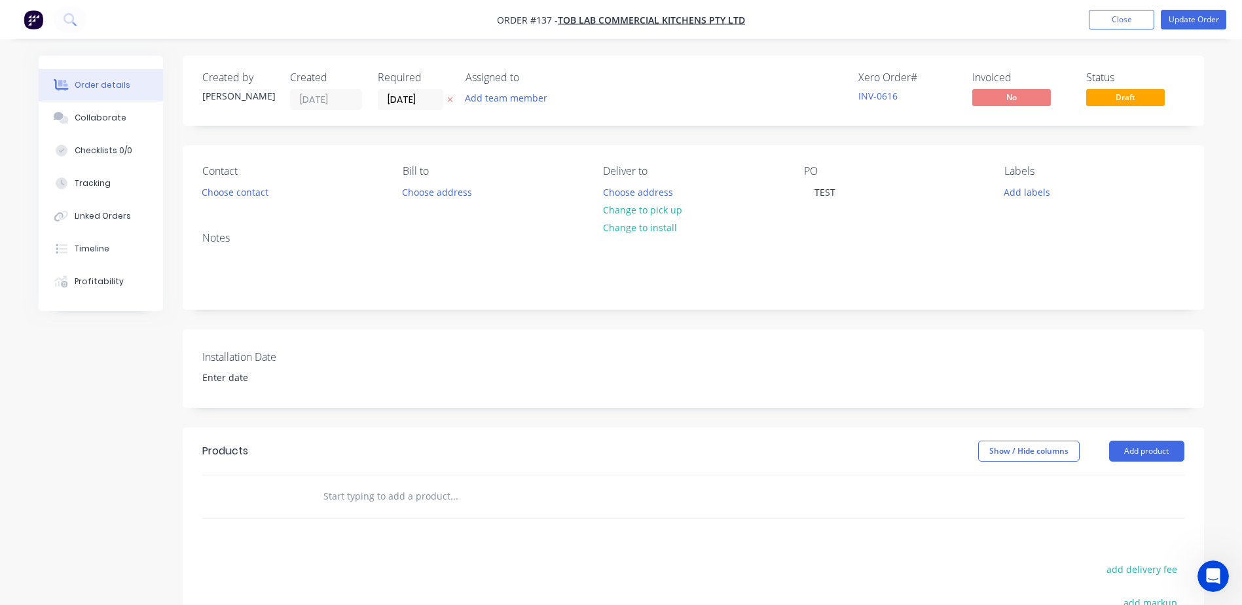
click at [1230, 146] on div "Order details Collaborate Checklists 0/0 Tracking Linked Orders Timeline Profit…" at bounding box center [621, 426] width 1242 height 853
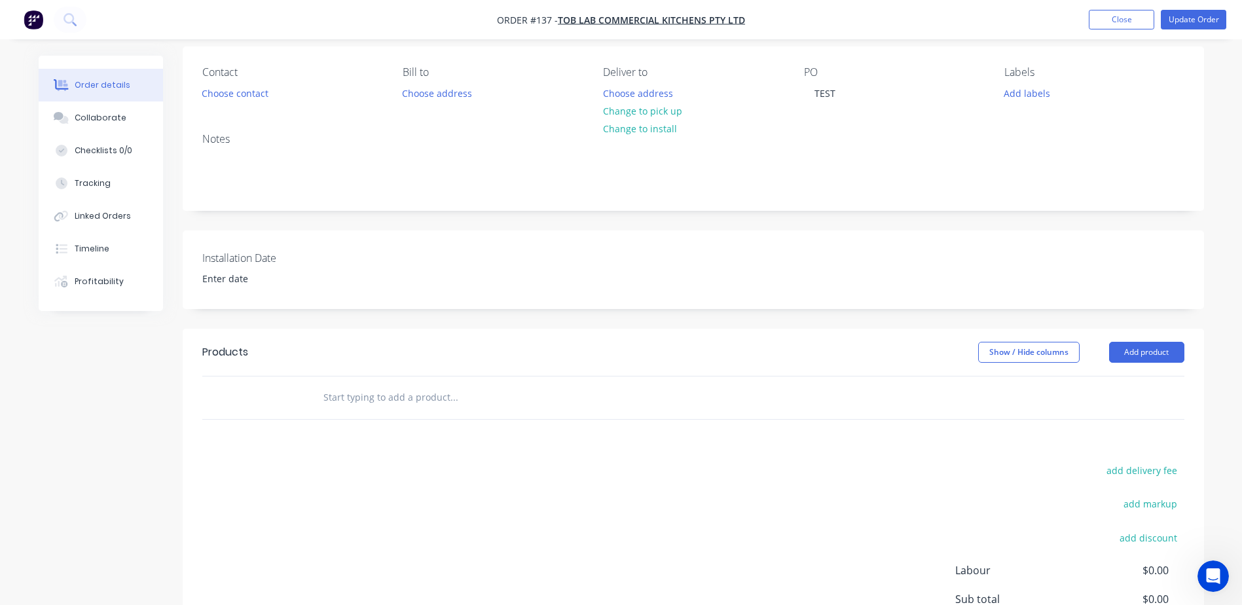
scroll to position [131, 0]
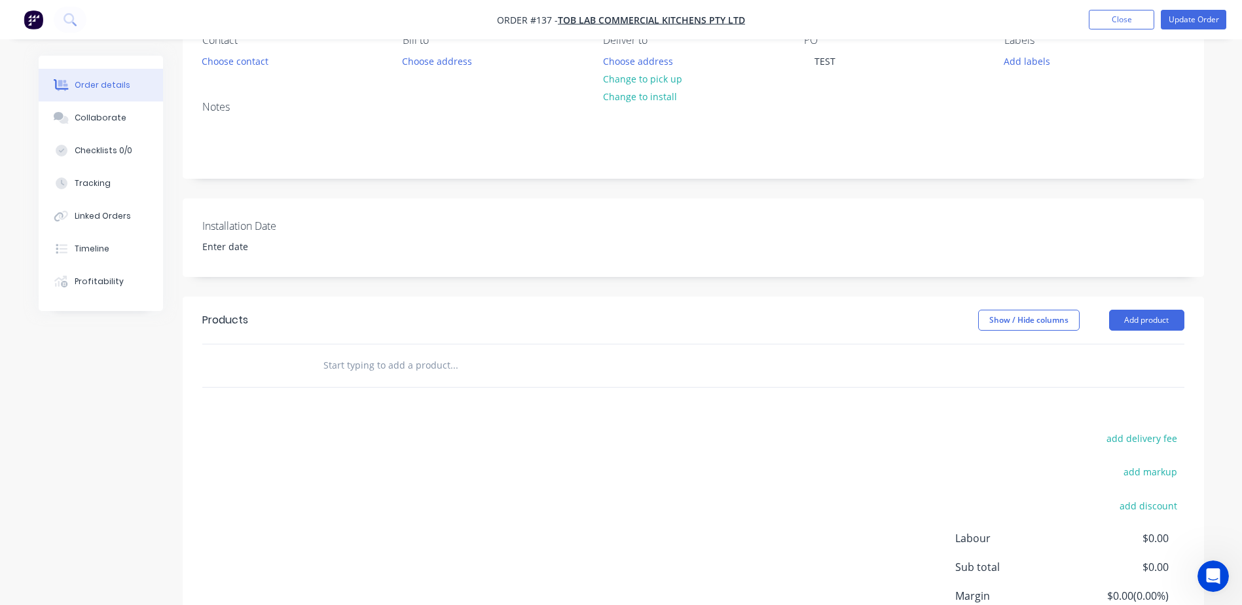
click at [527, 378] on input "text" at bounding box center [454, 365] width 262 height 26
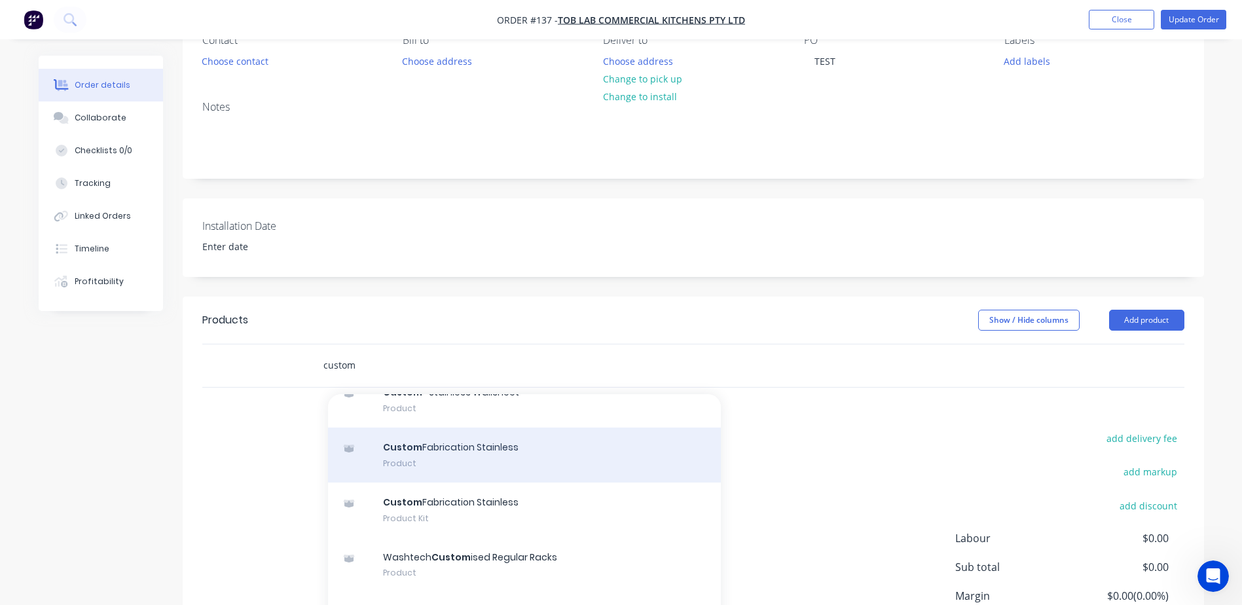
scroll to position [589, 0]
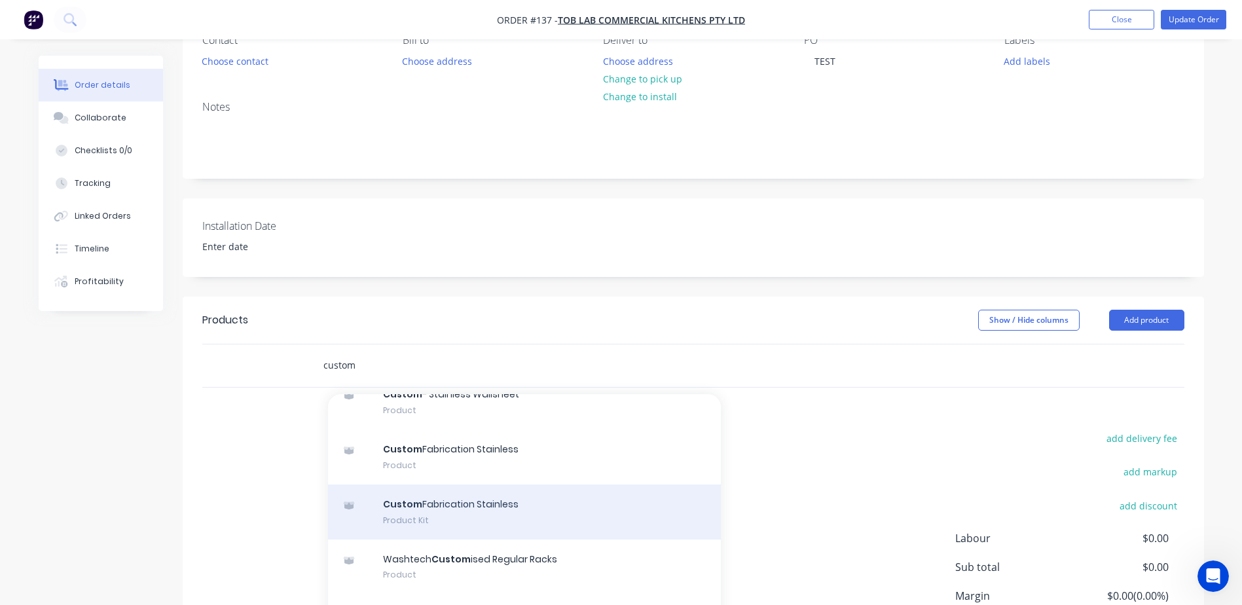
type input "custom"
click at [508, 510] on div "Custom Fabrication Stainless Product Kit" at bounding box center [524, 512] width 393 height 55
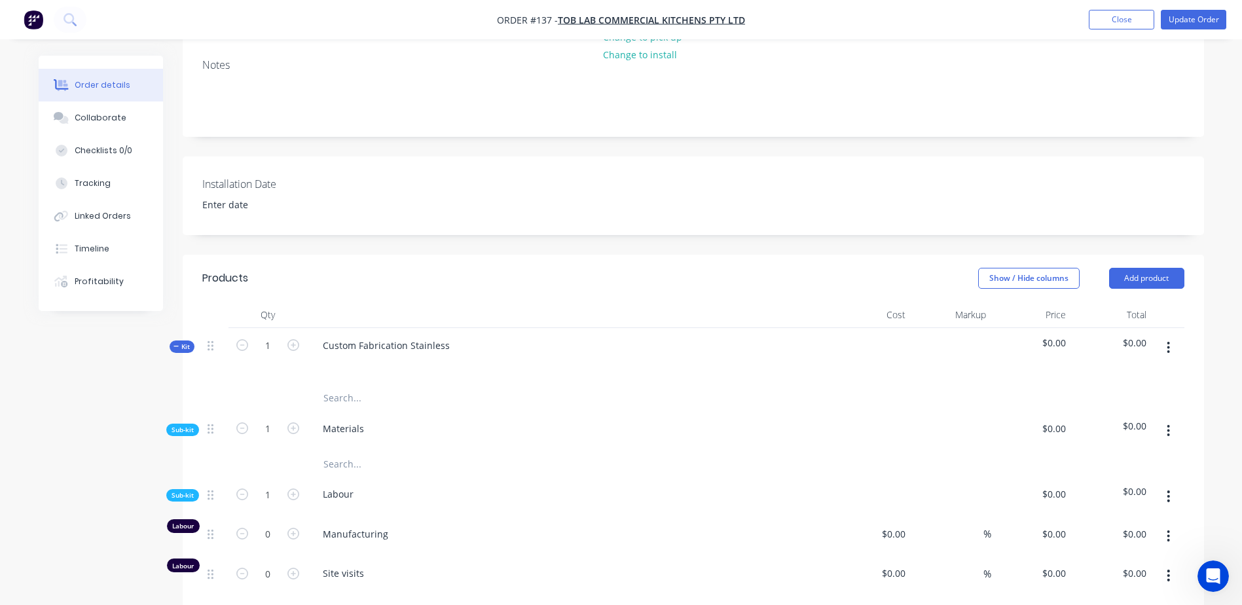
scroll to position [262, 0]
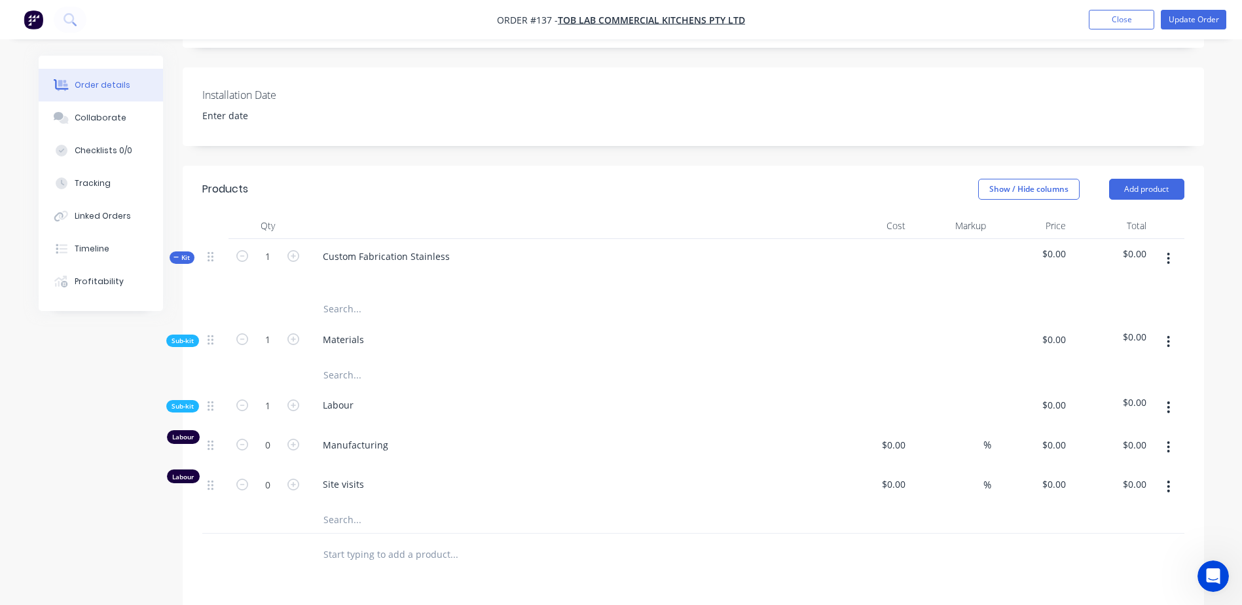
click at [1168, 256] on icon "button" at bounding box center [1168, 259] width 3 height 14
click at [1140, 367] on div "Delete" at bounding box center [1122, 371] width 101 height 19
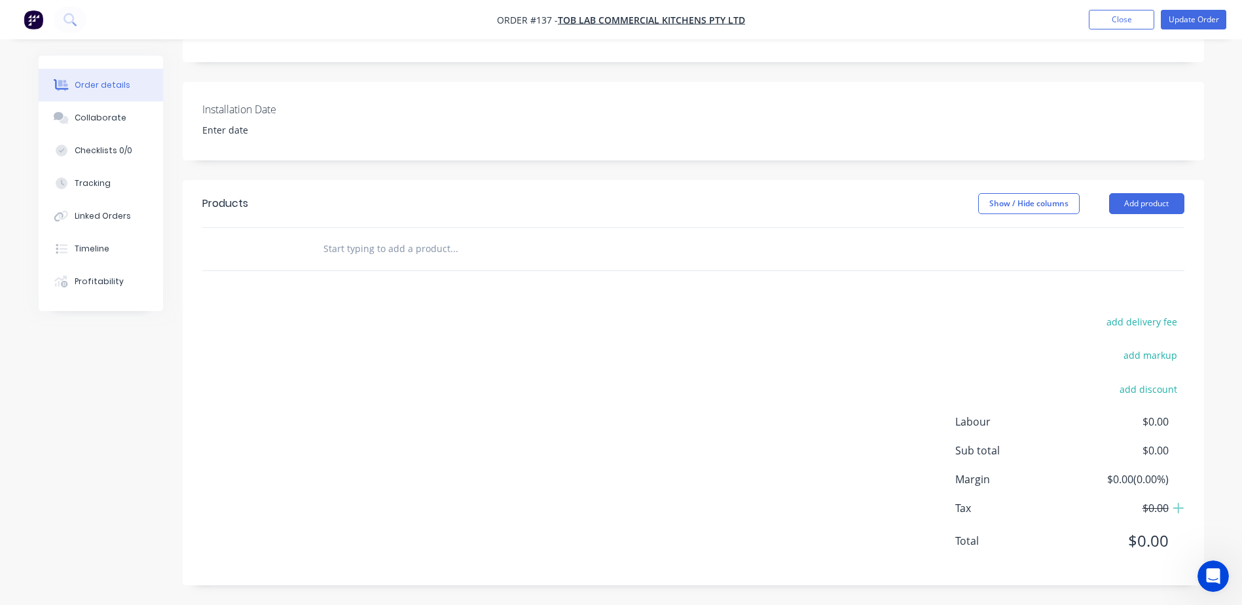
click at [523, 255] on input "text" at bounding box center [454, 249] width 262 height 26
type input "s"
type input "l"
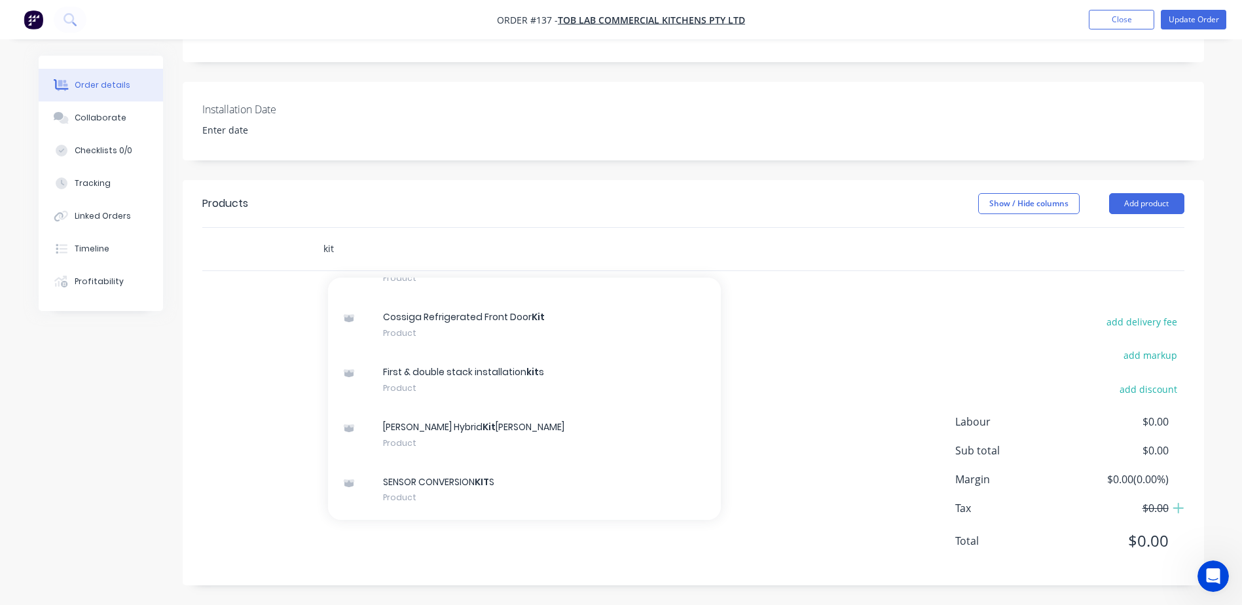
scroll to position [982, 0]
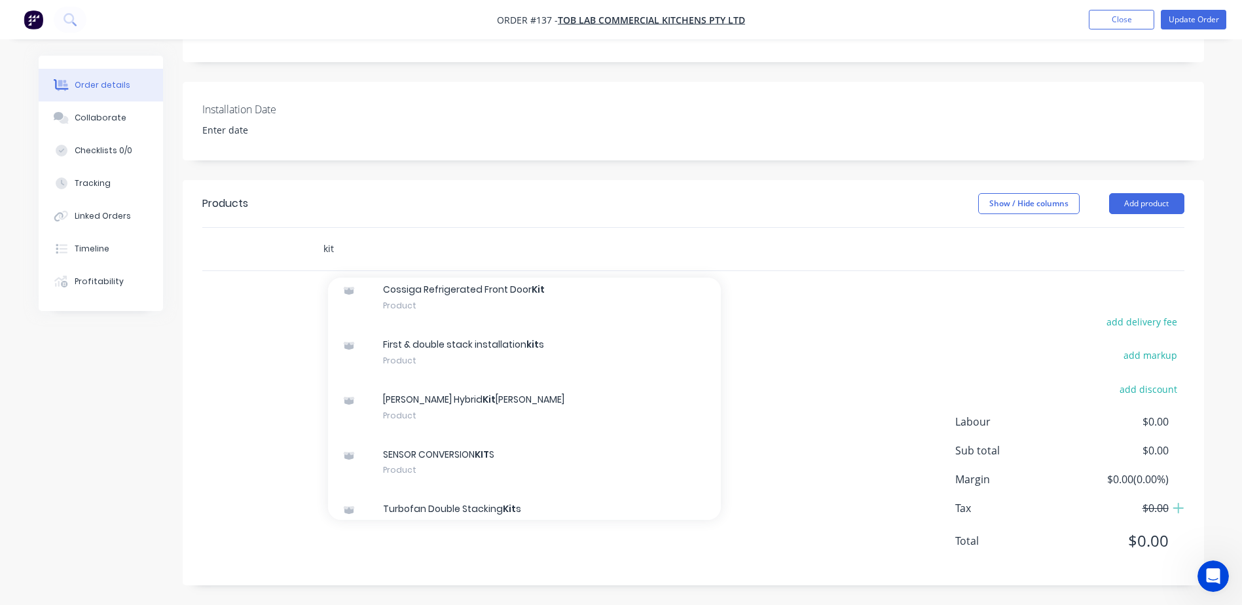
drag, startPoint x: 396, startPoint y: 253, endPoint x: 244, endPoint y: 230, distance: 153.0
click at [244, 230] on div "kit Add kit to order Metos Blender Top Kit s Product MKN COMBI OVEN STAND & STA…" at bounding box center [693, 249] width 982 height 43
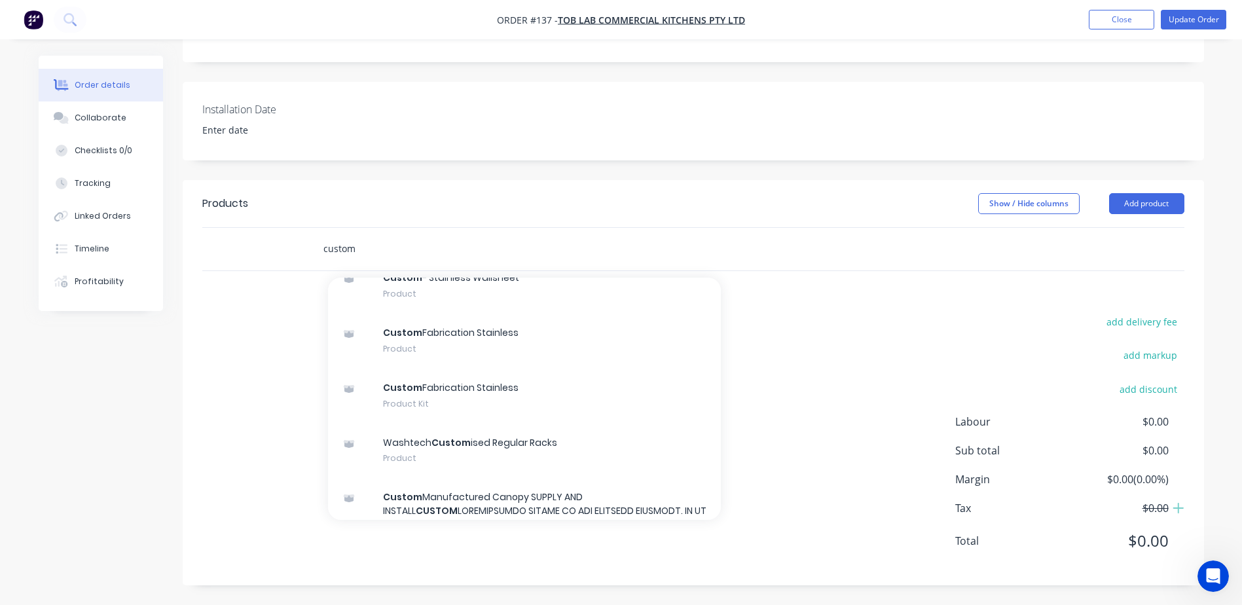
scroll to position [524, 0]
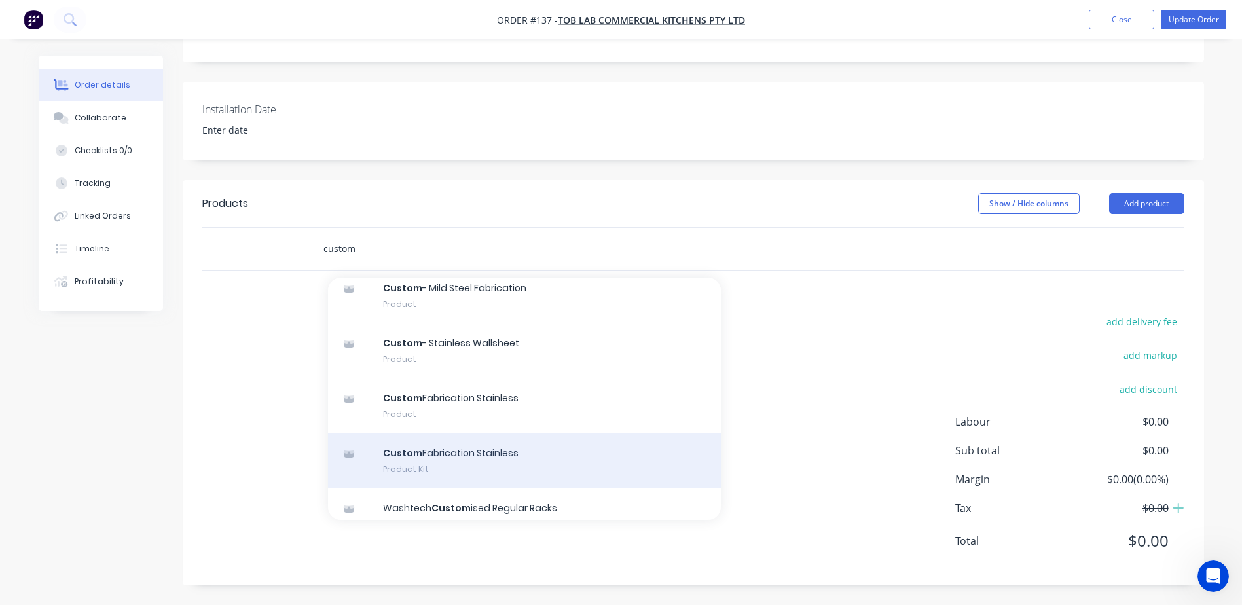
type input "custom"
click at [486, 472] on div "Custom Fabrication Stainless Product Kit" at bounding box center [524, 461] width 393 height 55
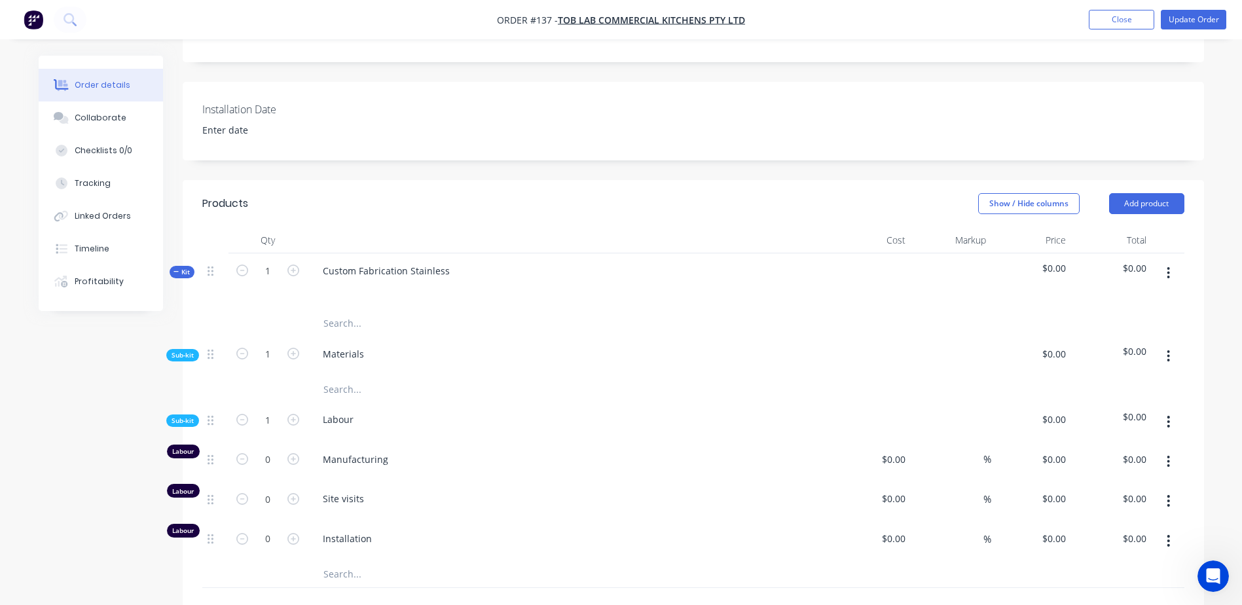
scroll to position [313, 0]
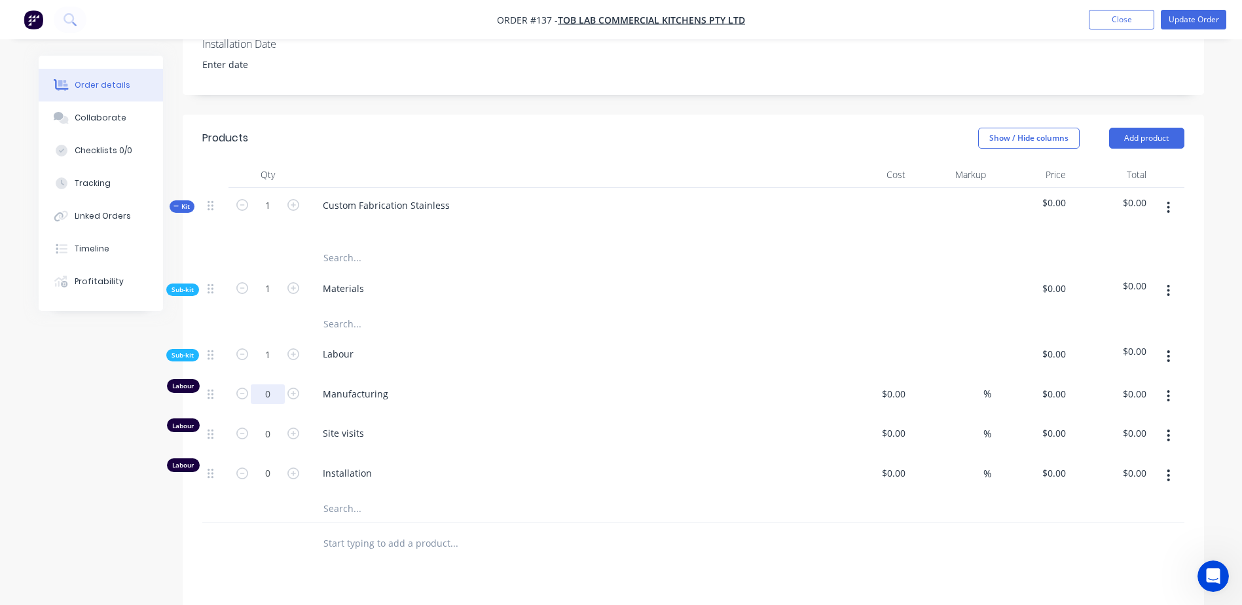
click at [269, 392] on input "0" at bounding box center [268, 394] width 34 height 20
type input "5"
click at [269, 404] on input "0" at bounding box center [268, 394] width 34 height 20
drag, startPoint x: 269, startPoint y: 436, endPoint x: 261, endPoint y: 436, distance: 8.5
click at [261, 404] on input ".5" at bounding box center [268, 394] width 34 height 20
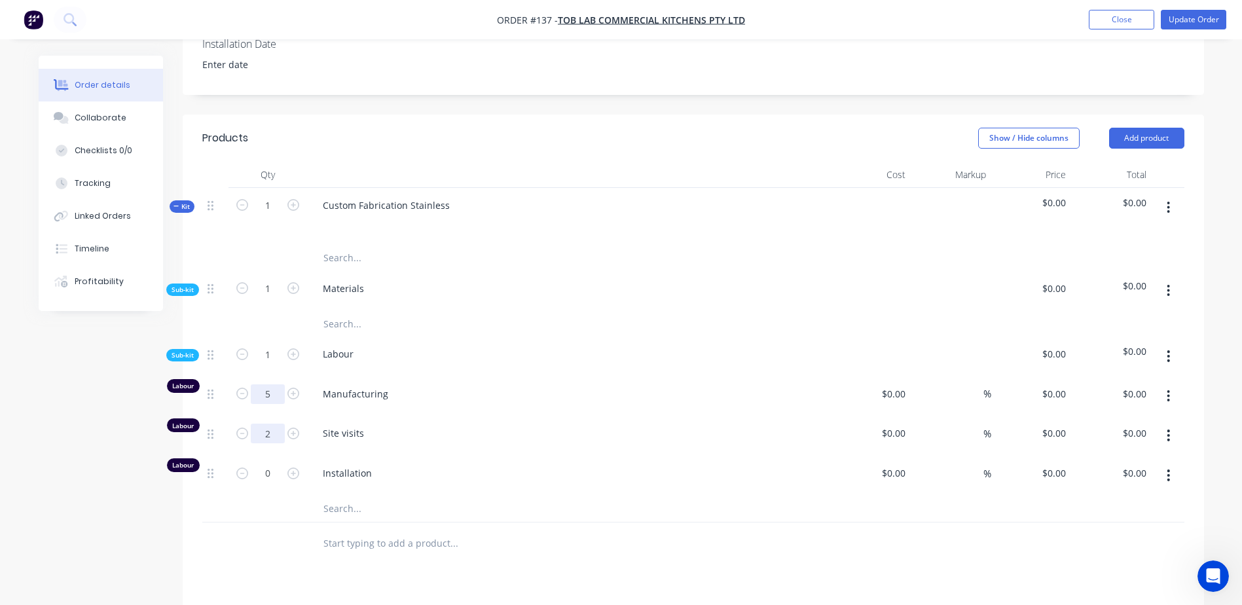
type input "2"
click at [274, 393] on input "5" at bounding box center [268, 394] width 34 height 20
type input "2"
click at [271, 404] on input "0" at bounding box center [268, 394] width 34 height 20
type input "2"
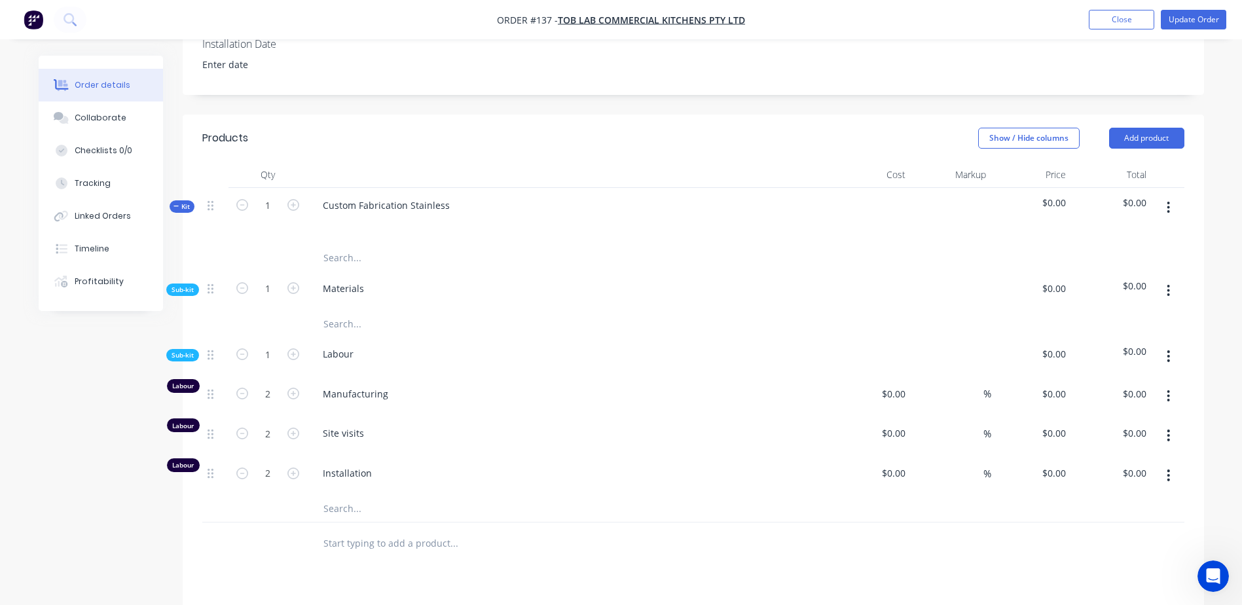
click at [263, 554] on div at bounding box center [268, 544] width 79 height 43
click at [501, 297] on div "Materials" at bounding box center [569, 291] width 524 height 40
click at [350, 326] on input "text" at bounding box center [454, 323] width 262 height 26
drag, startPoint x: 394, startPoint y: 326, endPoint x: 295, endPoint y: 314, distance: 100.3
click at [295, 314] on div "wallhseet" at bounding box center [693, 323] width 982 height 26
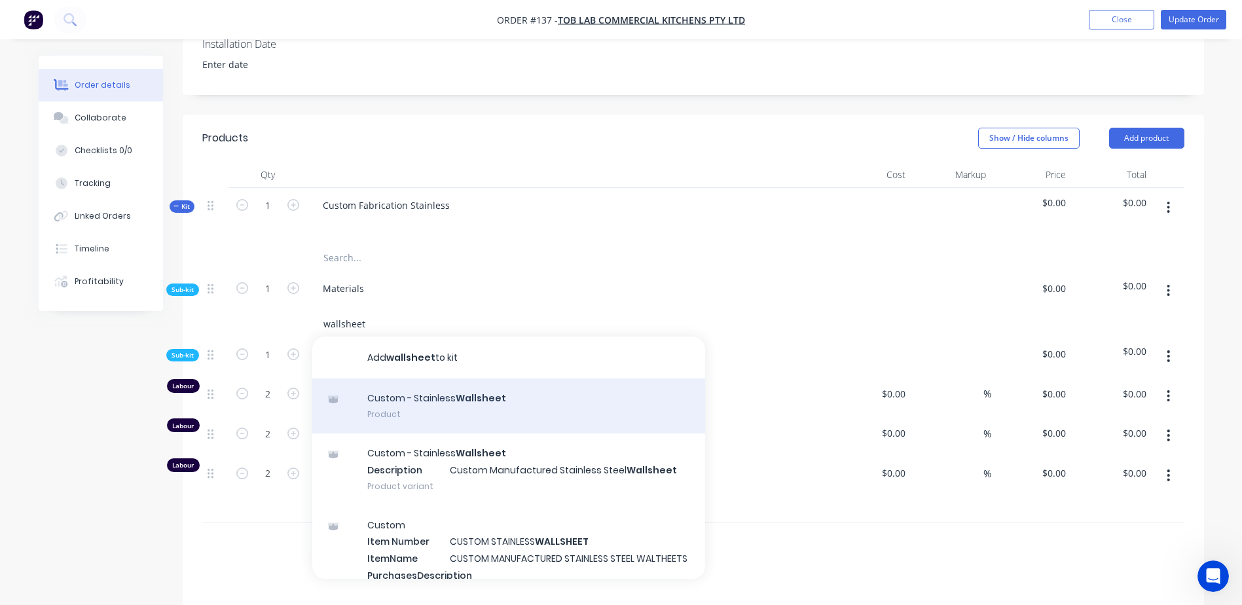
type input "wallsheet"
click at [448, 412] on div "Custom - Stainless Wallsheet Product" at bounding box center [508, 406] width 393 height 55
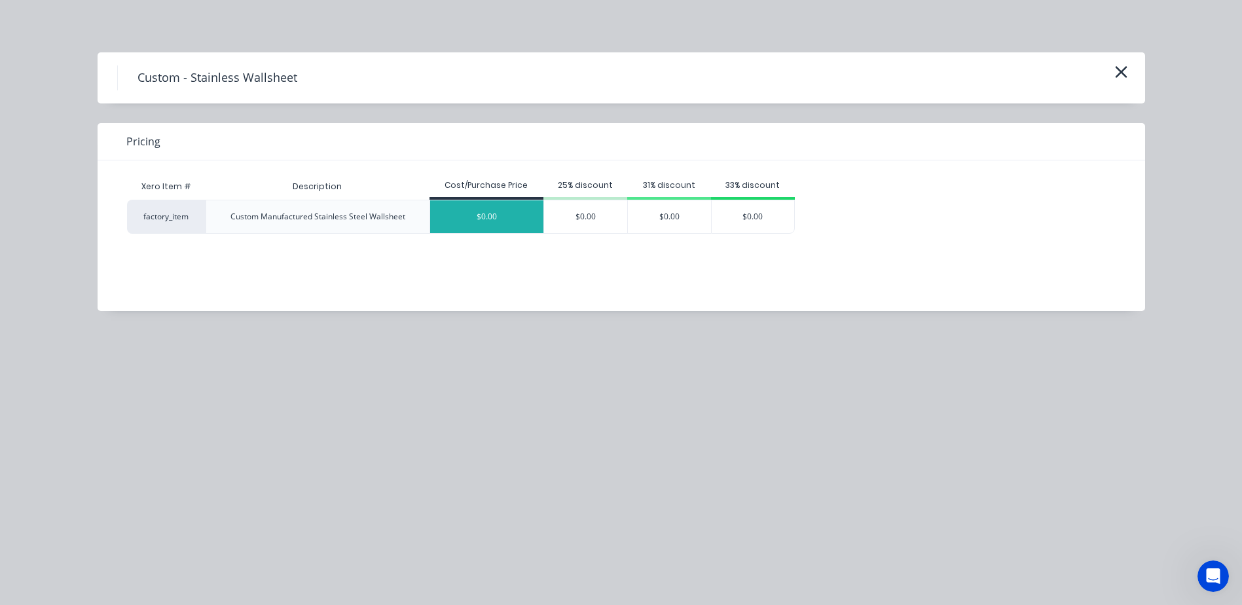
click at [457, 215] on div "$0.00" at bounding box center [486, 216] width 113 height 33
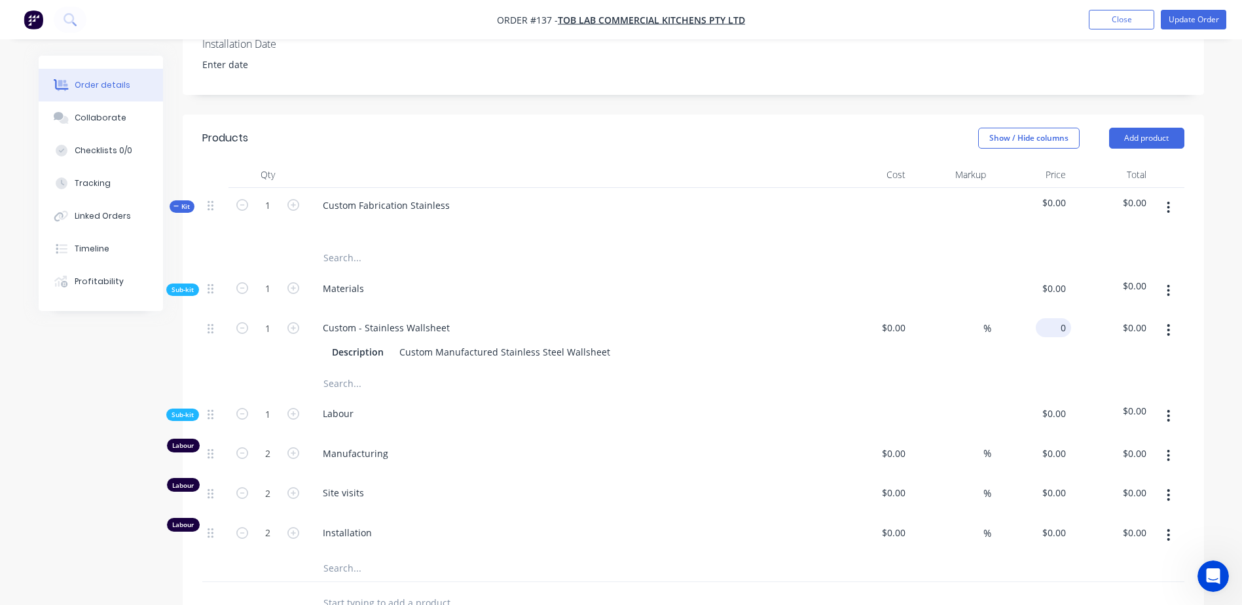
click at [1052, 331] on div "0 $0.00" at bounding box center [1053, 327] width 35 height 19
click at [969, 325] on input at bounding box center [976, 327] width 15 height 19
click at [1049, 329] on div "0 $0.00" at bounding box center [1032, 340] width 81 height 60
type input "$1,000.00"
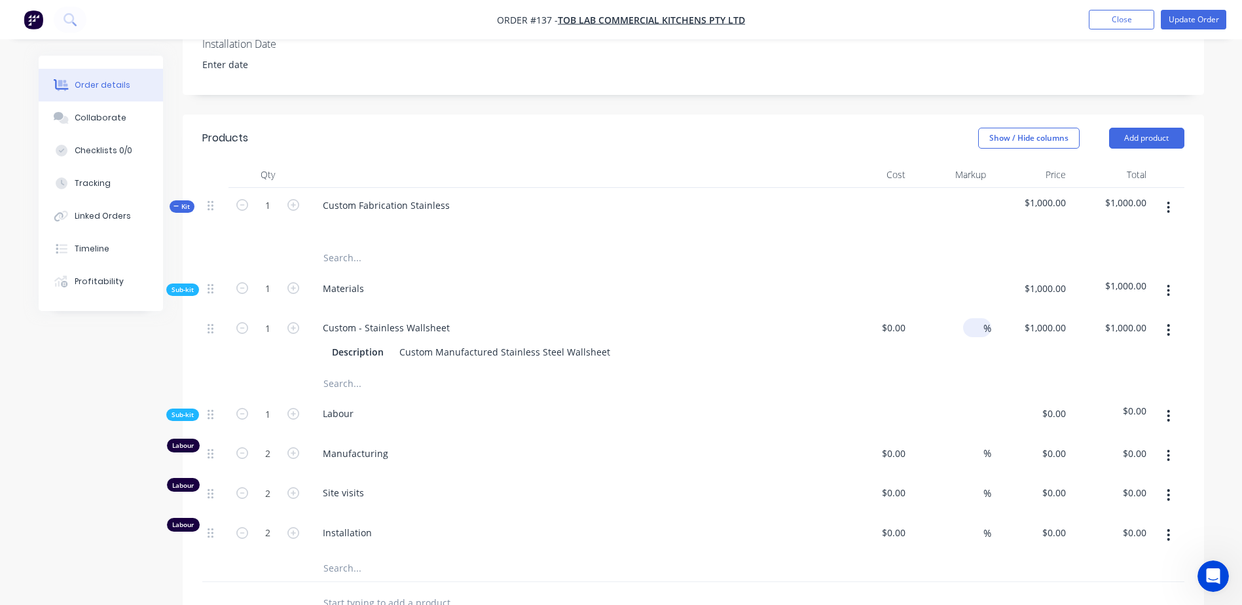
click at [973, 328] on input at bounding box center [976, 327] width 15 height 19
type input "10"
type input "$0.00"
click at [780, 346] on div "Description Custom Manufactured Stainless Steel Wallsheet" at bounding box center [566, 352] width 479 height 19
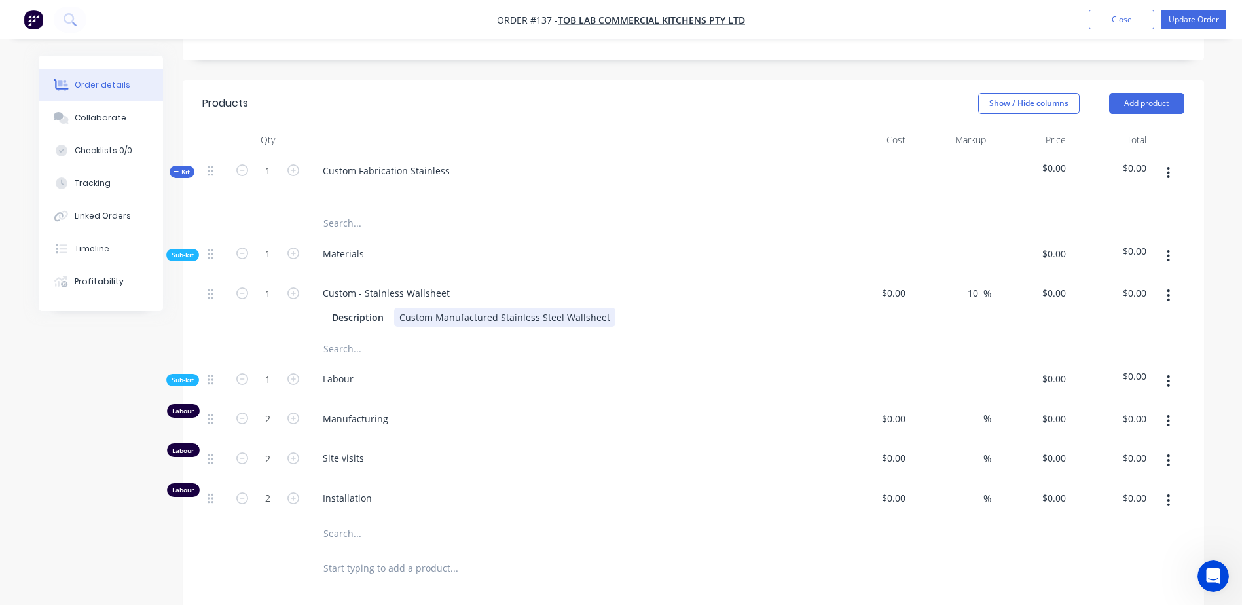
scroll to position [379, 0]
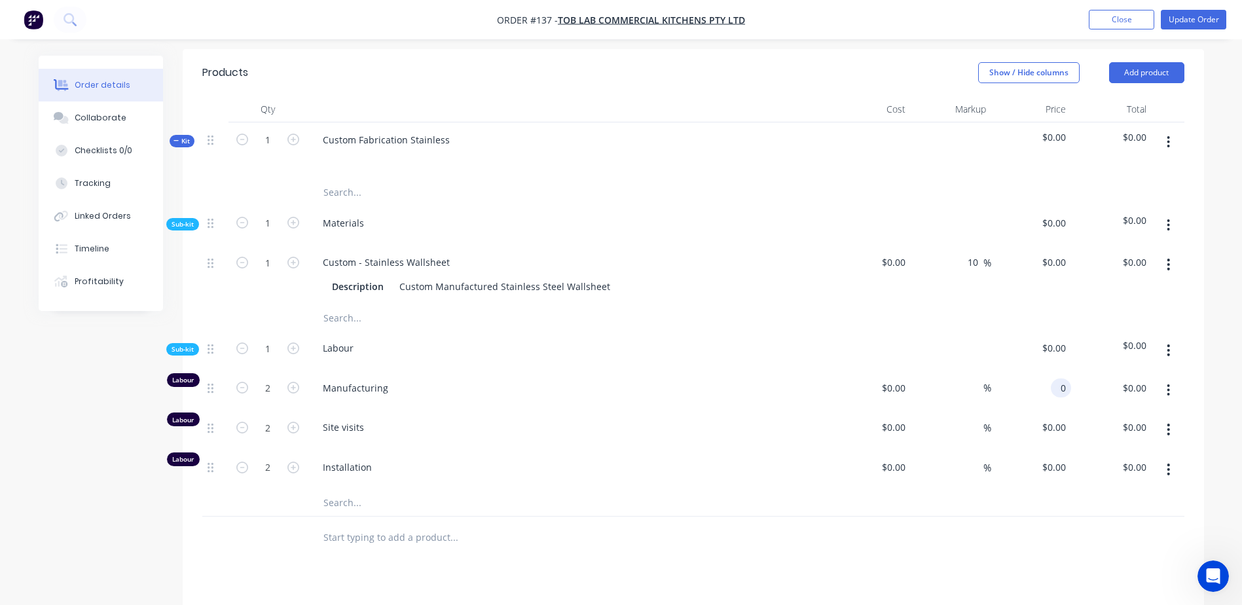
click at [1045, 388] on div "0 0" at bounding box center [1032, 391] width 81 height 40
type input "$50.00"
type input "$100.00"
click at [1038, 430] on div "0 0" at bounding box center [1032, 430] width 81 height 40
type input "$50.00"
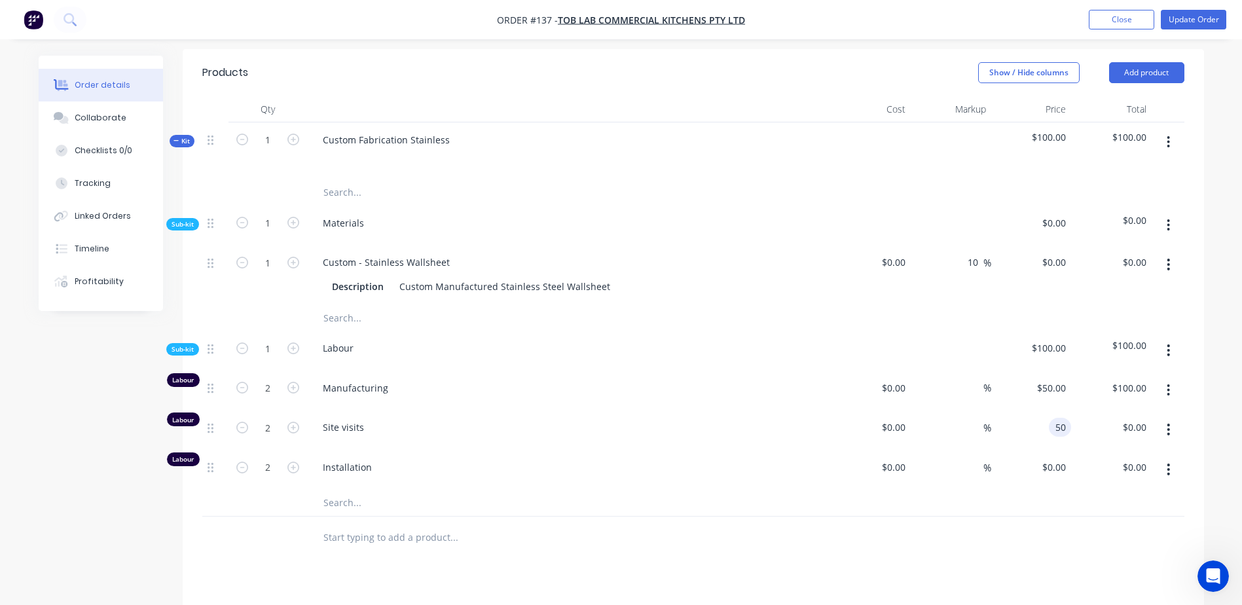
type input "$100.00"
click at [1028, 467] on div "$0.00 $0.00" at bounding box center [1032, 470] width 81 height 40
click at [1032, 468] on div "$0.00 $0.00" at bounding box center [1032, 470] width 81 height 40
click at [1044, 466] on div "0 0" at bounding box center [1032, 470] width 81 height 40
type input "$50.00"
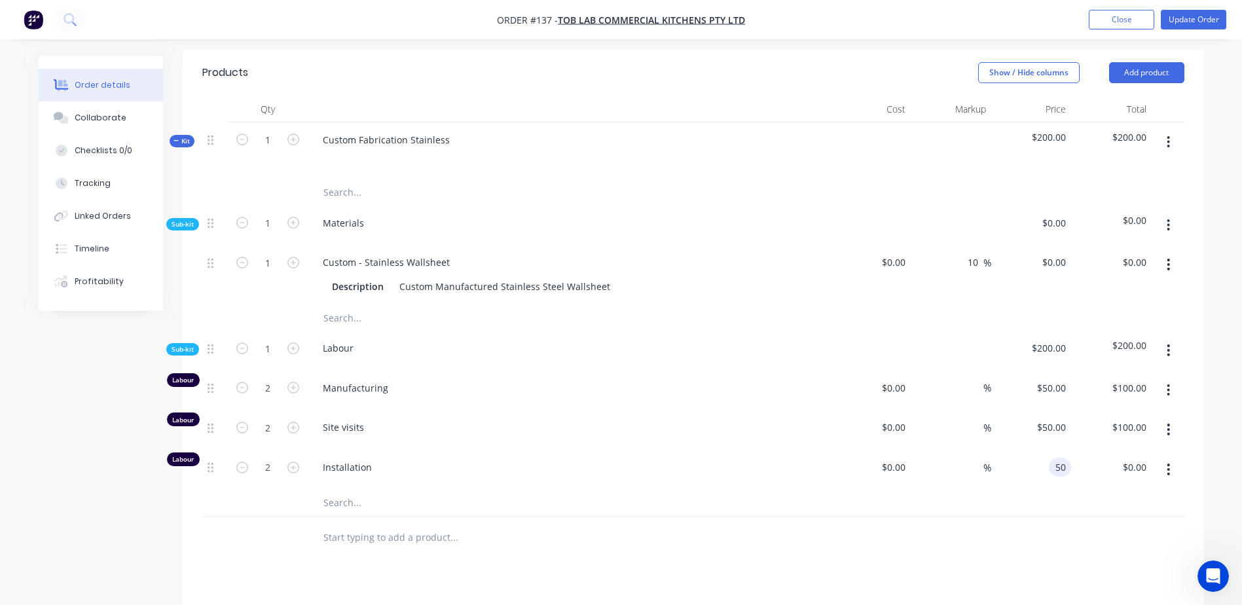
type input "$100.00"
click at [1041, 513] on div at bounding box center [693, 503] width 982 height 27
click at [947, 503] on div at bounding box center [693, 503] width 982 height 27
click at [1032, 260] on div "$0.00 $0.00" at bounding box center [1032, 275] width 81 height 60
click at [1047, 261] on div "0 0" at bounding box center [1032, 275] width 81 height 60
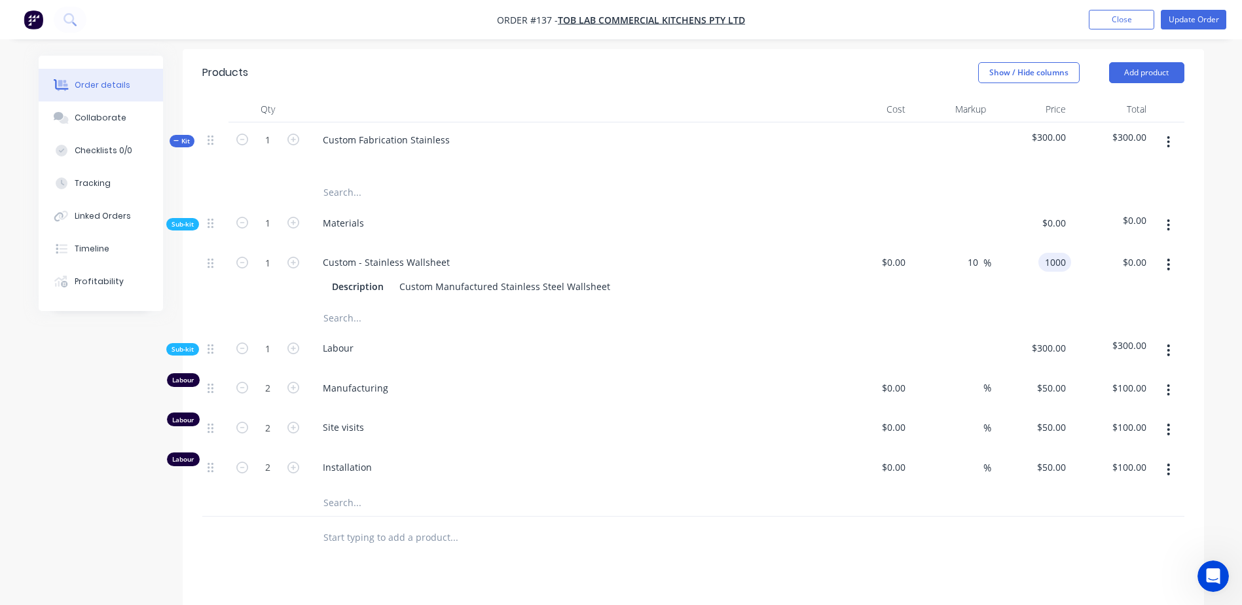
type input "$1,000.00"
click at [1021, 302] on div "$1,000.00 1000" at bounding box center [1032, 275] width 81 height 60
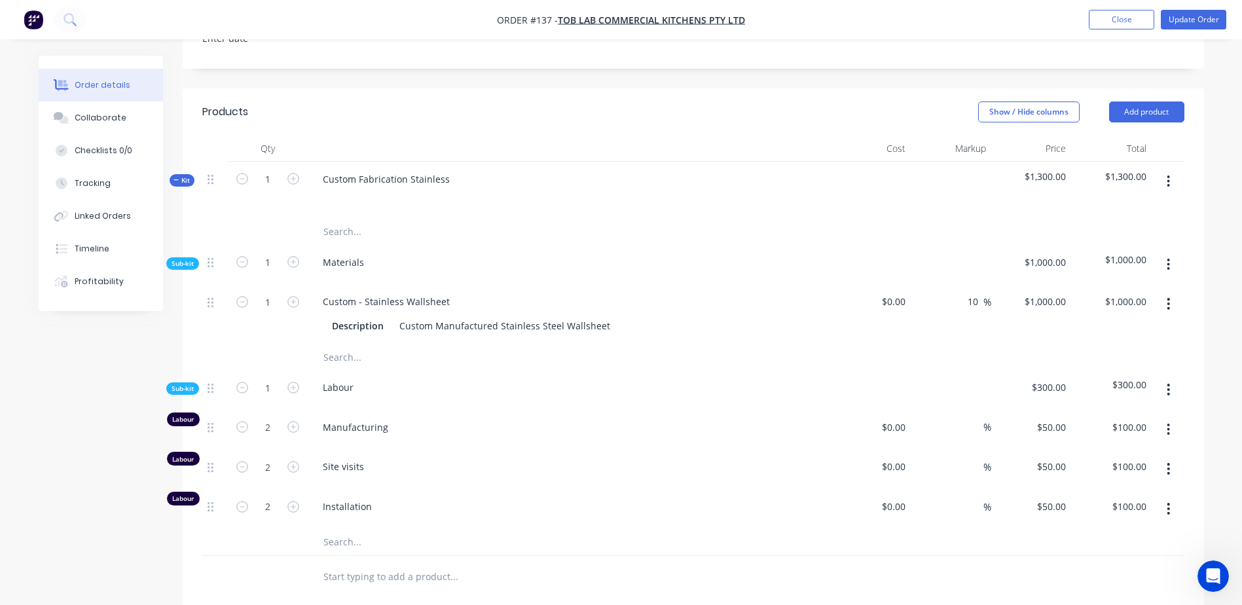
scroll to position [405, 0]
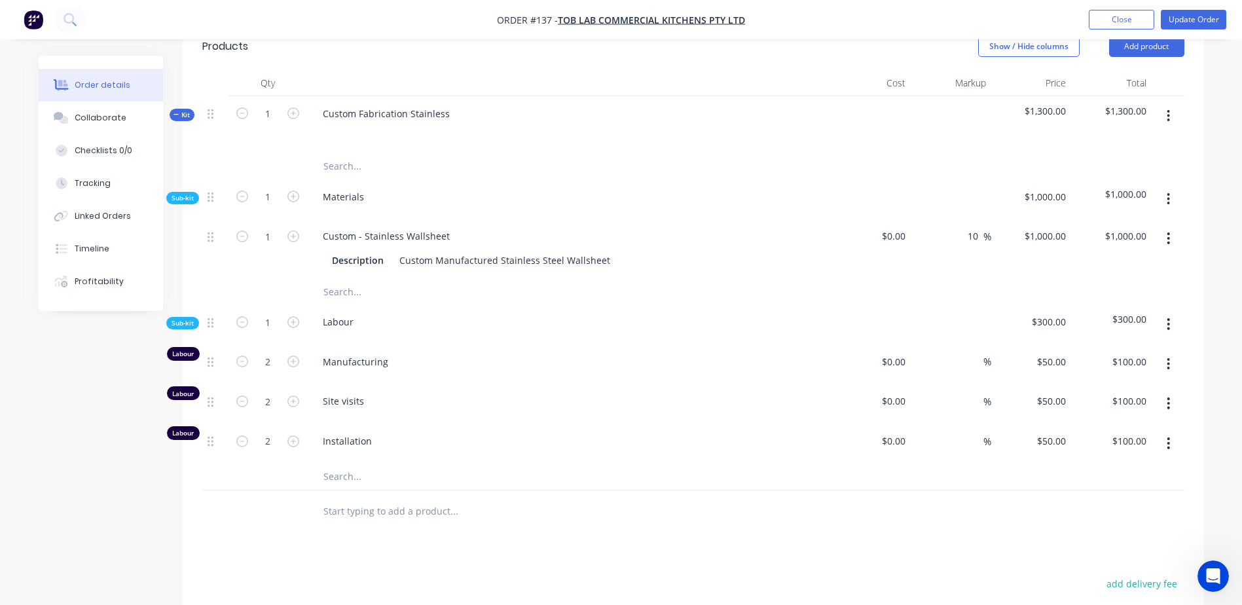
click at [947, 283] on div at bounding box center [693, 291] width 982 height 26
click at [1039, 242] on div "1000 1000" at bounding box center [1032, 249] width 81 height 60
type input "$1,000.00"
click at [979, 289] on div at bounding box center [693, 291] width 982 height 26
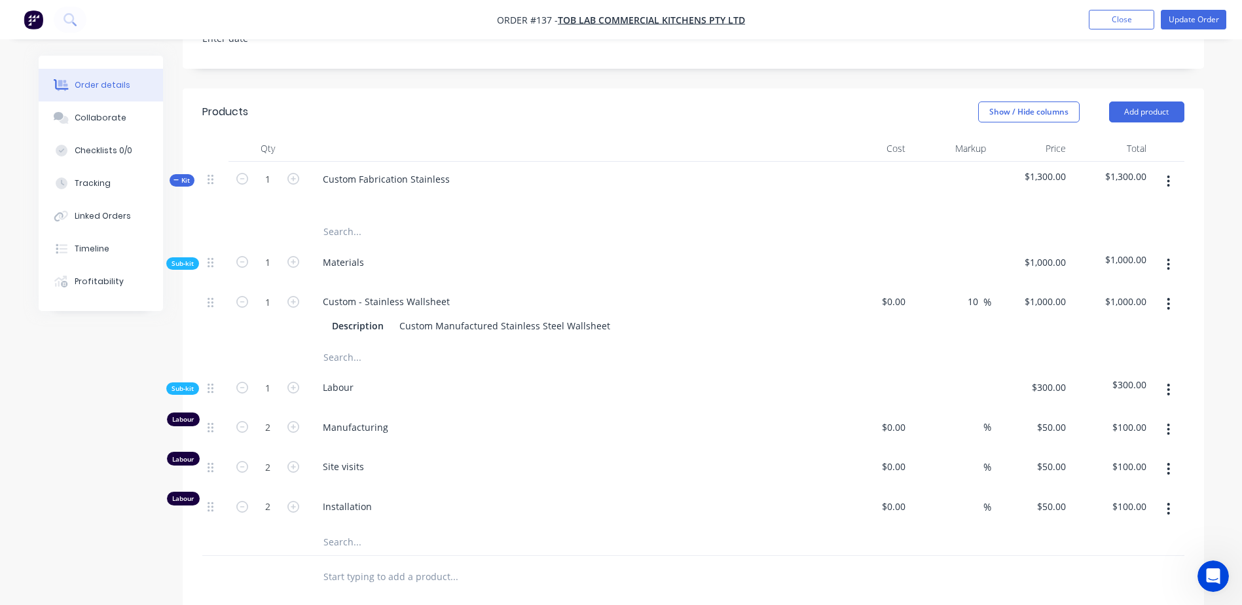
scroll to position [143, 0]
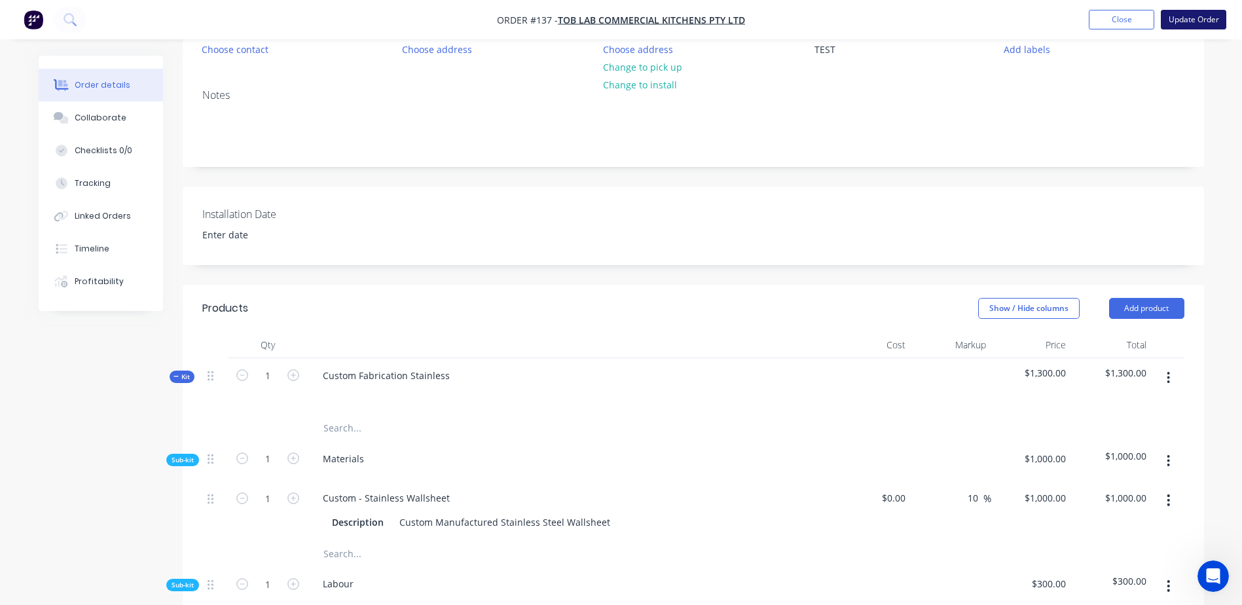
click at [1191, 17] on button "Update Order" at bounding box center [1193, 20] width 65 height 20
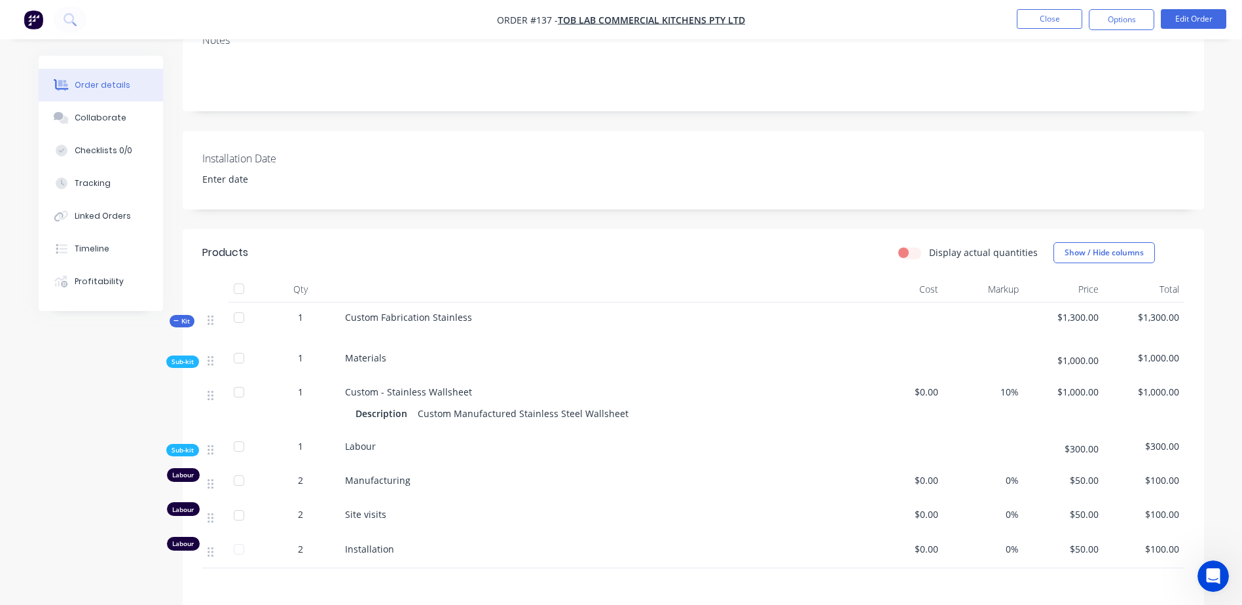
scroll to position [393, 0]
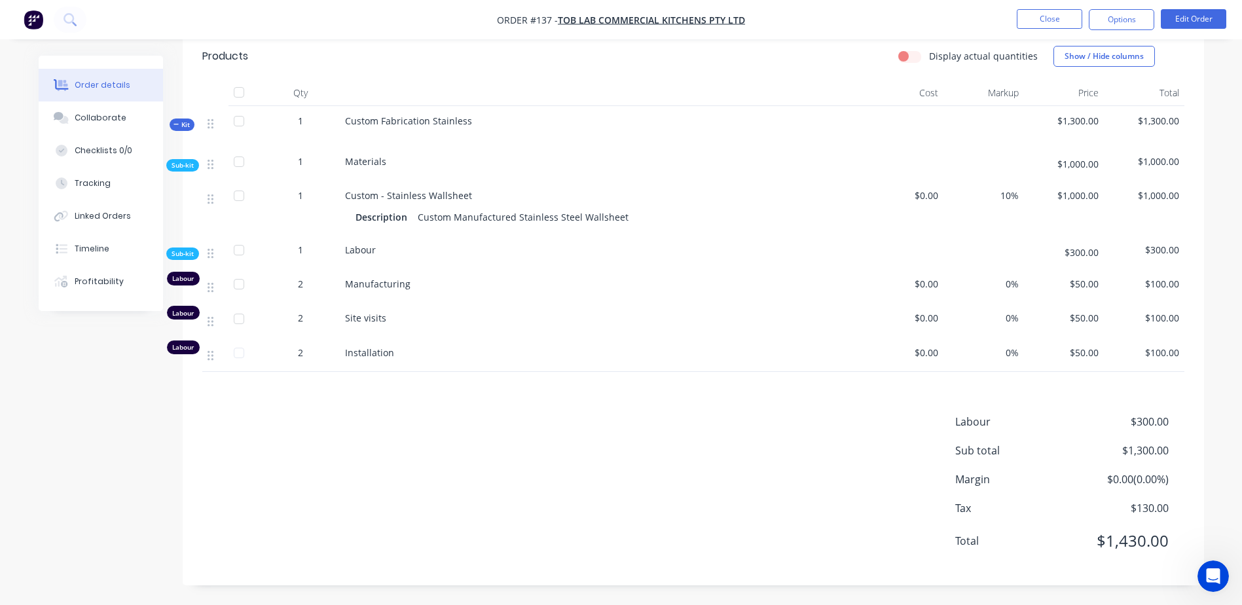
click at [630, 485] on div "Labour $300.00 Sub total $1,300.00 Margin $0.00 ( 0.00 %) Tax $130.00 Total $1,…" at bounding box center [693, 490] width 982 height 152
click at [489, 440] on div "Labour $300.00 Sub total $1,300.00 Margin $0.00 ( 0.00 %) Tax $130.00 Total $1,…" at bounding box center [693, 490] width 982 height 152
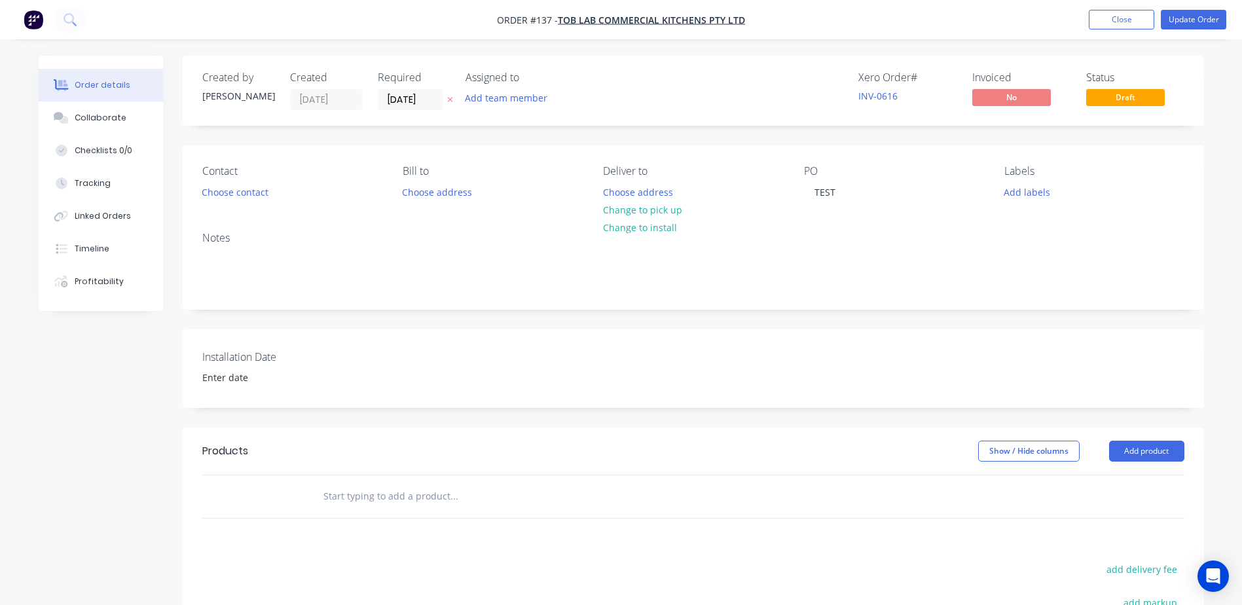
scroll to position [248, 0]
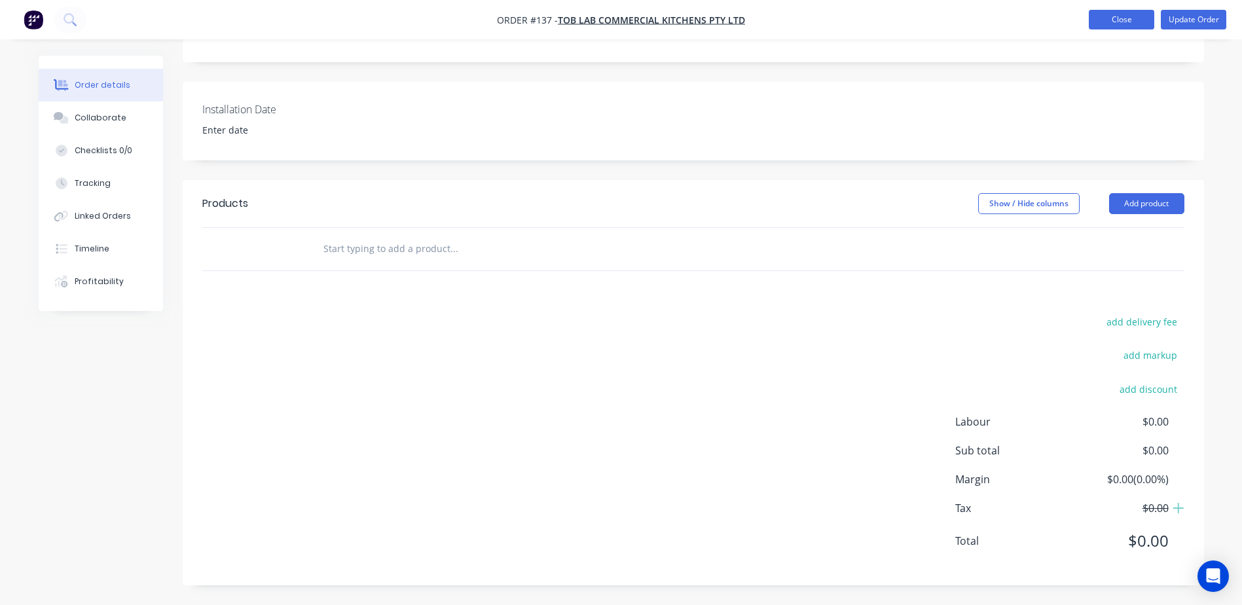
click at [1102, 16] on button "Close" at bounding box center [1121, 20] width 65 height 20
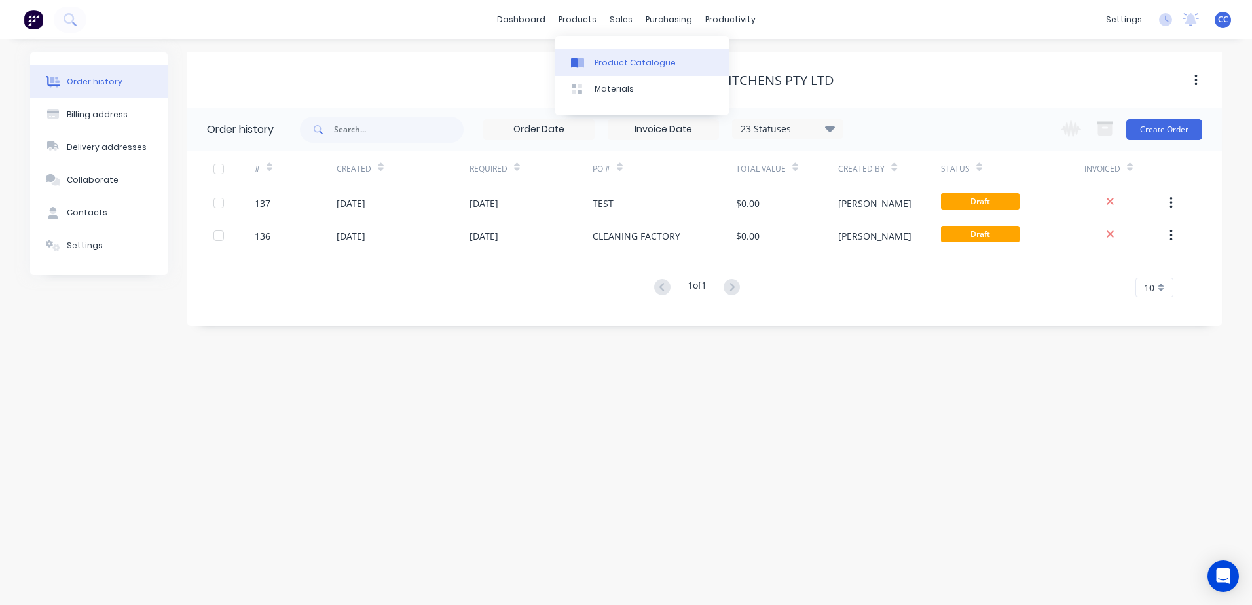
click at [619, 63] on div "Product Catalogue" at bounding box center [635, 63] width 81 height 12
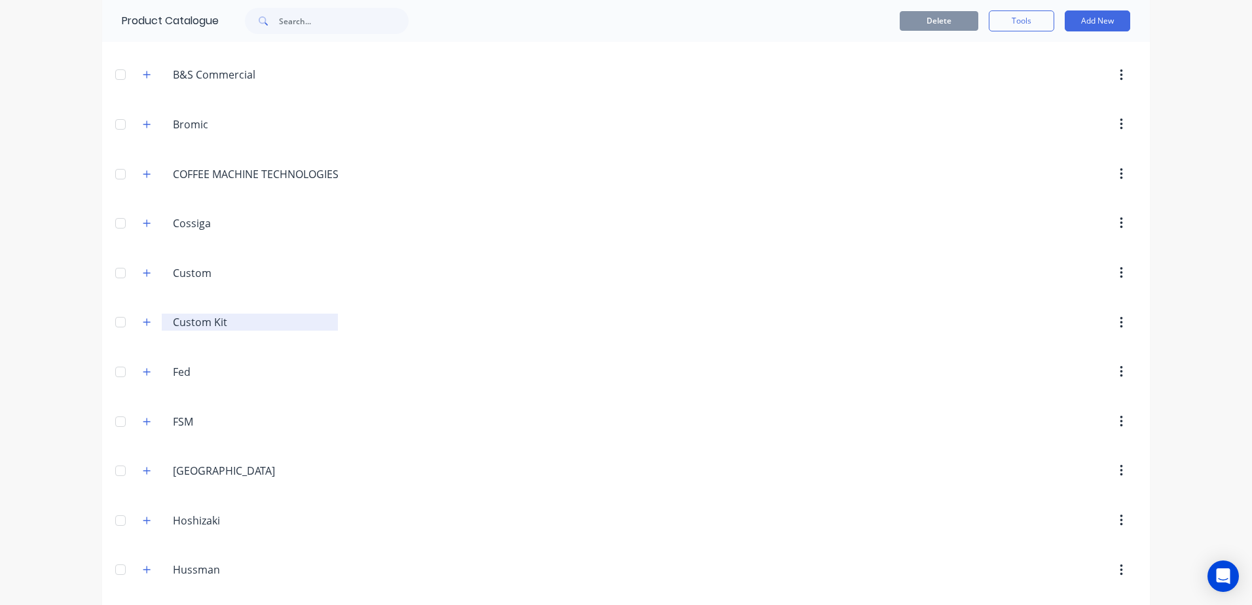
scroll to position [393, 0]
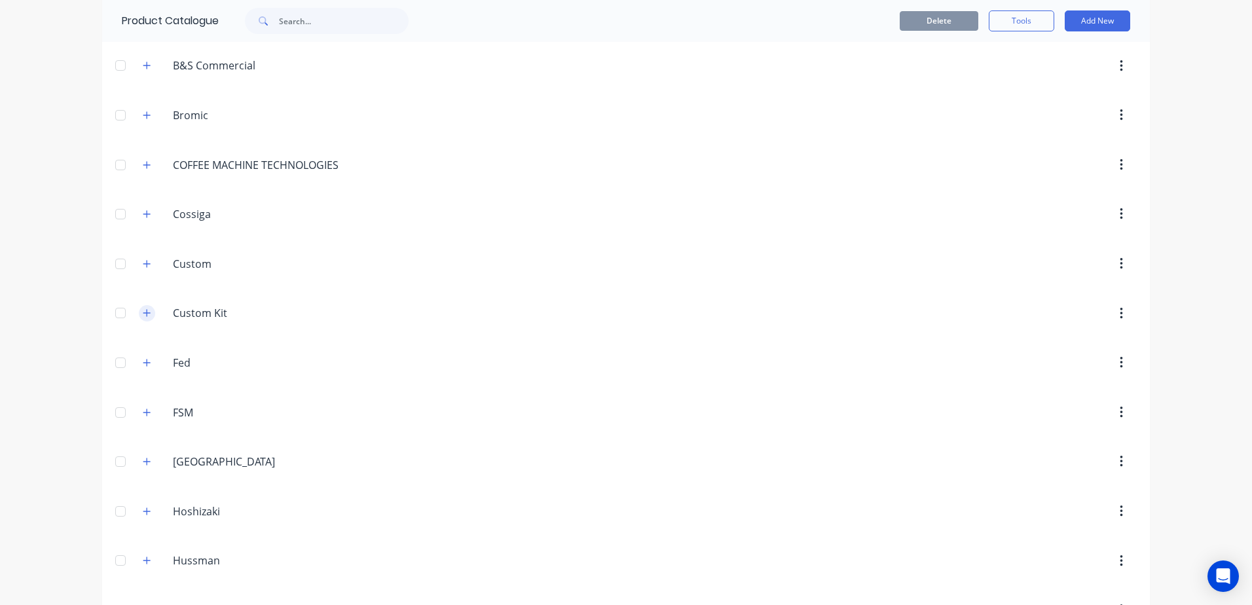
click at [143, 311] on icon "button" at bounding box center [147, 312] width 8 height 9
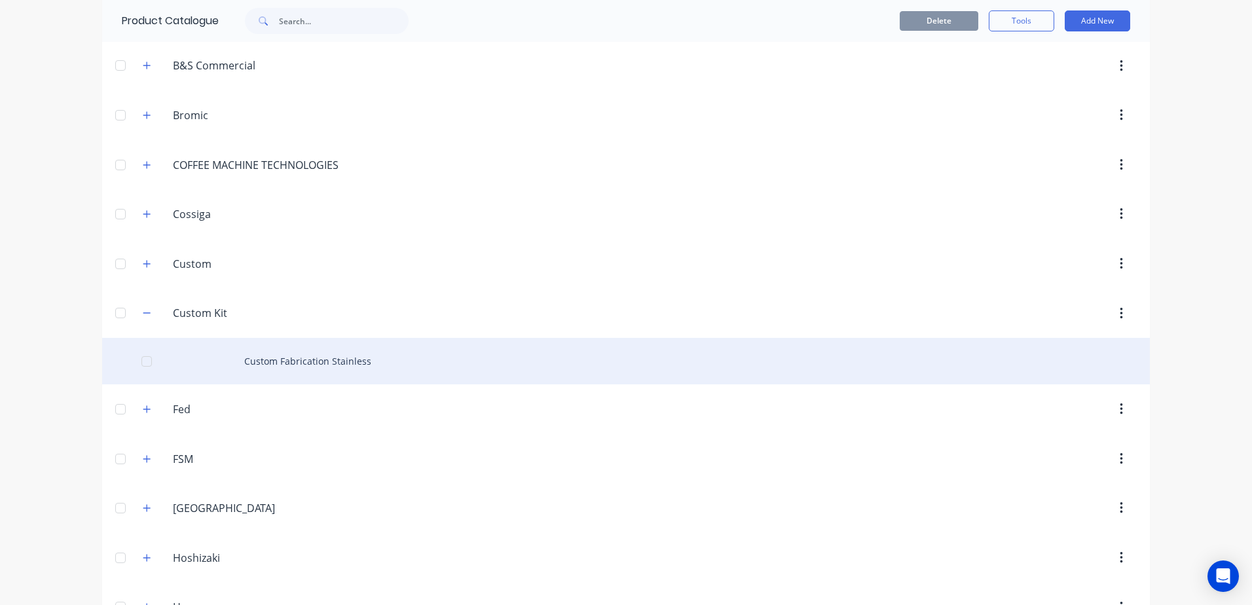
click at [312, 367] on div "Custom Fabrication Stainless" at bounding box center [626, 361] width 1048 height 47
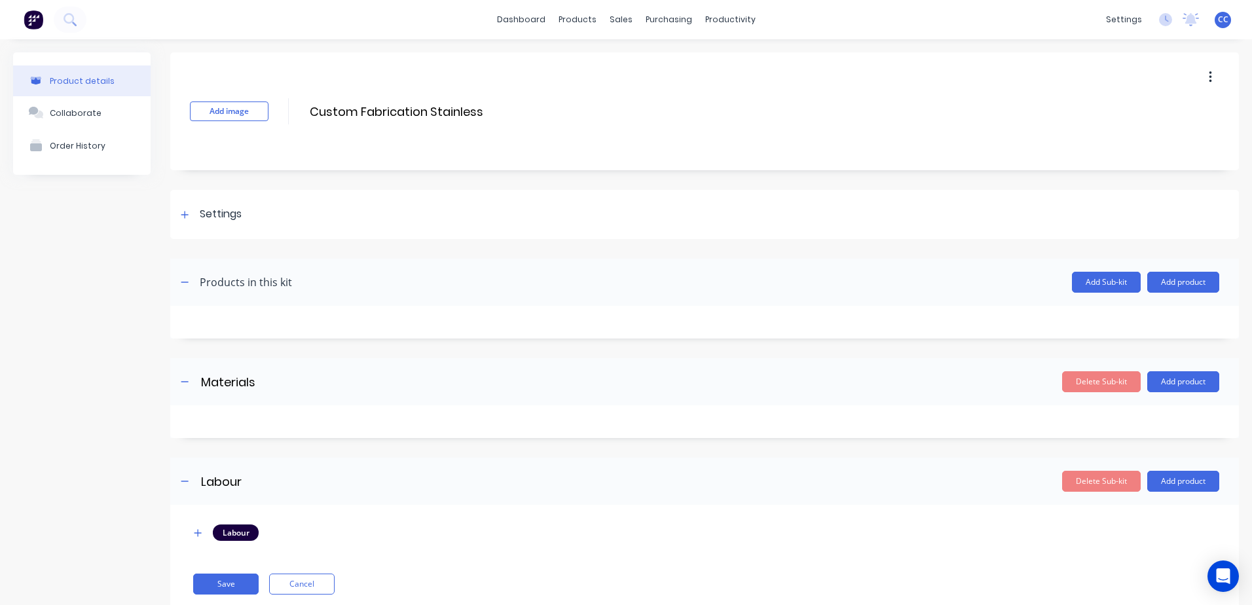
scroll to position [35, 0]
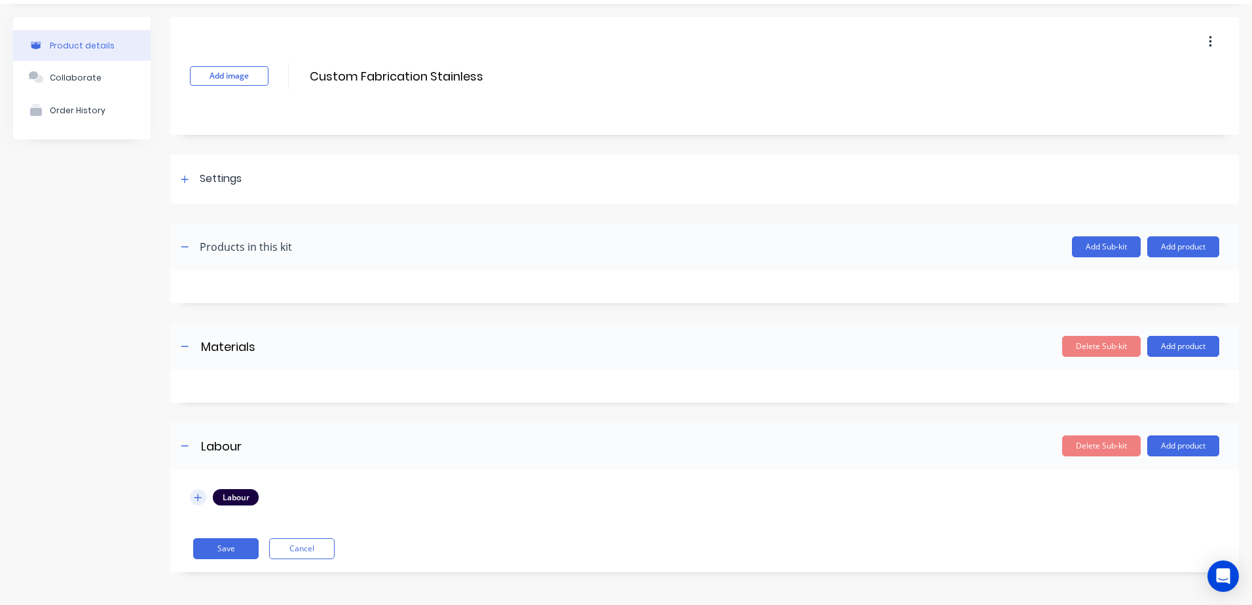
click at [197, 503] on button "button" at bounding box center [198, 497] width 16 height 16
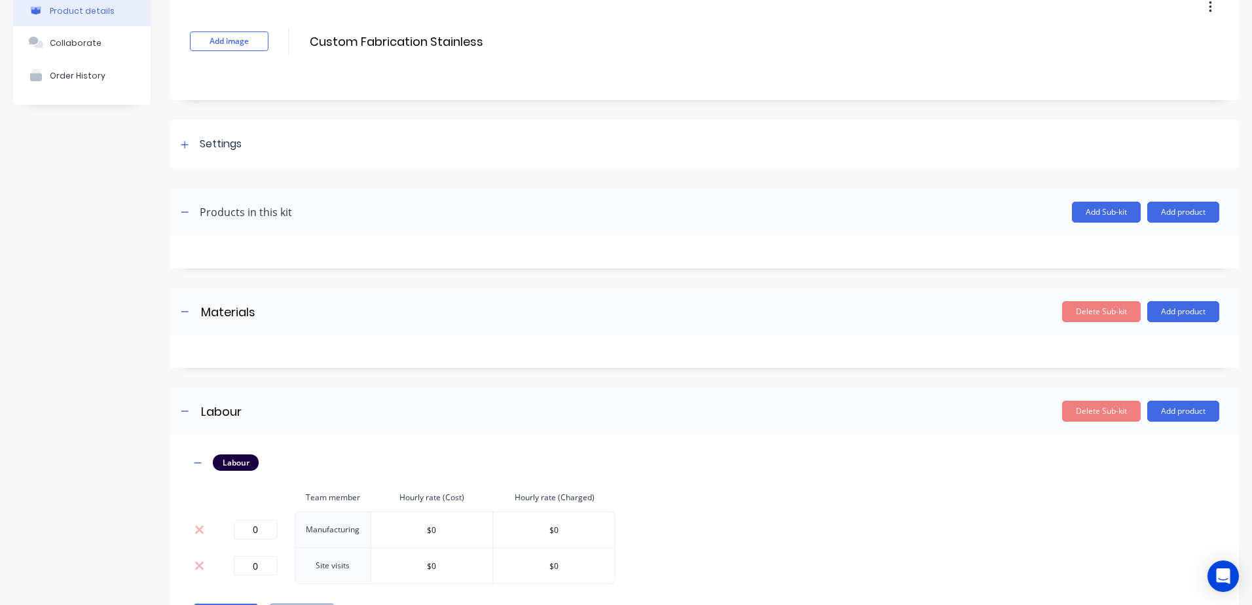
scroll to position [136, 0]
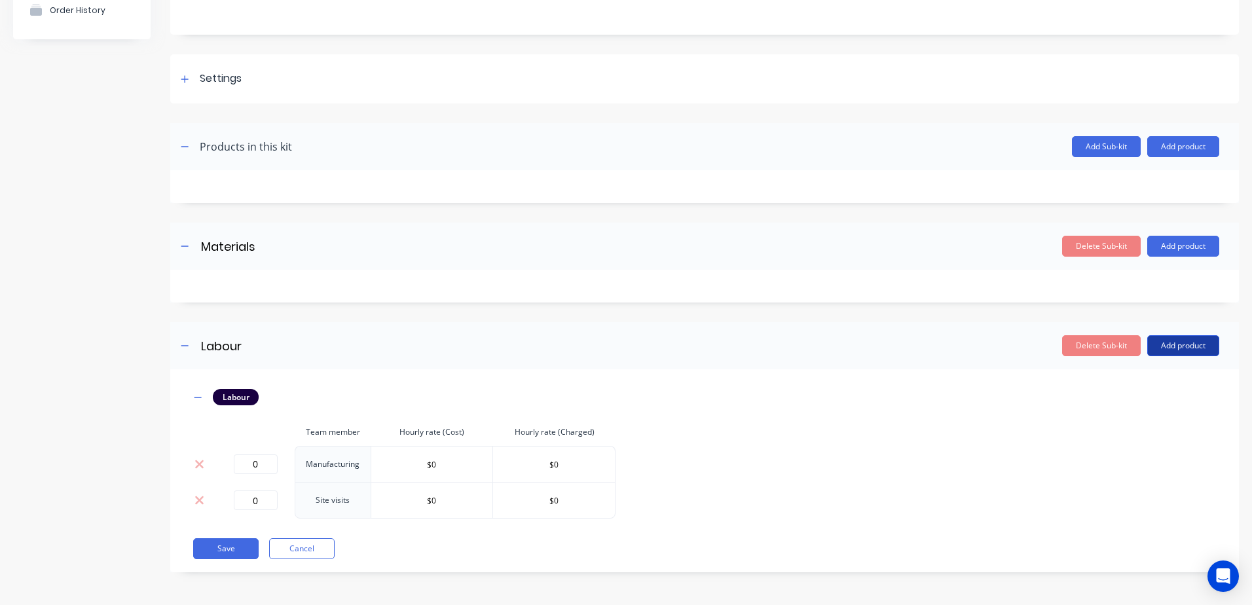
click at [1170, 345] on button "Add product" at bounding box center [1183, 345] width 72 height 21
click at [1157, 411] on div "Labour" at bounding box center [1157, 405] width 101 height 19
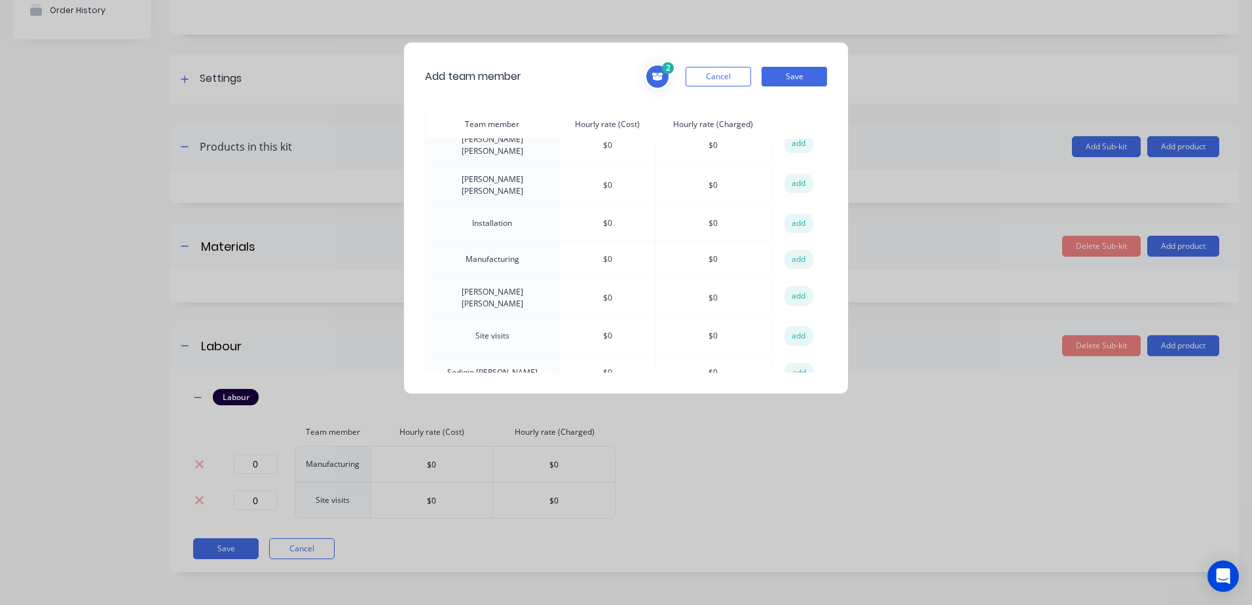
scroll to position [130, 0]
click at [483, 213] on td "Installation" at bounding box center [493, 222] width 134 height 37
click at [790, 213] on button "add" at bounding box center [799, 223] width 29 height 20
click at [789, 76] on button "Save" at bounding box center [794, 77] width 65 height 20
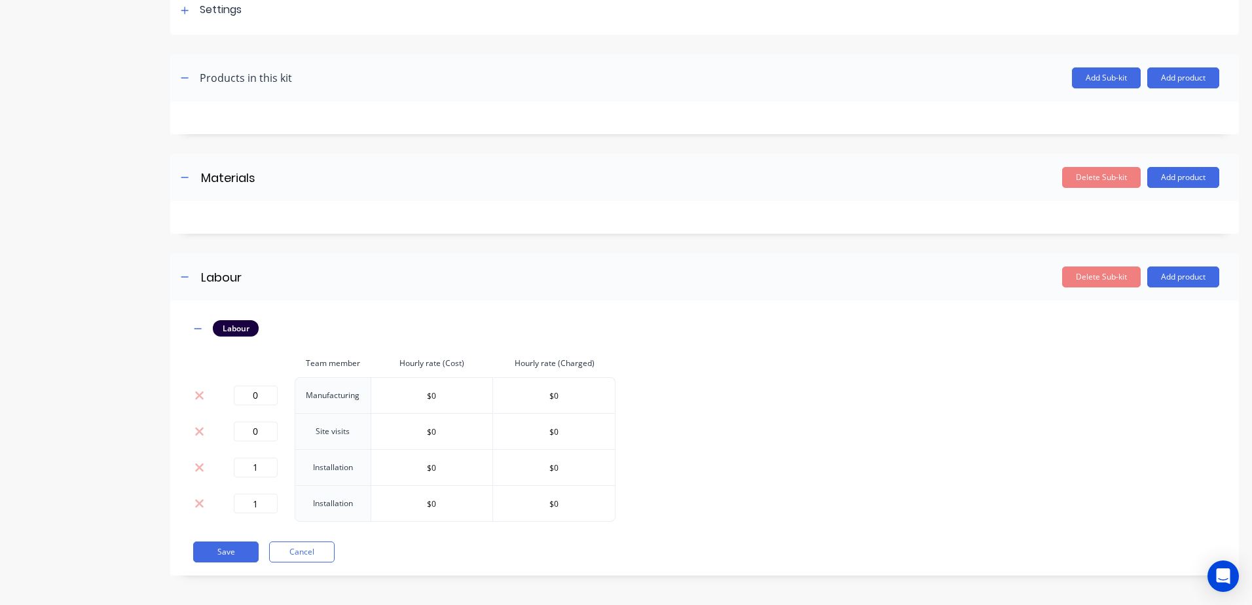
scroll to position [208, 0]
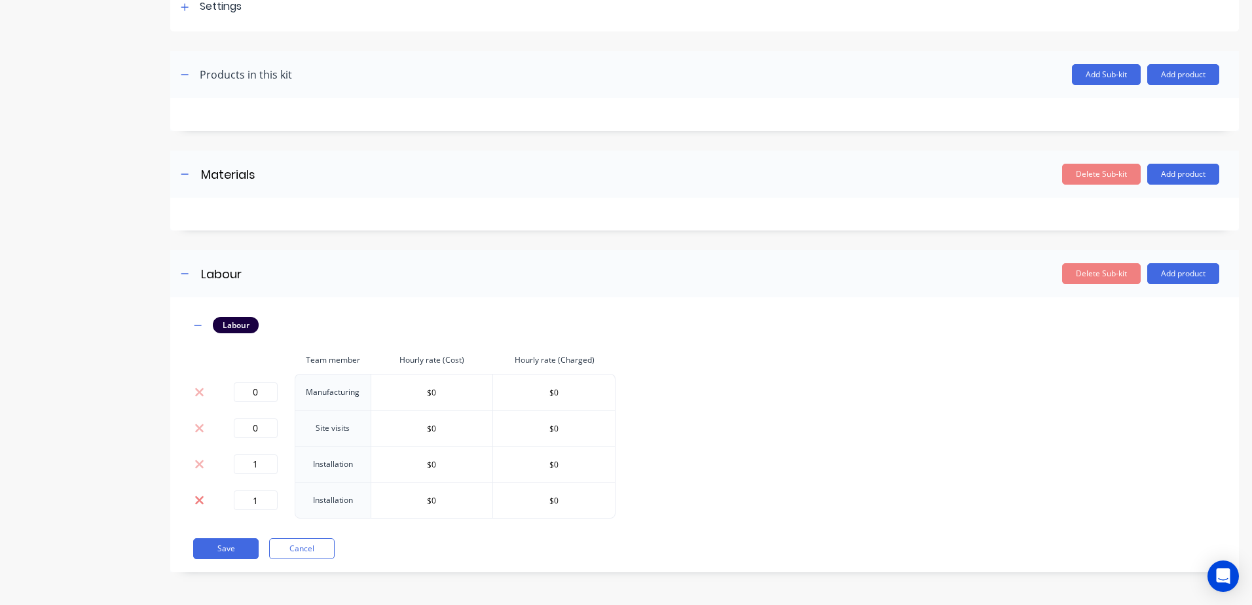
click at [195, 497] on icon at bounding box center [200, 500] width 10 height 13
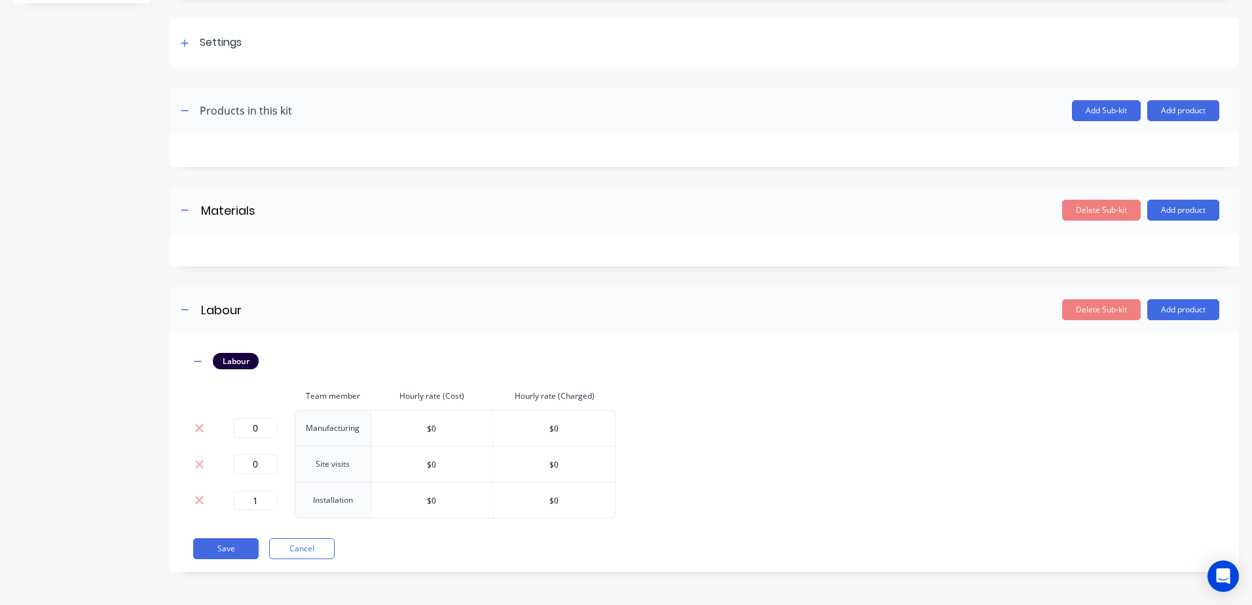
scroll to position [172, 0]
click at [265, 504] on input "1" at bounding box center [256, 501] width 44 height 20
type input "0"
click at [863, 490] on div "Labour Team member Hourly rate (Cost) Hourly rate (Charged) 0 Manufacturing $0 …" at bounding box center [705, 436] width 1030 height 166
click at [212, 553] on button "Save" at bounding box center [225, 548] width 65 height 21
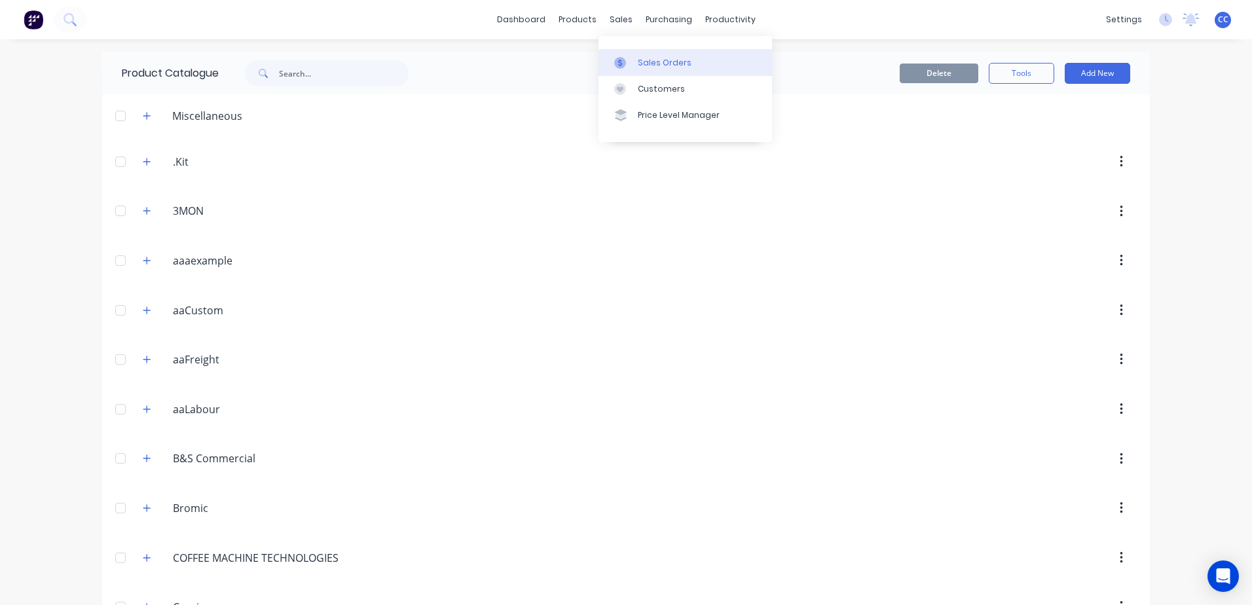
click at [665, 64] on div "Sales Orders" at bounding box center [665, 63] width 54 height 12
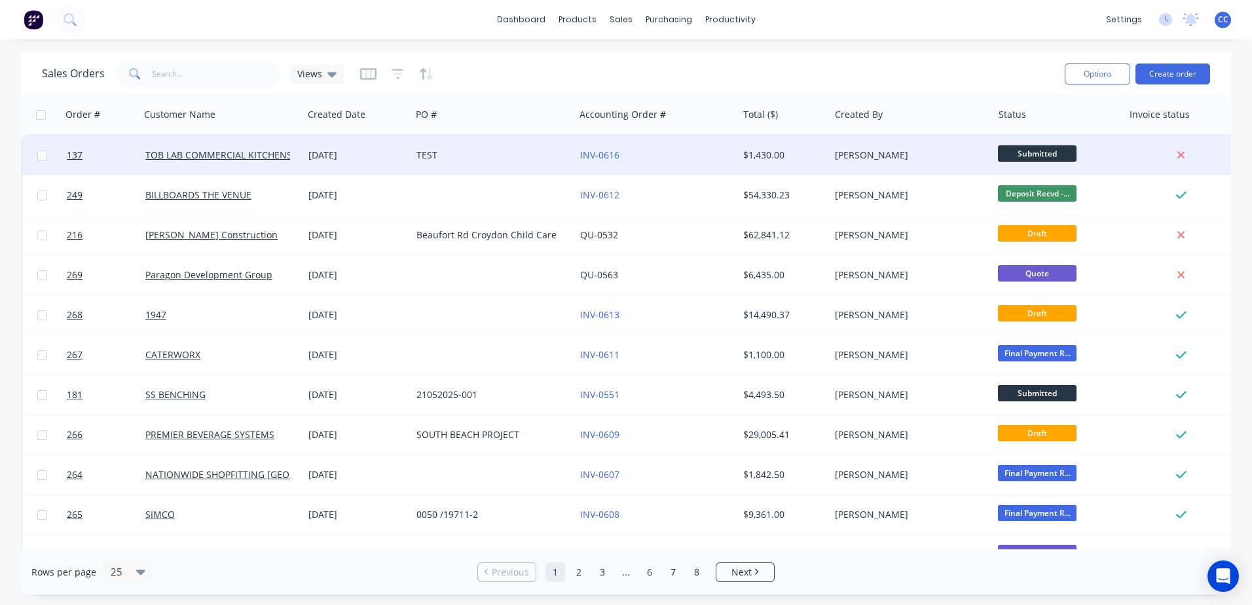
click at [496, 153] on div "TEST" at bounding box center [489, 155] width 145 height 13
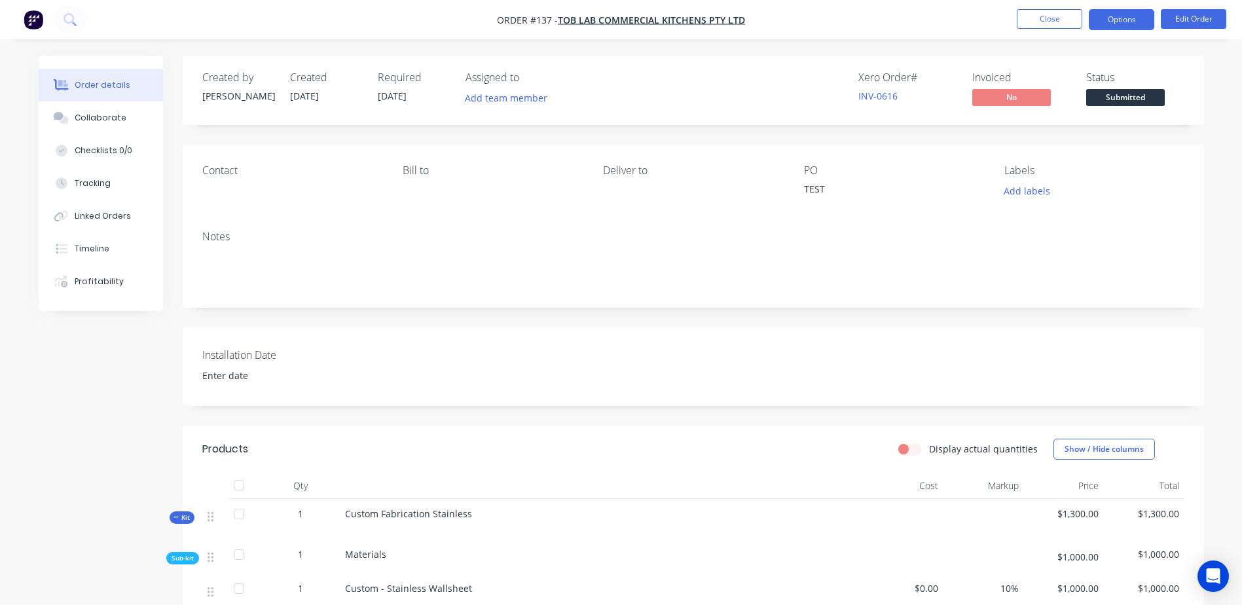
click at [1095, 25] on button "Options" at bounding box center [1121, 19] width 65 height 21
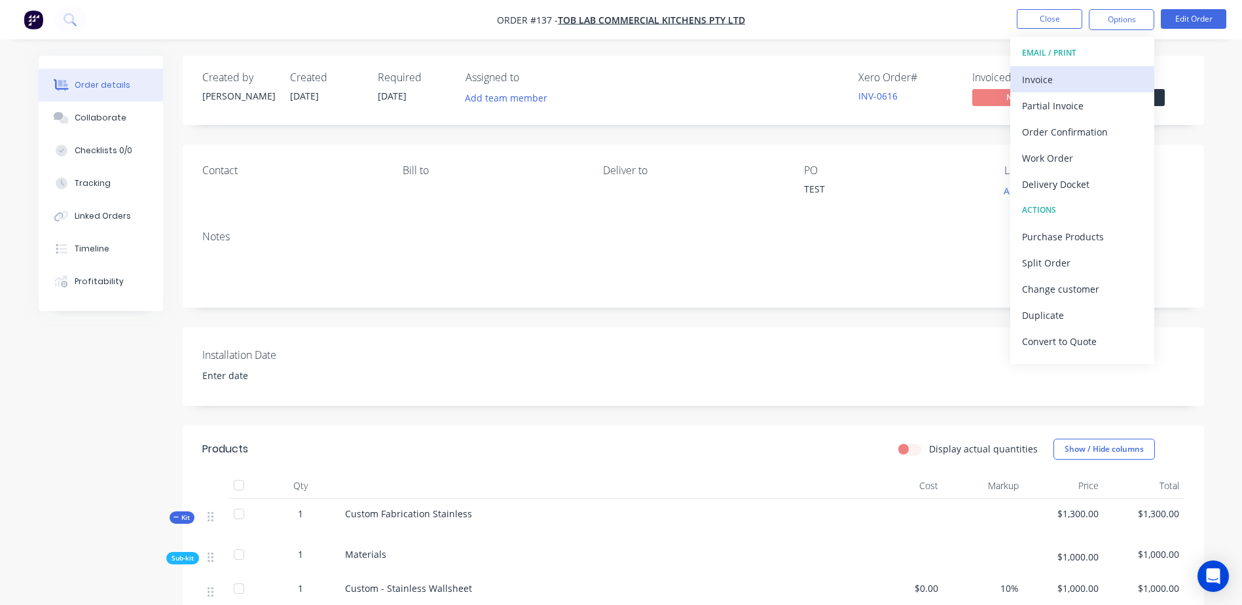
click at [1077, 81] on div "Invoice" at bounding box center [1082, 79] width 121 height 19
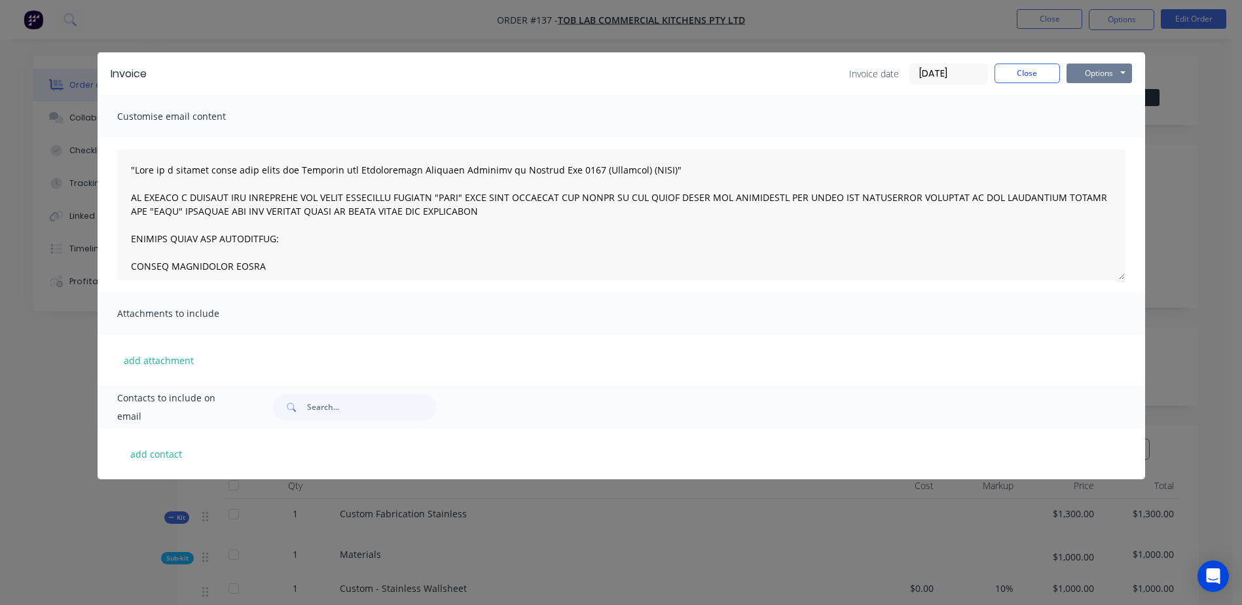
click at [1087, 70] on button "Options" at bounding box center [1099, 74] width 65 height 20
click at [1096, 96] on button "Preview" at bounding box center [1109, 97] width 84 height 22
click at [1016, 70] on button "Close" at bounding box center [1027, 74] width 65 height 20
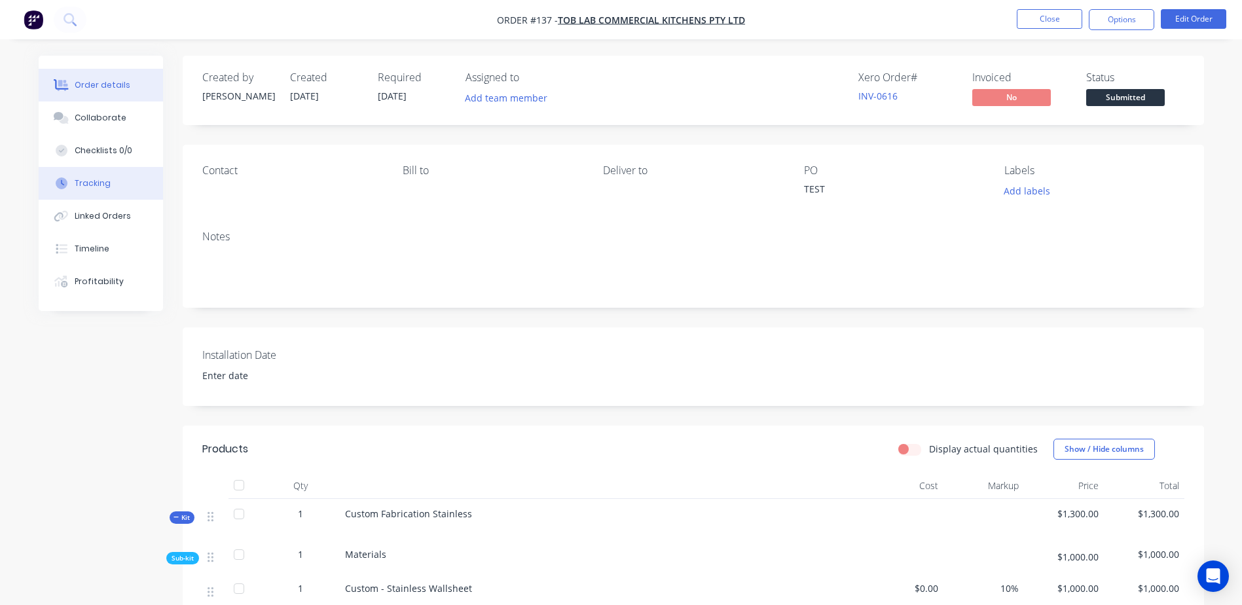
click at [103, 182] on div "Tracking" at bounding box center [93, 183] width 36 height 12
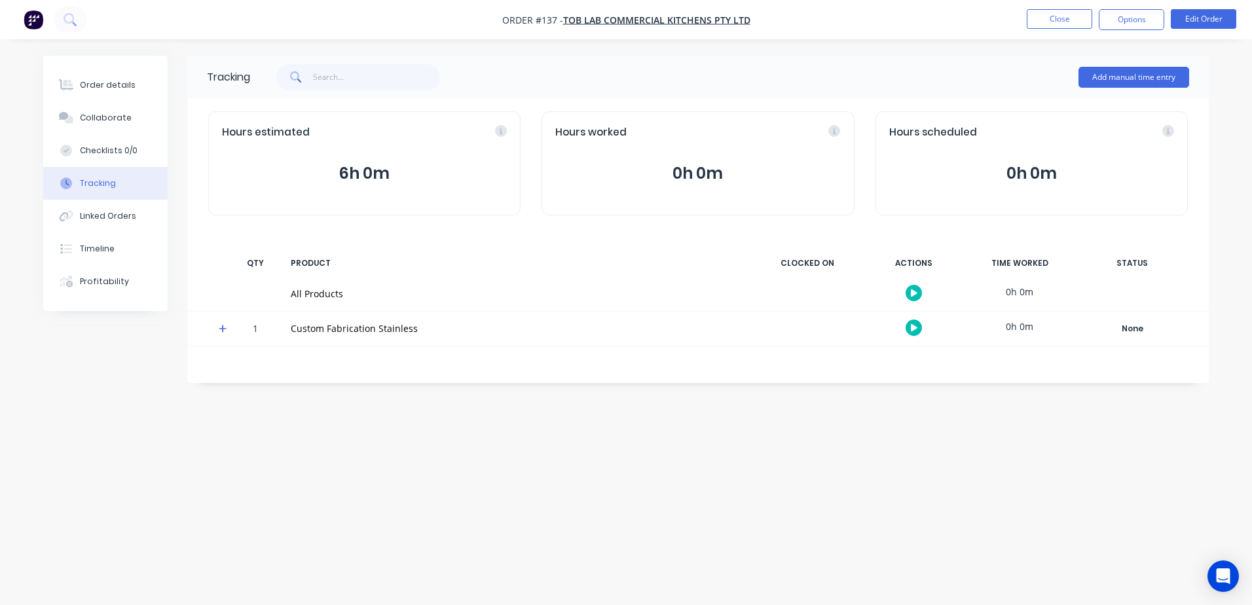
click at [687, 370] on div "Tracking Add manual time entry Hours estimated 6h 0m Hours worked 0h 0m Hours s…" at bounding box center [698, 219] width 1022 height 327
click at [694, 367] on div "Tracking Add manual time entry Hours estimated 6h 0m Hours worked 0h 0m Hours s…" at bounding box center [698, 219] width 1022 height 327
click at [1224, 575] on icon "Open Intercom Messenger" at bounding box center [1223, 576] width 15 height 17
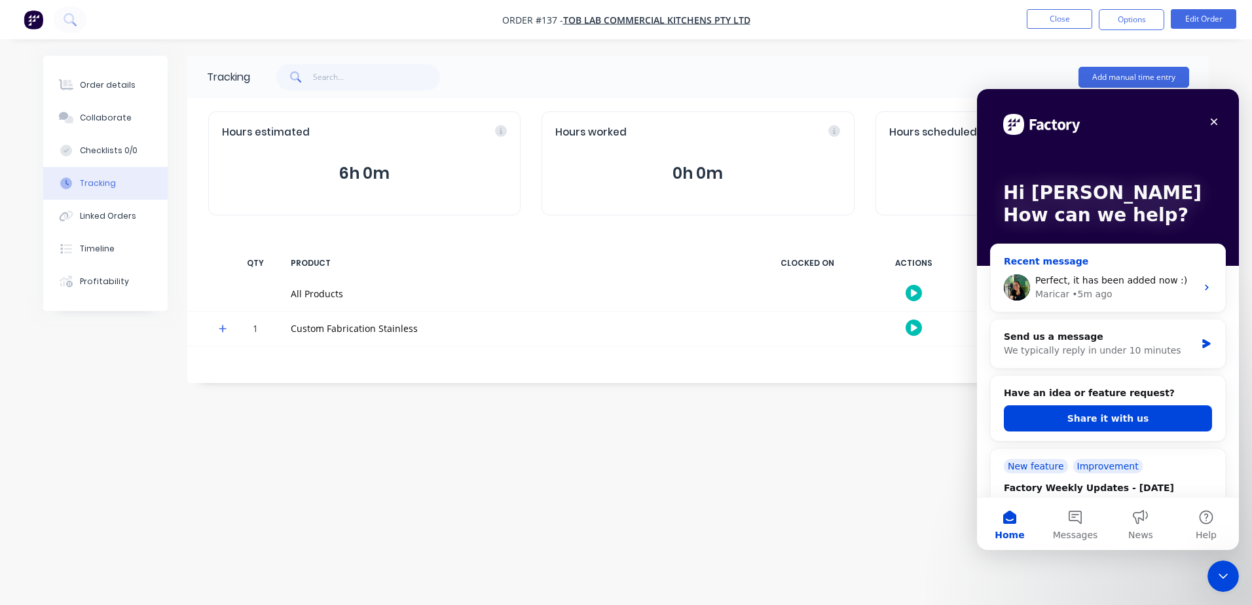
click at [1102, 286] on span "Perfect, it has been added now :)" at bounding box center [1112, 280] width 152 height 10
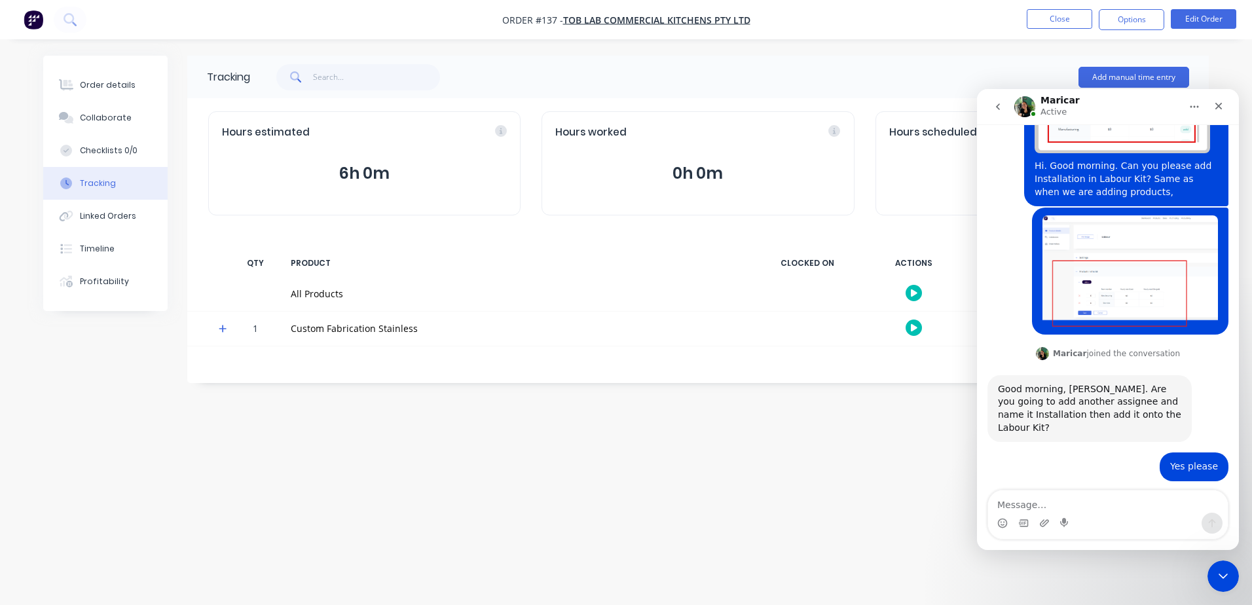
scroll to position [254, 0]
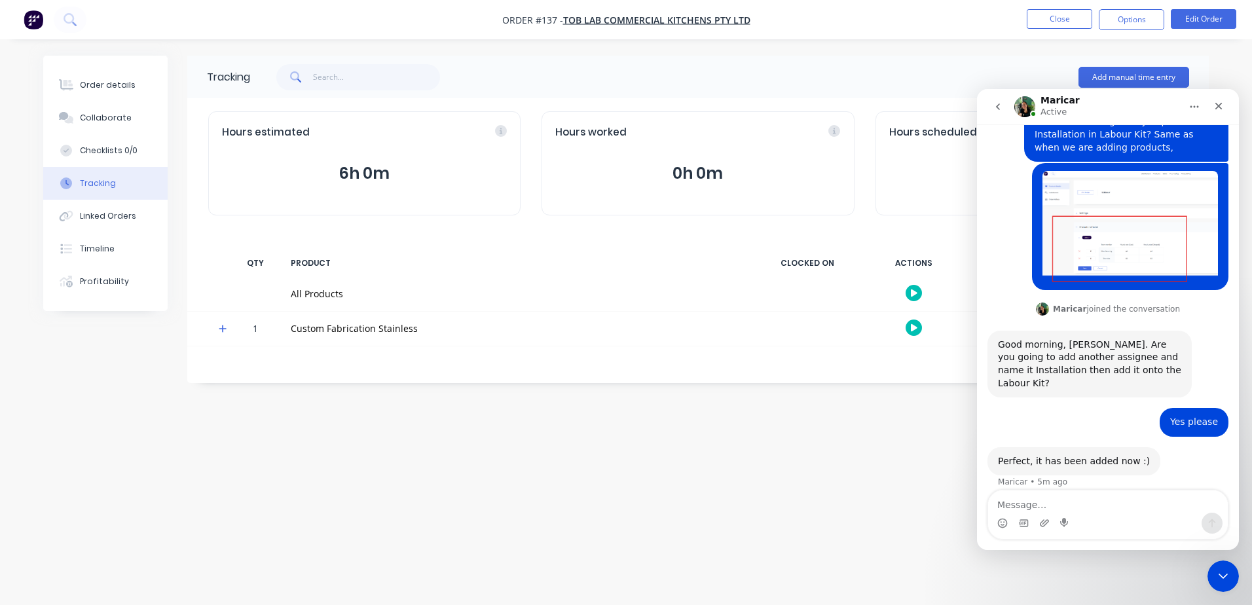
click at [1092, 506] on textarea "Message…" at bounding box center [1108, 502] width 240 height 22
type textarea "G"
type textarea "J"
type textarea "Great. Thanks:)"
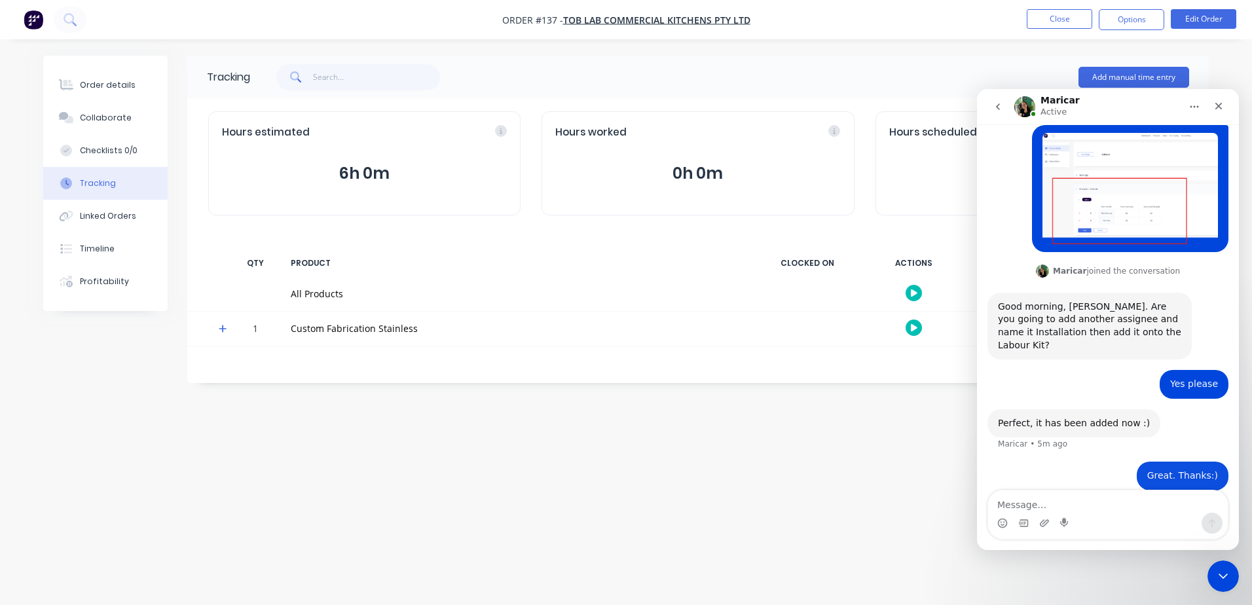
scroll to position [293, 0]
click at [1060, 462] on div "Great. Thanks:) [PERSON_NAME] • Just now" at bounding box center [1108, 482] width 241 height 45
click at [1001, 103] on icon "go back" at bounding box center [998, 107] width 10 height 10
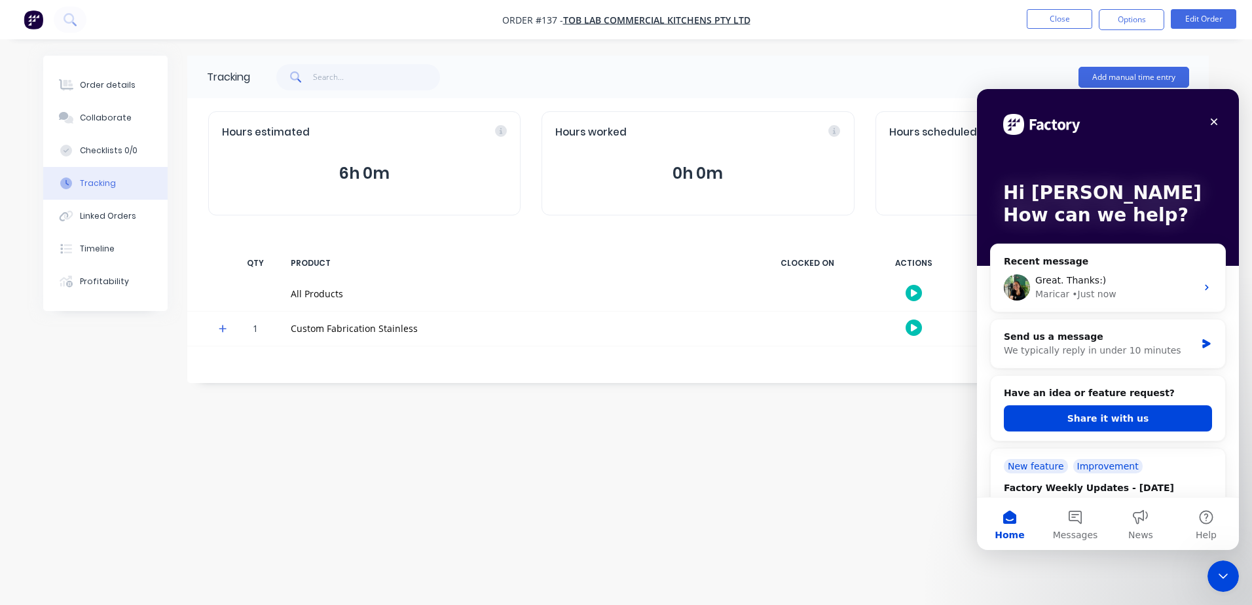
click at [833, 509] on div "Order details Collaborate Checklists 0/0 Tracking Linked Orders Timeline Profit…" at bounding box center [626, 302] width 1252 height 605
